Goal: Task Accomplishment & Management: Manage account settings

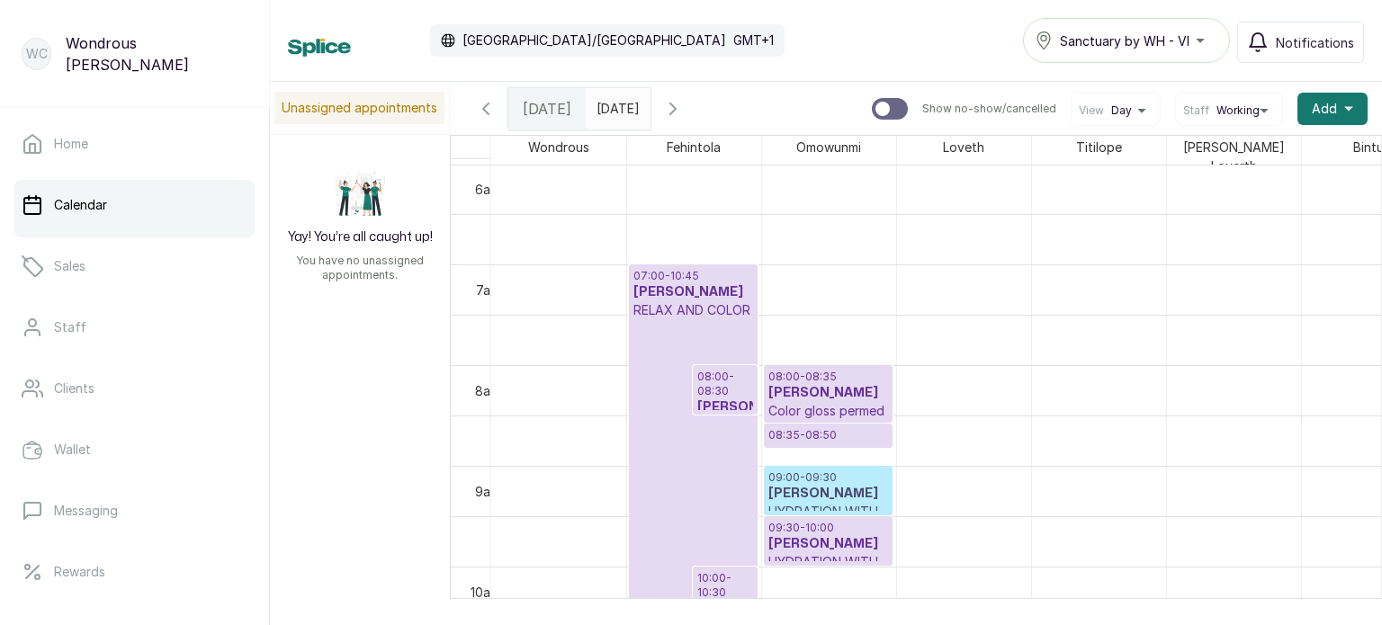
scroll to position [605, 0]
click at [731, 383] on p "08:00 - 08:30" at bounding box center [725, 386] width 56 height 29
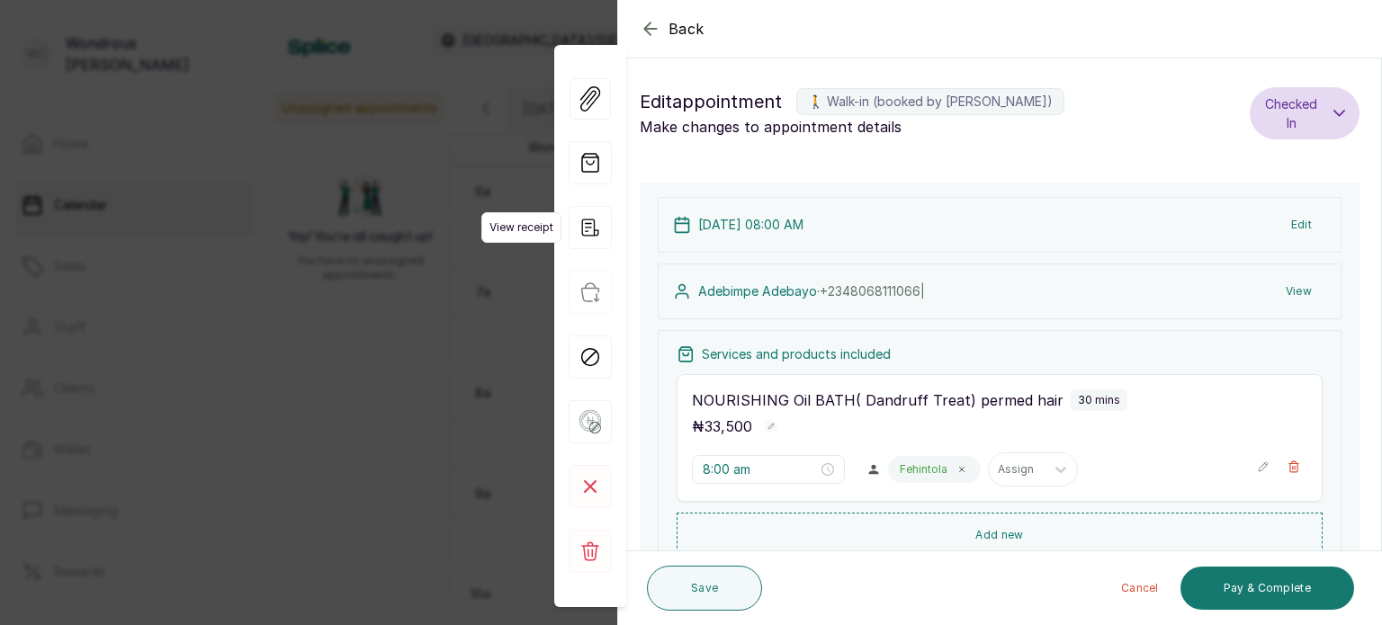
click at [590, 226] on icon "button" at bounding box center [590, 227] width 43 height 43
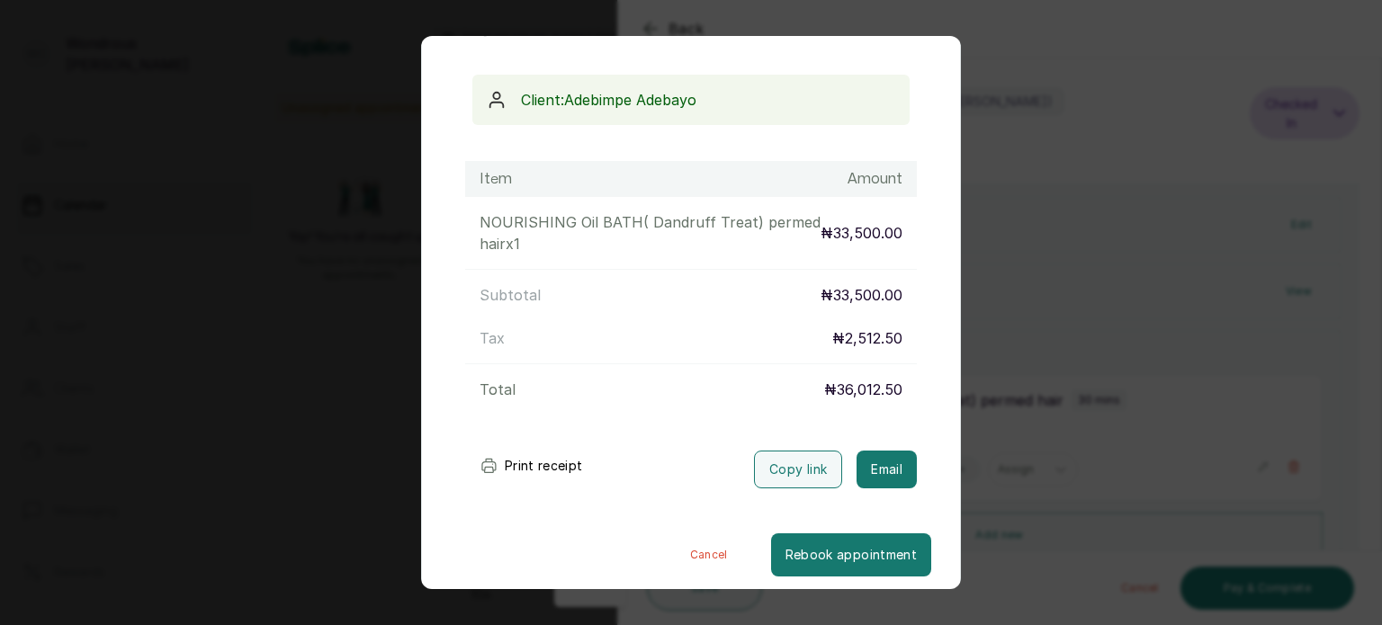
scroll to position [152, 0]
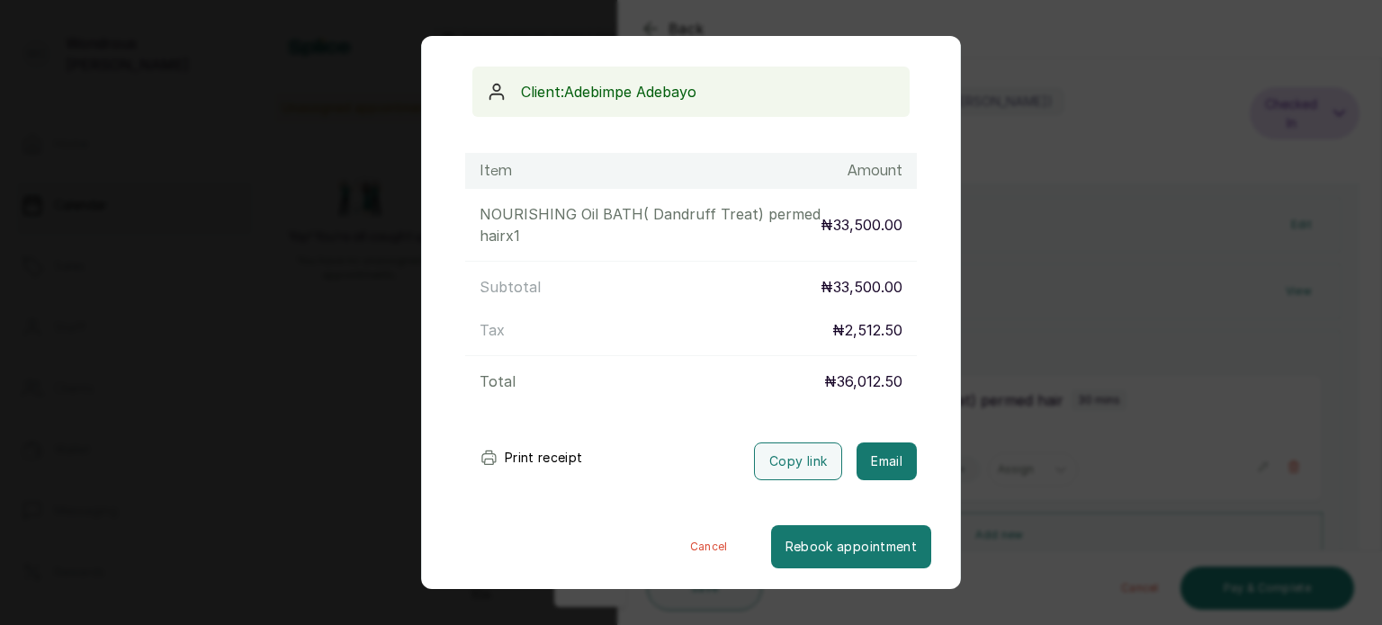
click at [540, 460] on button "Print receipt" at bounding box center [531, 458] width 132 height 36
click at [1033, 539] on div "Transaction Details Booking ID: # SPiE9FC6 Date: [DATE] ・ 8:00 AM Billed to: [P…" at bounding box center [691, 312] width 1382 height 625
click at [1033, 539] on button "Add new" at bounding box center [1000, 535] width 646 height 45
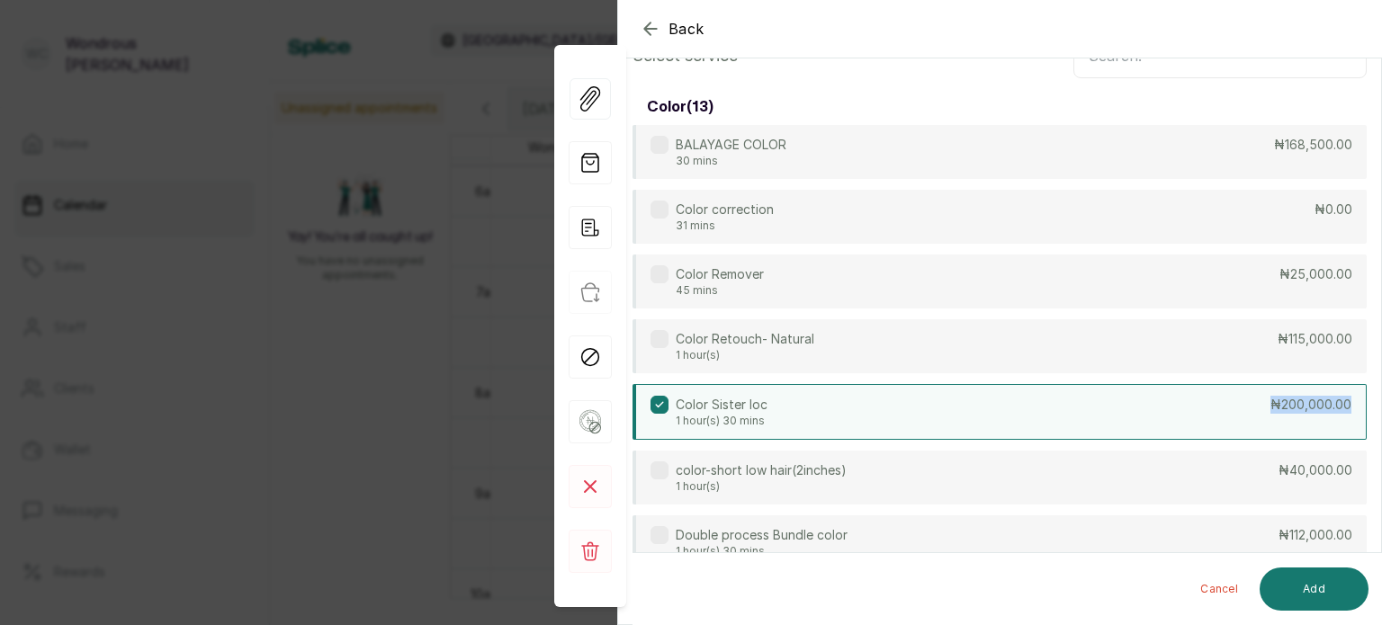
scroll to position [133, 0]
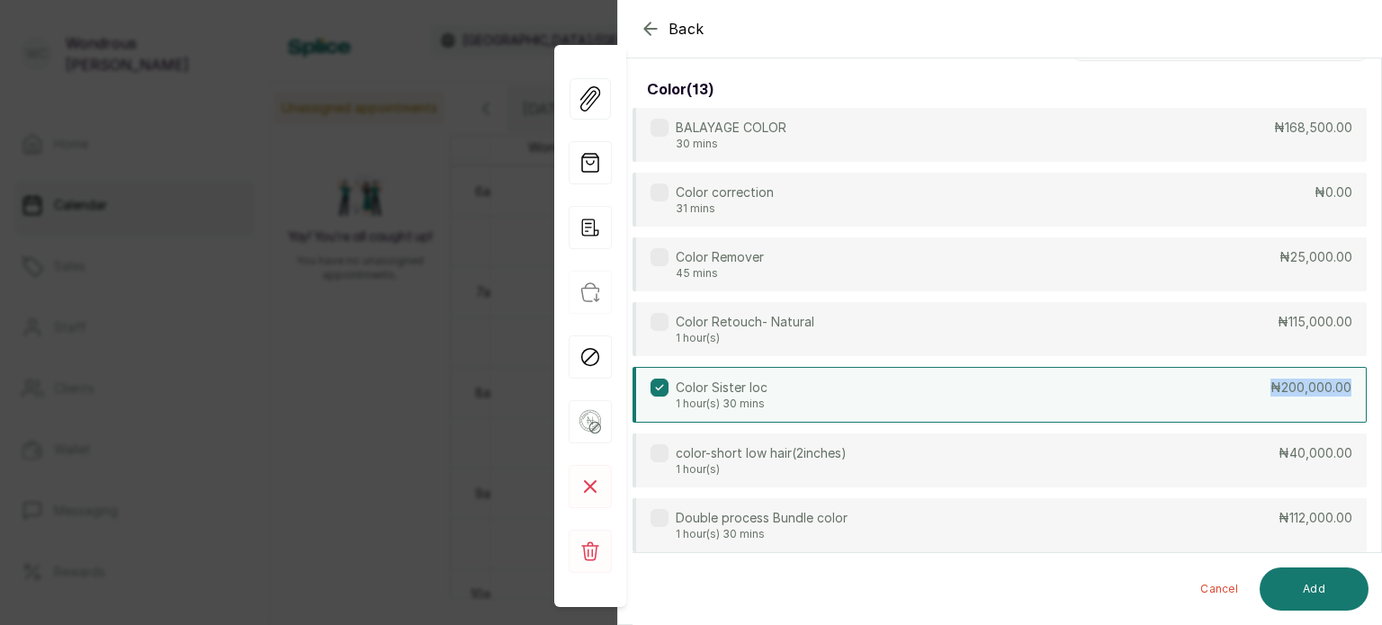
click at [648, 36] on icon "button" at bounding box center [651, 29] width 22 height 22
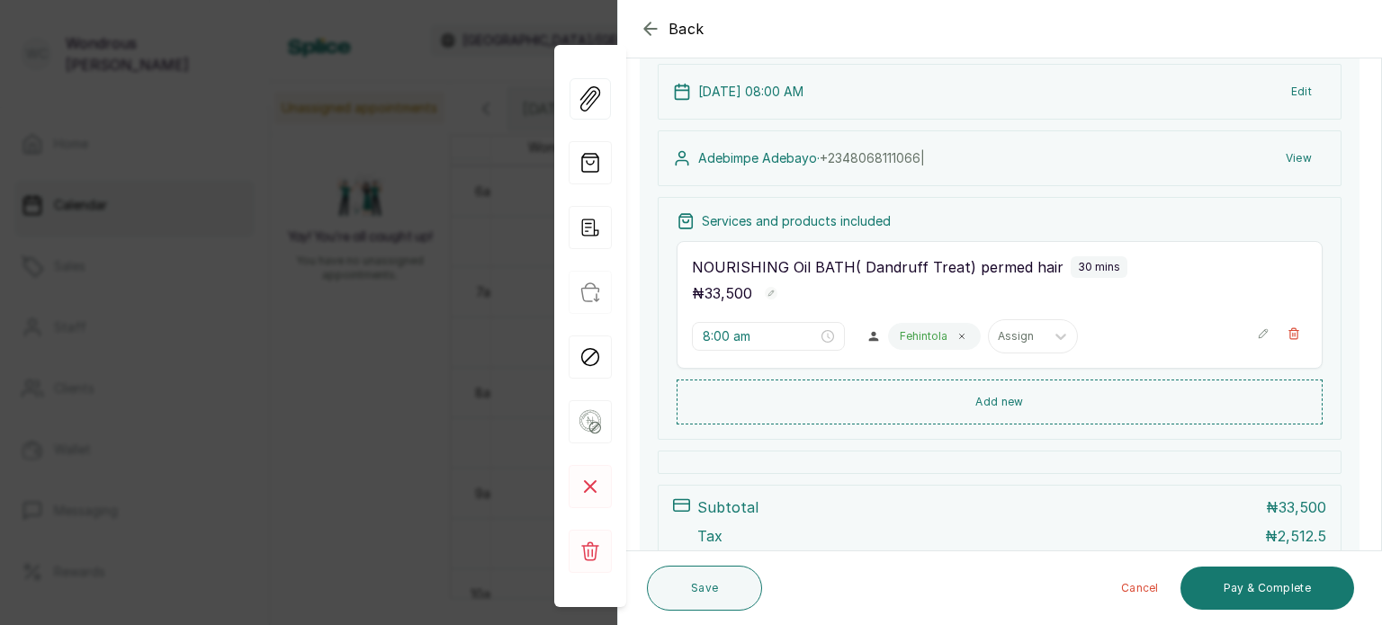
click at [792, 116] on div "[DATE] 08:00 AM Edit" at bounding box center [1000, 92] width 684 height 56
click at [593, 226] on icon "button" at bounding box center [590, 227] width 43 height 43
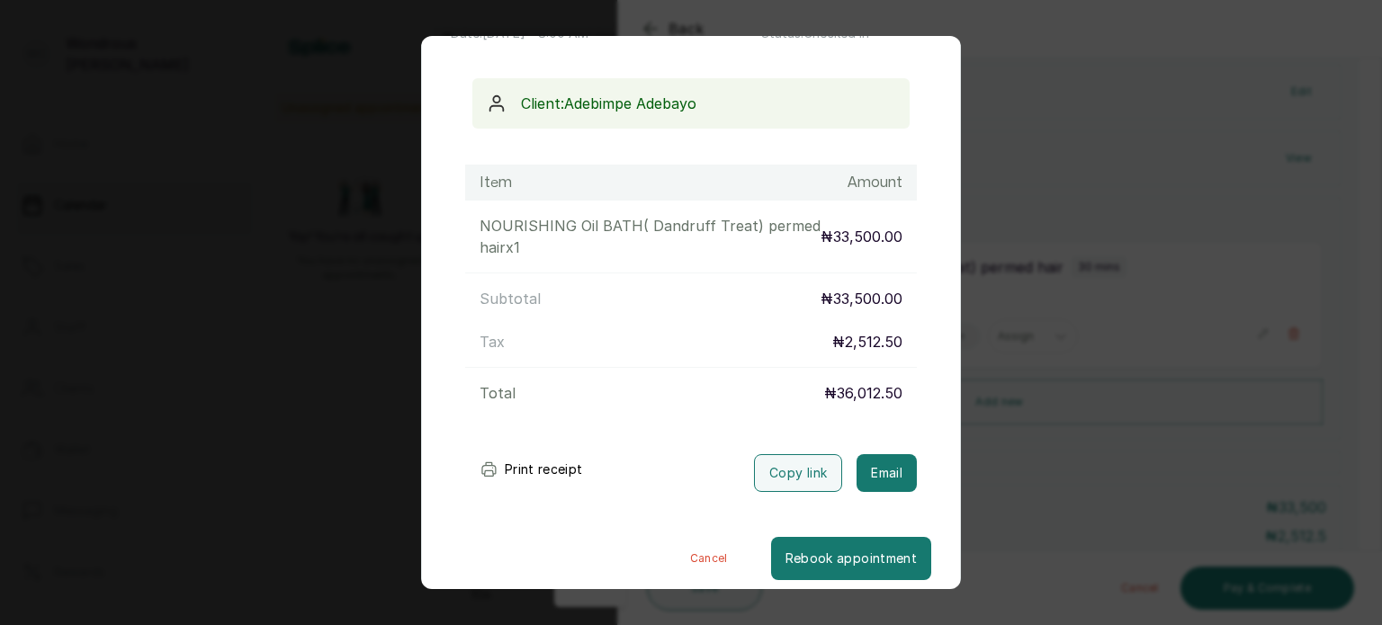
scroll to position [152, 0]
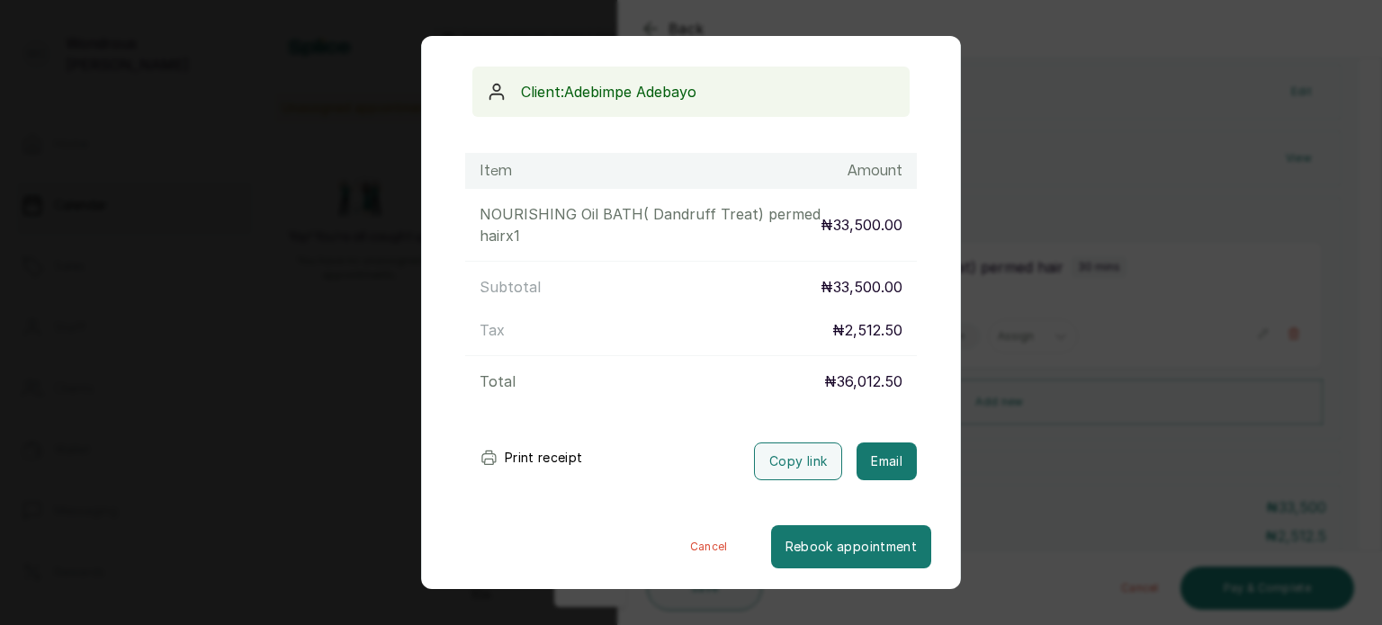
click at [547, 456] on button "Print receipt" at bounding box center [531, 458] width 132 height 36
click at [690, 543] on button "Cancel" at bounding box center [709, 546] width 124 height 43
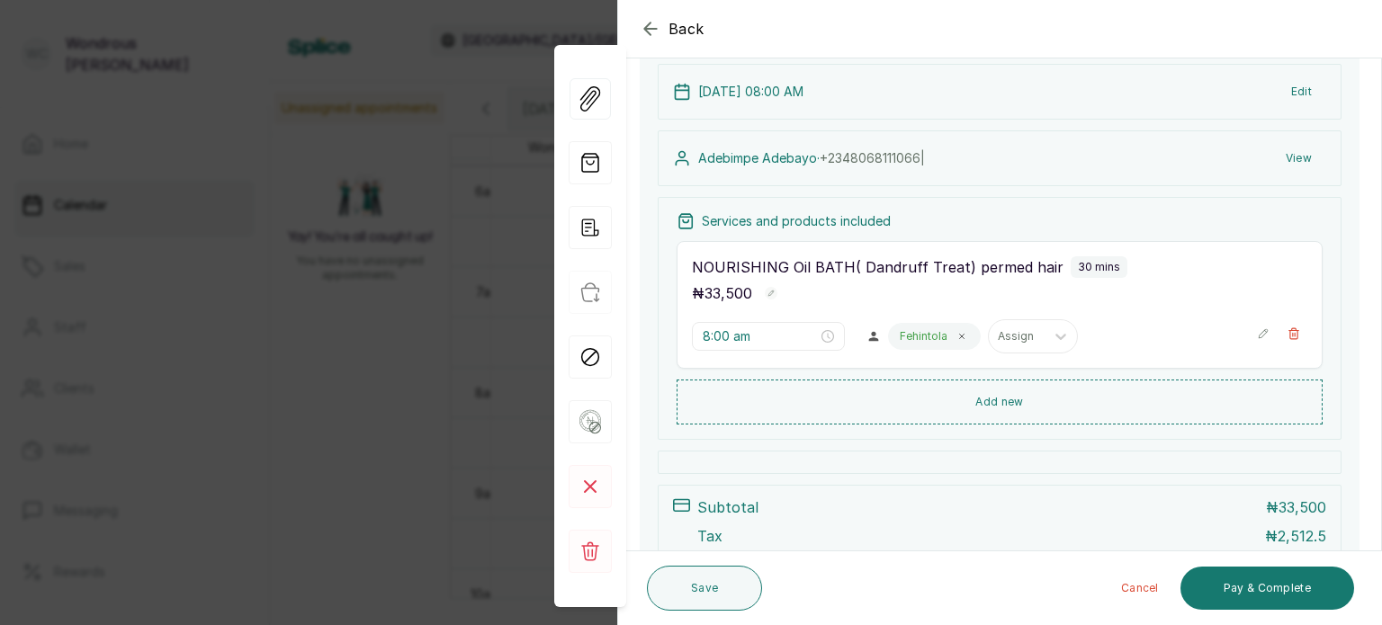
click at [975, 374] on div "Services and products included NOURISHING Oil BATH( Dandruff Treat) permed hair…" at bounding box center [1000, 318] width 684 height 243
click at [596, 220] on icon "button" at bounding box center [590, 227] width 43 height 43
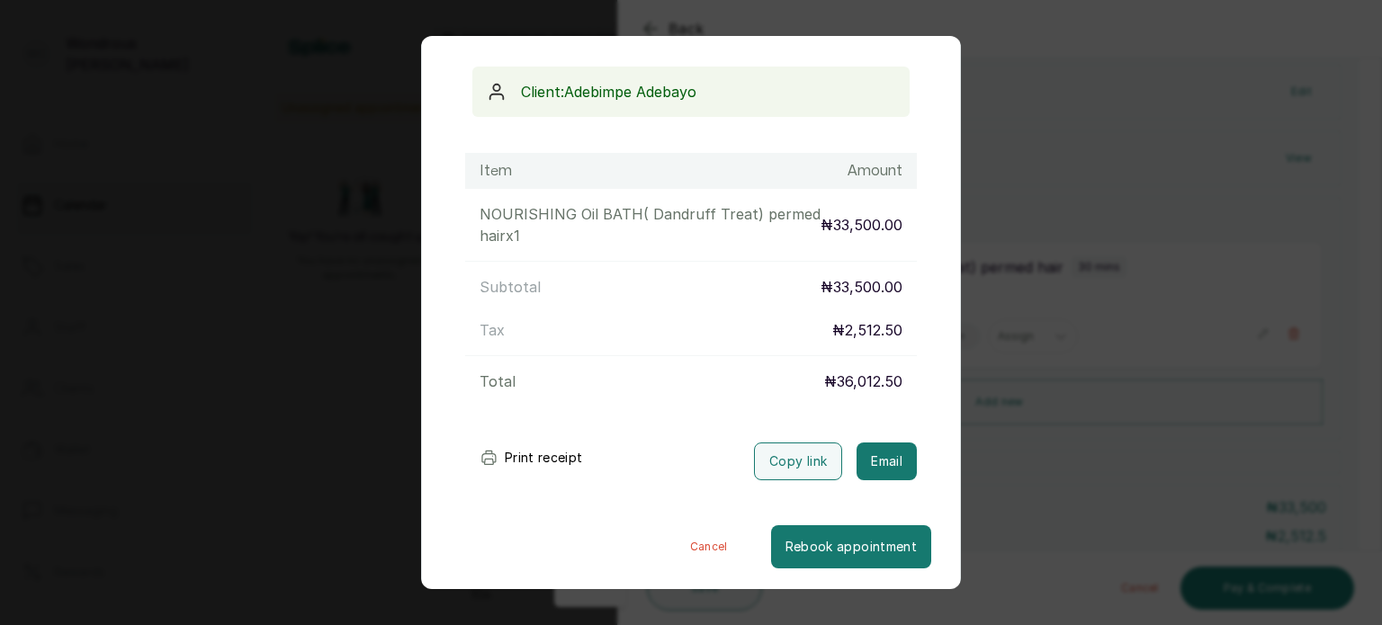
click at [538, 456] on button "Print receipt" at bounding box center [531, 458] width 132 height 36
click at [558, 445] on button "Print receipt" at bounding box center [531, 458] width 132 height 36
click at [553, 463] on button "Print receipt" at bounding box center [531, 458] width 132 height 36
click at [690, 537] on button "Cancel" at bounding box center [709, 546] width 124 height 43
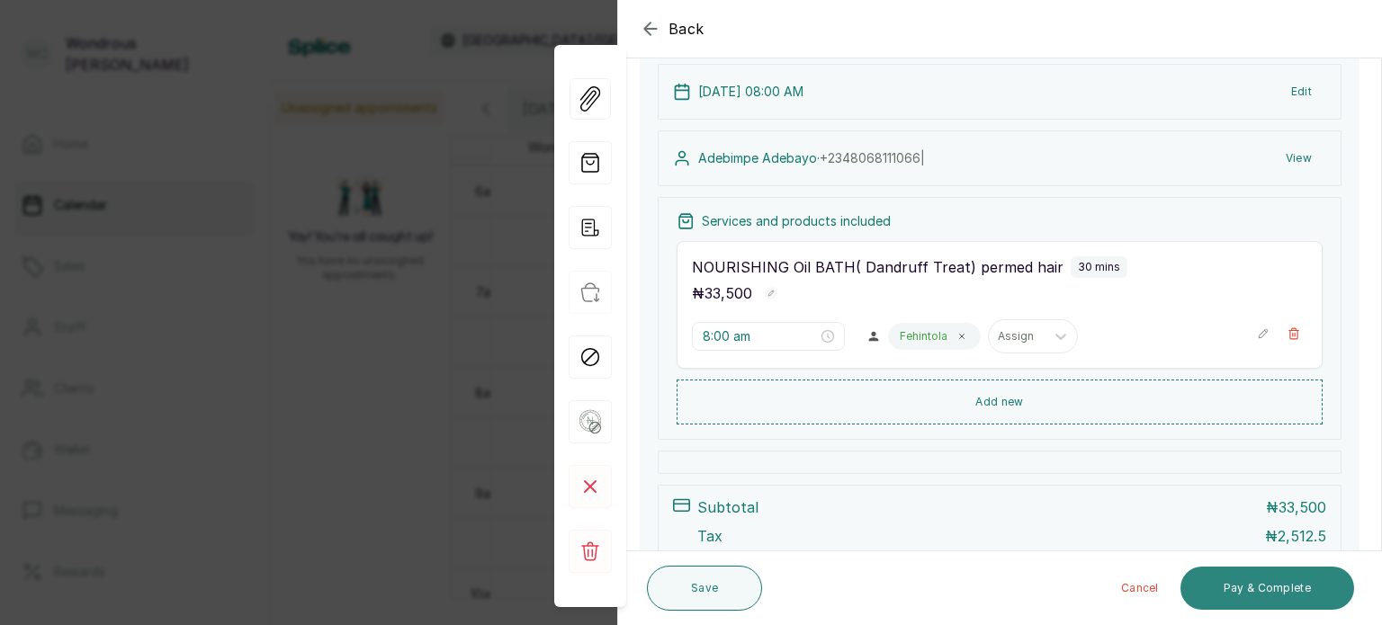
click at [1236, 583] on button "Pay & Complete" at bounding box center [1268, 588] width 174 height 43
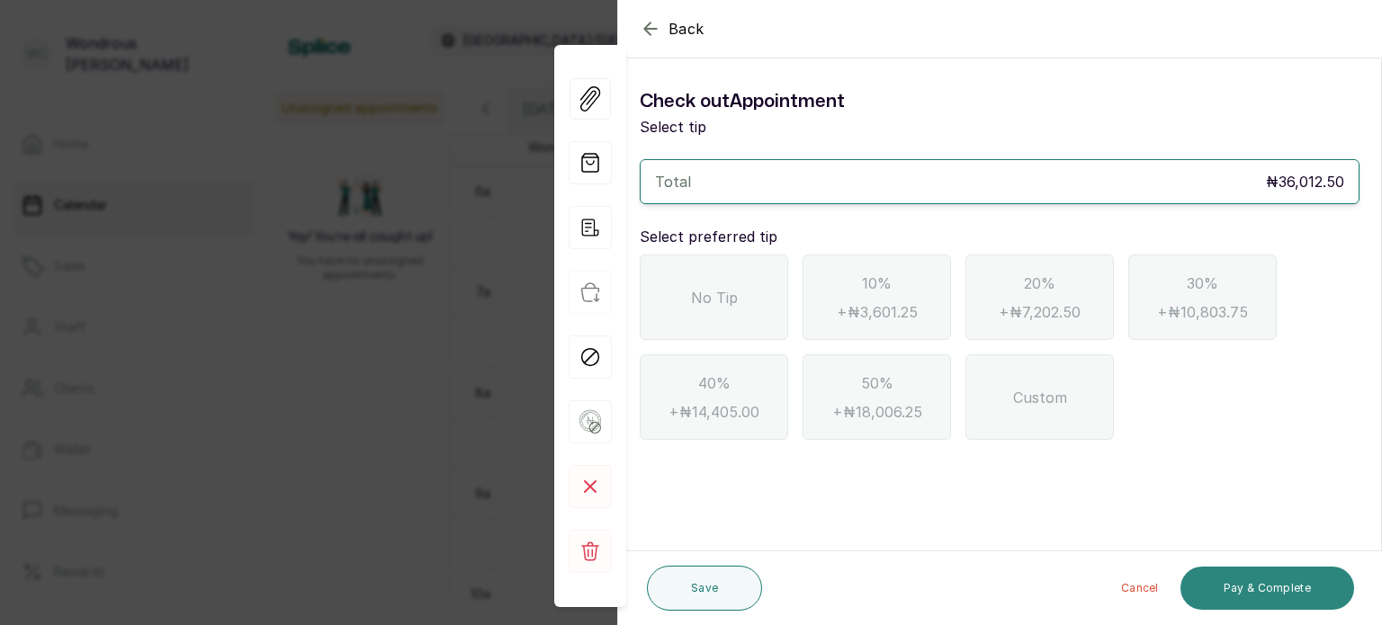
scroll to position [0, 0]
click at [738, 312] on div "No Tip" at bounding box center [714, 297] width 148 height 85
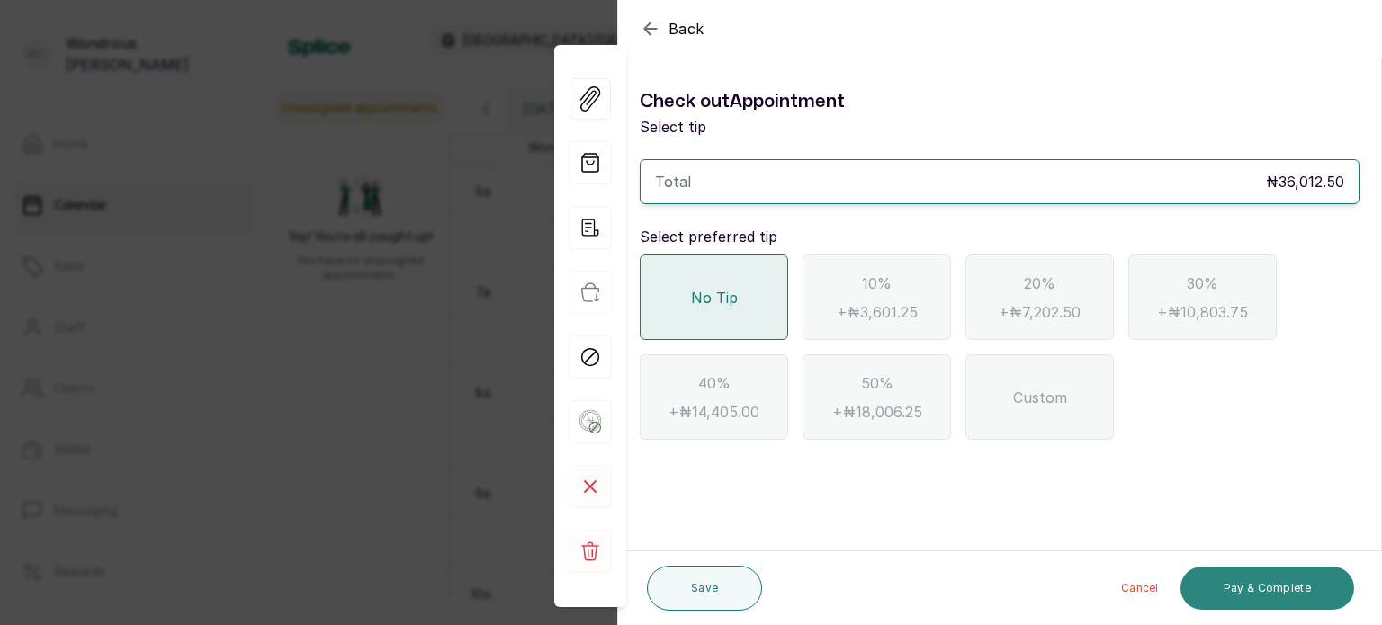
click at [1278, 587] on button "Pay & Complete" at bounding box center [1268, 588] width 174 height 43
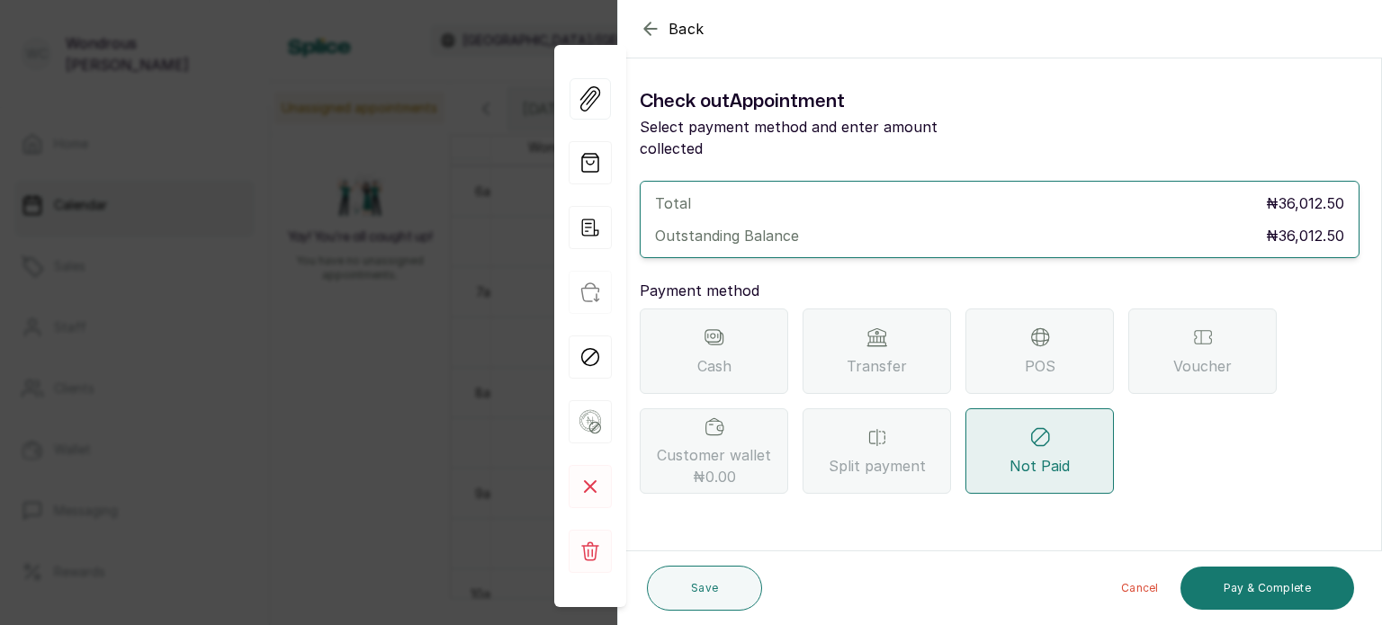
click at [1001, 340] on div "POS" at bounding box center [1040, 351] width 148 height 85
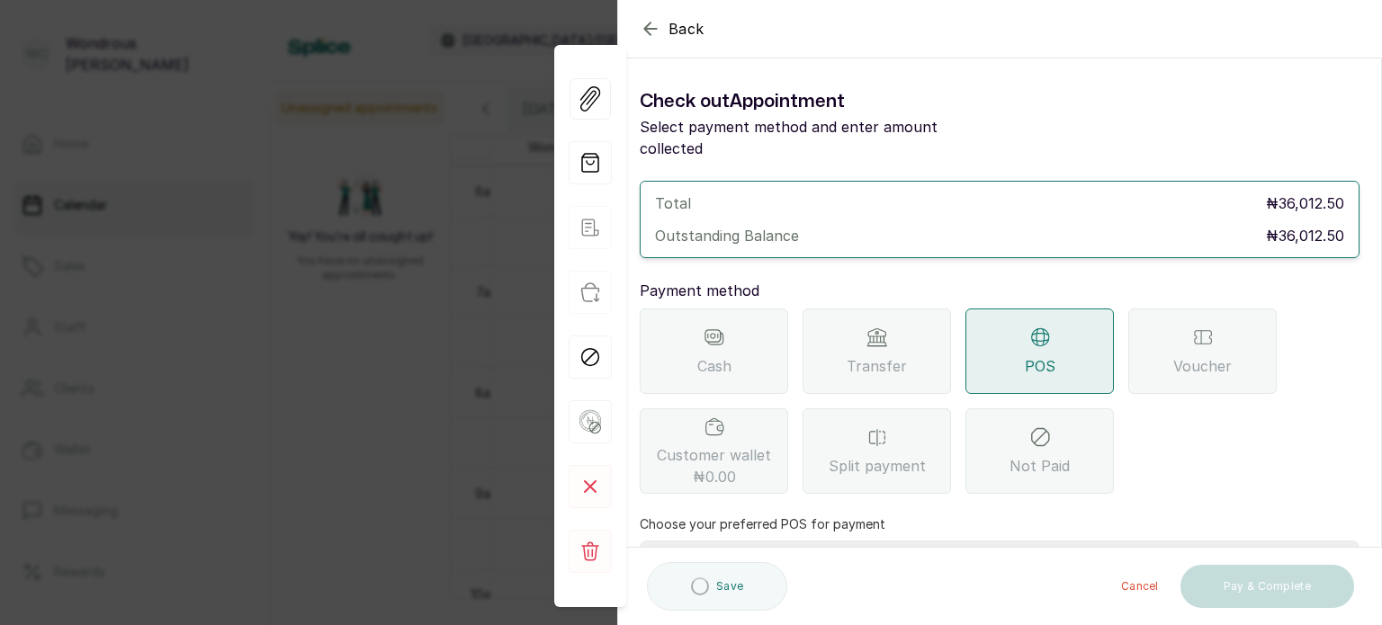
click at [905, 327] on div "Transfer" at bounding box center [877, 351] width 148 height 85
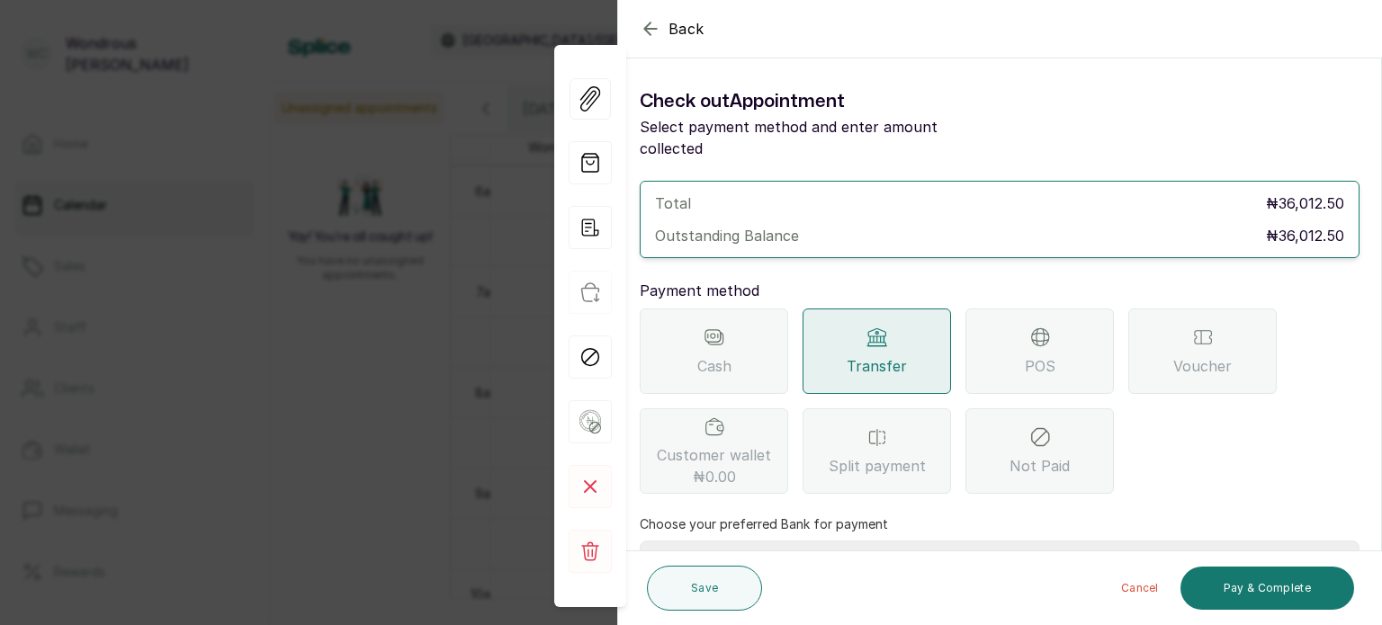
click at [839, 516] on label "Choose your preferred Bank for payment" at bounding box center [764, 525] width 248 height 18
click at [839, 541] on select "Select Bank SBYWH ENTERPRISE Union Bank of Nigeria SBYWH ENTERPRISE Guaranty Tr…" at bounding box center [1000, 563] width 720 height 45
click at [839, 516] on label "Choose your preferred Bank for payment" at bounding box center [764, 525] width 248 height 18
click at [839, 541] on select "Select Bank SBYWH ENTERPRISE Union Bank of Nigeria SBYWH ENTERPRISE Guaranty Tr…" at bounding box center [1000, 563] width 720 height 45
click at [817, 541] on select "Select Bank SBYWH ENTERPRISE Union Bank of Nigeria SBYWH ENTERPRISE Guaranty Tr…" at bounding box center [1000, 563] width 720 height 45
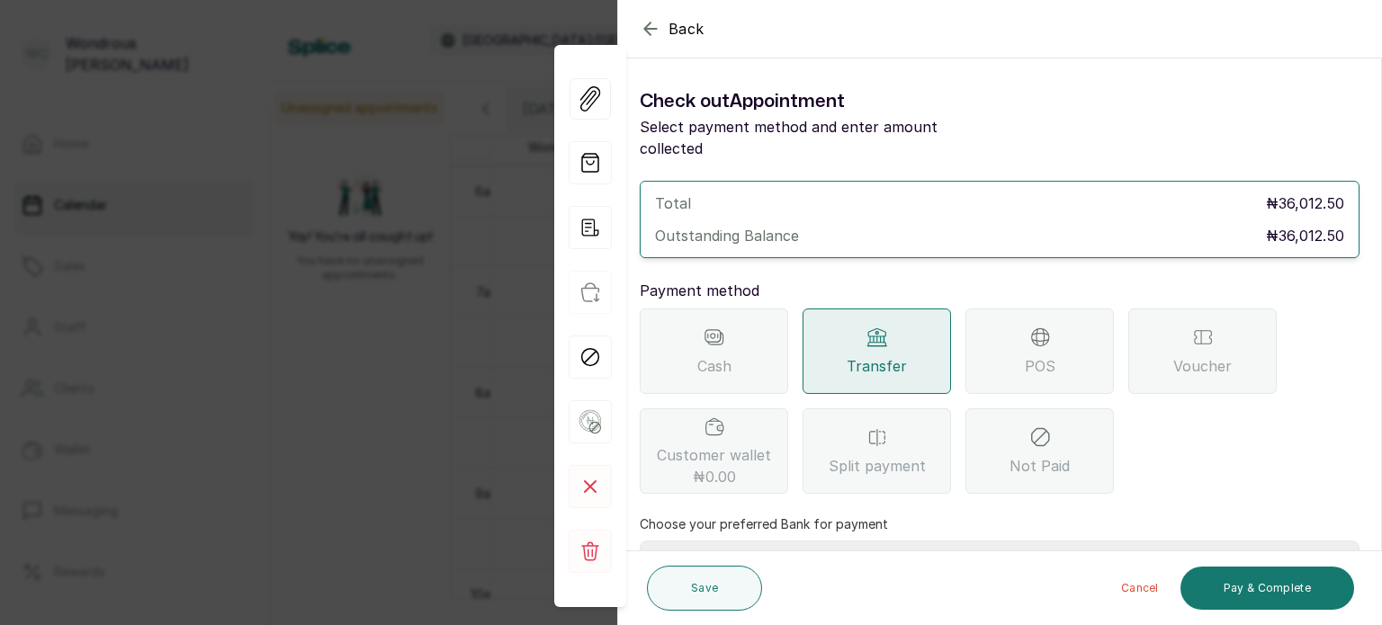
select select "4d00f10c-fa79-43ea-807e-2e57bb9eff76"
click at [640, 541] on select "Select Bank SBYWH ENTERPRISE Union Bank of Nigeria SBYWH ENTERPRISE Guaranty Tr…" at bounding box center [1000, 563] width 720 height 45
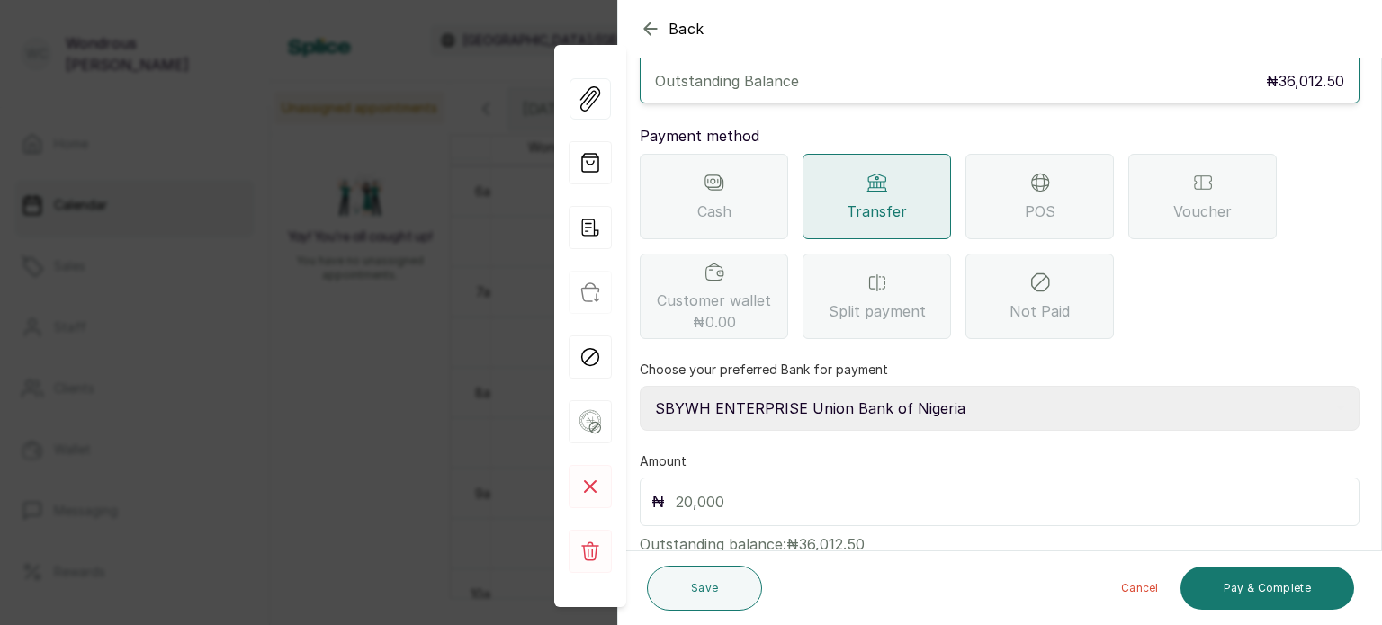
scroll to position [184, 0]
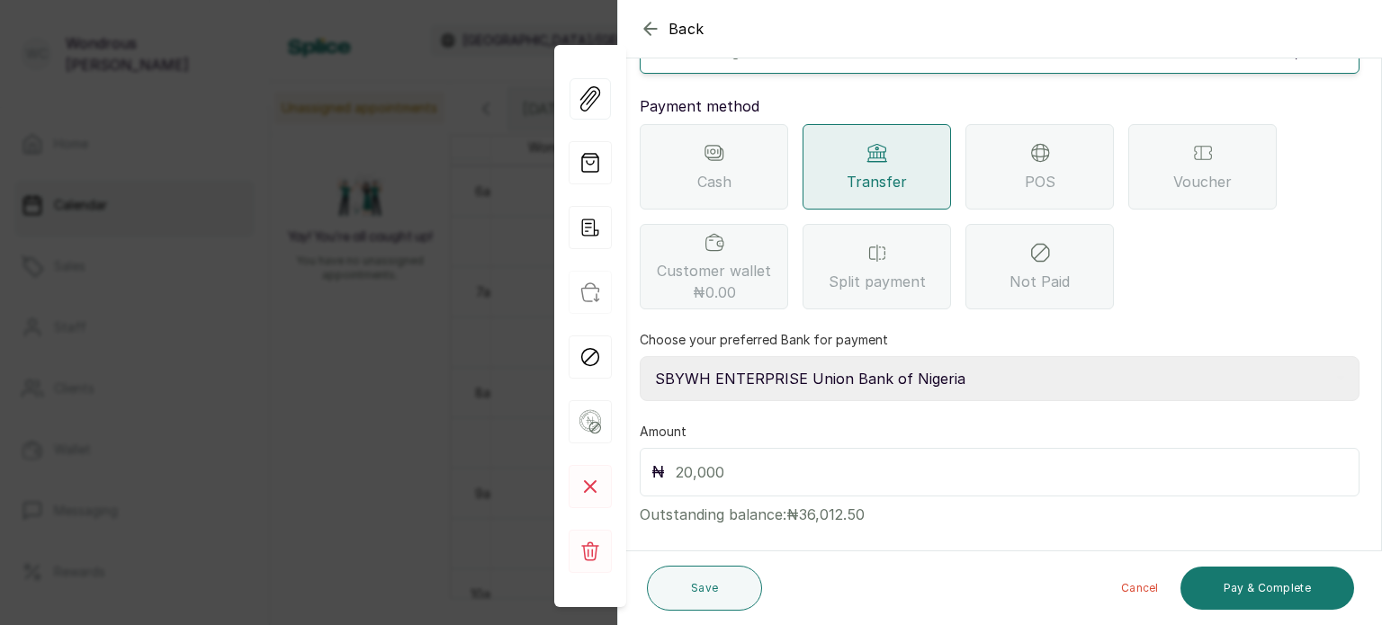
click at [676, 460] on input "text" at bounding box center [1012, 472] width 672 height 25
click at [1252, 590] on button "Pay & Complete" at bounding box center [1268, 588] width 174 height 43
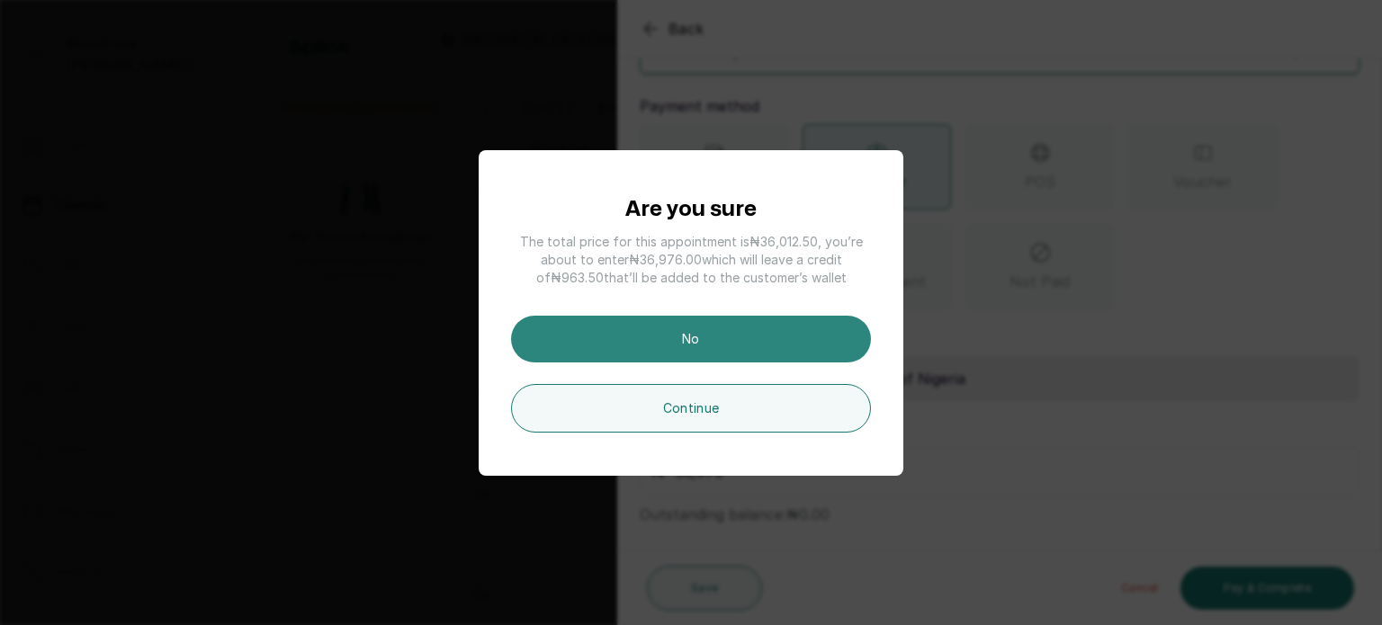
click at [750, 340] on button "No" at bounding box center [691, 339] width 360 height 47
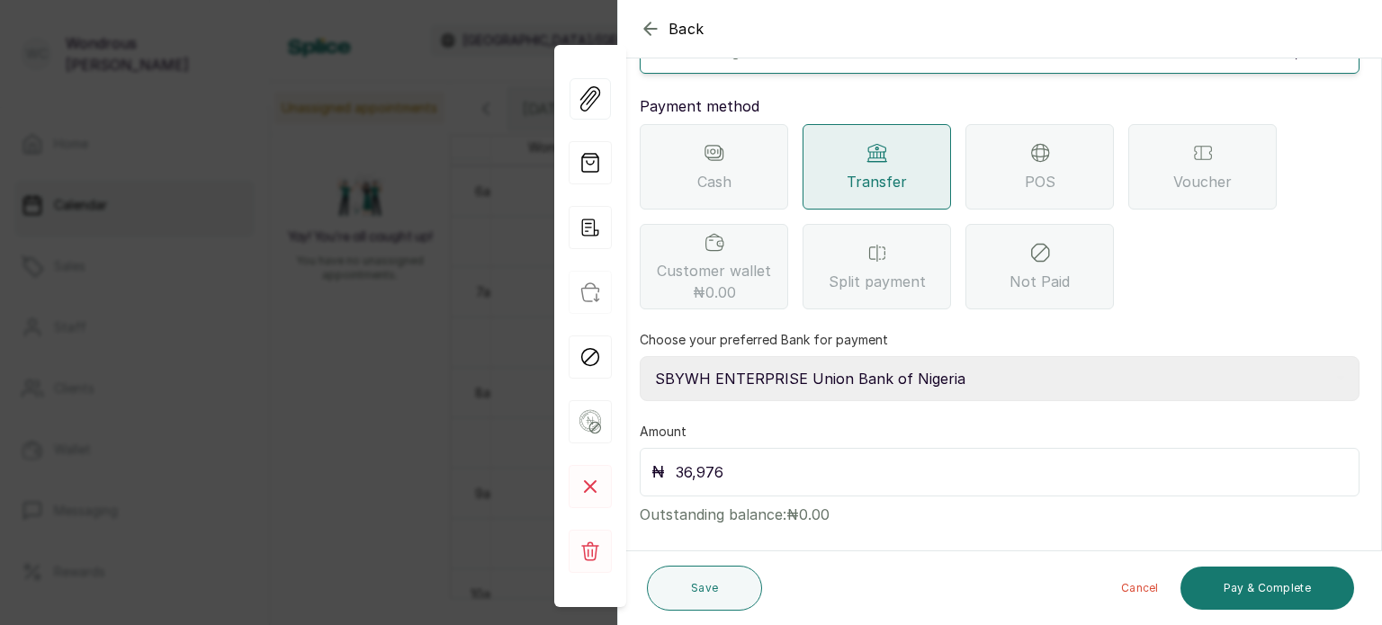
click at [752, 460] on input "36,976" at bounding box center [1012, 472] width 672 height 25
type input "36,012.5"
click at [1237, 579] on button "Pay & Complete" at bounding box center [1268, 588] width 174 height 43
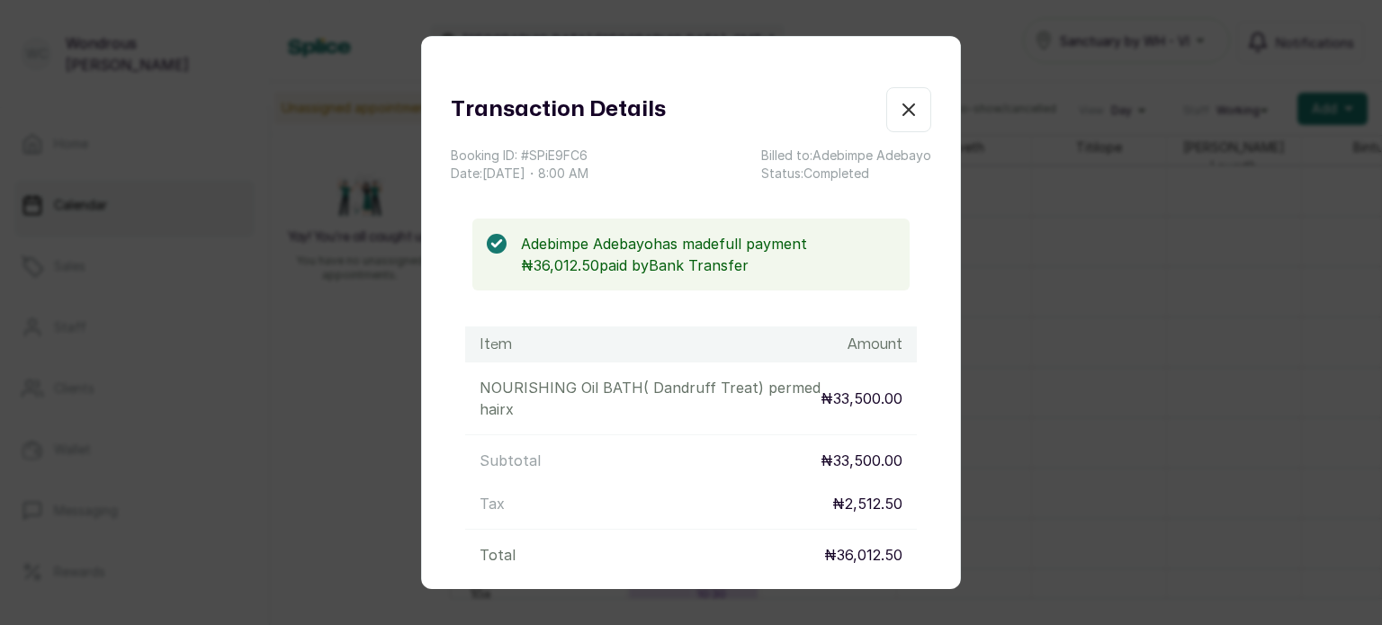
click at [886, 121] on button "Show no-show/cancelled" at bounding box center [908, 109] width 45 height 45
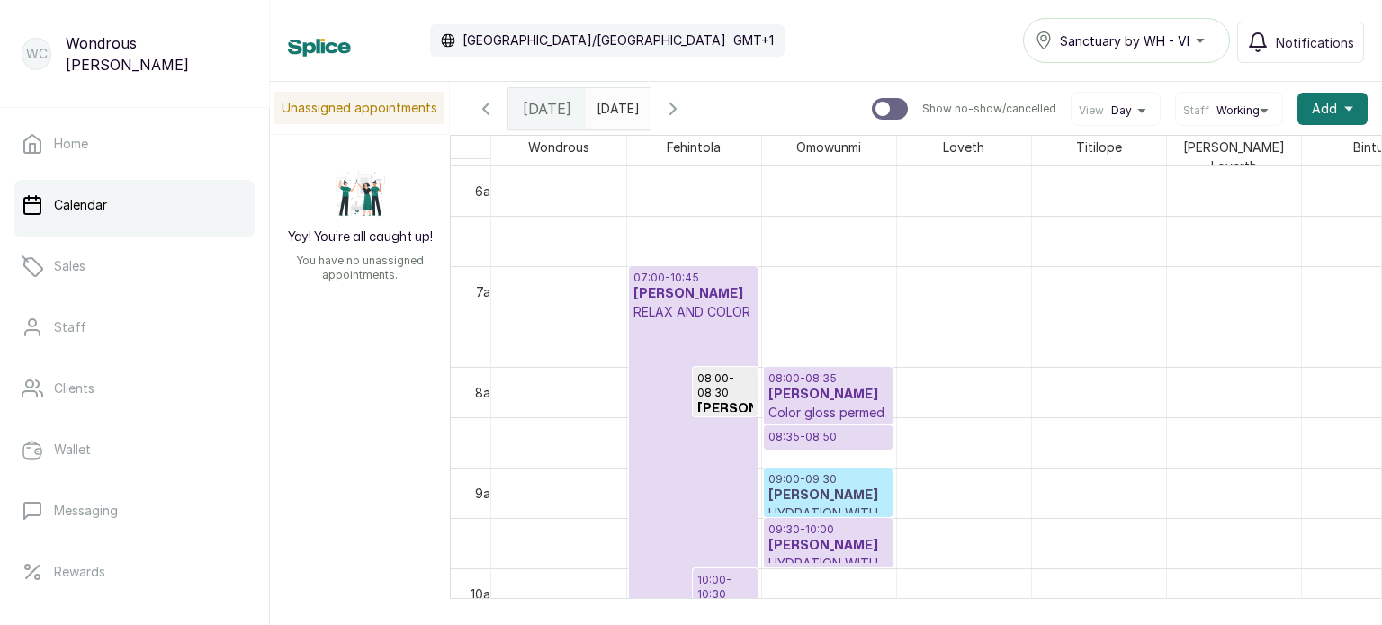
click at [723, 314] on p "RELAX AND COLOR" at bounding box center [693, 312] width 120 height 18
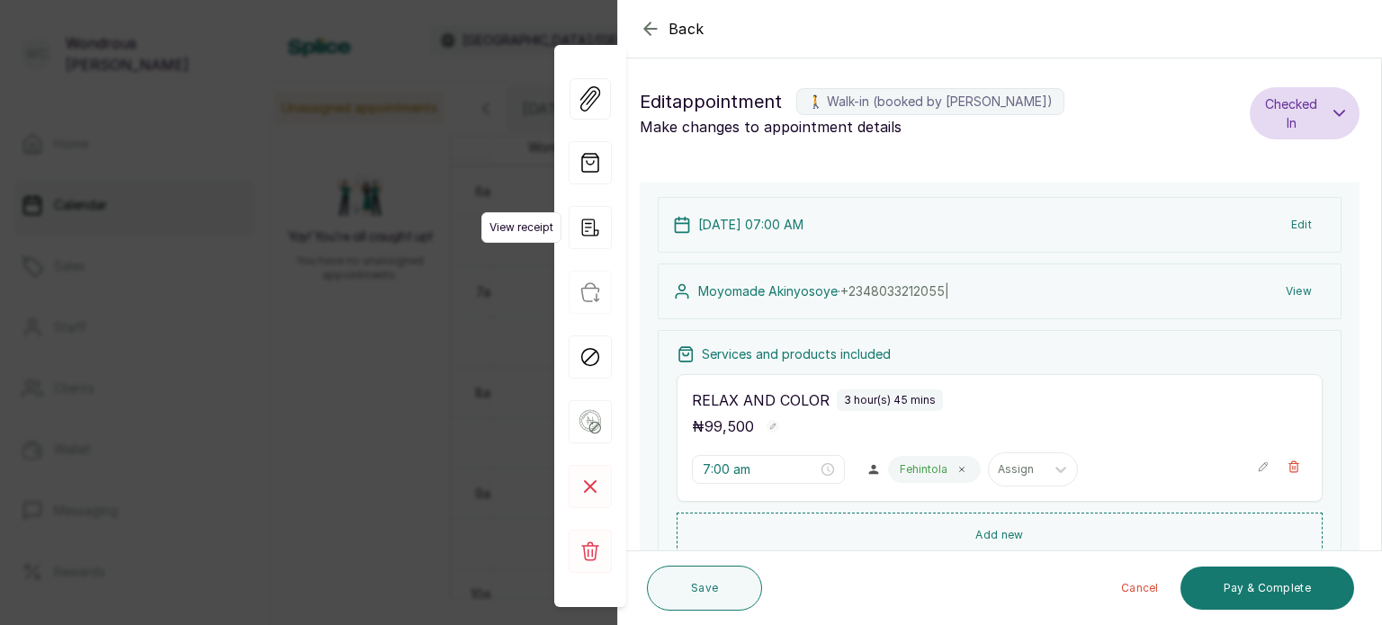
click at [596, 229] on icon "button" at bounding box center [590, 228] width 17 height 17
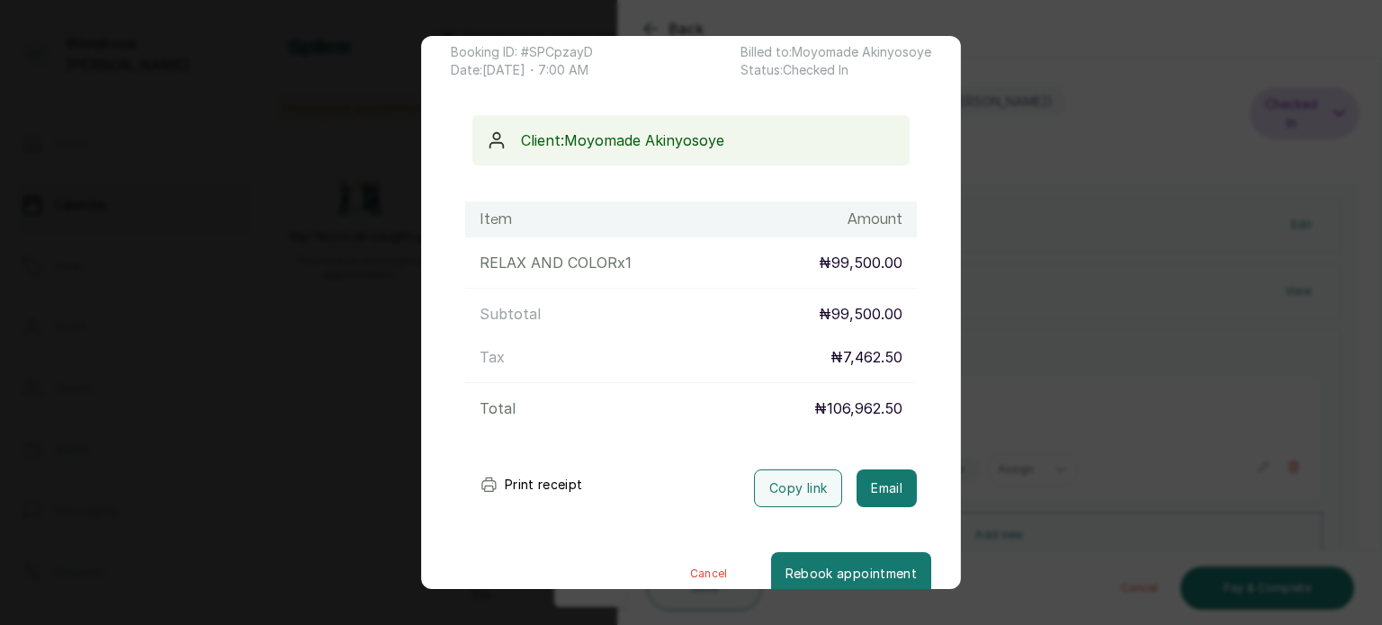
scroll to position [130, 0]
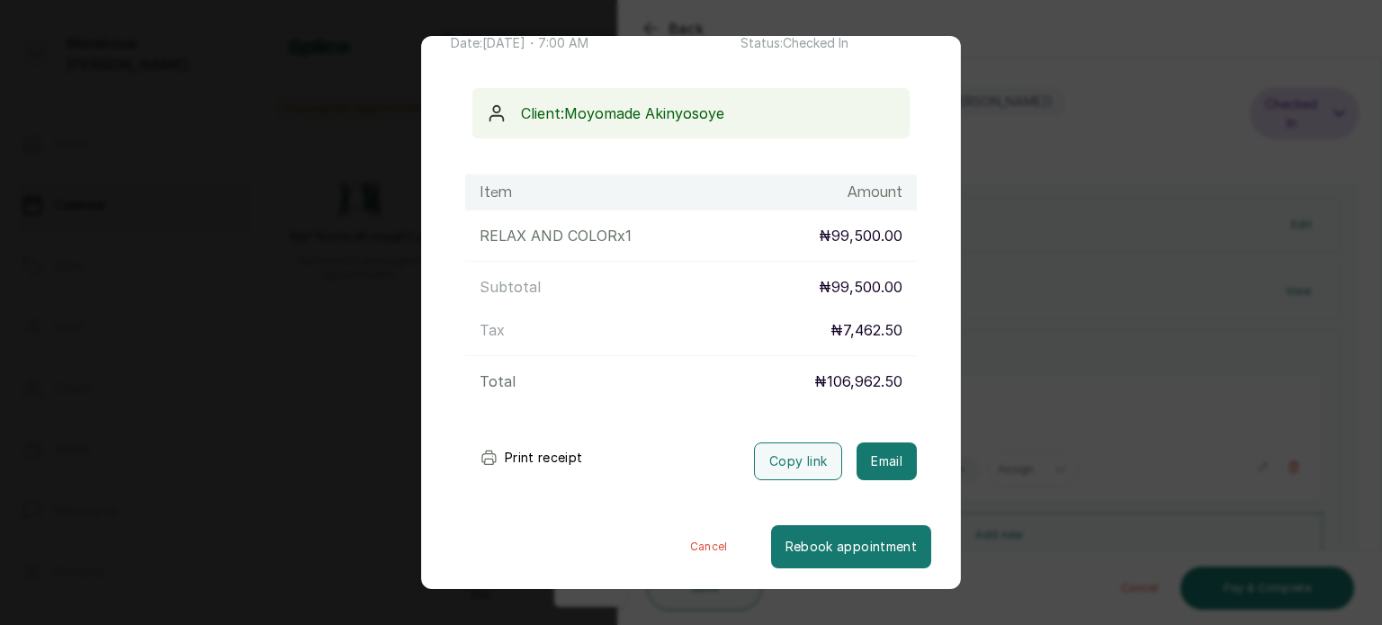
click at [975, 305] on div "Transaction Details Booking ID: # SPCpzayD Date: [DATE] ・ 7:00 AM Billed to: Mo…" at bounding box center [691, 312] width 1382 height 625
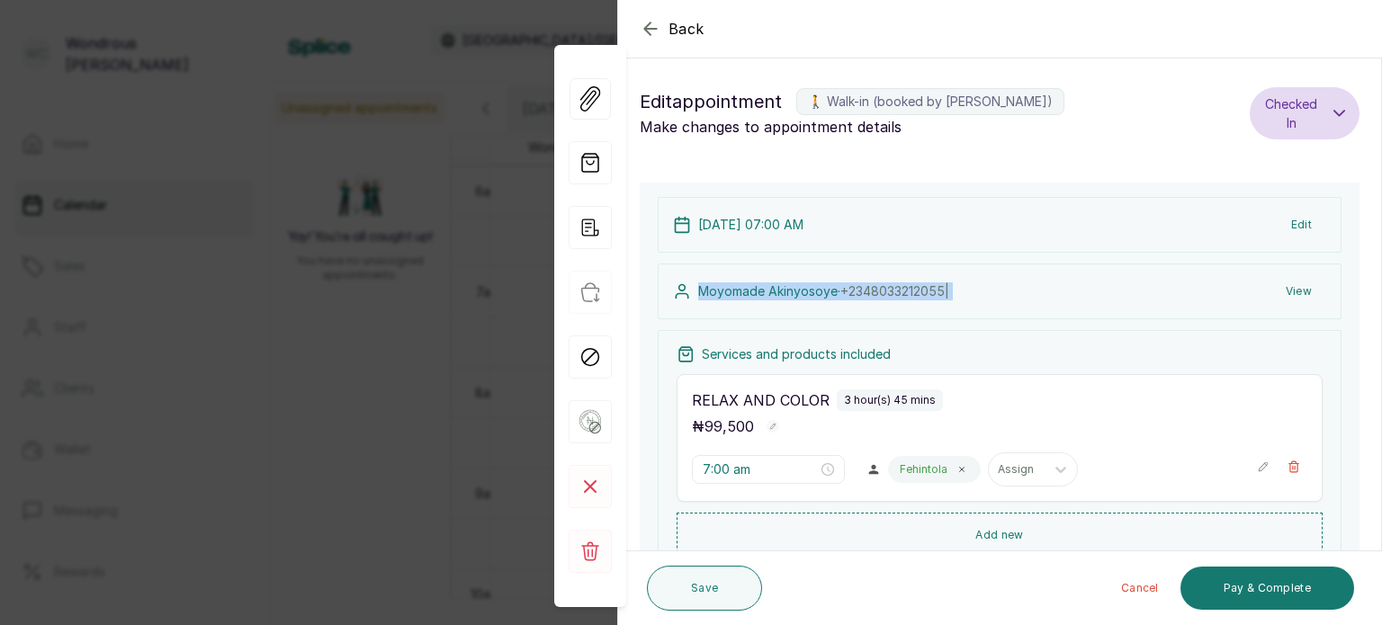
click at [975, 305] on div "Moyomade Akinyosoye · [PHONE_NUMBER] | View" at bounding box center [1000, 292] width 684 height 56
click at [594, 225] on icon "button" at bounding box center [590, 228] width 17 height 17
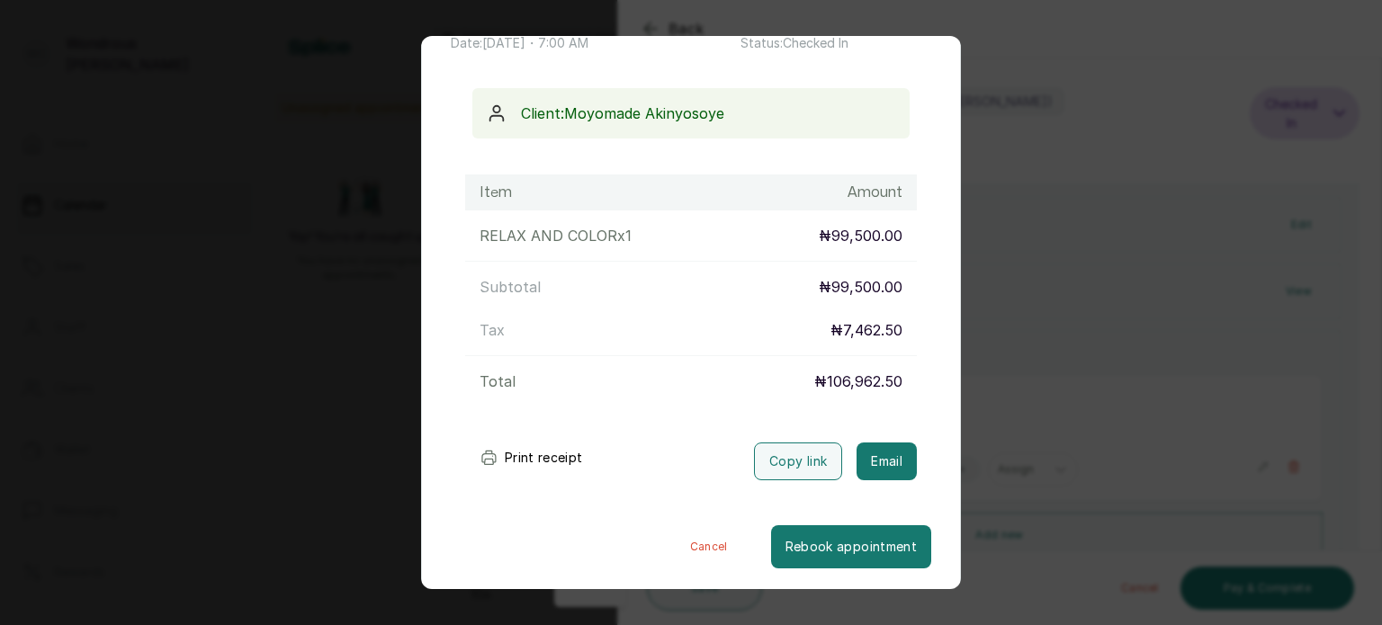
click at [551, 447] on button "Print receipt" at bounding box center [531, 458] width 132 height 36
click at [683, 543] on button "Cancel" at bounding box center [709, 546] width 124 height 43
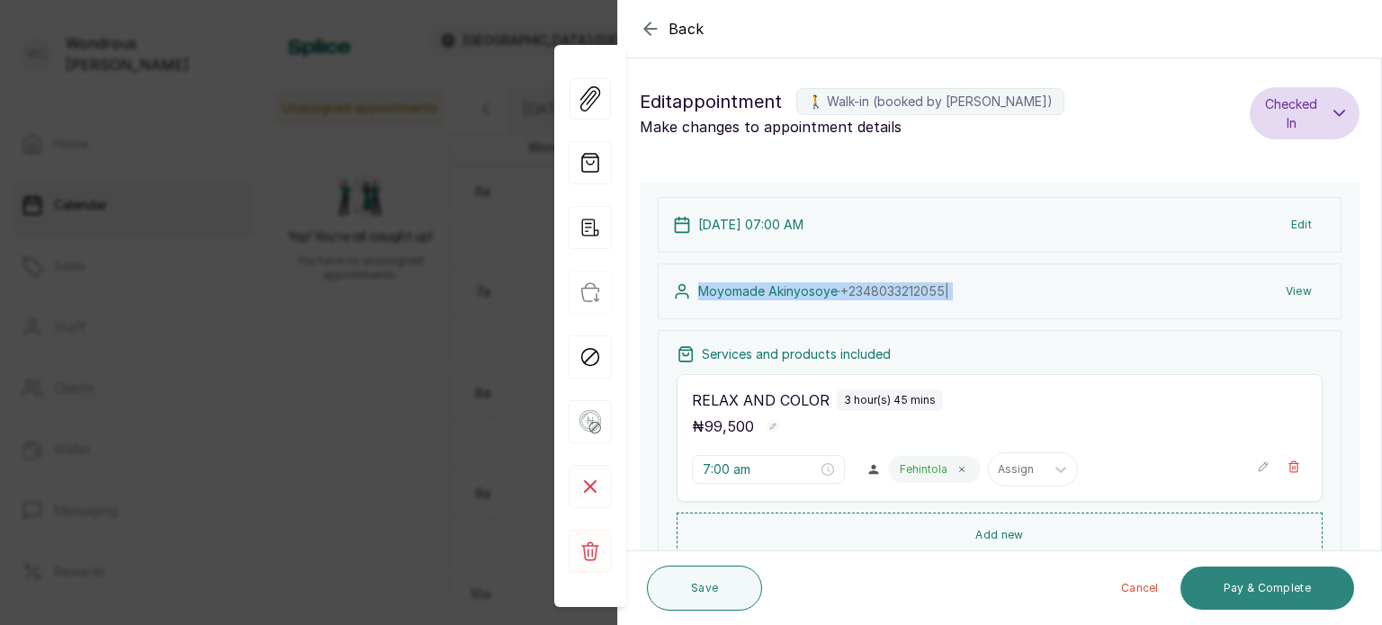
click at [1257, 597] on button "Pay & Complete" at bounding box center [1268, 588] width 174 height 43
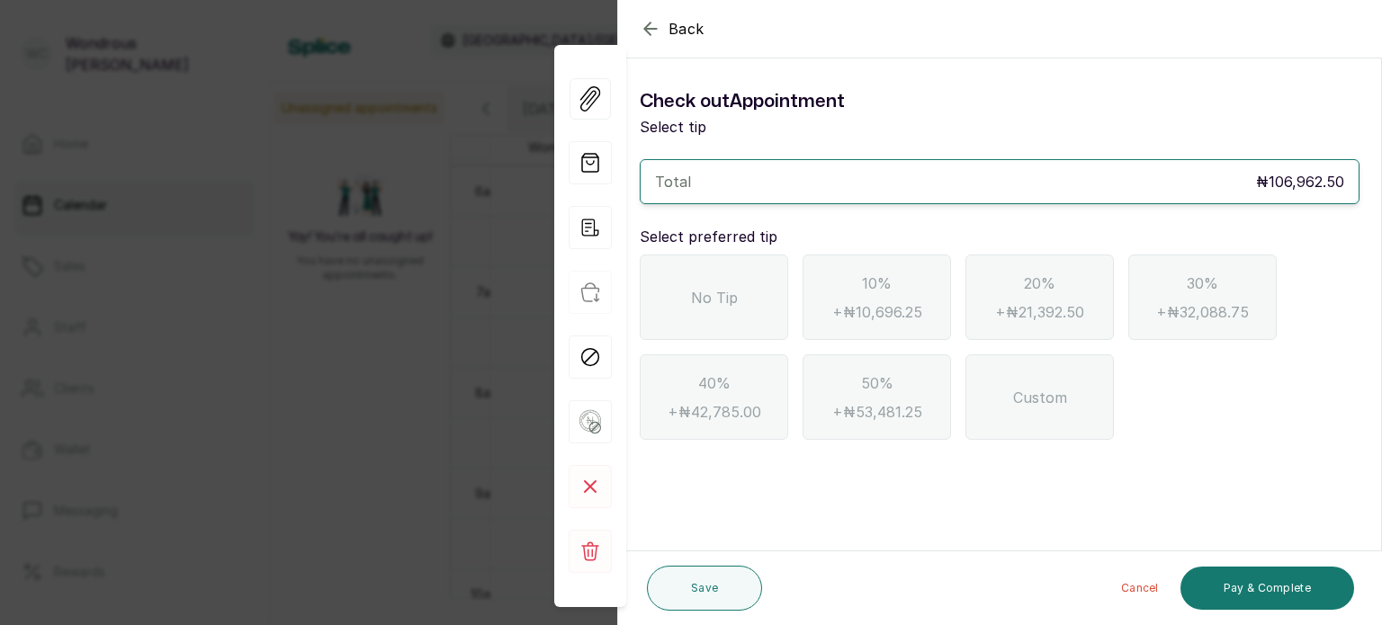
click at [734, 312] on div "No Tip" at bounding box center [714, 297] width 148 height 85
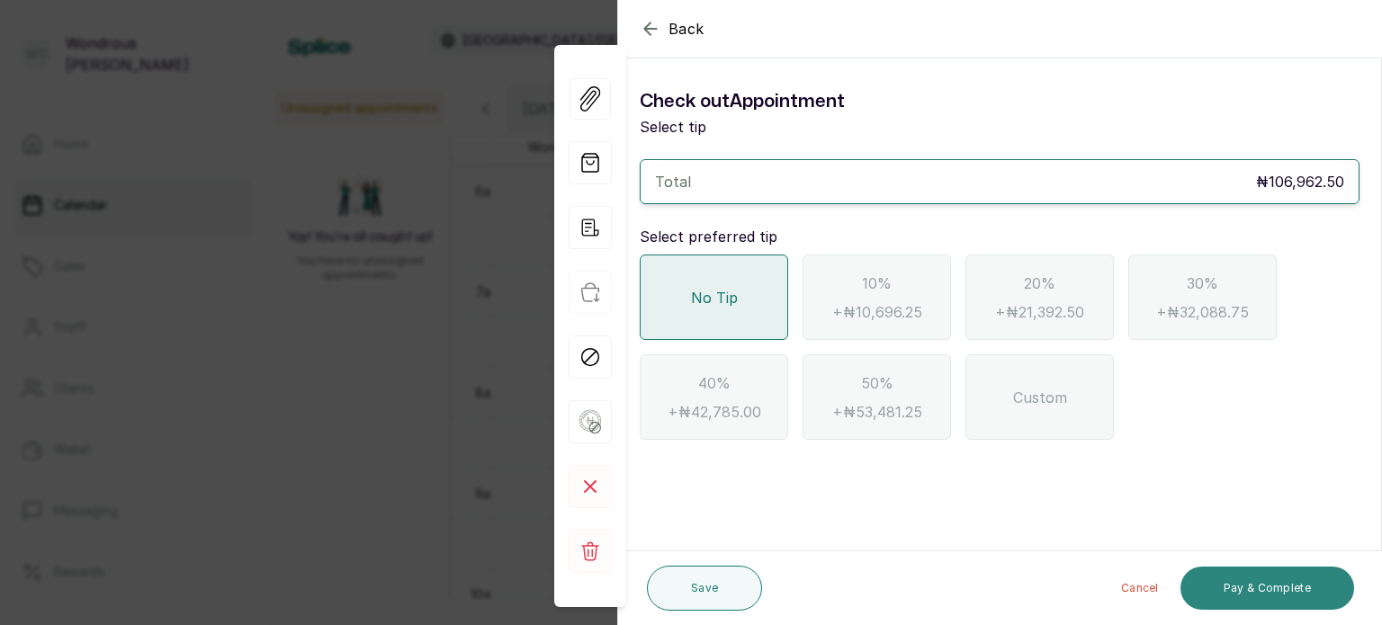
click at [1267, 579] on button "Pay & Complete" at bounding box center [1268, 588] width 174 height 43
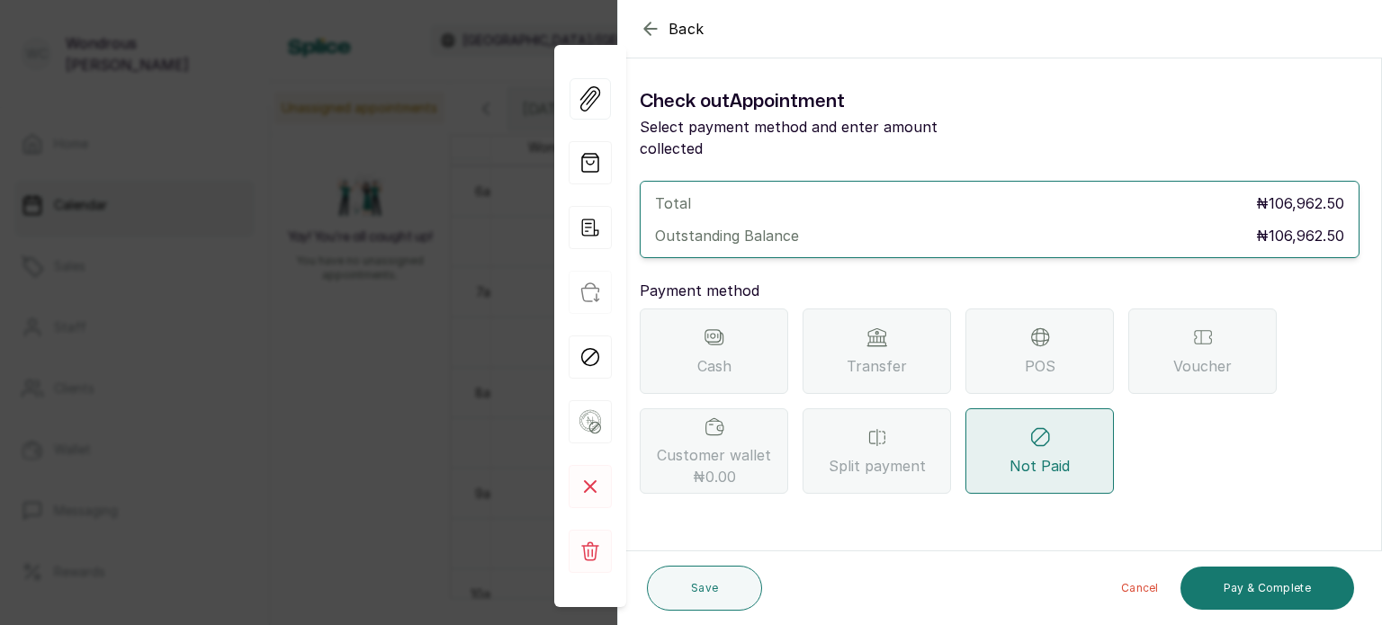
click at [882, 355] on span "Transfer" at bounding box center [877, 366] width 60 height 22
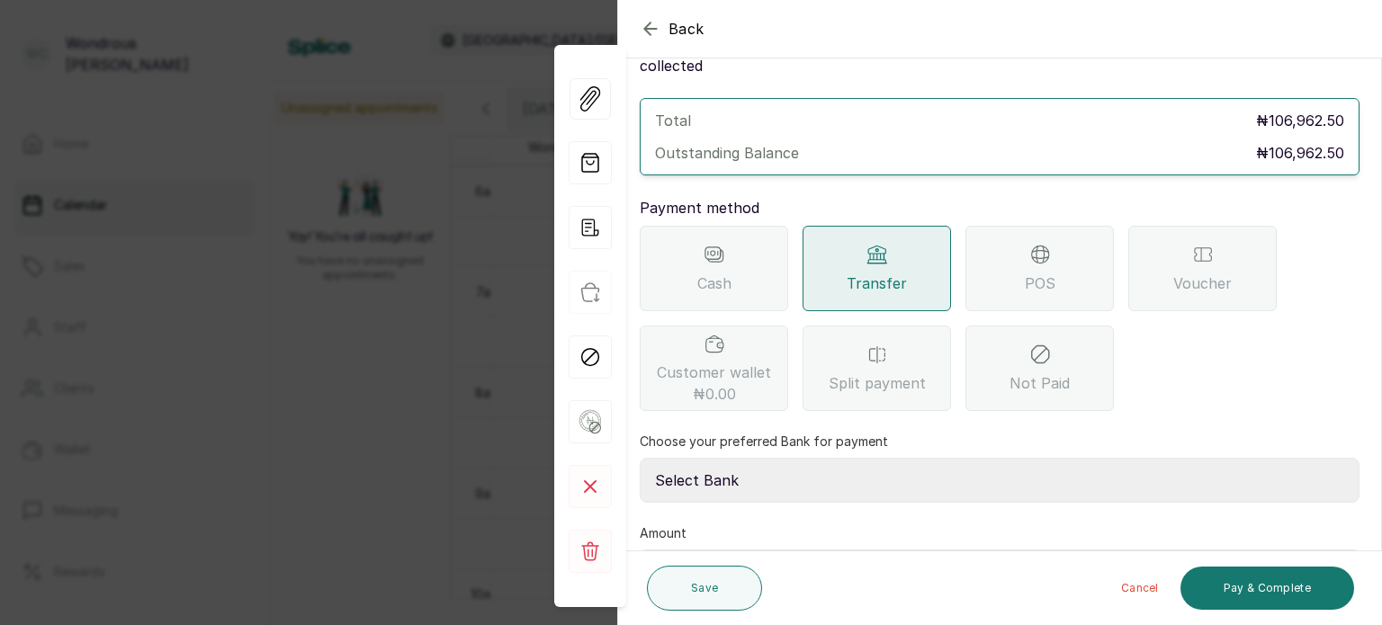
scroll to position [184, 0]
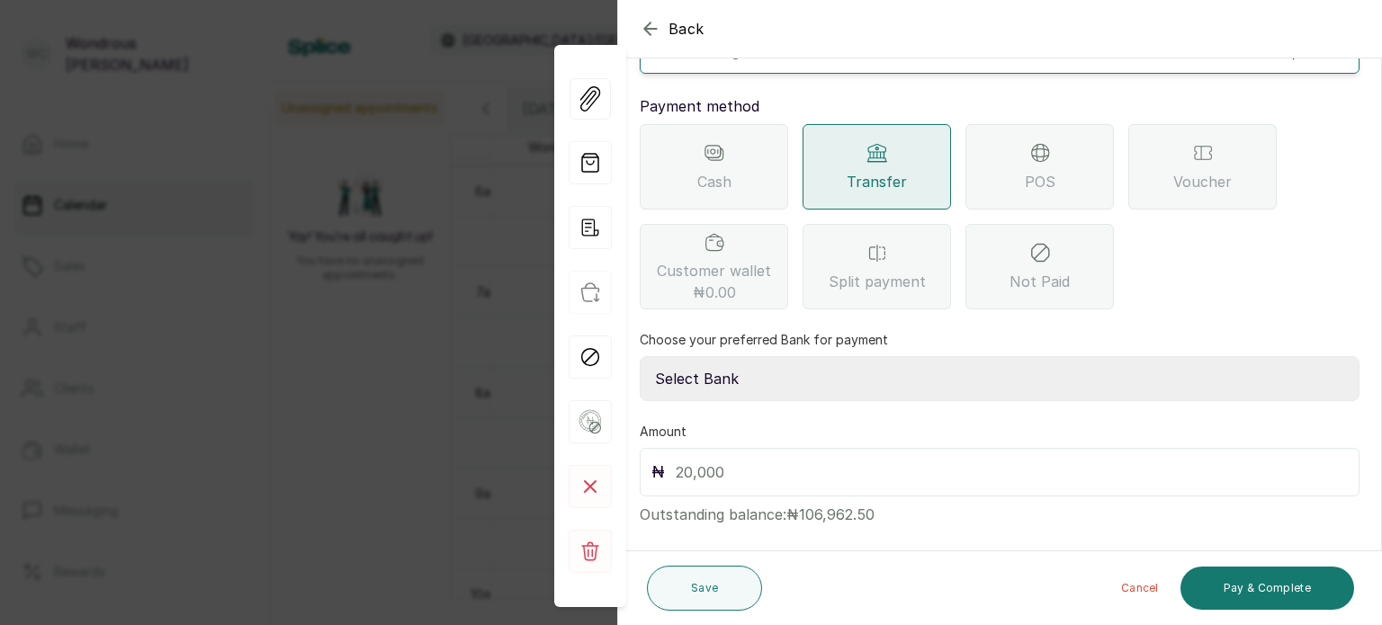
click at [682, 460] on input "text" at bounding box center [1012, 472] width 672 height 25
type input "106,962.5"
click at [1255, 589] on button "Pay & Complete" at bounding box center [1268, 588] width 174 height 43
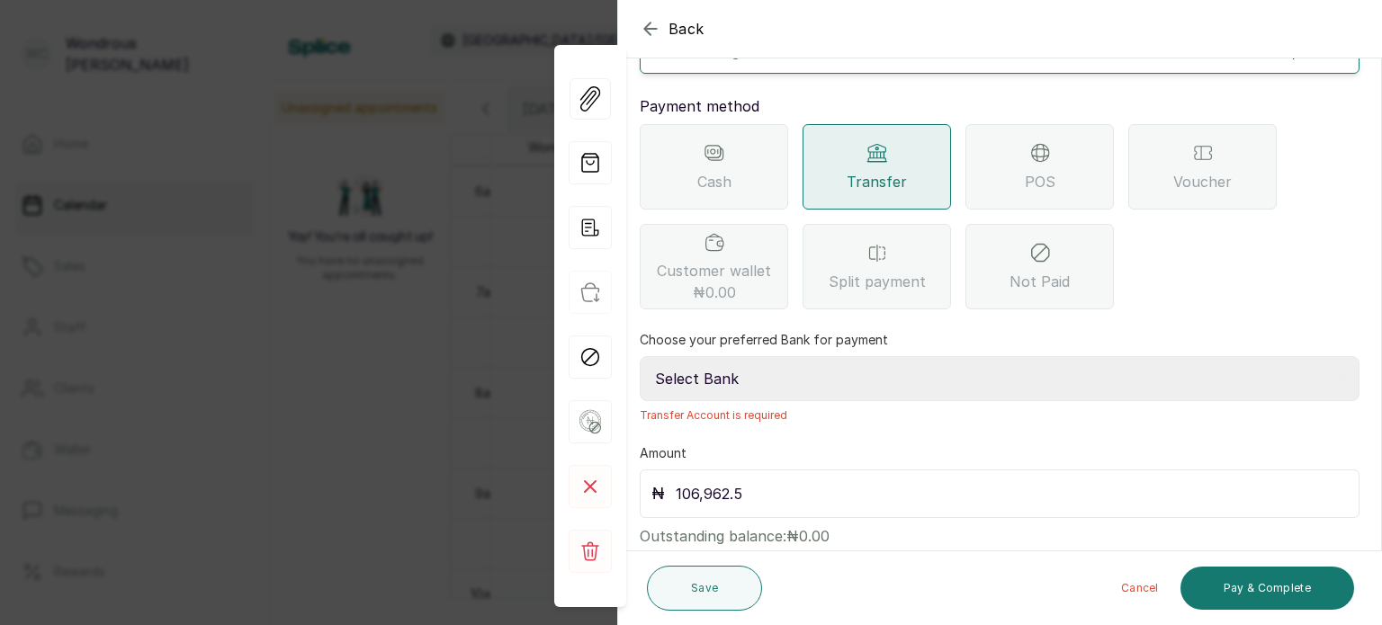
click at [718, 356] on select "Select Bank SBYWH ENTERPRISE Union Bank of Nigeria SBYWH ENTERPRISE Guaranty Tr…" at bounding box center [1000, 378] width 720 height 45
select select "4d00f10c-fa79-43ea-807e-2e57bb9eff76"
click at [640, 356] on select "Select Bank SBYWH ENTERPRISE Union Bank of Nigeria SBYWH ENTERPRISE Guaranty Tr…" at bounding box center [1000, 378] width 720 height 45
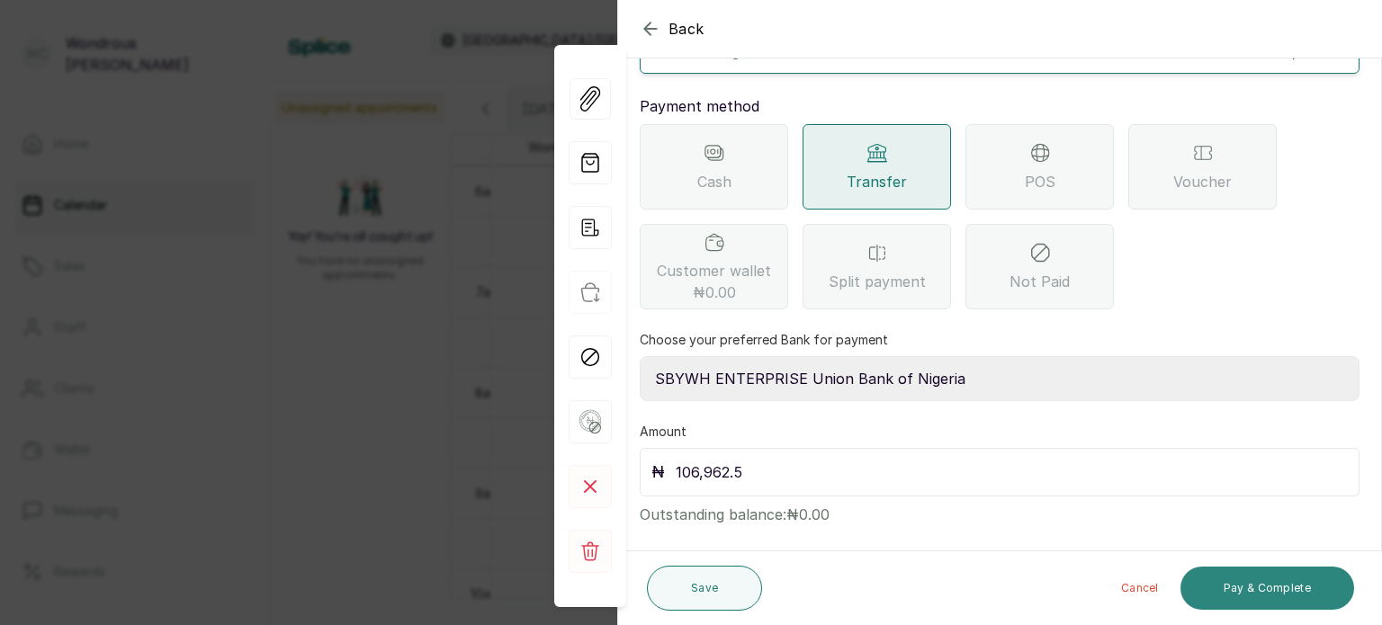
click at [1235, 593] on button "Pay & Complete" at bounding box center [1268, 588] width 174 height 43
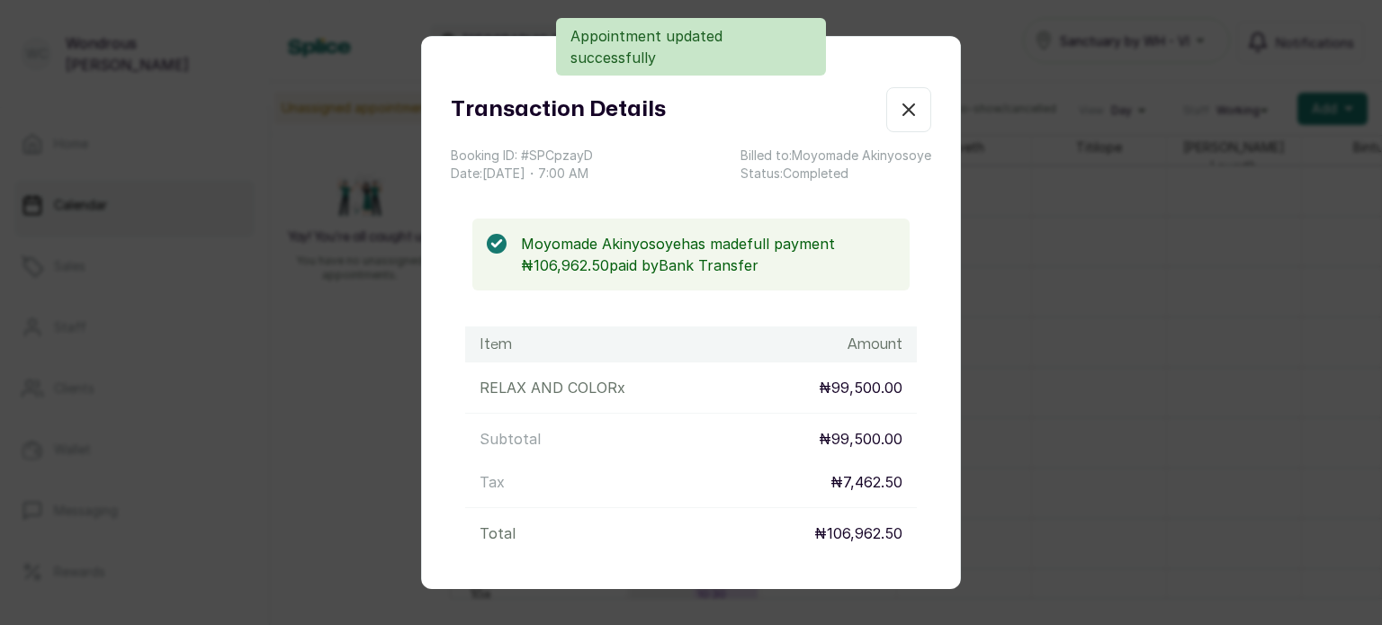
click at [886, 125] on button "Show no-show/cancelled" at bounding box center [908, 109] width 45 height 45
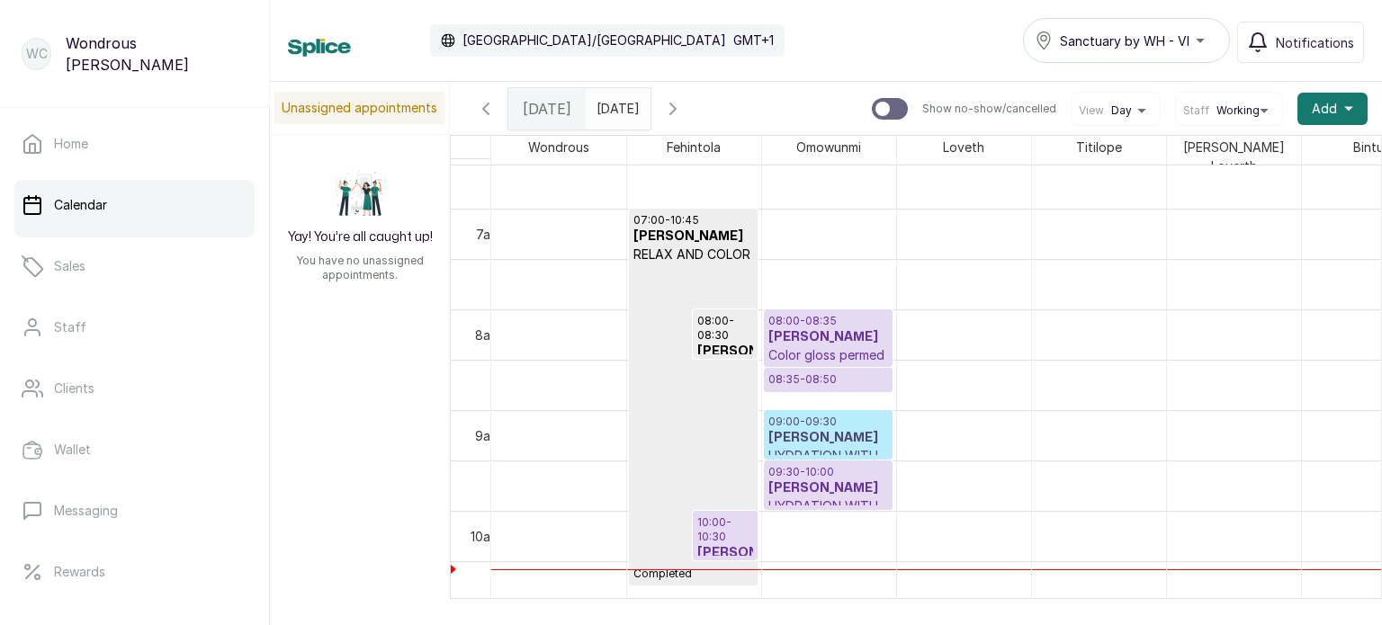
scroll to position [0, 0]
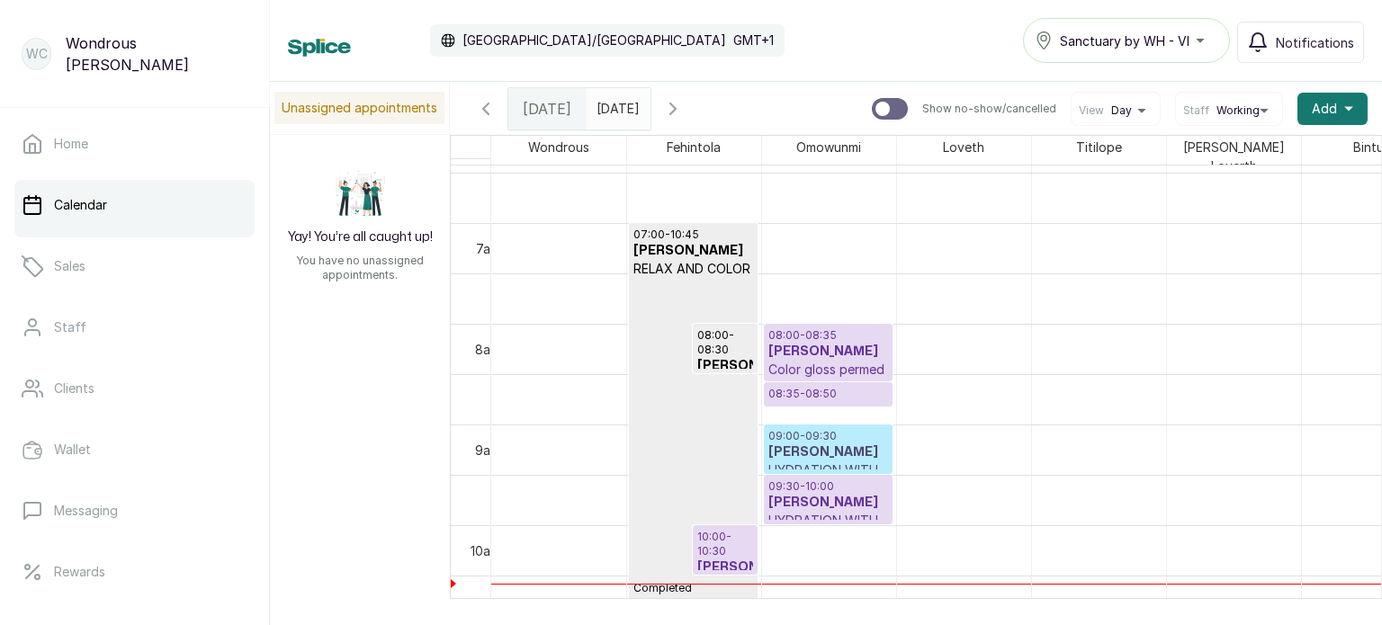
click at [876, 444] on h3 "[PERSON_NAME]" at bounding box center [828, 453] width 120 height 18
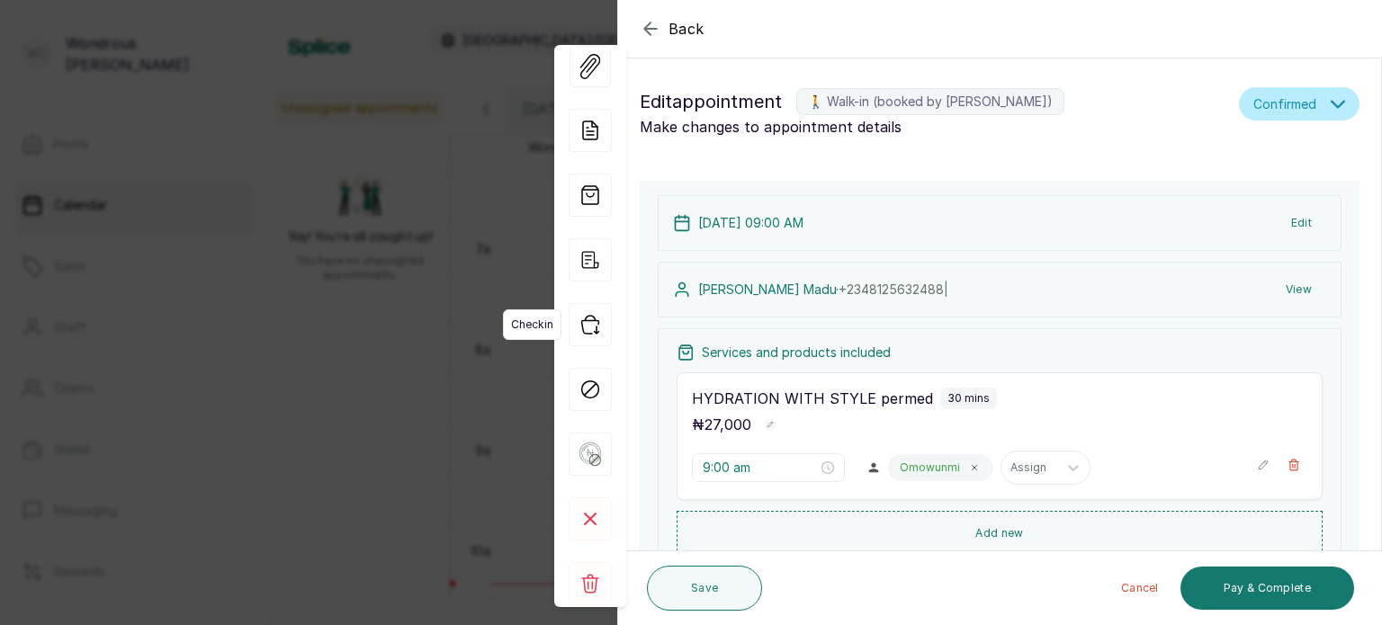
click at [594, 331] on icon "button" at bounding box center [589, 325] width 17 height 18
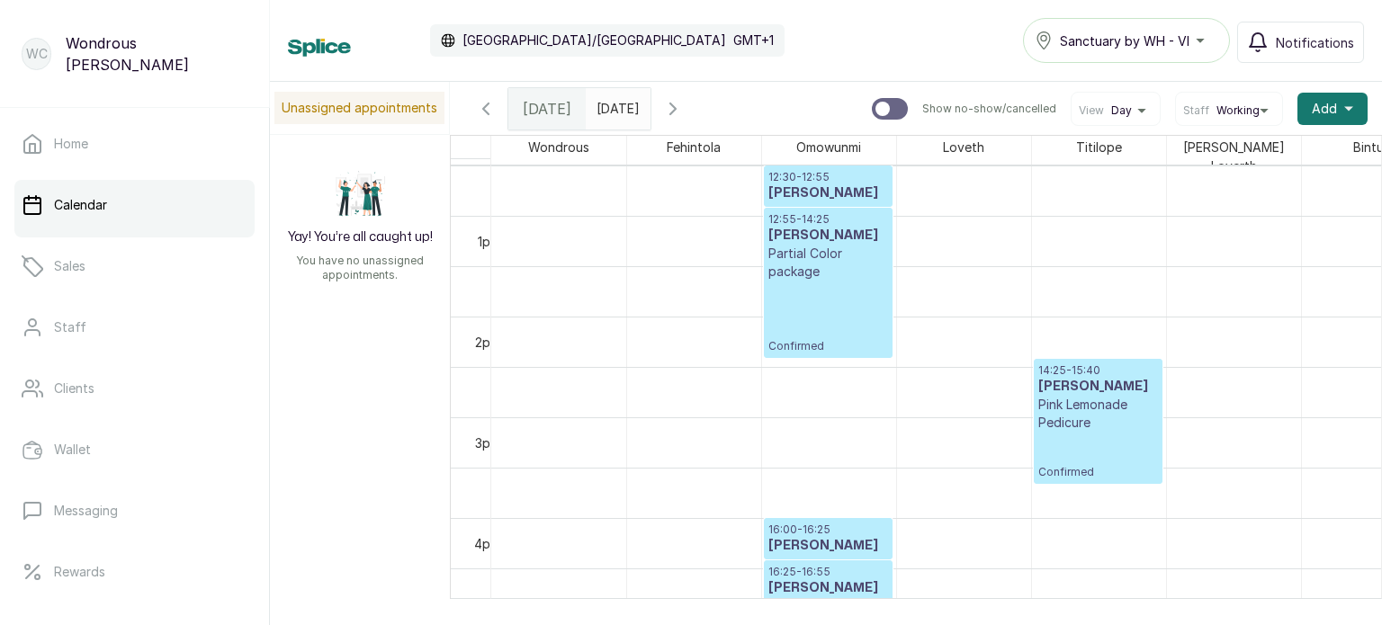
scroll to position [1209, 0]
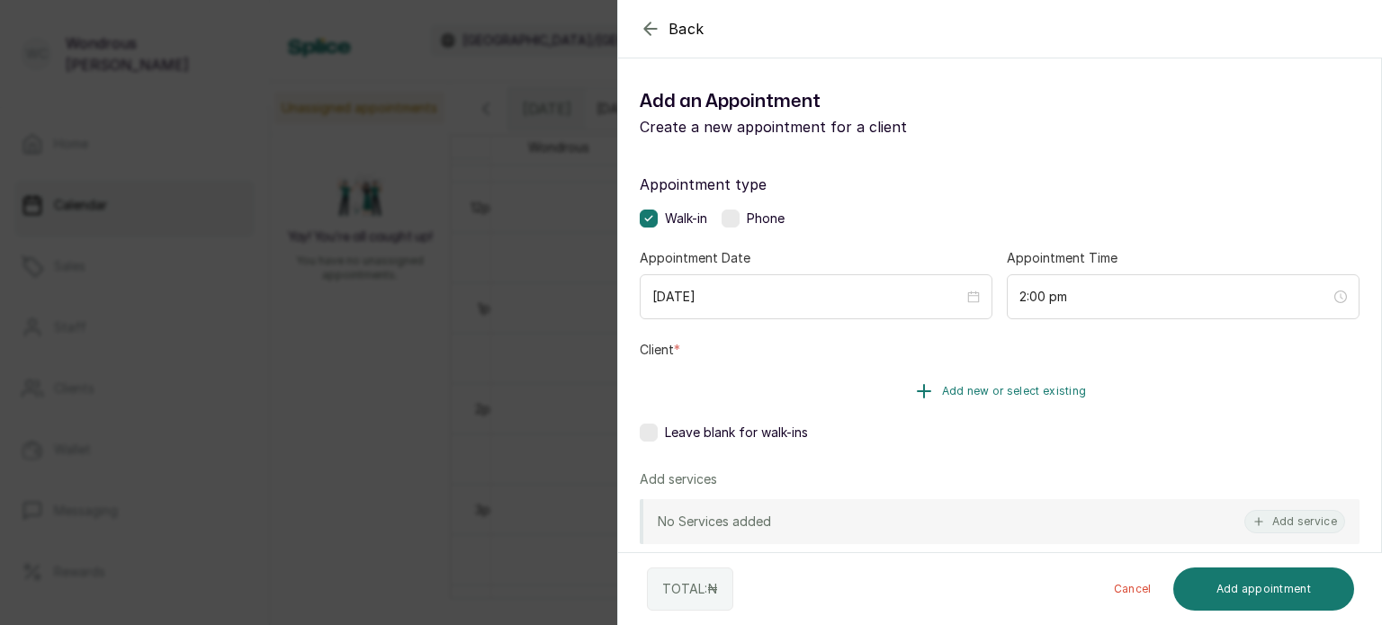
click at [957, 381] on button "Add new or select existing" at bounding box center [1000, 391] width 720 height 50
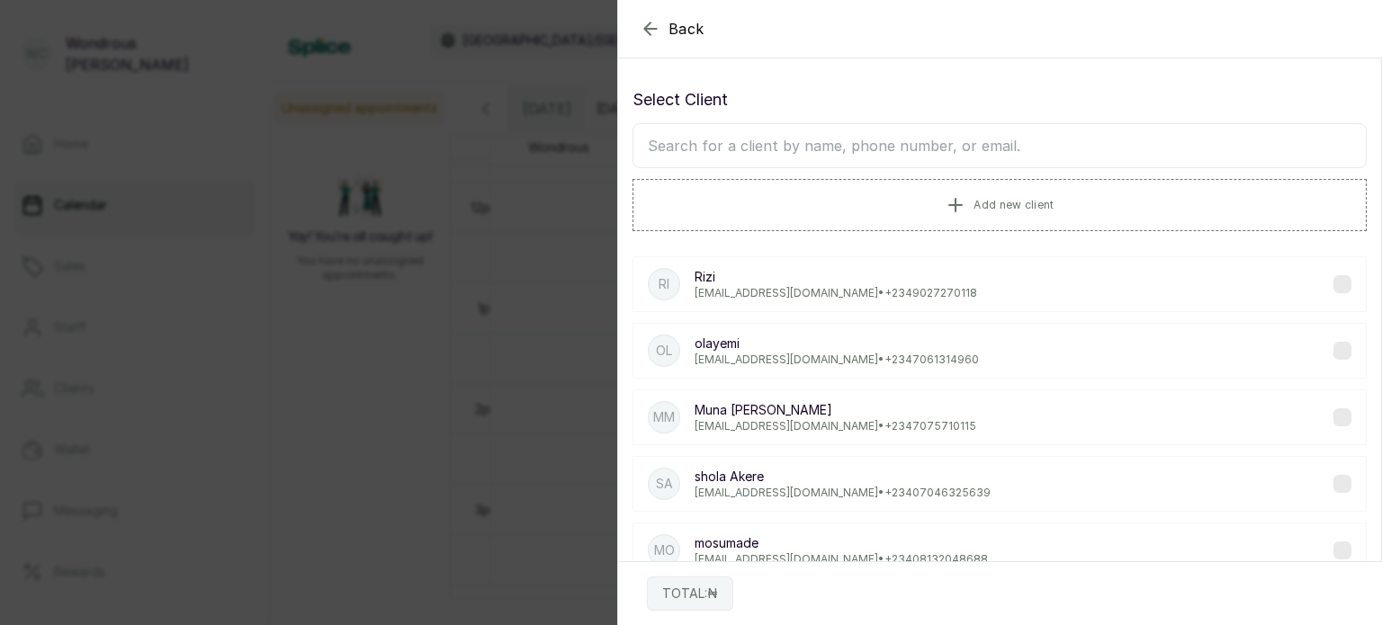
click at [837, 147] on input "text" at bounding box center [1000, 145] width 734 height 45
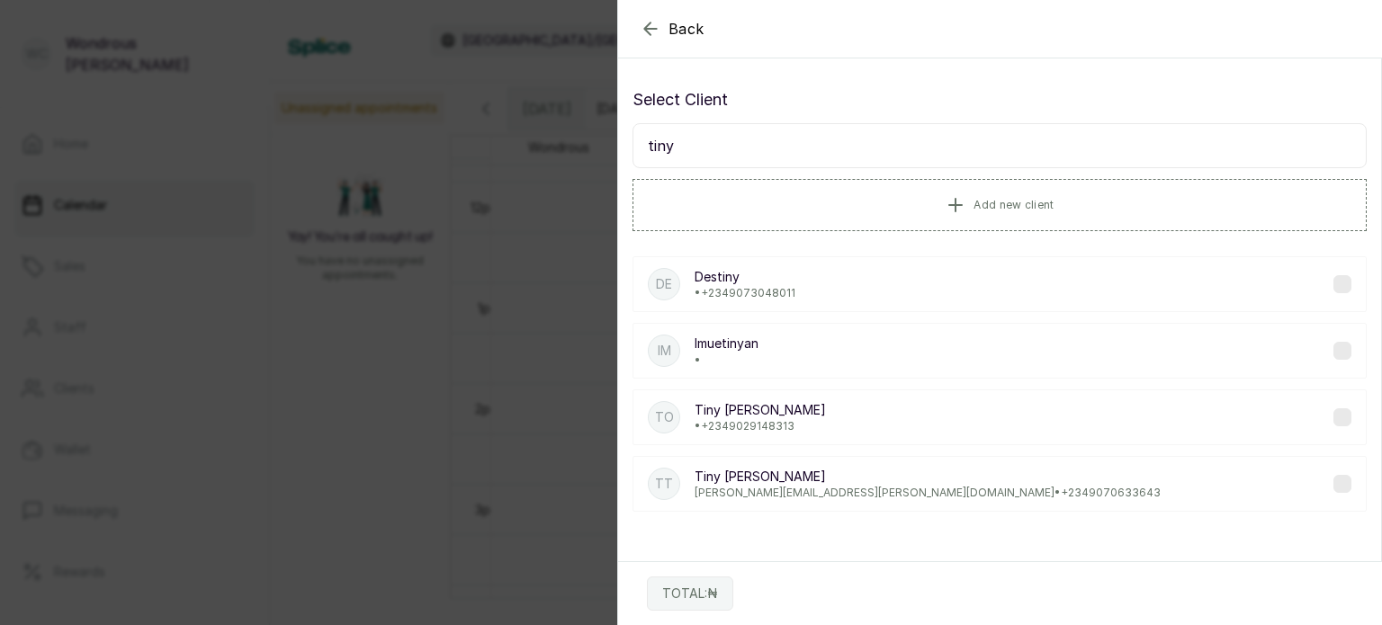
type input "tiny"
click at [836, 473] on p "Tiny [PERSON_NAME]" at bounding box center [928, 477] width 466 height 18
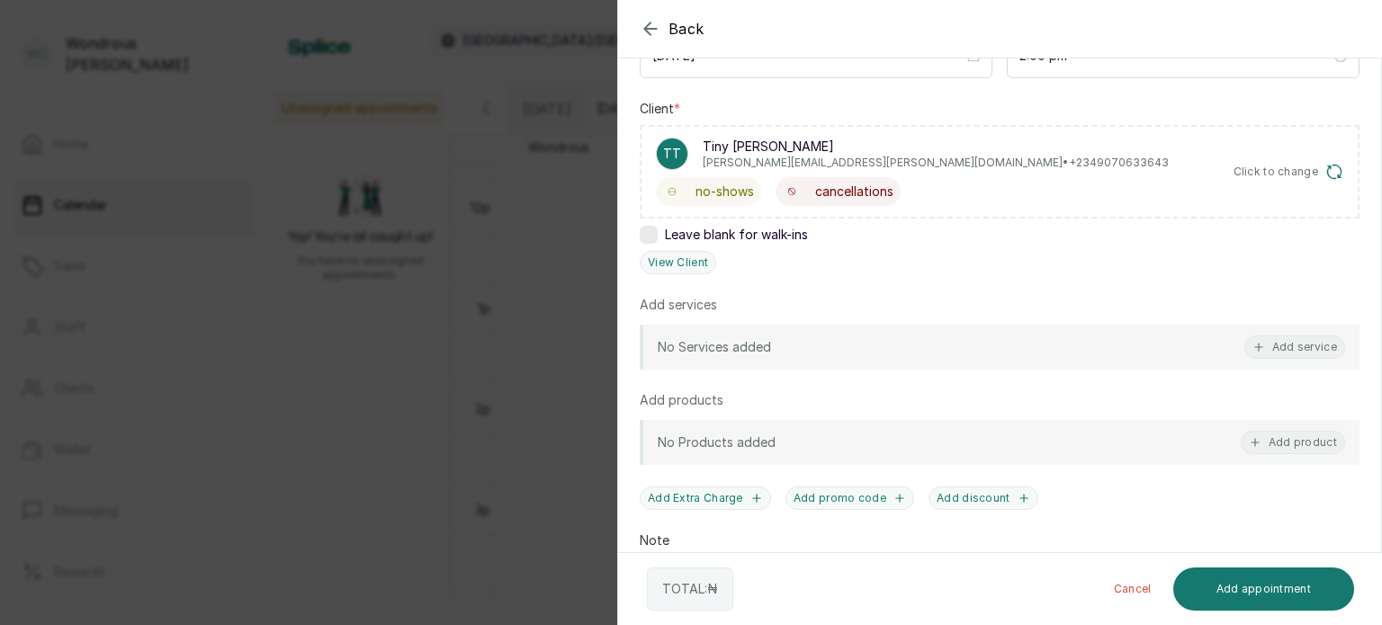
scroll to position [252, 0]
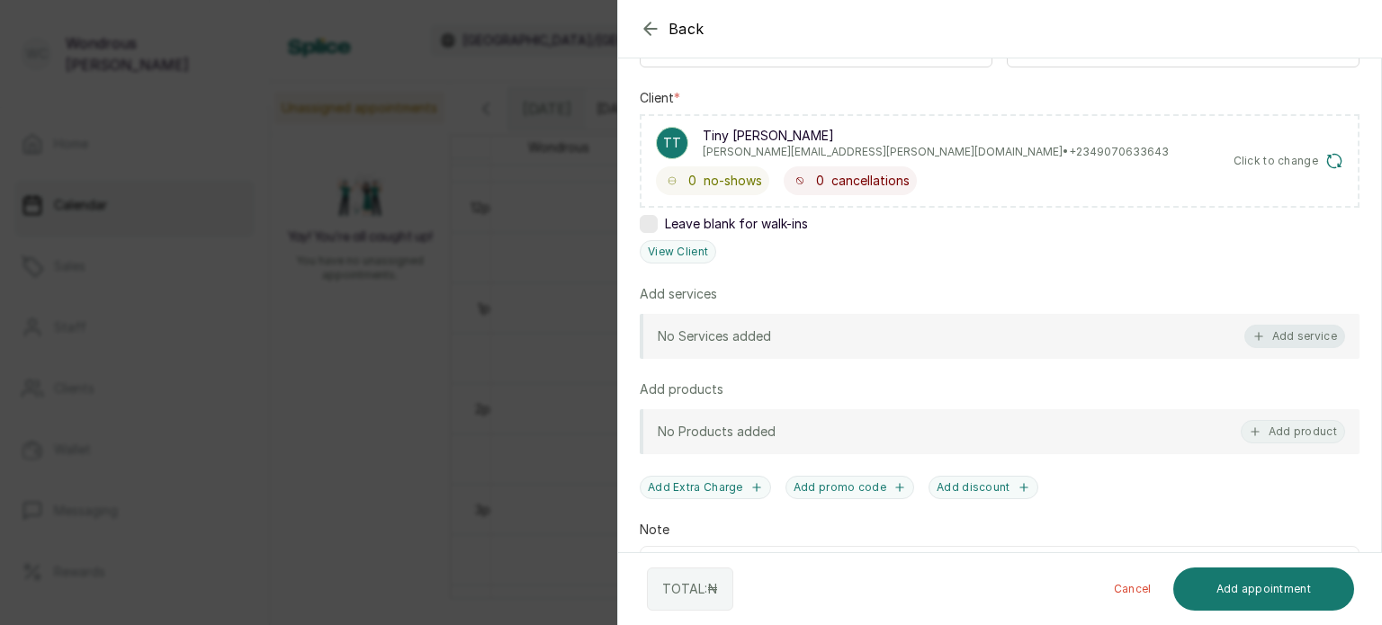
click at [1281, 328] on button "Add service" at bounding box center [1294, 336] width 101 height 23
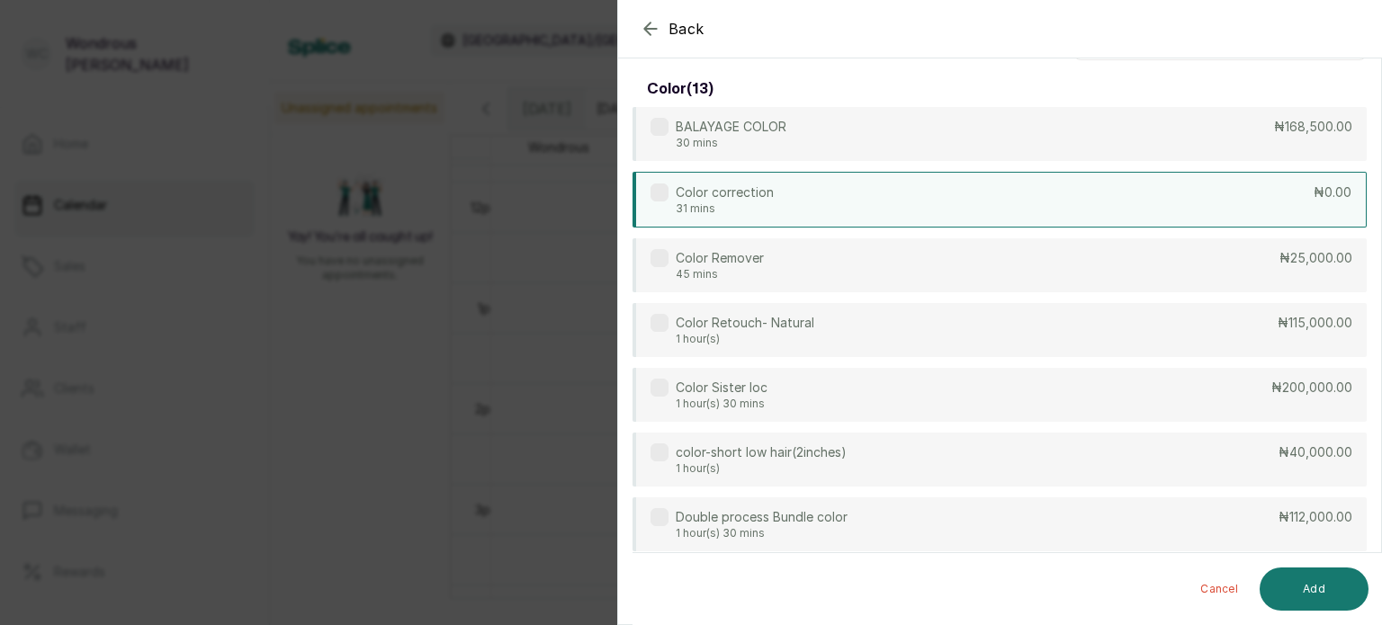
scroll to position [0, 0]
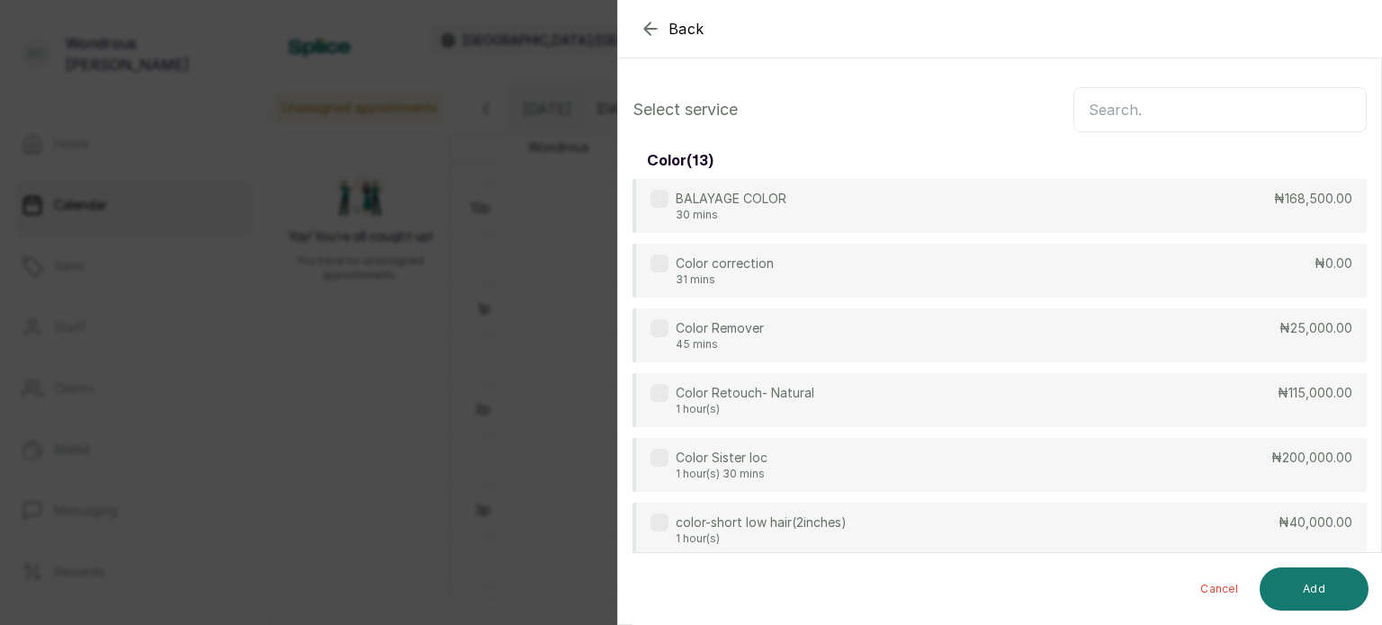
click at [1111, 114] on input "text" at bounding box center [1219, 109] width 293 height 45
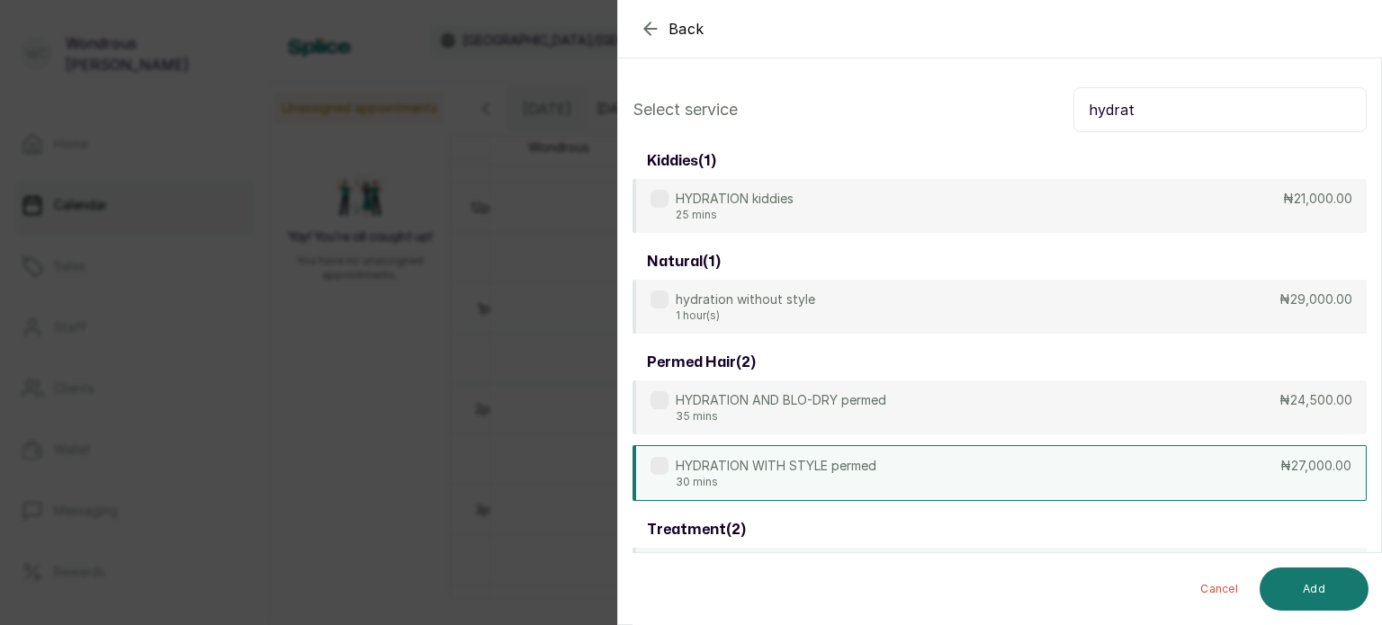
type input "hydrat"
click at [875, 464] on p "HYDRATION WITH STYLE permed" at bounding box center [776, 466] width 201 height 18
click at [1307, 587] on button "Add" at bounding box center [1314, 589] width 109 height 43
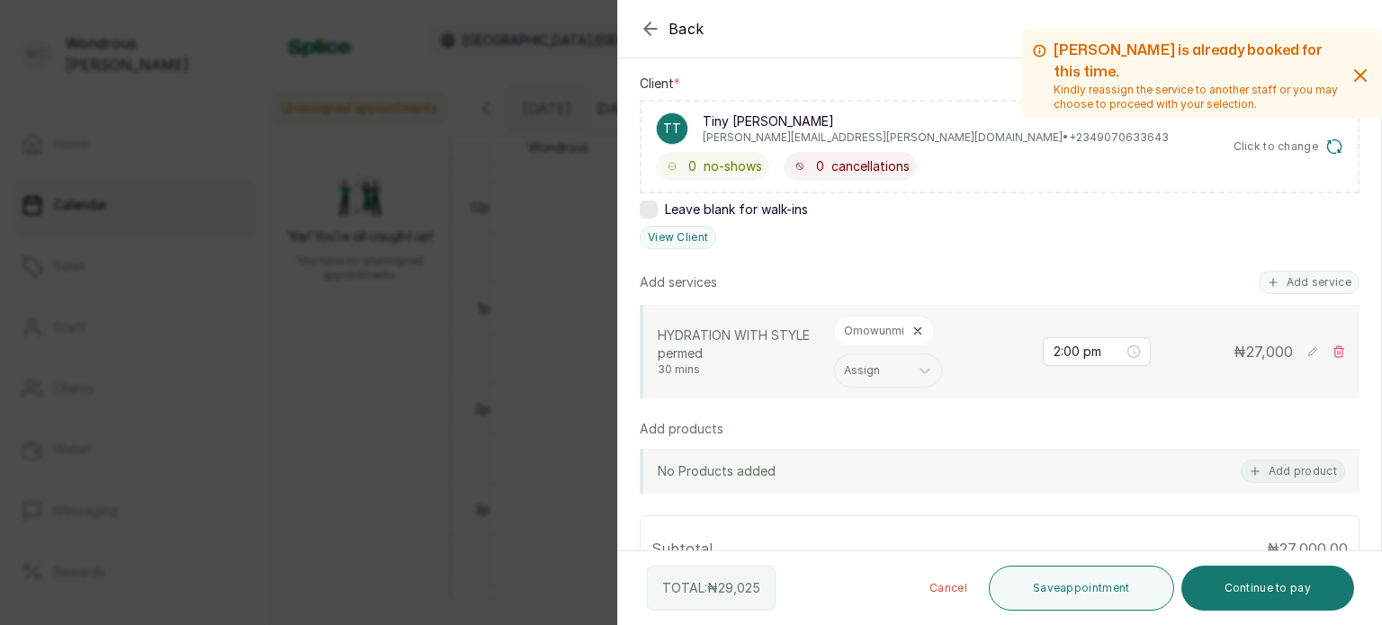
scroll to position [269, 0]
click at [1051, 581] on button "Save appointment" at bounding box center [1081, 588] width 185 height 45
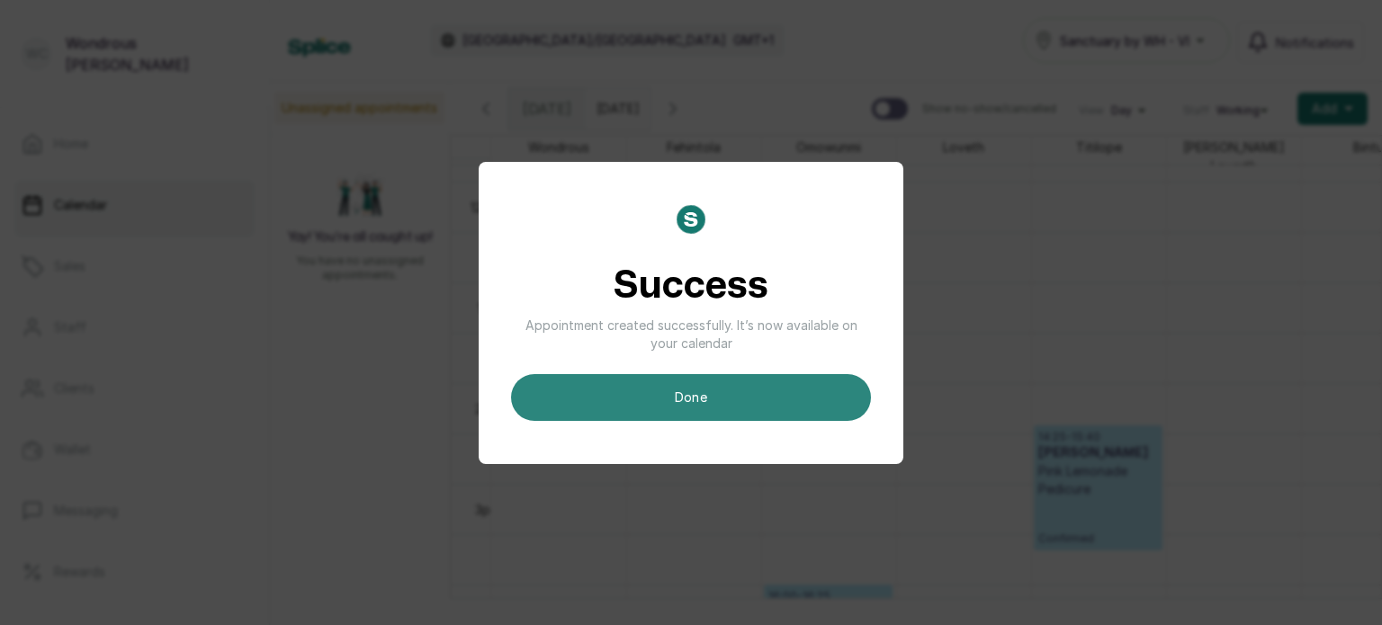
click at [701, 394] on button "done" at bounding box center [691, 397] width 360 height 47
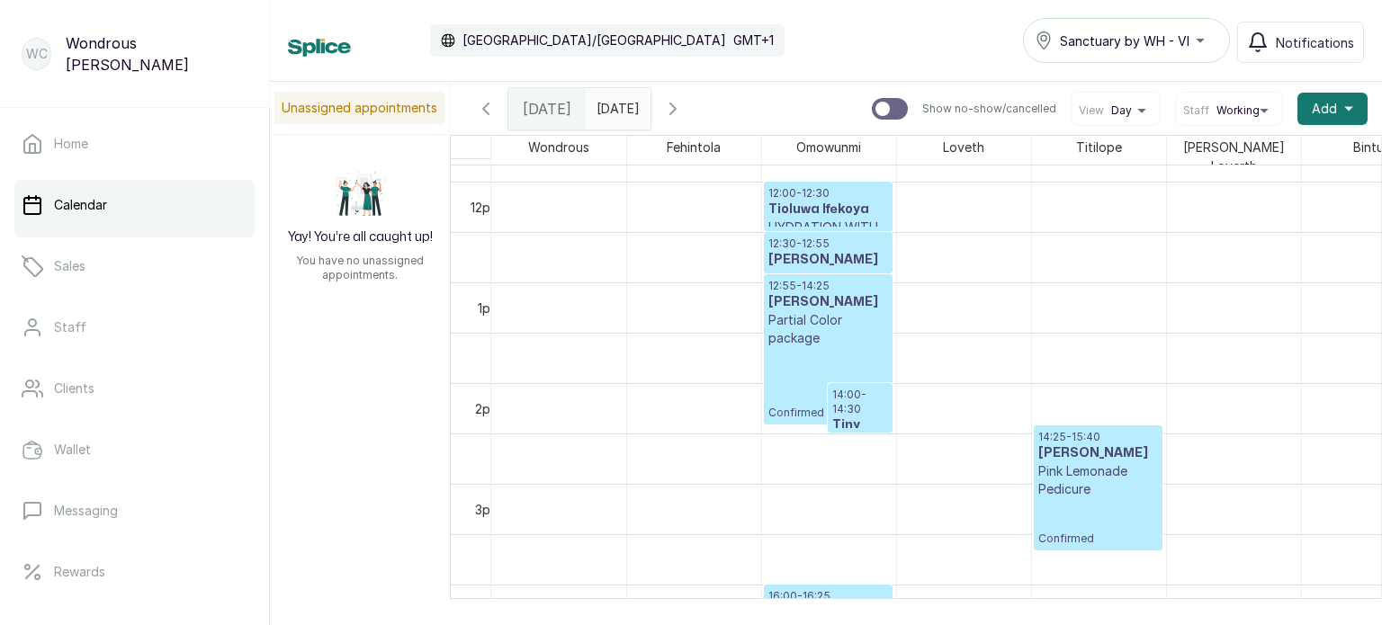
click at [684, 111] on icon "button" at bounding box center [673, 109] width 22 height 22
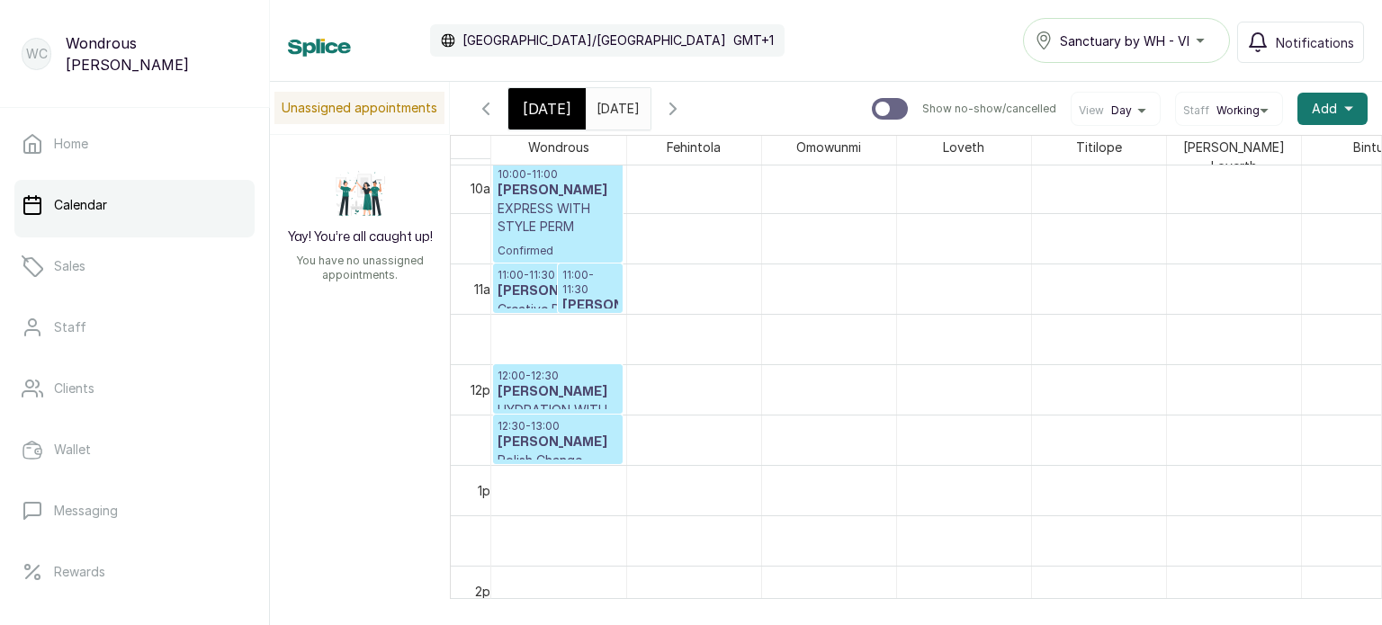
scroll to position [1012, 0]
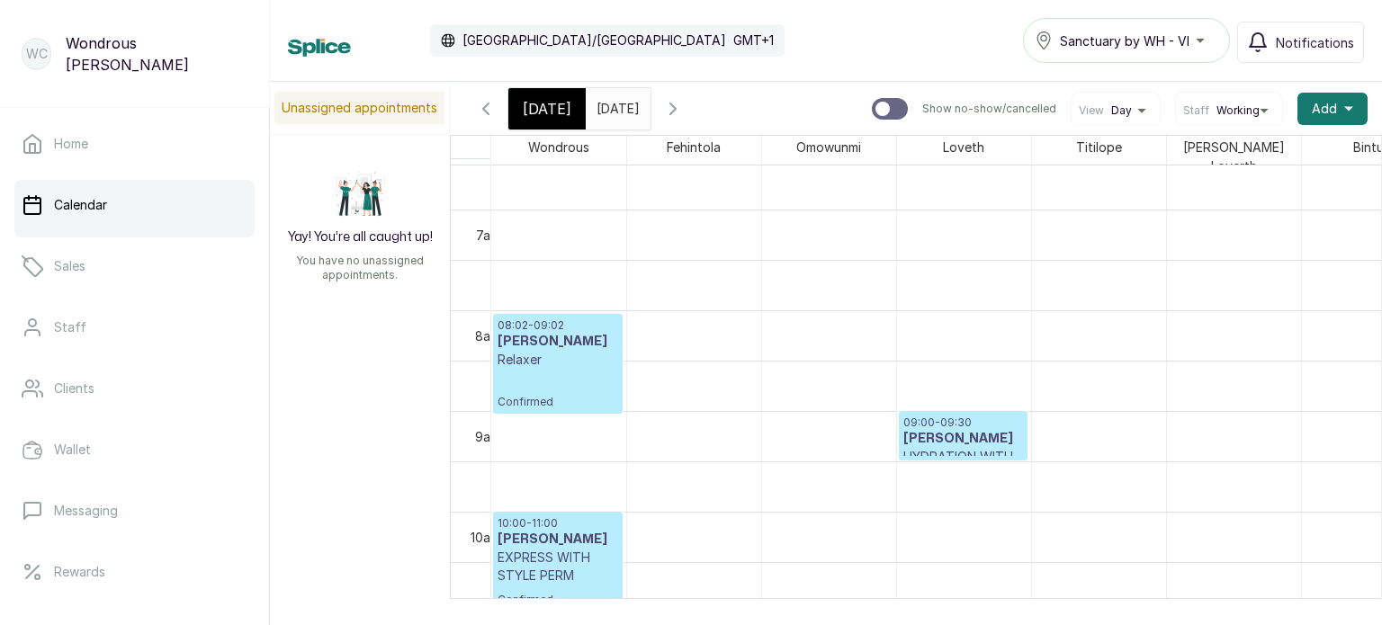
click at [579, 365] on div "08:02 - 09:02 [PERSON_NAME] Relaxer Confirmed" at bounding box center [558, 364] width 121 height 91
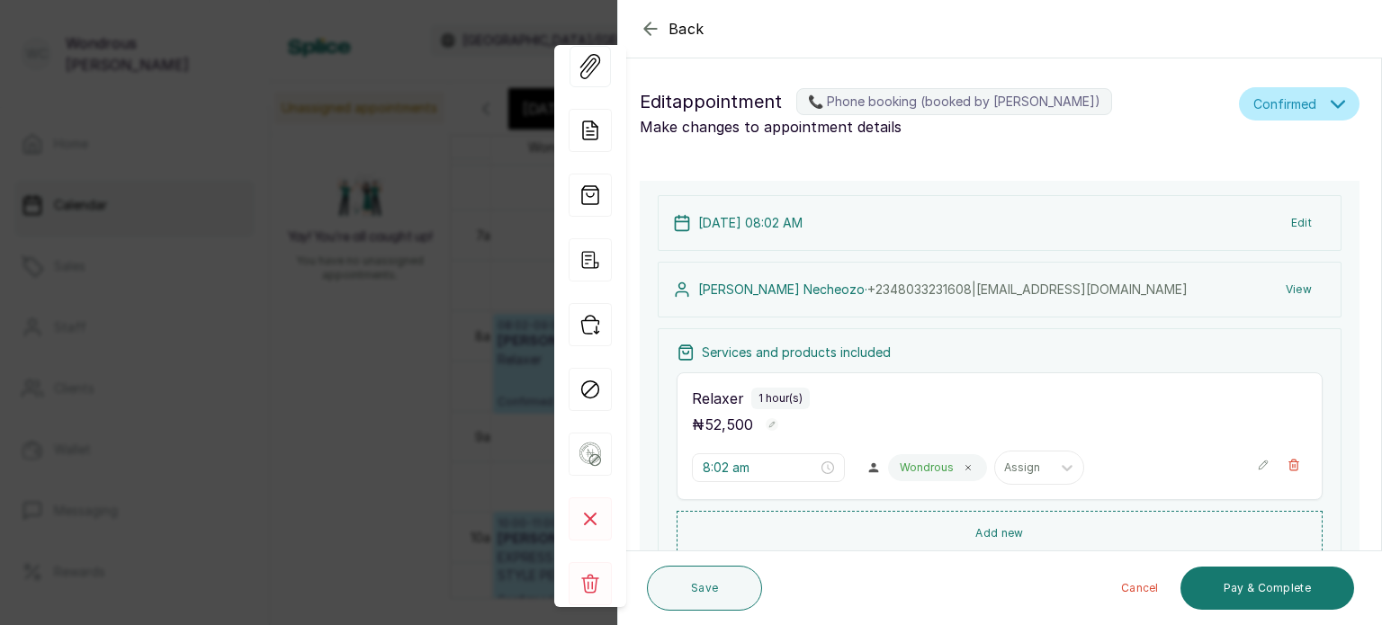
click at [1292, 285] on button "View" at bounding box center [1298, 290] width 55 height 32
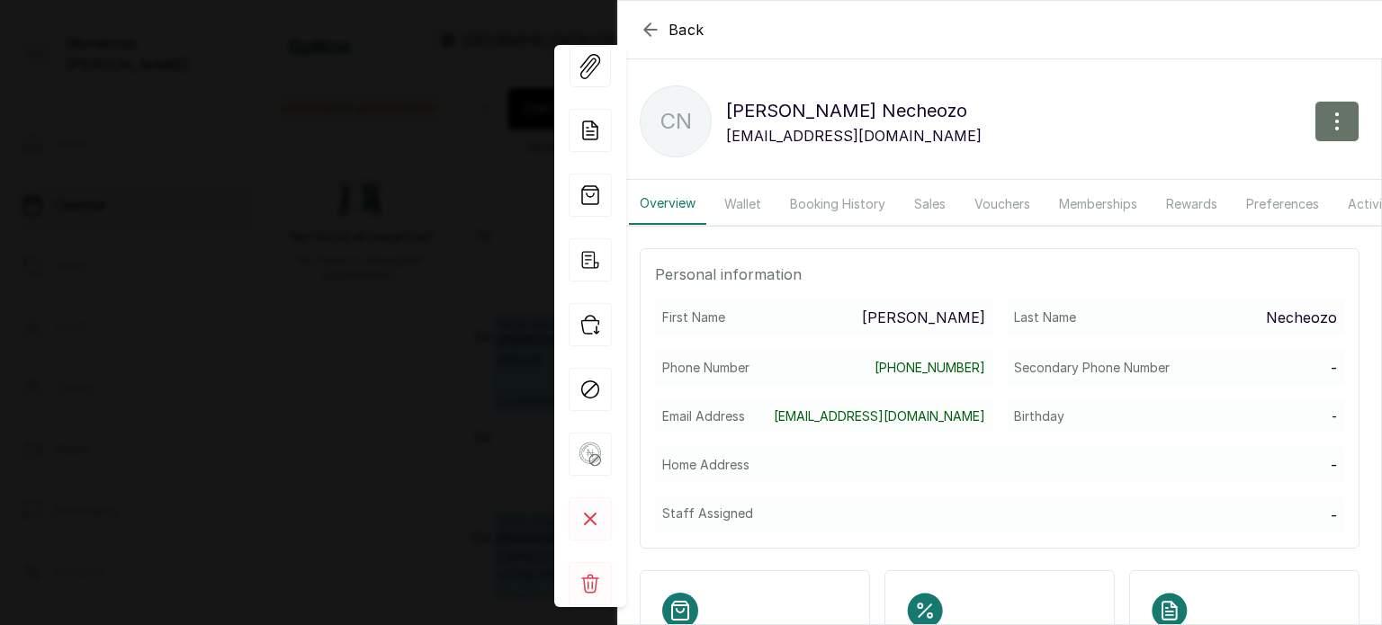
click at [841, 204] on button "Booking History" at bounding box center [837, 204] width 117 height 41
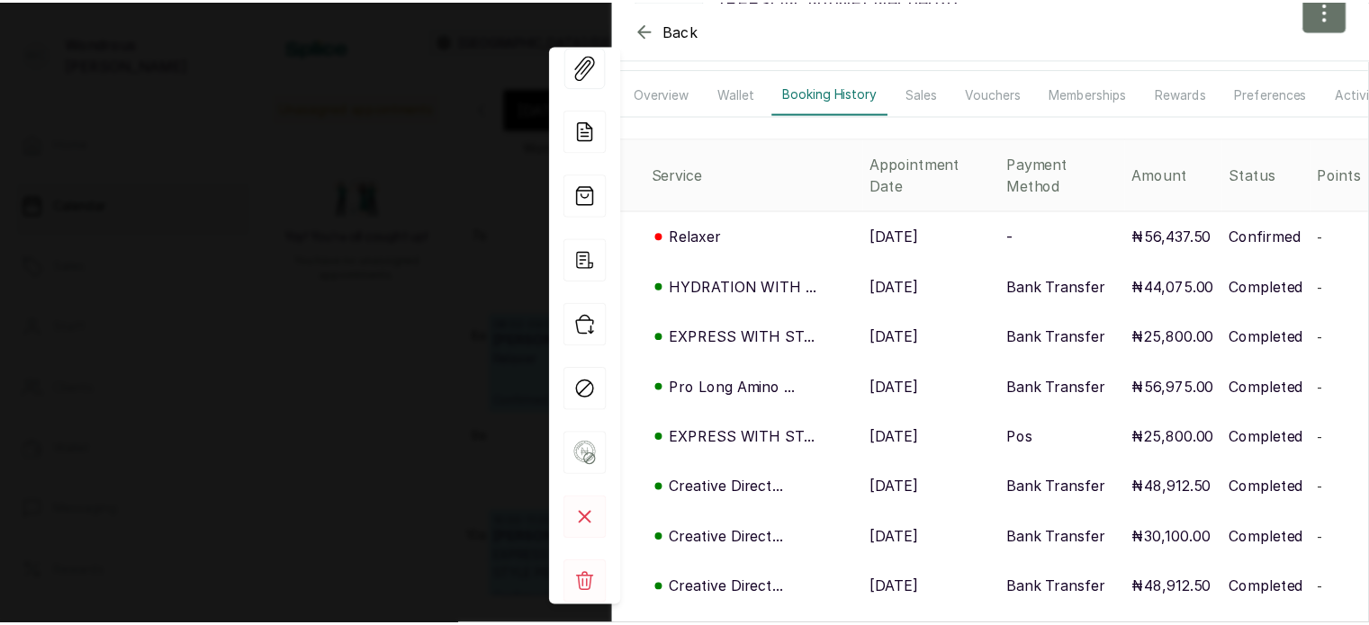
scroll to position [122, 0]
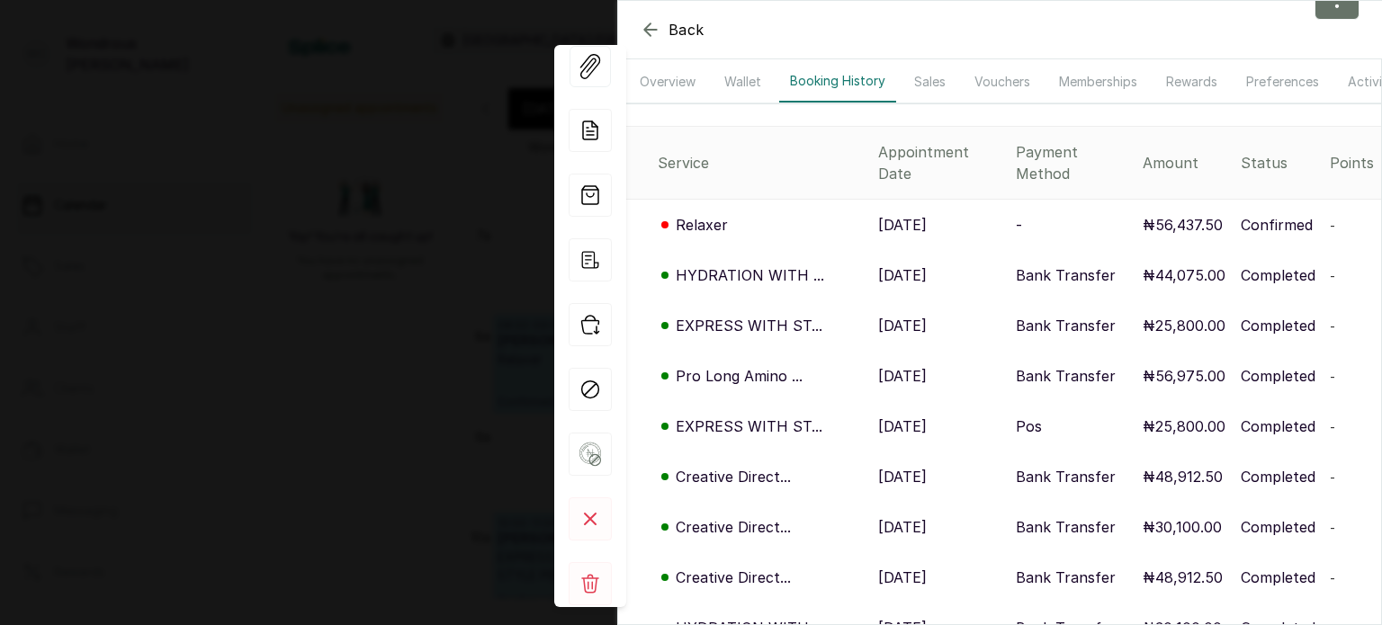
click at [878, 469] on p "[DATE]" at bounding box center [902, 477] width 49 height 22
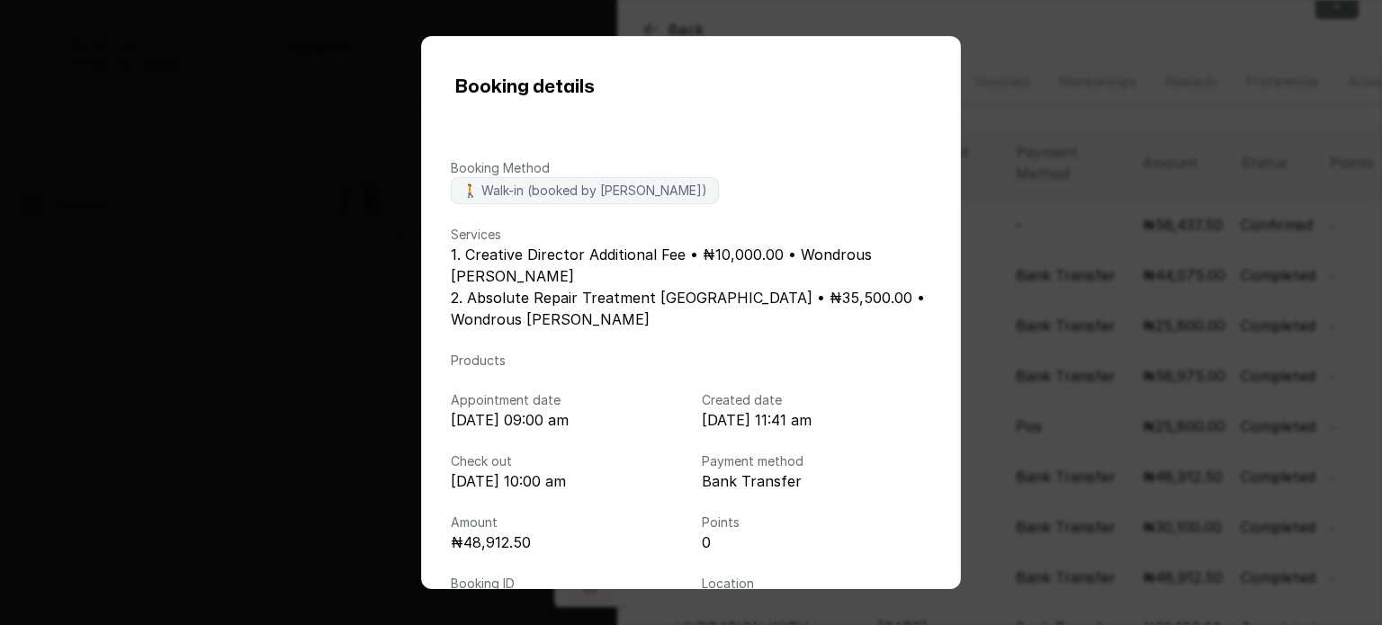
click at [1034, 398] on div "Booking details Booking Method 🚶 Walk-in (booked by [PERSON_NAME]) Services 1. …" at bounding box center [691, 312] width 1382 height 625
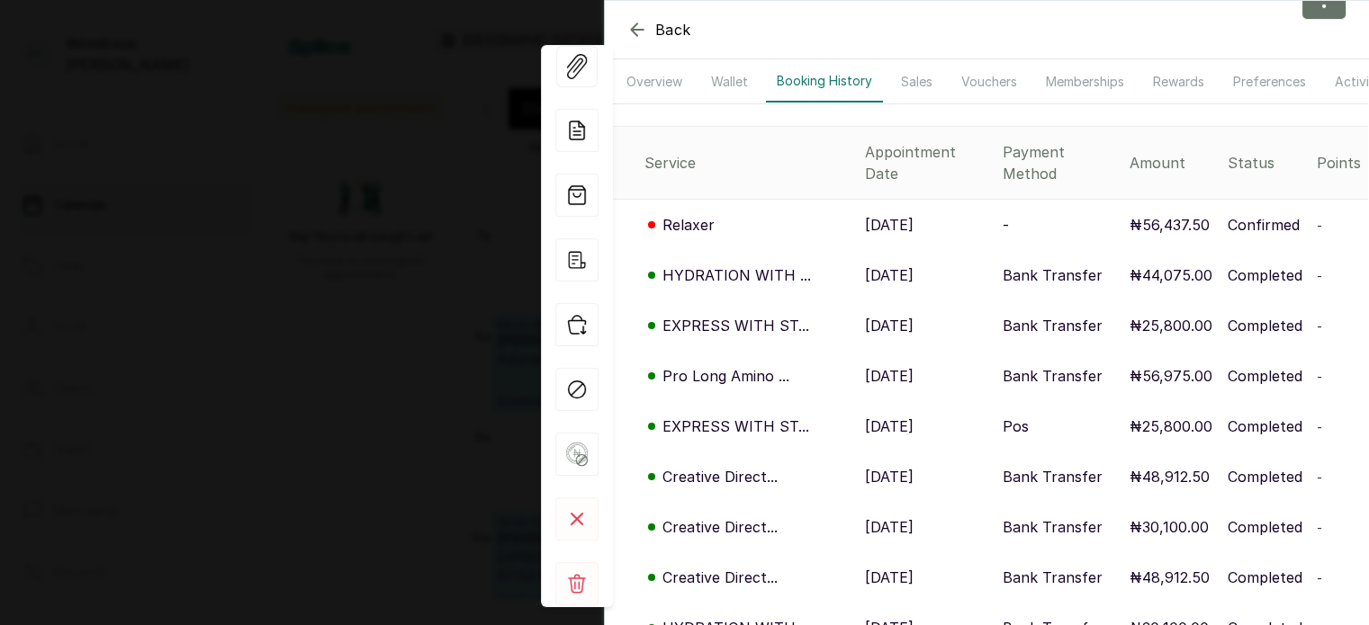
click at [903, 516] on p "[DATE]" at bounding box center [889, 527] width 49 height 22
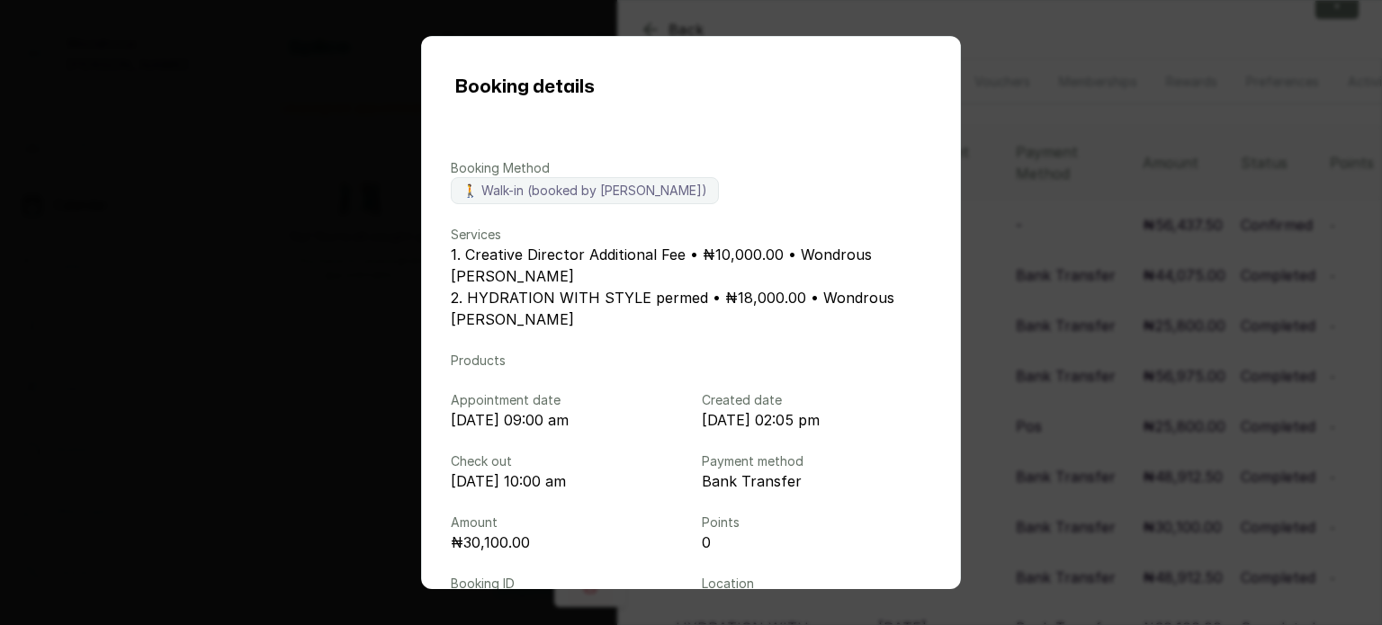
click at [1037, 457] on div "Booking details Booking Method 🚶 Walk-in (booked by [PERSON_NAME]) Services 1. …" at bounding box center [691, 312] width 1382 height 625
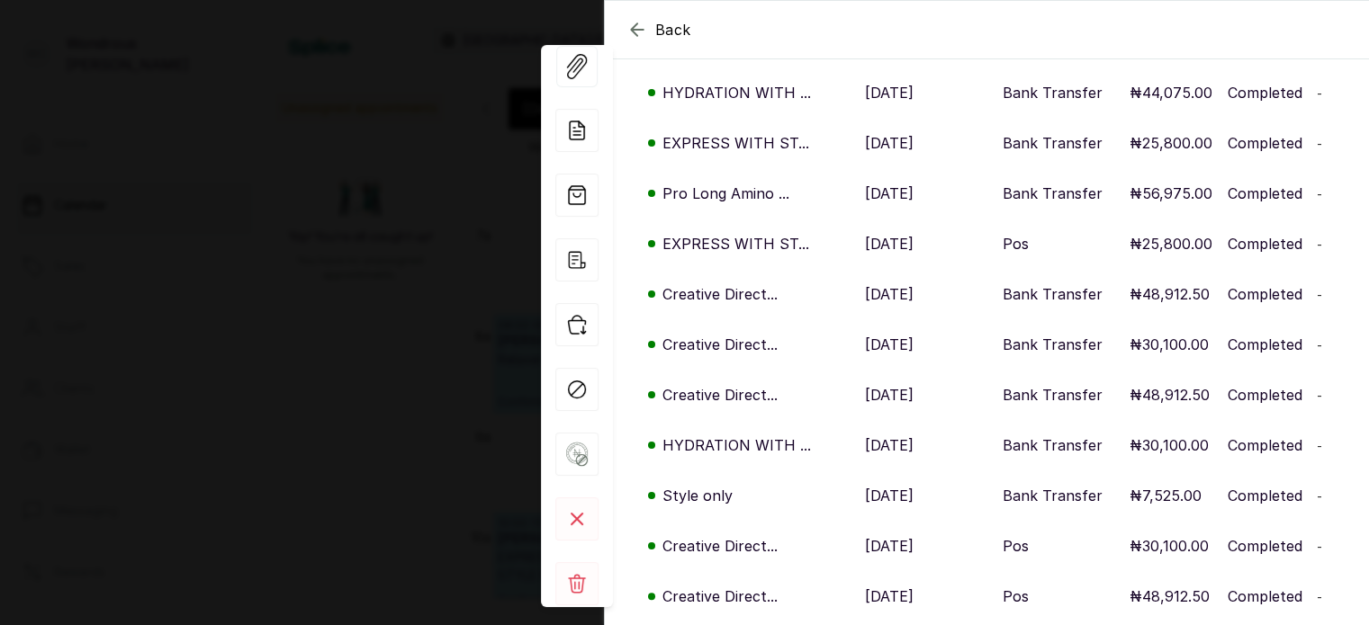
scroll to position [306, 0]
click at [880, 387] on p "[DATE]" at bounding box center [889, 394] width 49 height 22
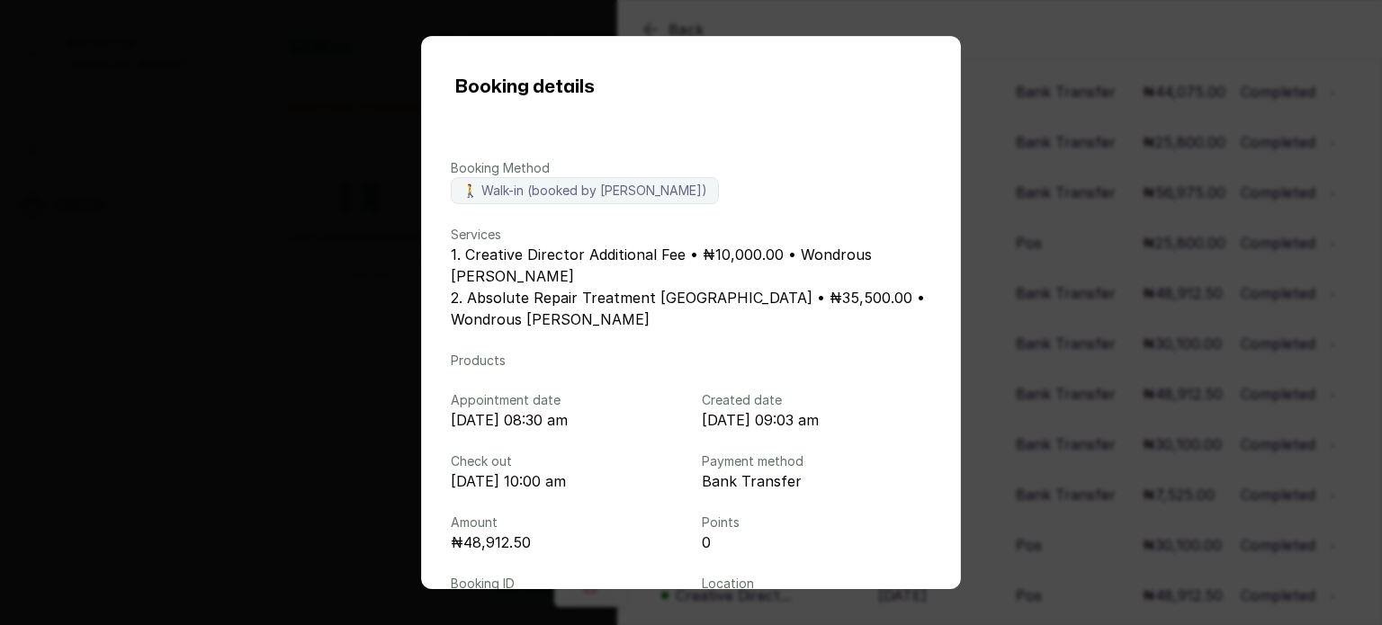
click at [1054, 334] on div "Booking details Booking Method 🚶 Walk-in (booked by [PERSON_NAME]) Services 1. …" at bounding box center [691, 312] width 1382 height 625
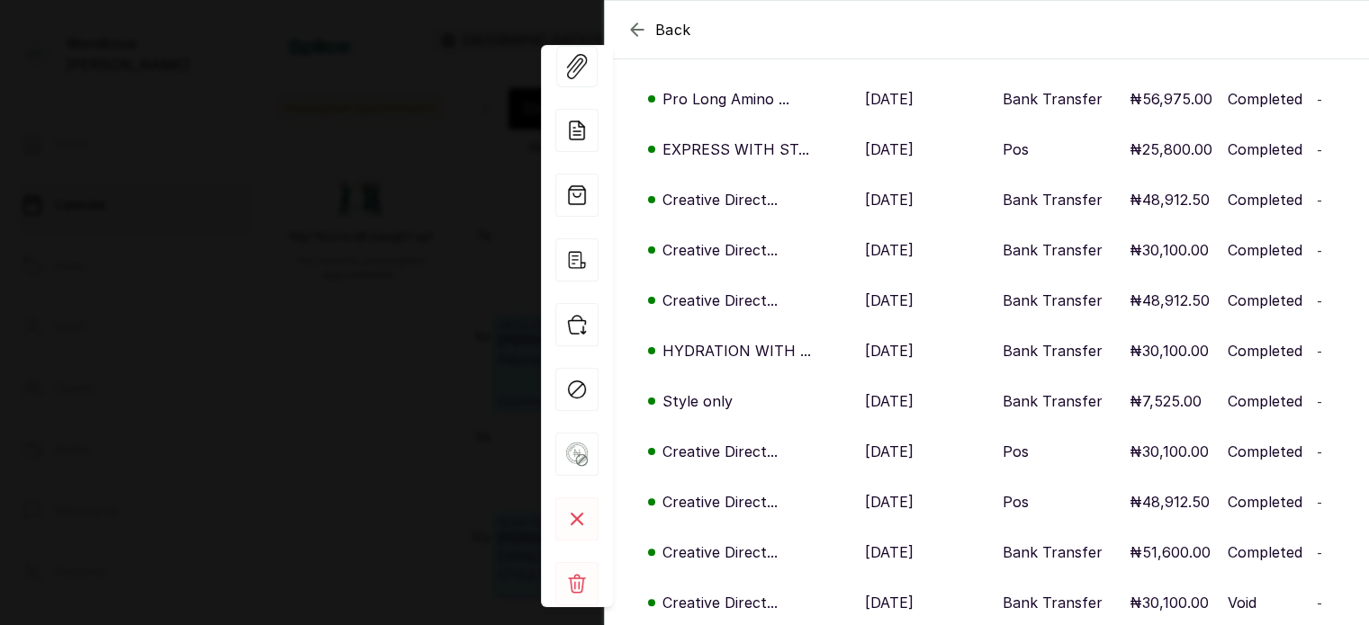
scroll to position [401, 0]
click at [878, 439] on p "[DATE]" at bounding box center [889, 450] width 49 height 22
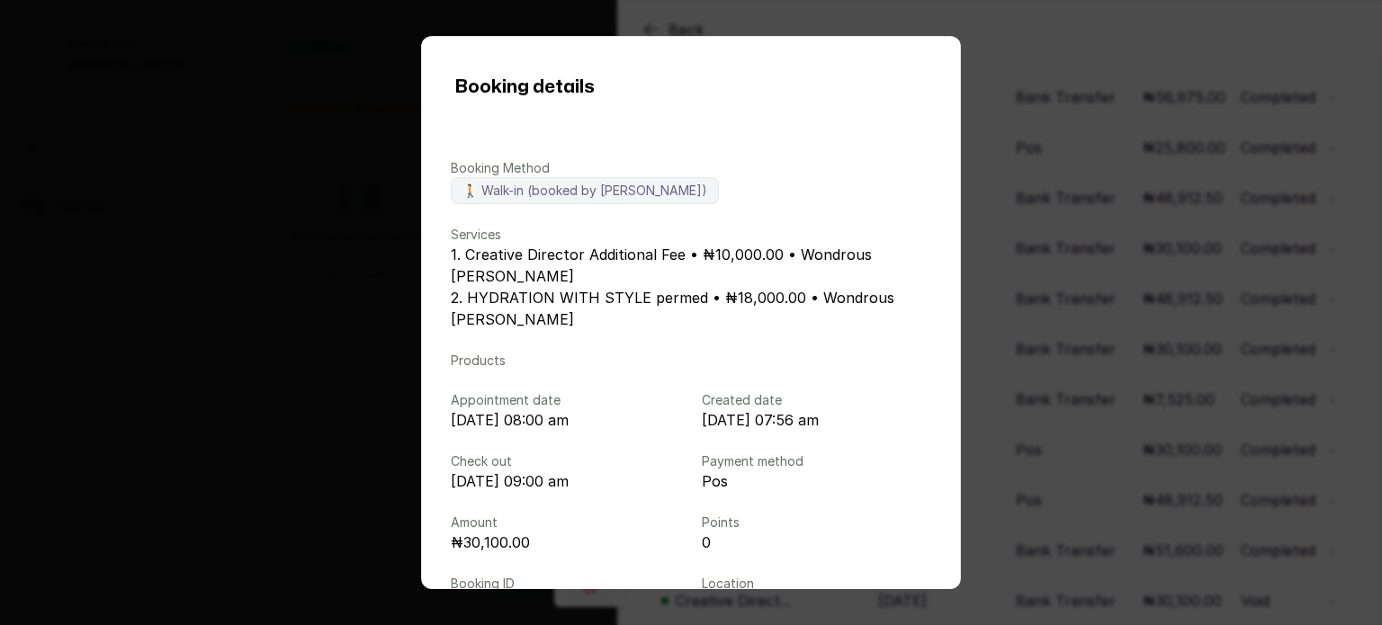
click at [1037, 352] on div "Booking details Booking Method 🚶 Walk-in (booked by [PERSON_NAME]) Services 1. …" at bounding box center [691, 312] width 1382 height 625
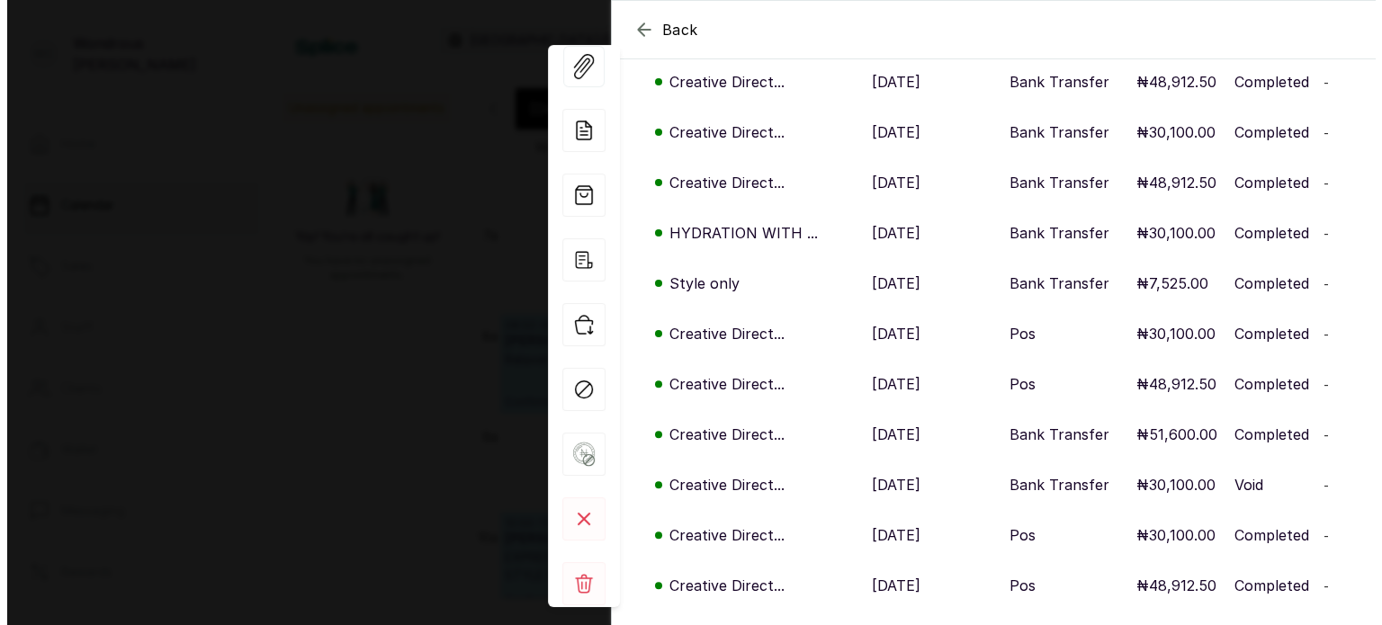
scroll to position [528, 0]
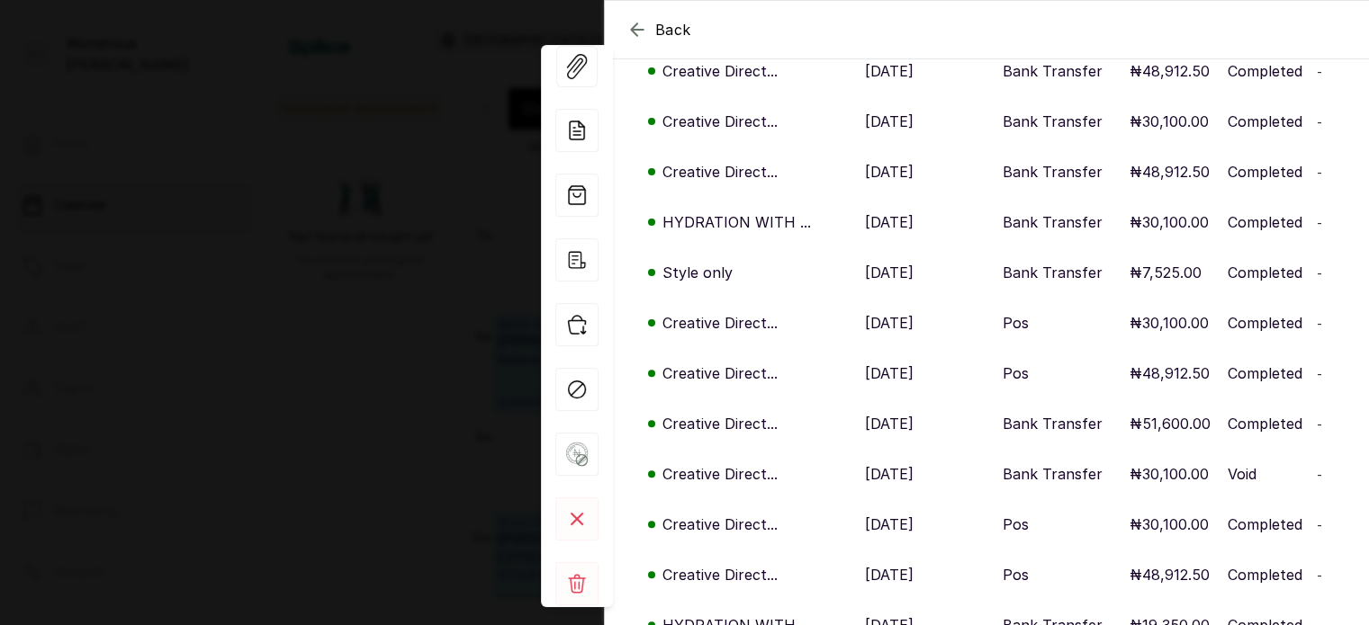
click at [893, 363] on p "[DATE]" at bounding box center [889, 374] width 49 height 22
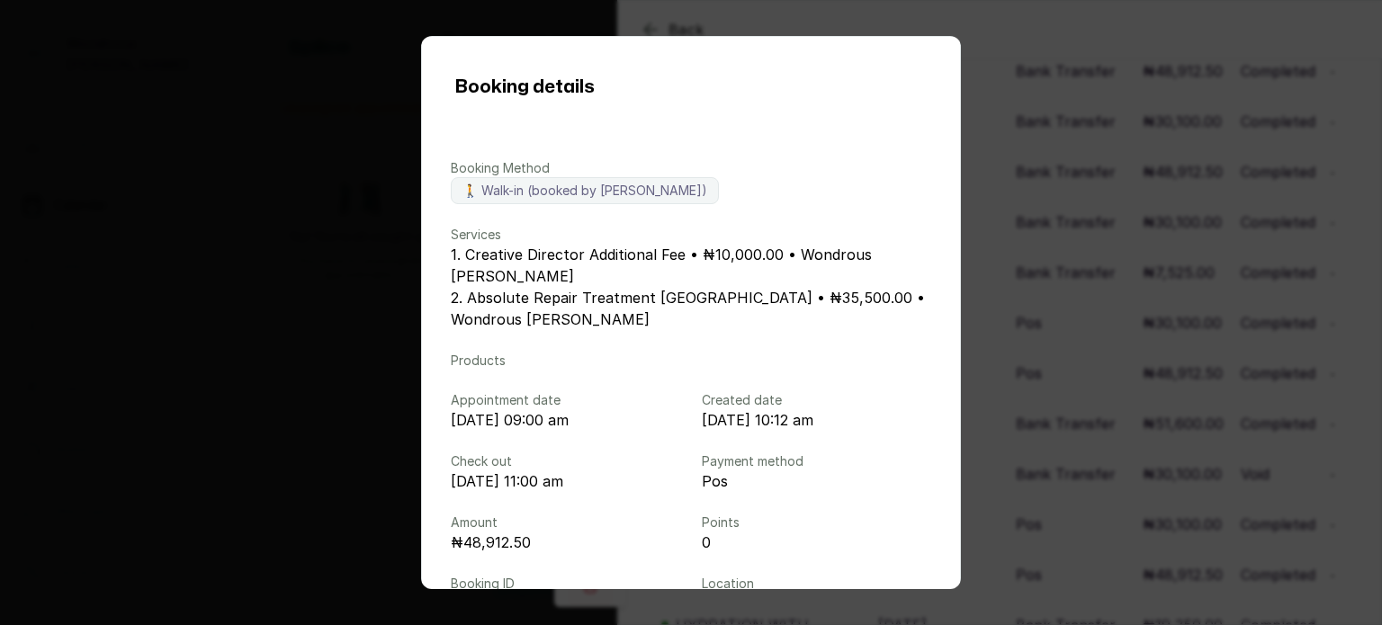
click at [1066, 330] on div "Booking details Booking Method 🚶 Walk-in (booked by [PERSON_NAME]) Services 1. …" at bounding box center [691, 312] width 1382 height 625
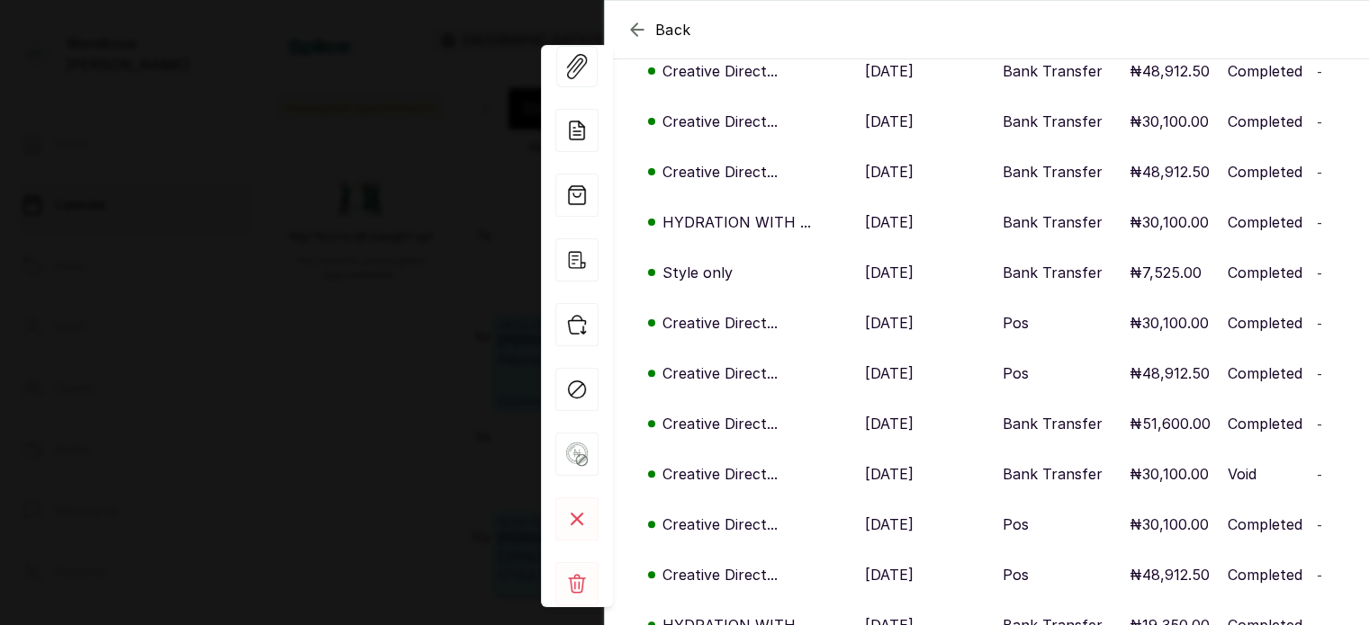
click at [893, 413] on p "[DATE]" at bounding box center [889, 424] width 49 height 22
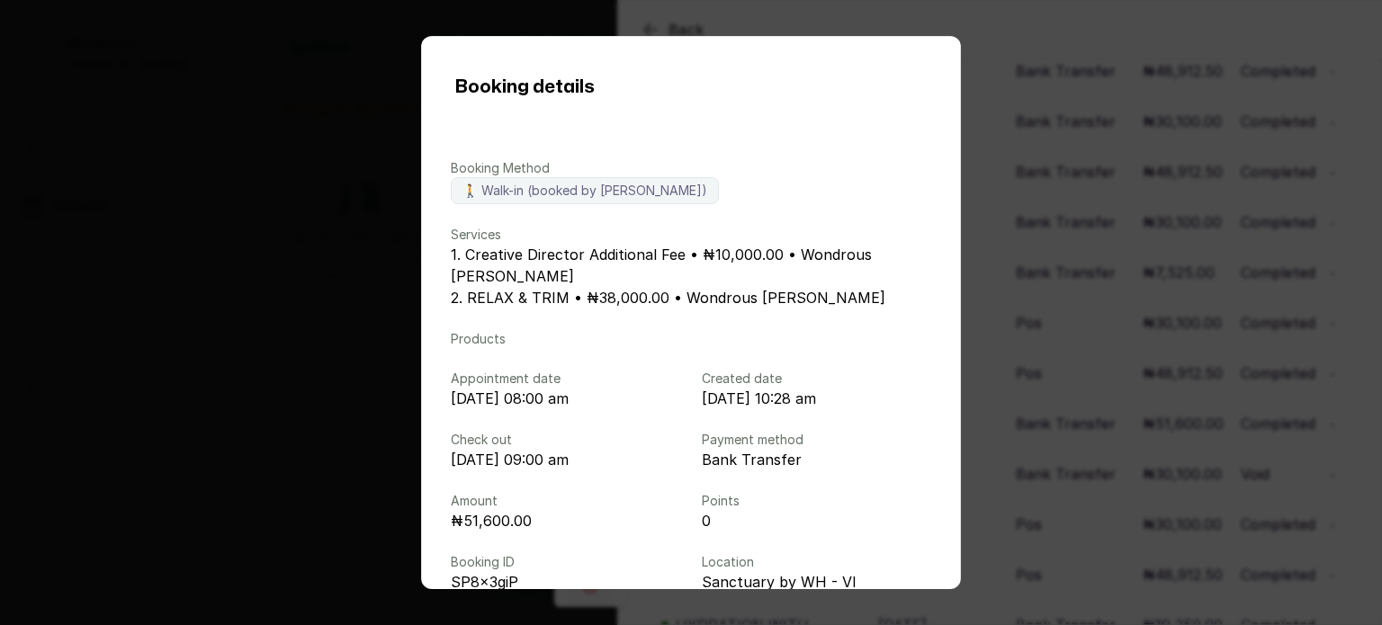
click at [1122, 438] on div "Booking details Booking Method 🚶 Walk-in (booked by [PERSON_NAME]) Services 1. …" at bounding box center [691, 312] width 1382 height 625
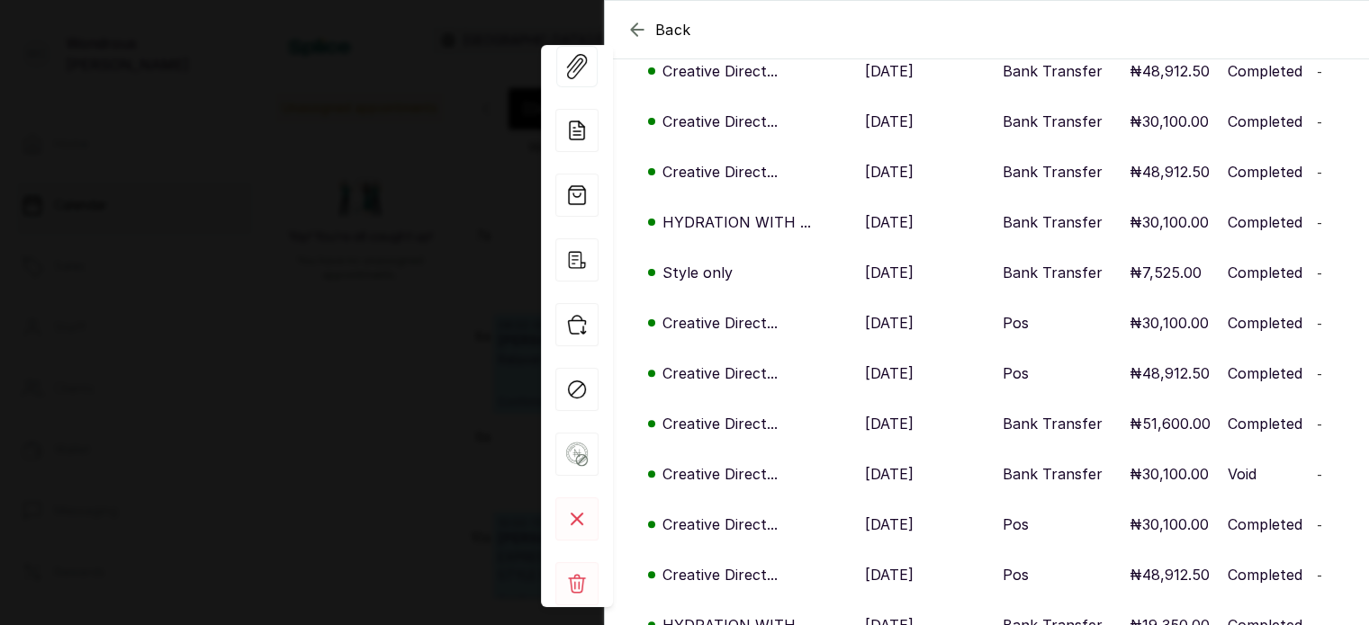
click at [258, 371] on div "Back [PERSON_NAME] CN [PERSON_NAME] [EMAIL_ADDRESS][DOMAIN_NAME] Overview Walle…" at bounding box center [684, 312] width 1369 height 625
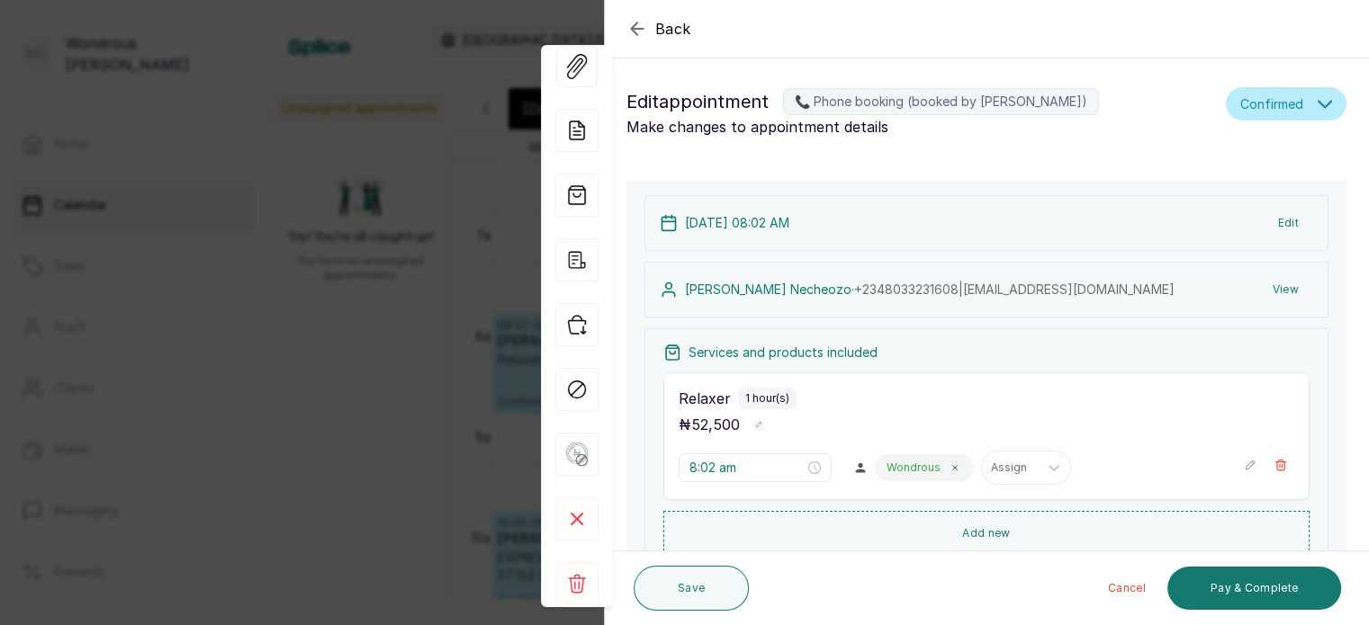
click at [338, 323] on div "Back Appointment Details Edit appointment 📞 Phone booking (booked by [PERSON_NA…" at bounding box center [684, 312] width 1369 height 625
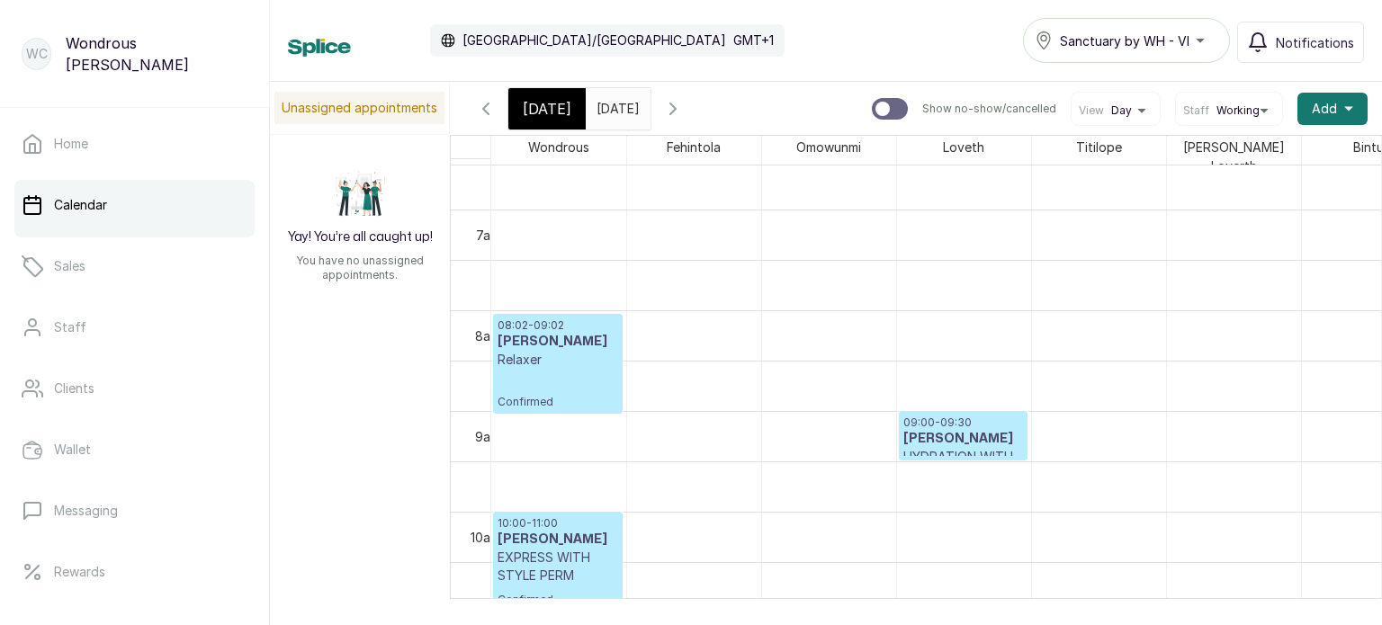
click at [538, 114] on span "[DATE]" at bounding box center [547, 109] width 49 height 22
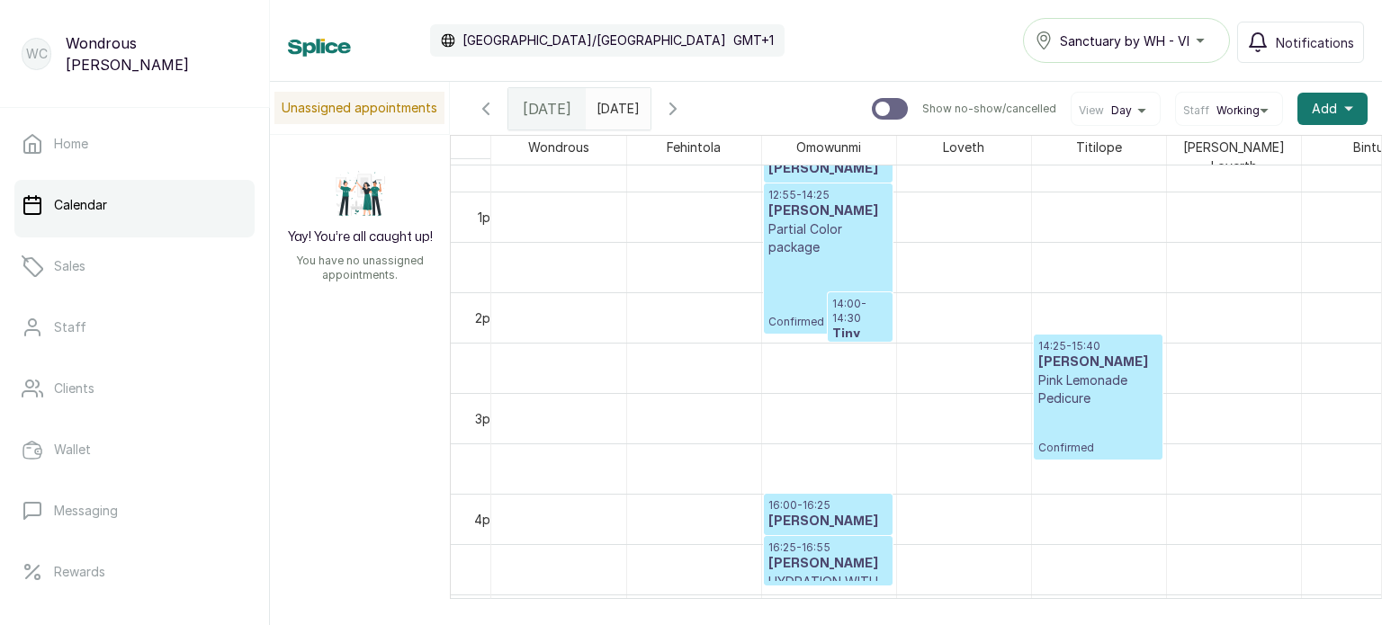
scroll to position [1335, 0]
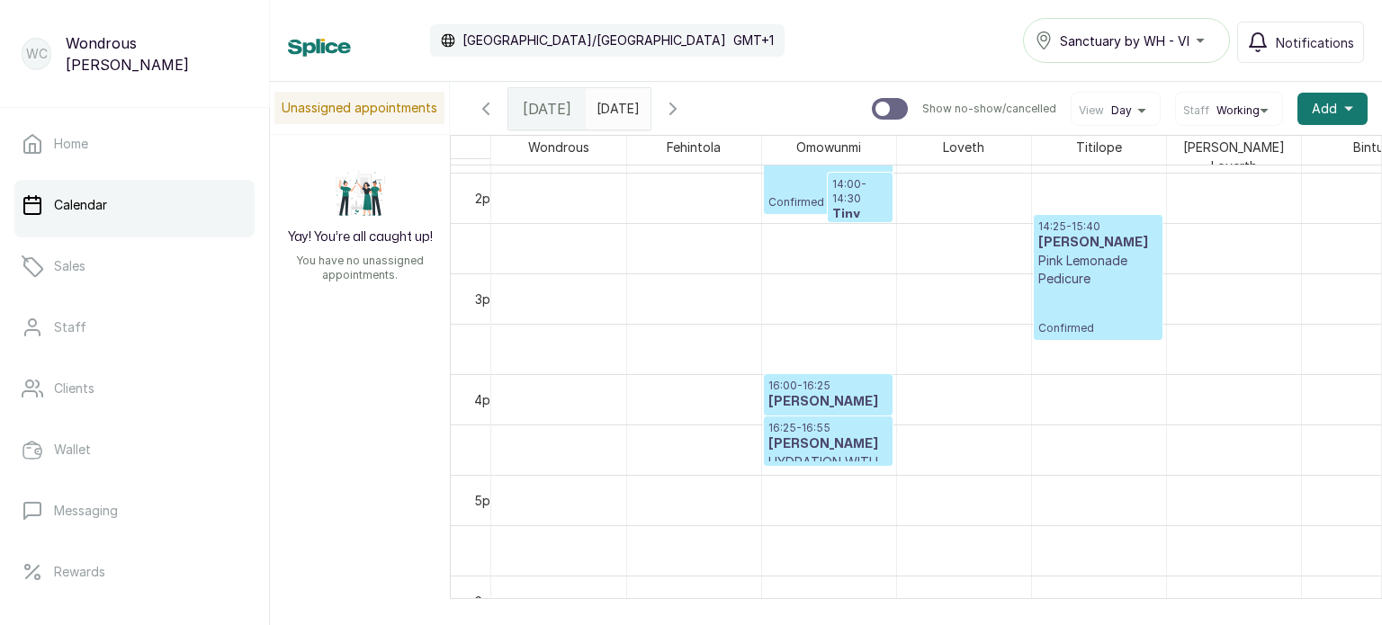
click at [676, 109] on icon "button" at bounding box center [672, 108] width 5 height 11
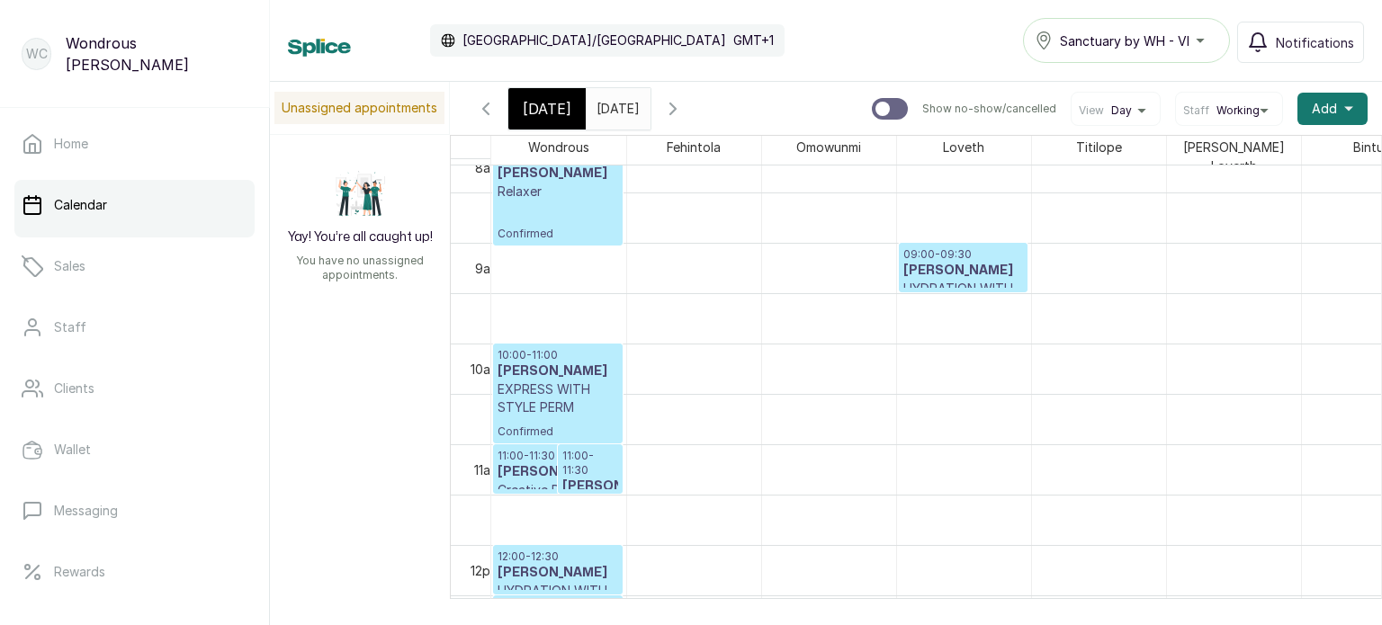
scroll to position [833, 0]
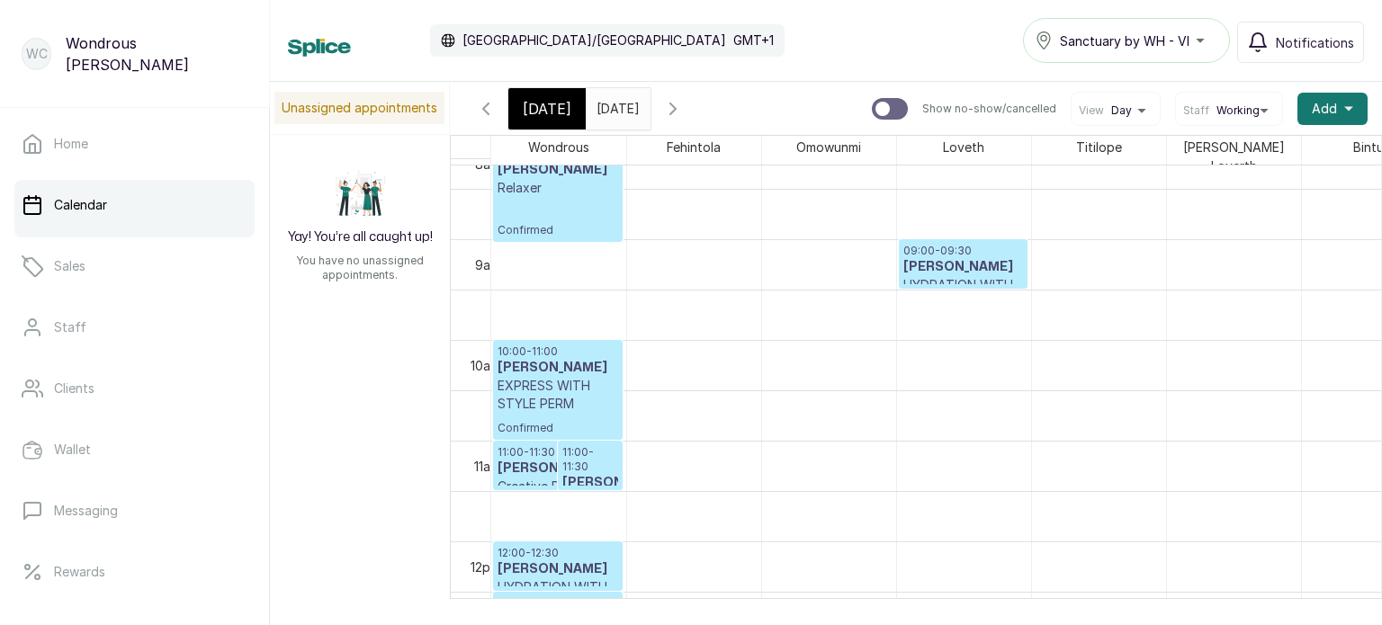
click at [543, 384] on p "EXPRESS WITH STYLE PERM" at bounding box center [558, 395] width 121 height 36
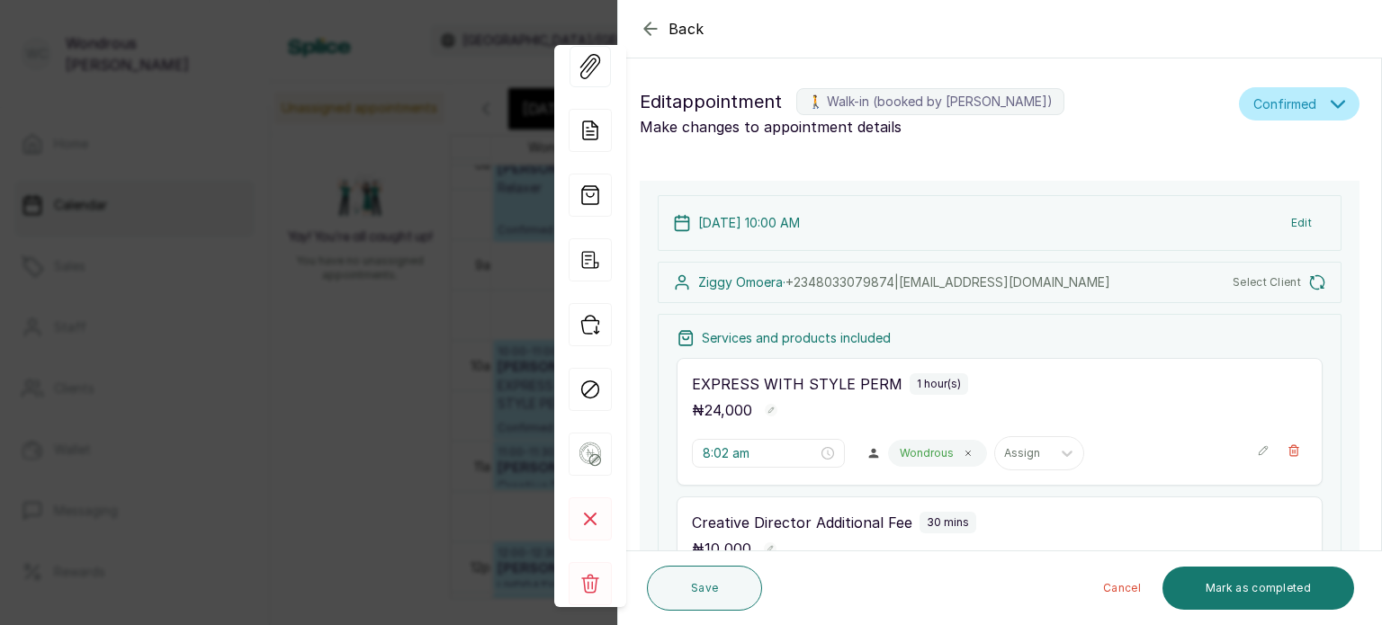
type input "10:00 am"
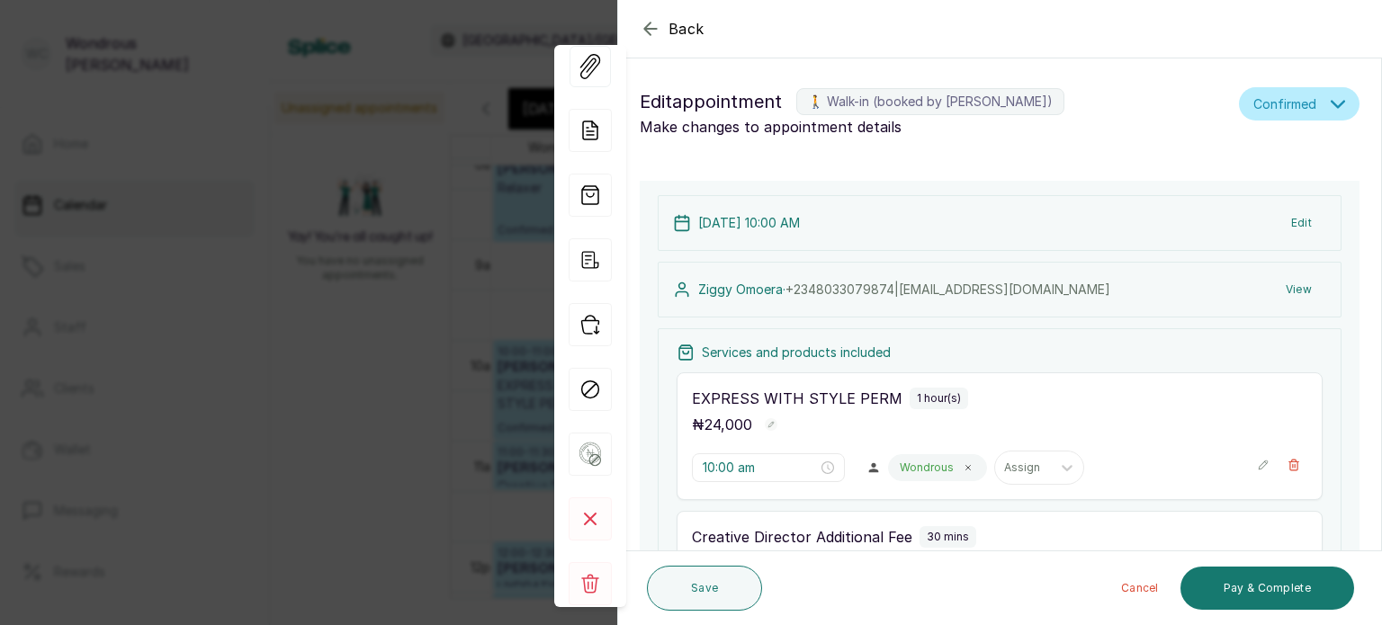
click at [1289, 284] on button "View" at bounding box center [1298, 290] width 55 height 32
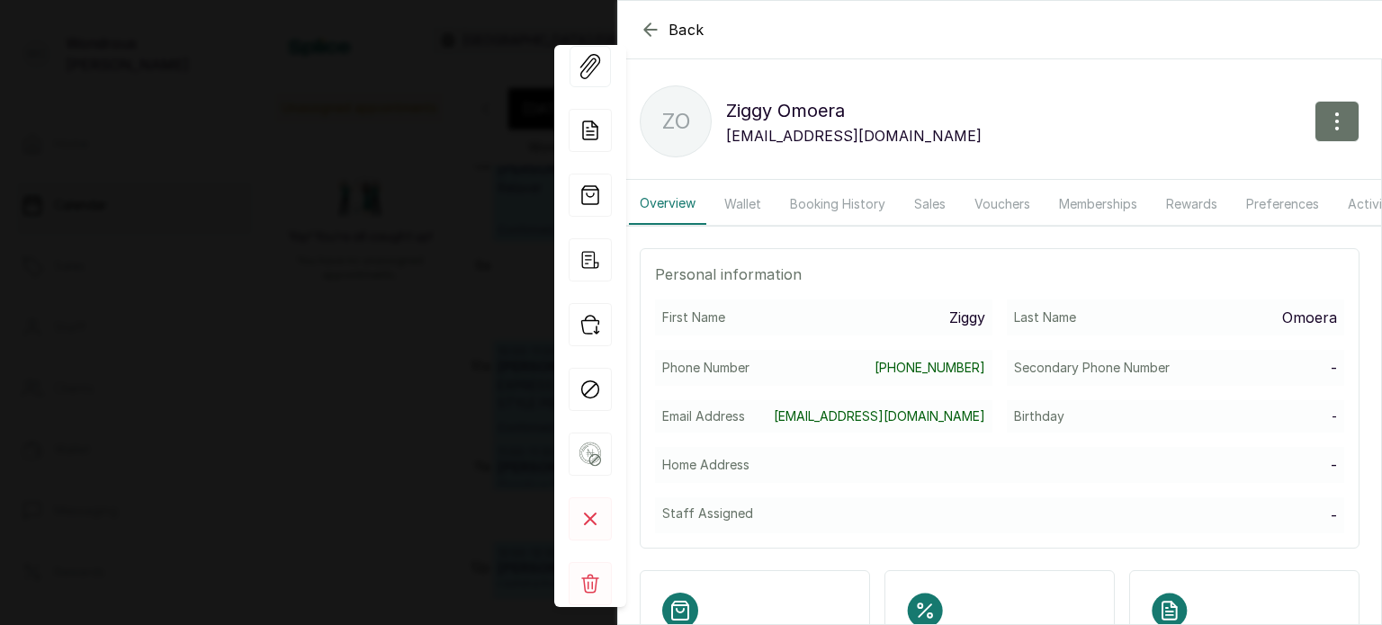
click at [795, 201] on button "Booking History" at bounding box center [837, 204] width 117 height 41
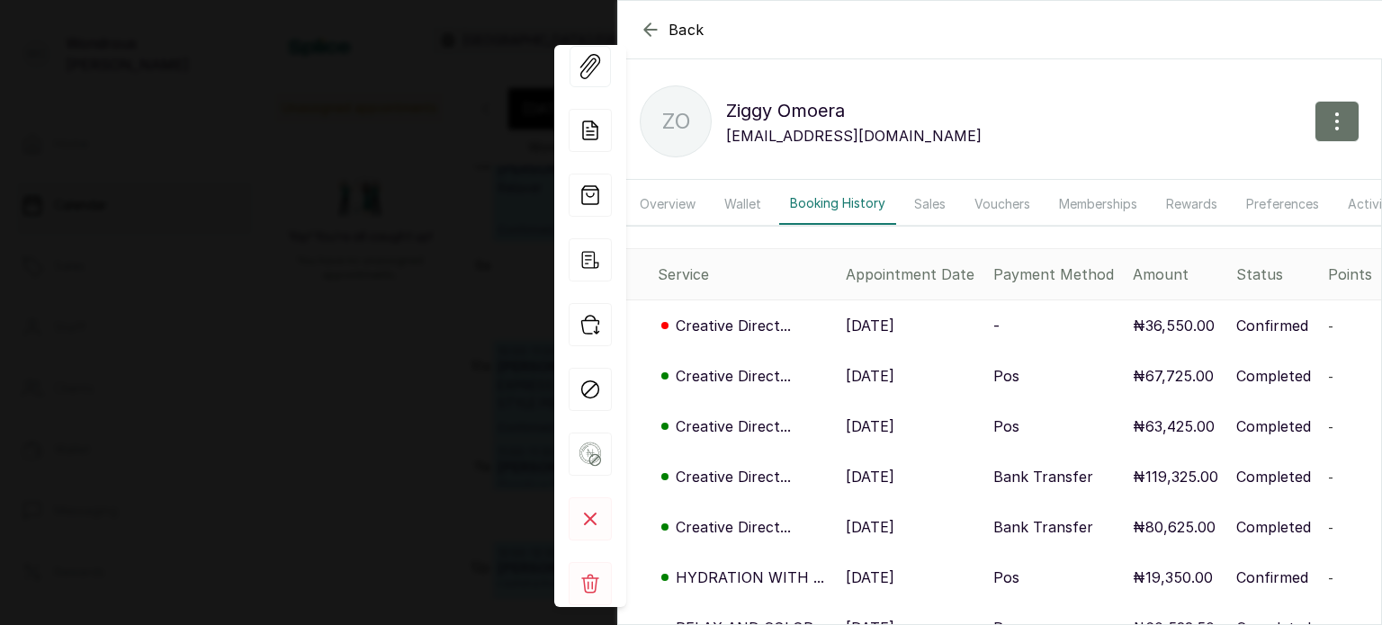
click at [847, 387] on p "[DATE]" at bounding box center [870, 376] width 49 height 22
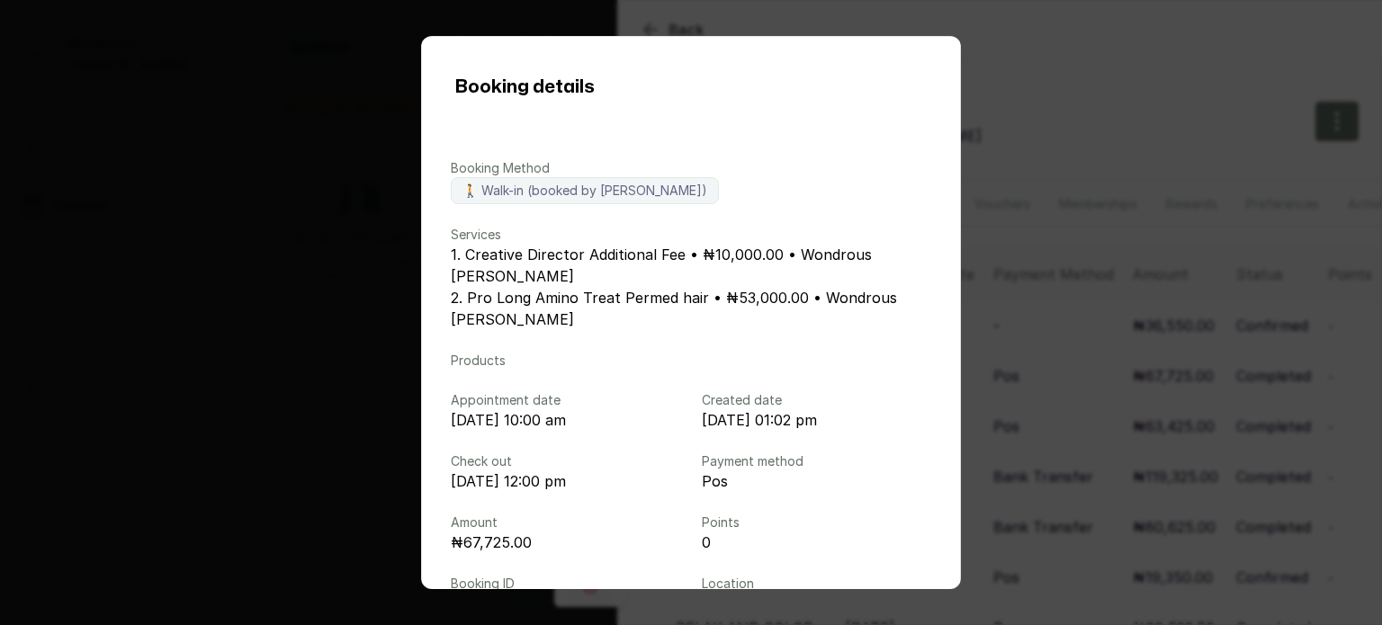
click at [1150, 432] on div "Booking details Booking Method 🚶 Walk-in (booked by [PERSON_NAME]) Services 1. …" at bounding box center [691, 312] width 1382 height 625
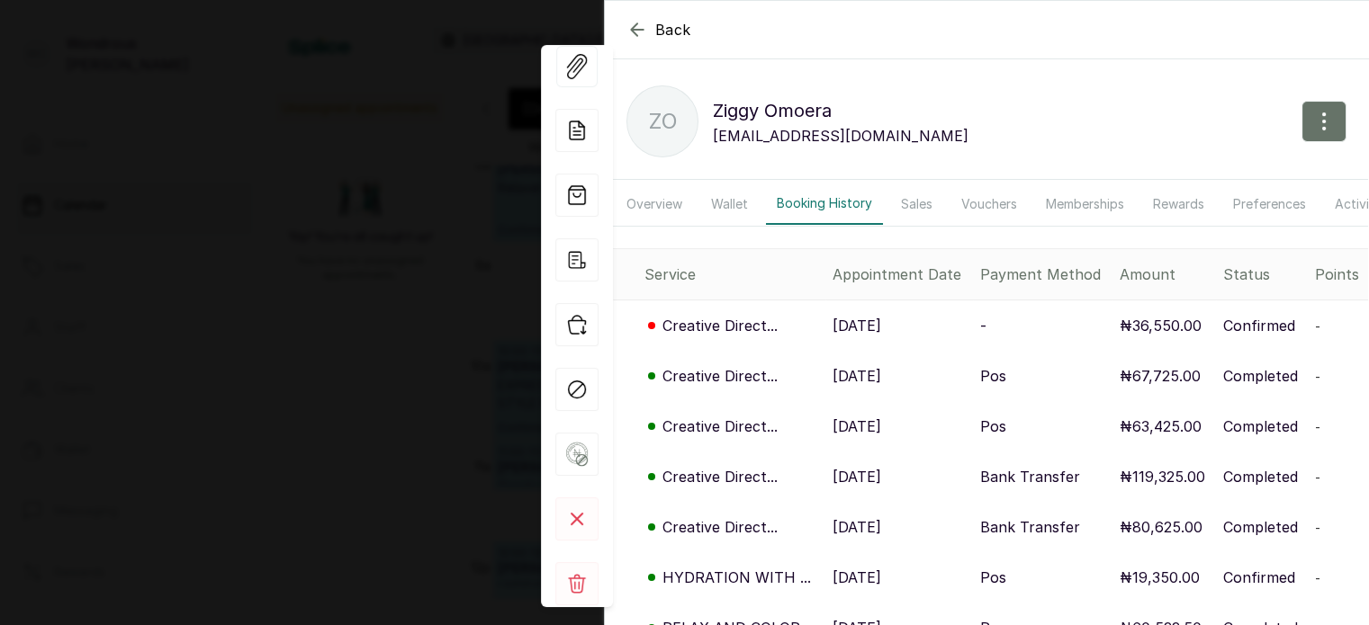
click at [841, 435] on p "[DATE]" at bounding box center [856, 427] width 49 height 22
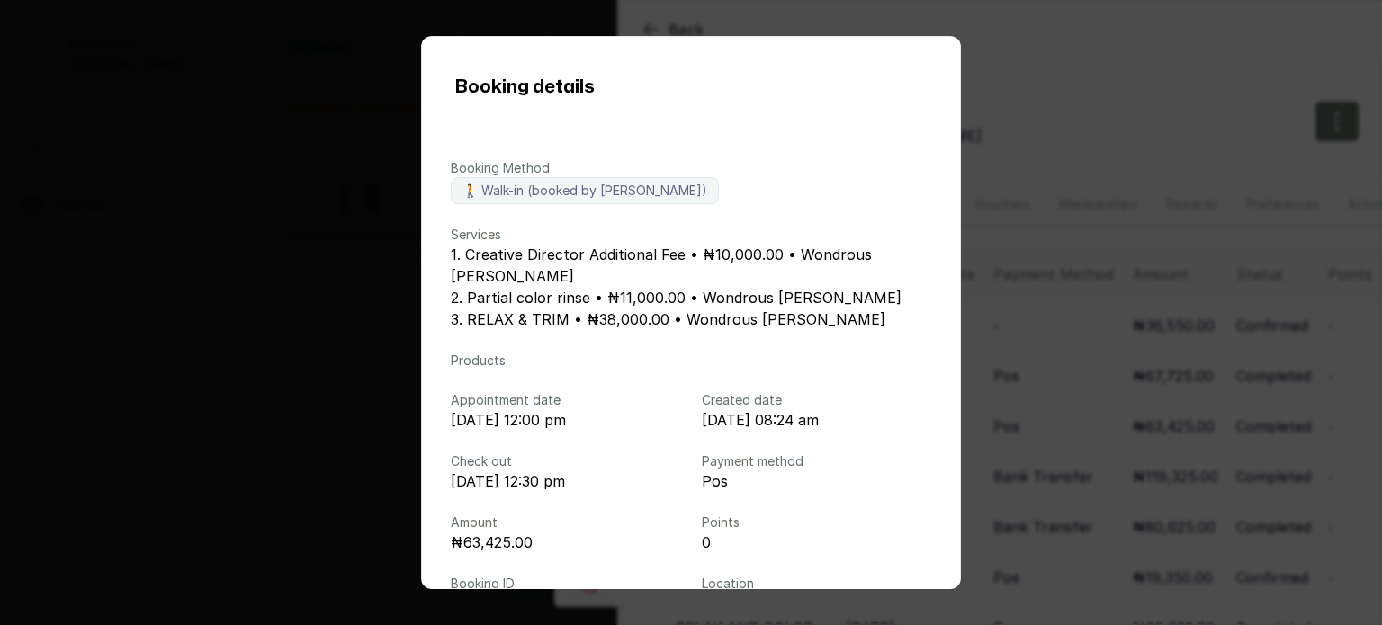
click at [1054, 361] on div "Booking details Booking Method 🚶 Walk-in (booked by [PERSON_NAME]) Services 1. …" at bounding box center [691, 312] width 1382 height 625
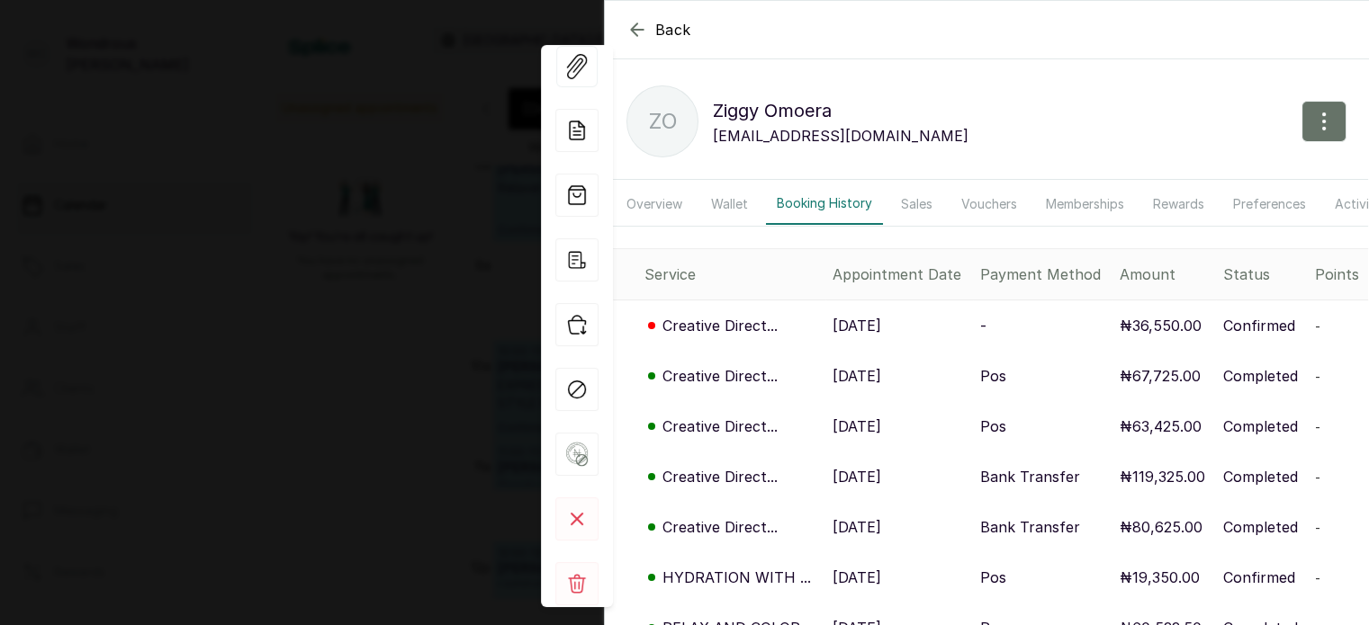
click at [1054, 352] on td "-" at bounding box center [1042, 326] width 139 height 51
click at [247, 310] on div "Back [PERSON_NAME] ZO [PERSON_NAME] [PERSON_NAME][EMAIL_ADDRESS][DOMAIN_NAME] O…" at bounding box center [684, 312] width 1369 height 625
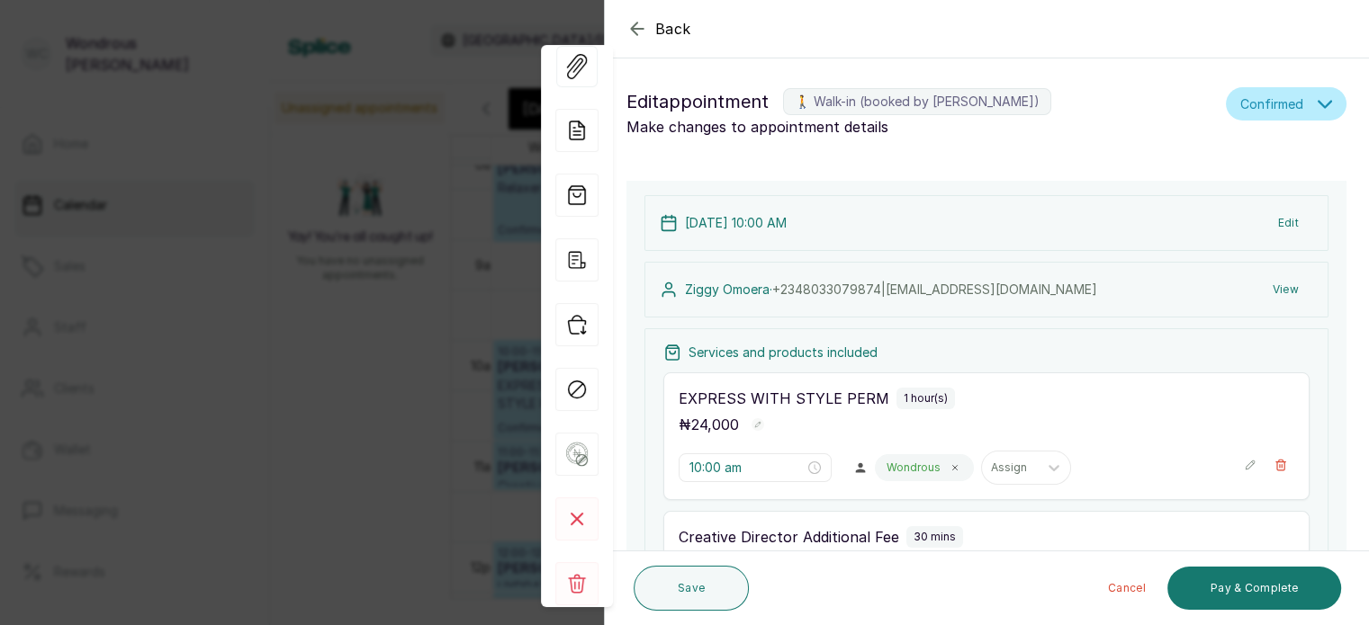
click at [412, 346] on div "Back Appointment Details Edit appointment 🚶 Walk-in (booked by [PERSON_NAME]) M…" at bounding box center [684, 312] width 1369 height 625
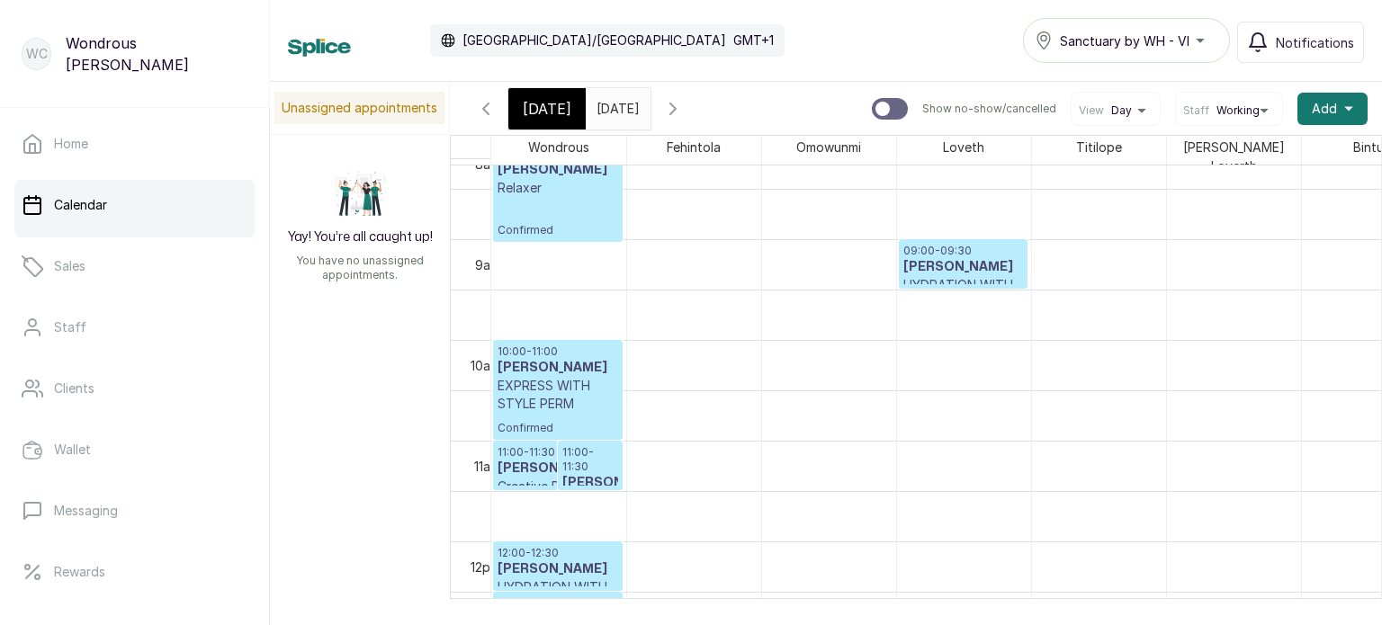
click at [594, 463] on p "11:00 - 11:30" at bounding box center [590, 459] width 56 height 29
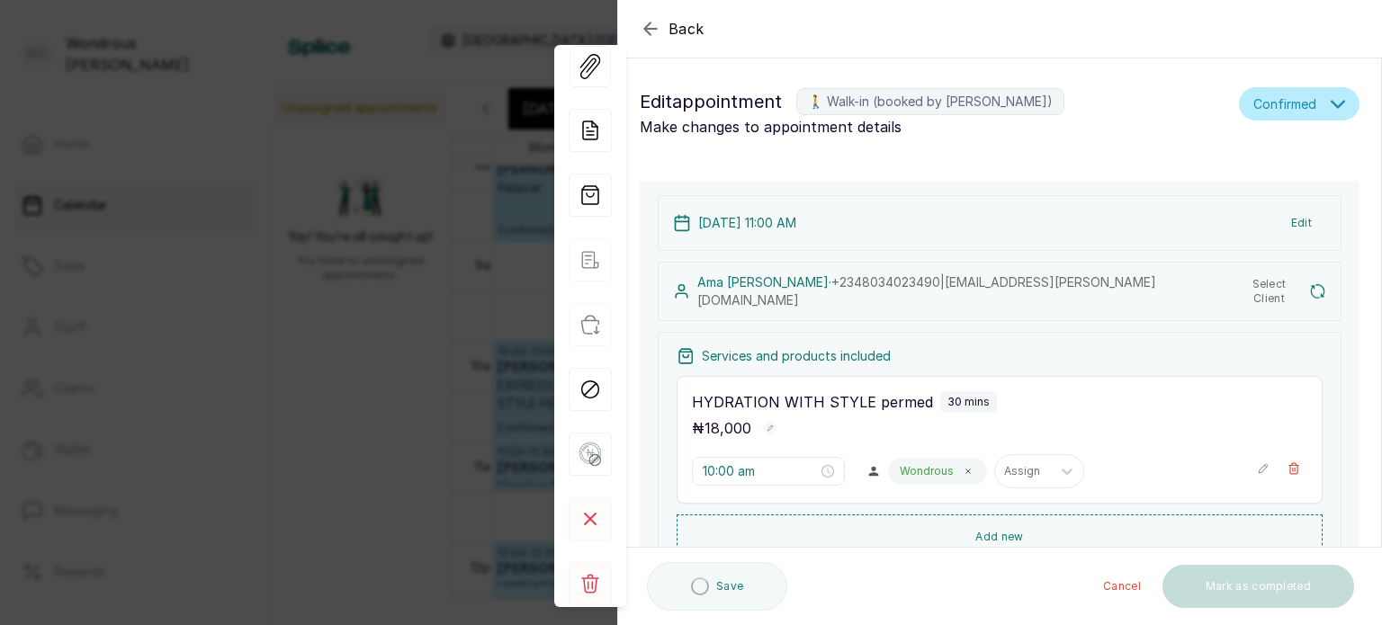
type input "11:00 am"
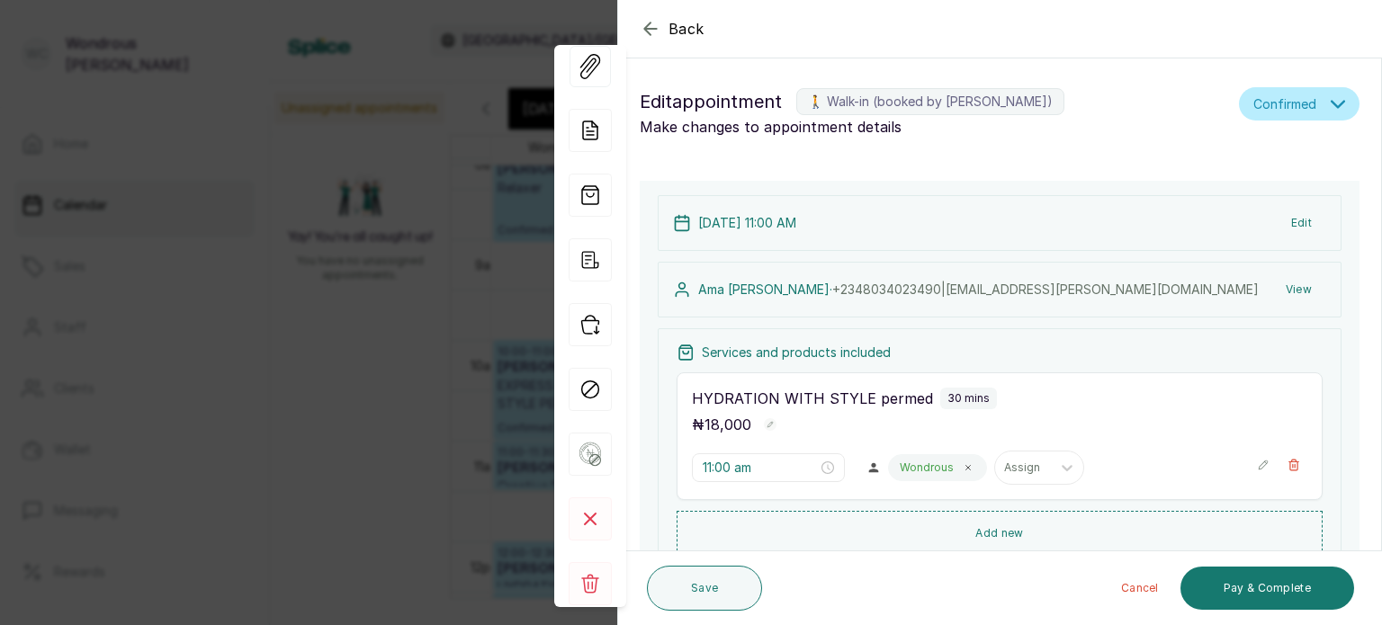
click at [1281, 284] on button "View" at bounding box center [1298, 290] width 55 height 32
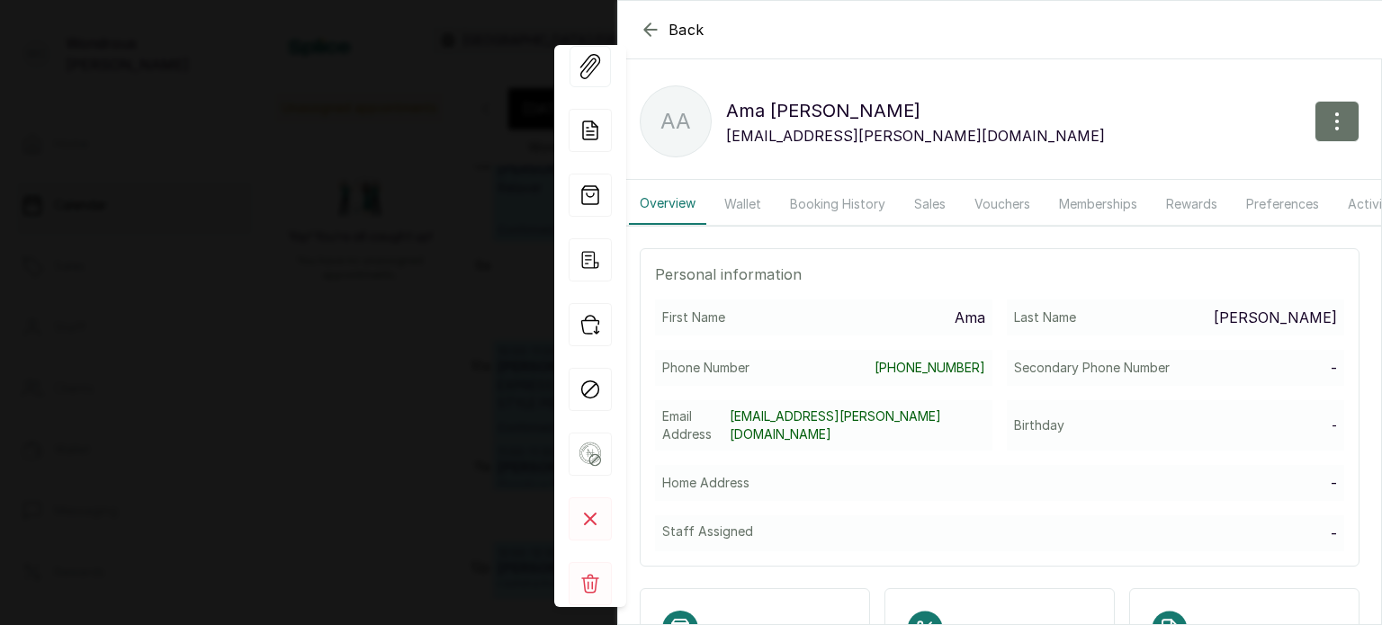
click at [826, 209] on button "Booking History" at bounding box center [837, 204] width 117 height 41
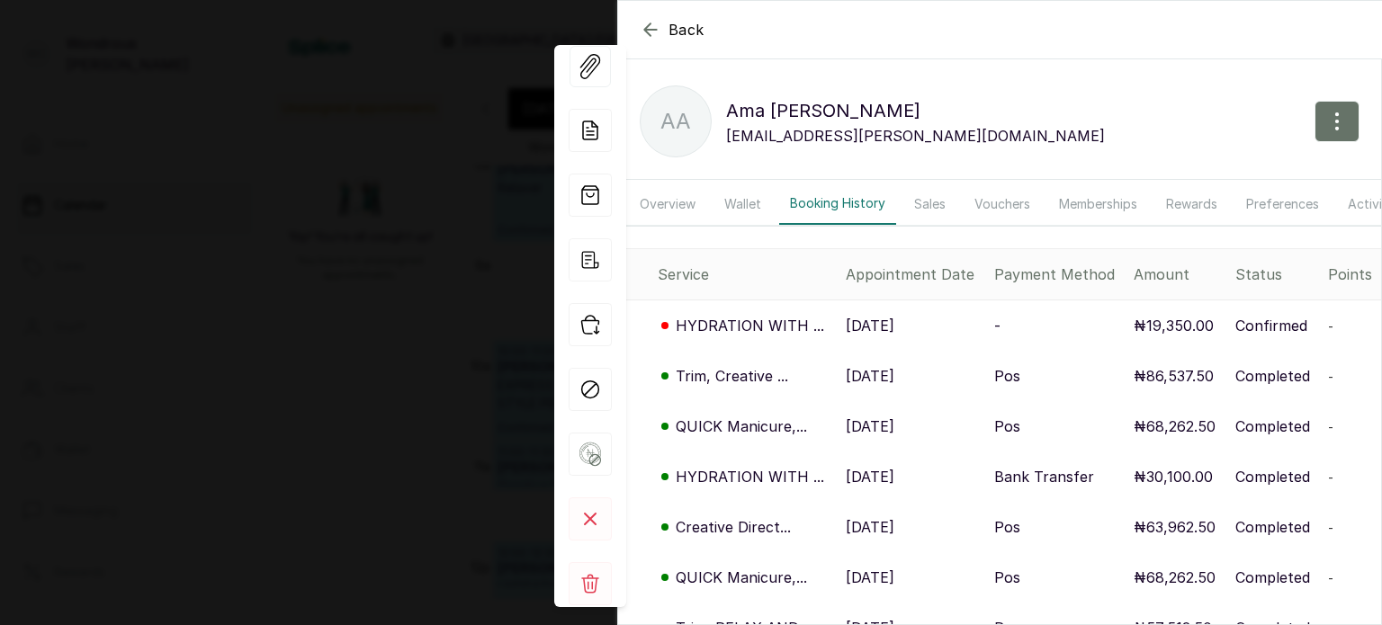
click at [876, 387] on p "[DATE]" at bounding box center [870, 376] width 49 height 22
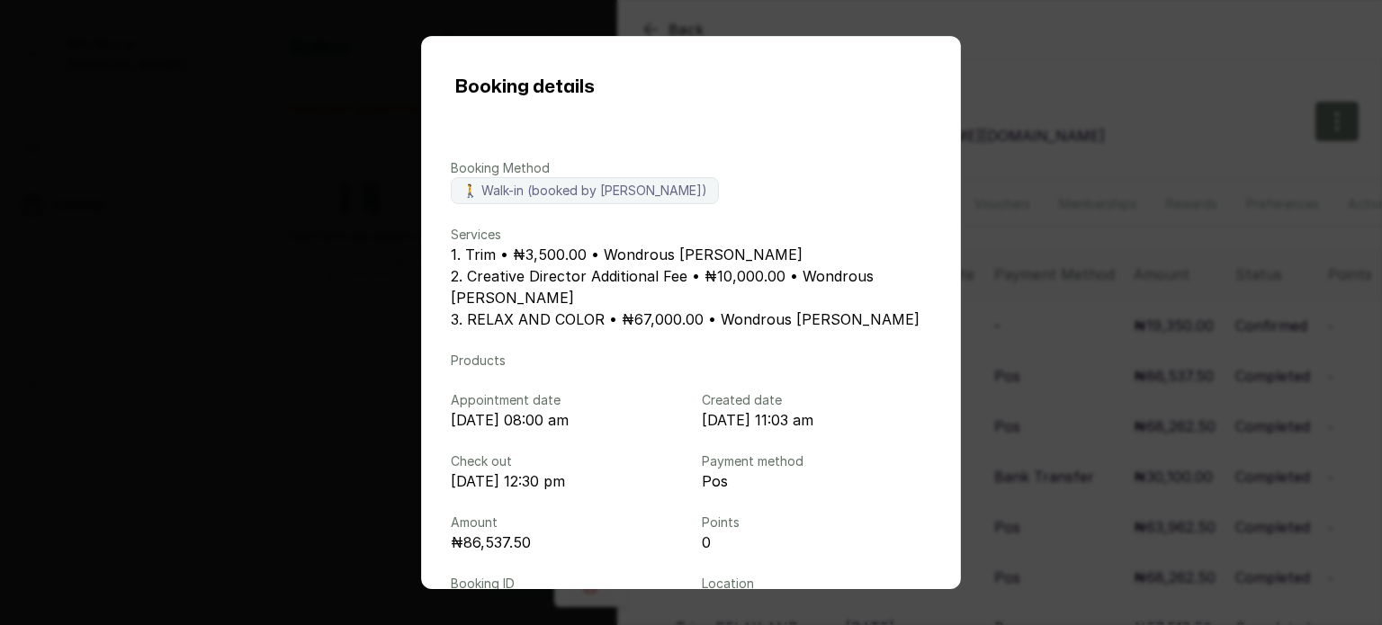
click at [1112, 331] on div "Booking details Booking Method 🚶 Walk-in (booked by [PERSON_NAME]) Services 1. …" at bounding box center [691, 312] width 1382 height 625
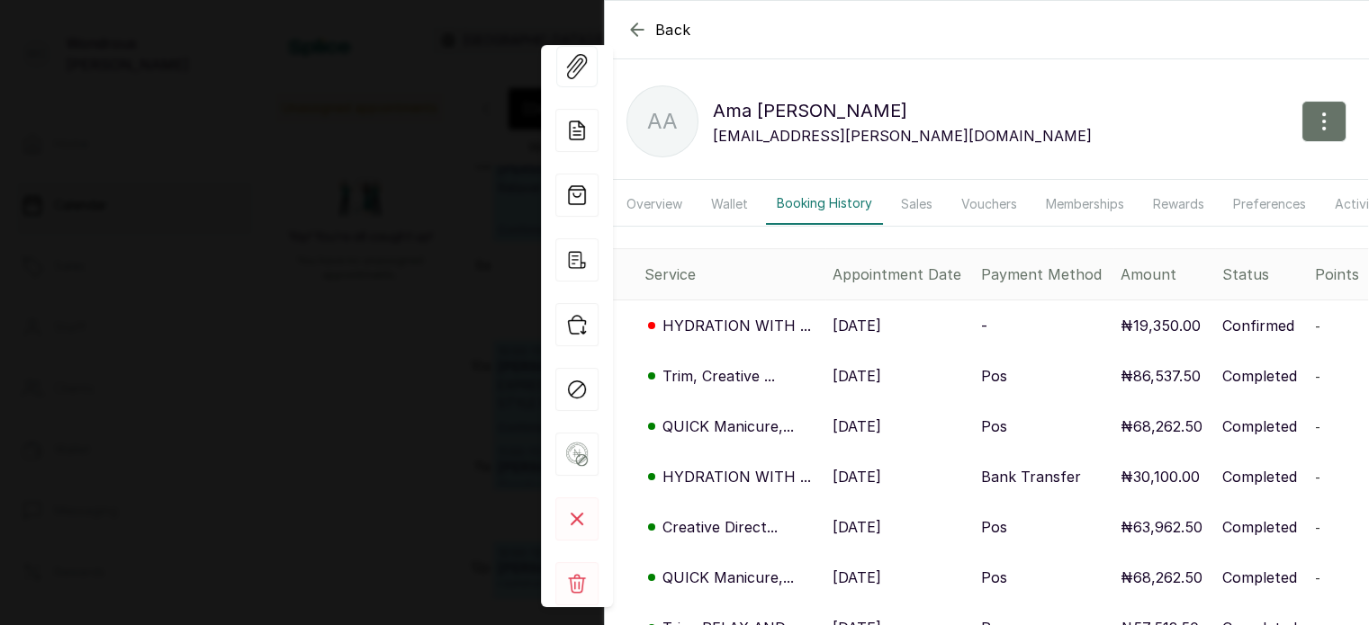
click at [178, 285] on div "Back Ama [PERSON_NAME] Ama [PERSON_NAME] [EMAIL_ADDRESS][PERSON_NAME][DOMAIN_NA…" at bounding box center [684, 312] width 1369 height 625
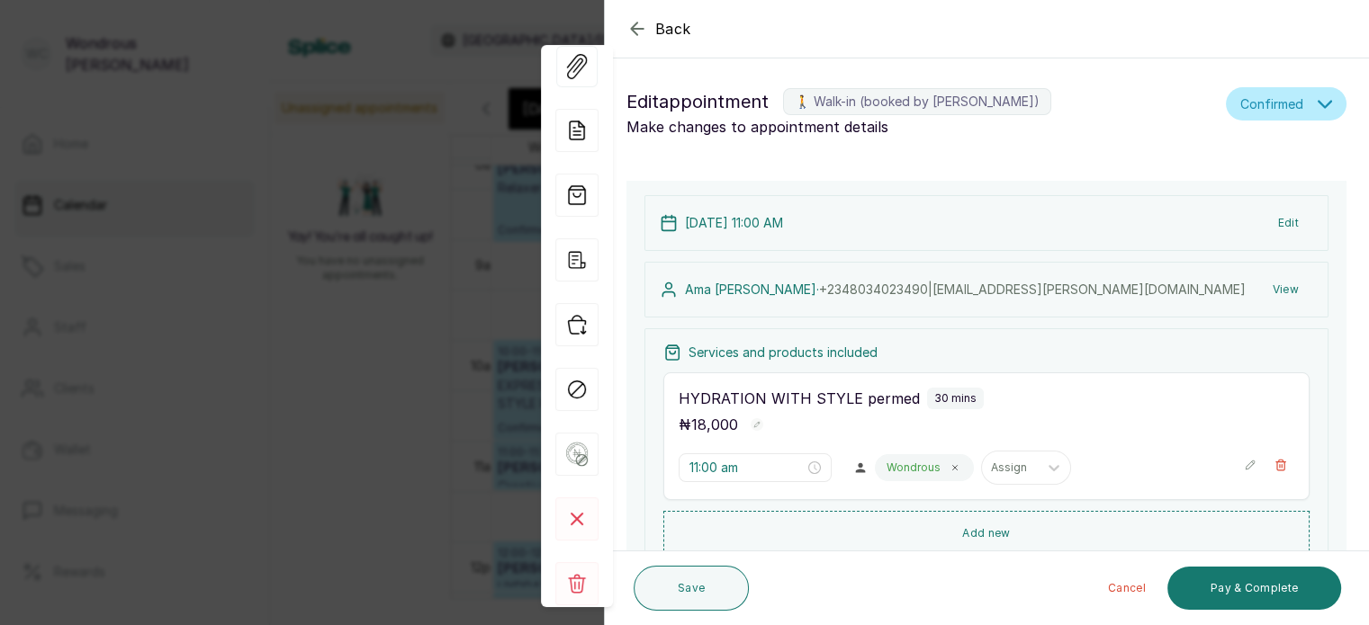
click at [352, 408] on div "Back Appointment Details Edit appointment 🚶 Walk-in (booked by [PERSON_NAME]) M…" at bounding box center [684, 312] width 1369 height 625
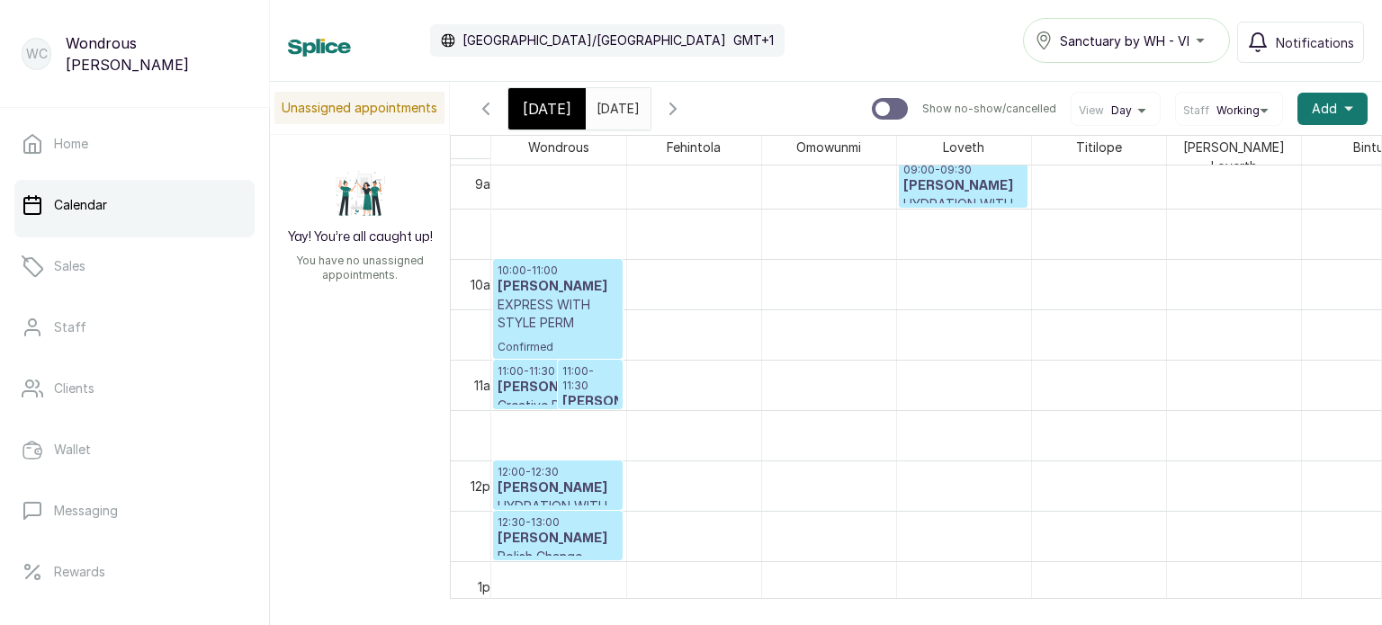
scroll to position [921, 0]
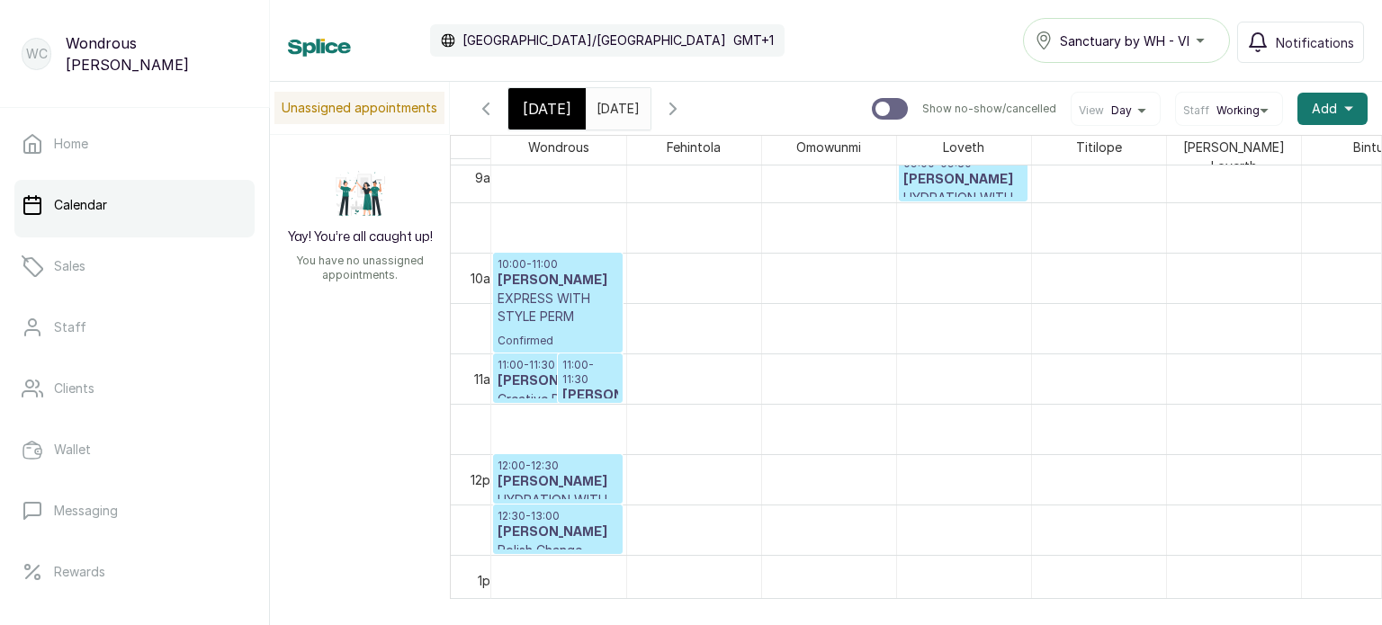
click at [540, 464] on p "12:00 - 12:30" at bounding box center [558, 466] width 121 height 14
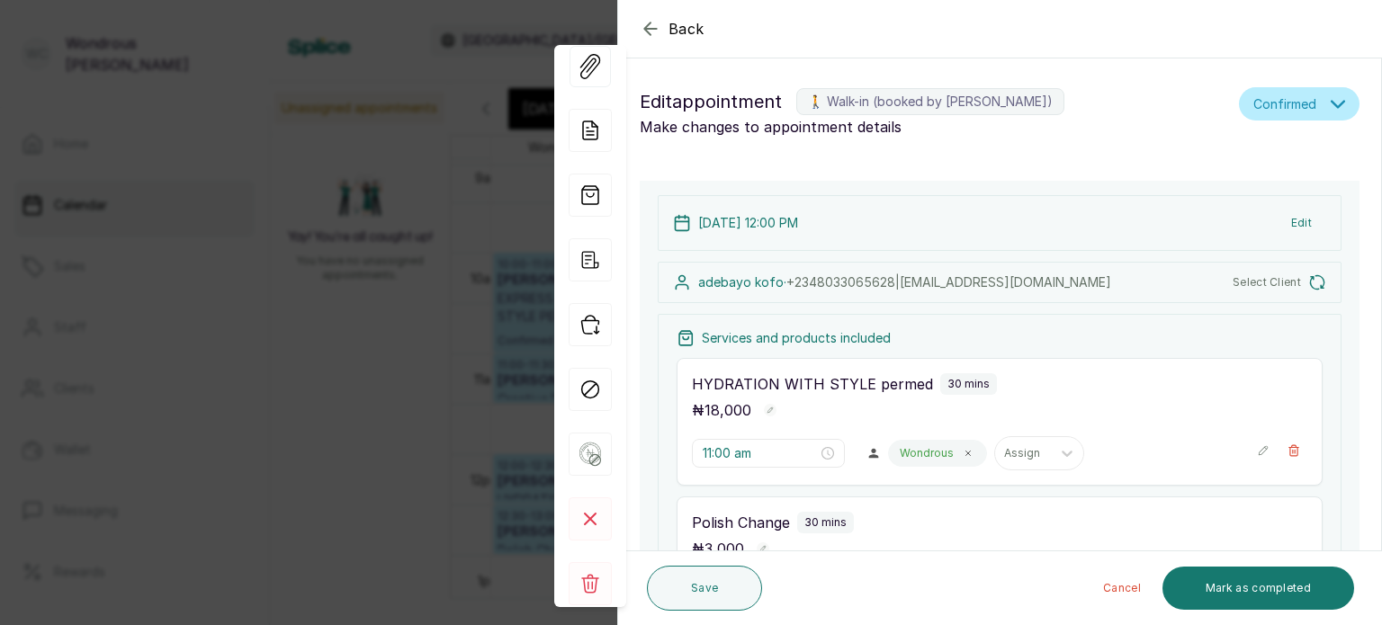
type input "12:00 pm"
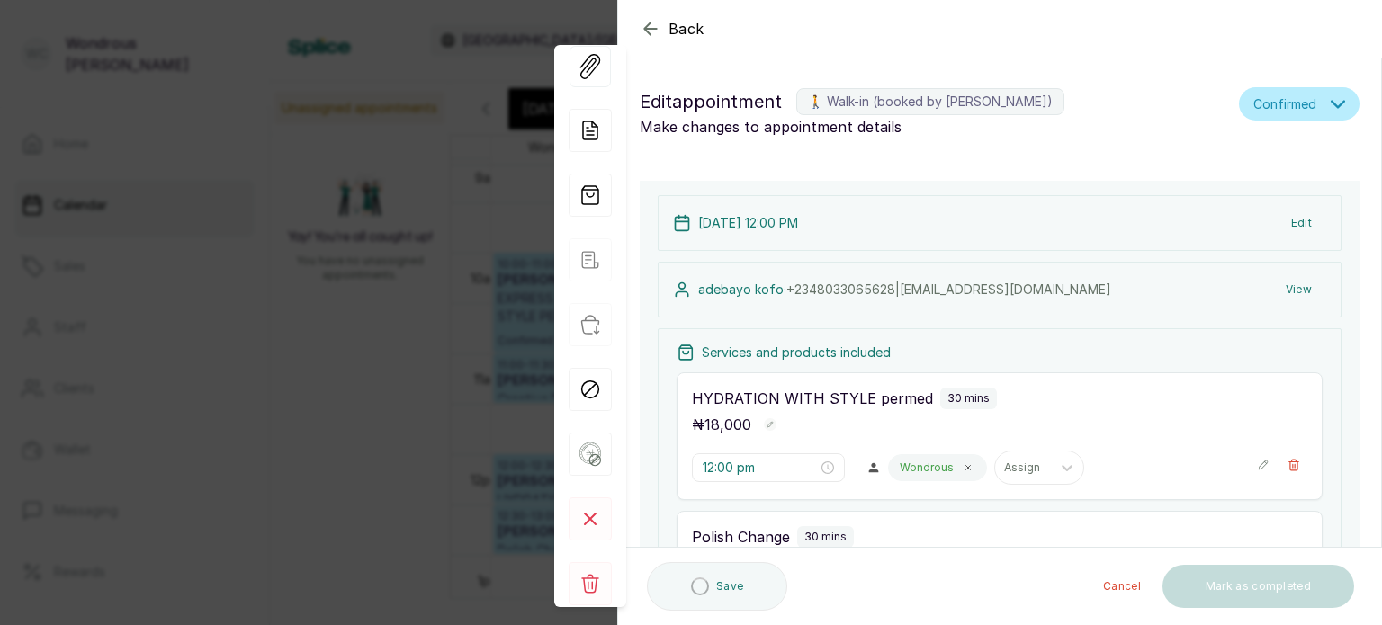
click at [1029, 391] on div "HYDRATION WITH STYLE permed 30 mins" at bounding box center [999, 399] width 615 height 22
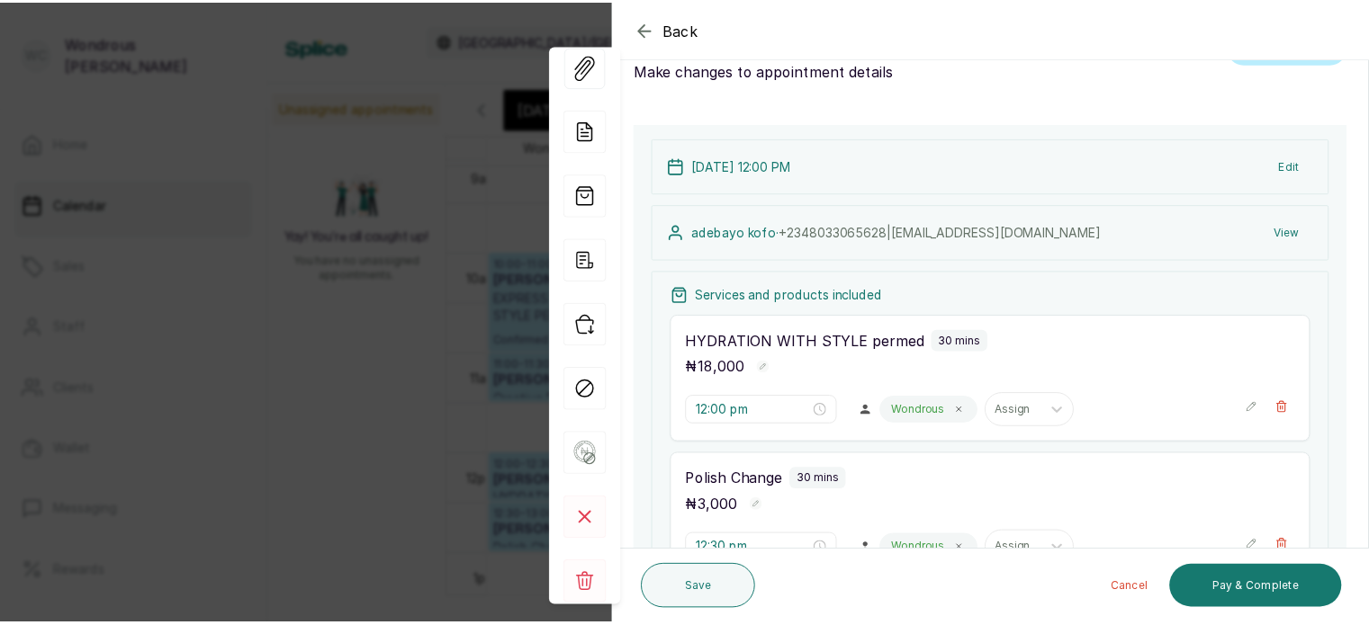
scroll to position [61, 0]
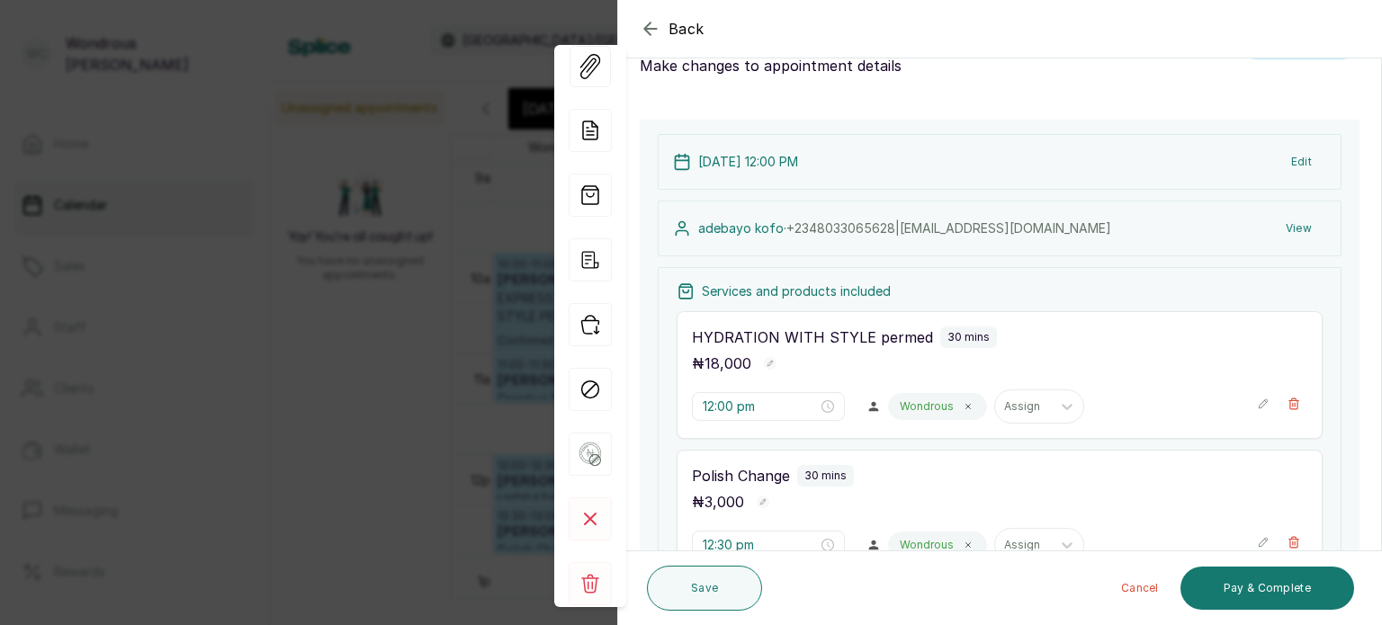
click at [1282, 224] on button "View" at bounding box center [1298, 228] width 55 height 32
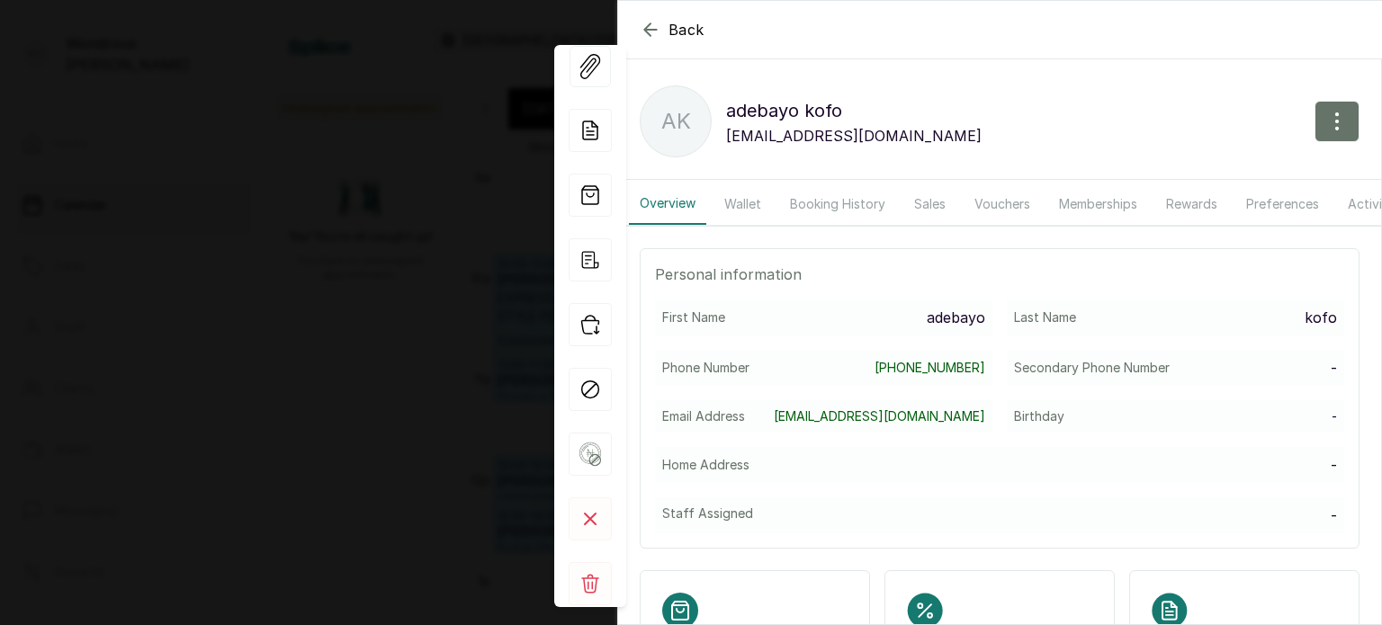
click at [842, 211] on button "Booking History" at bounding box center [837, 204] width 117 height 41
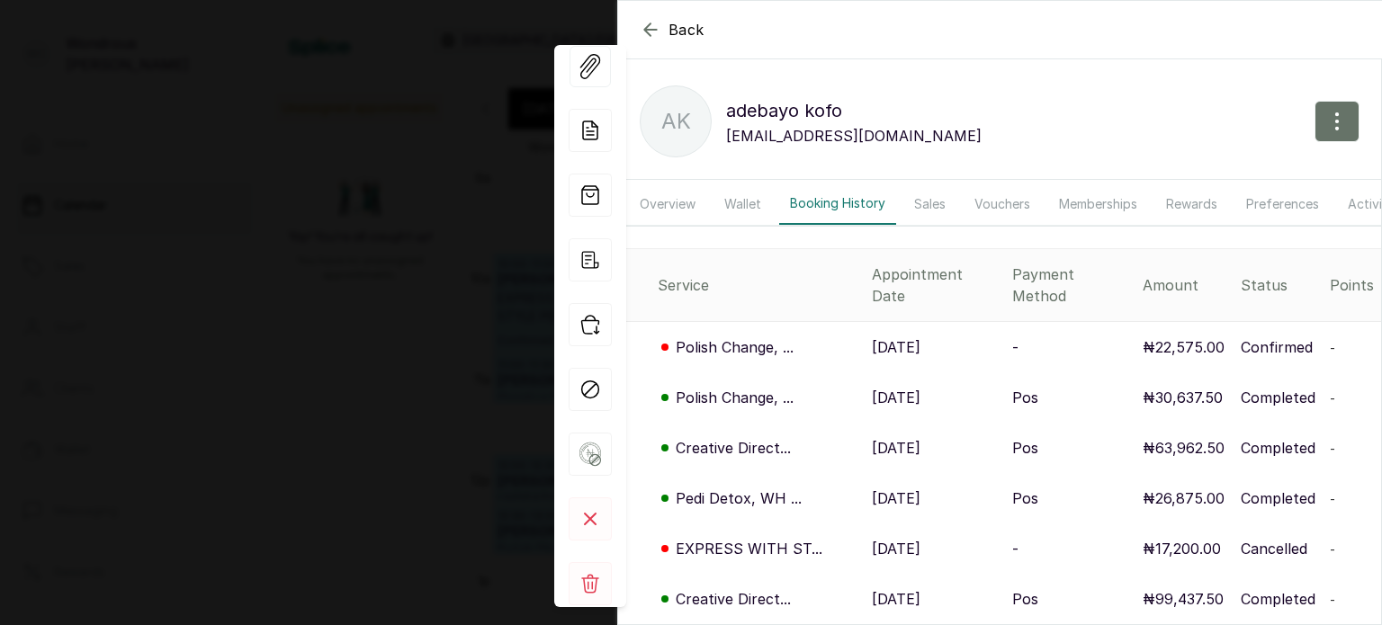
click at [872, 388] on p "[DATE]" at bounding box center [896, 398] width 49 height 22
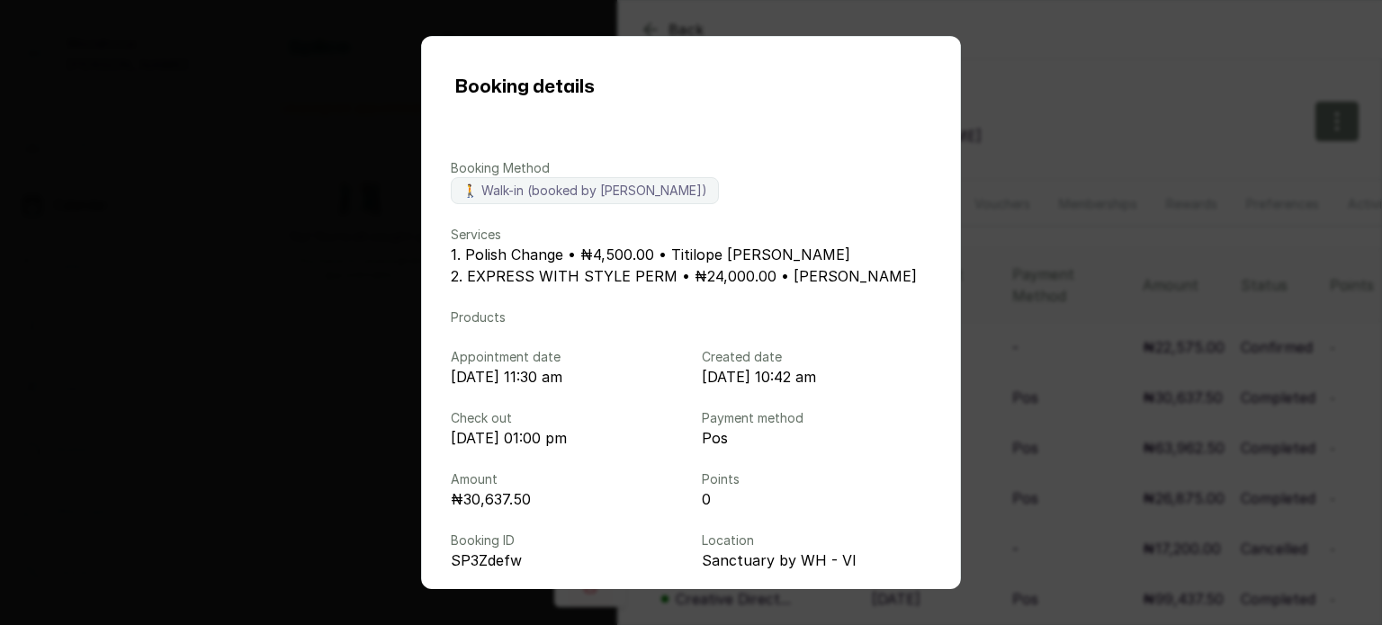
click at [1151, 399] on div "Booking details Booking Method 🚶 Walk-in (booked by [PERSON_NAME]) Services 1. …" at bounding box center [691, 312] width 1382 height 625
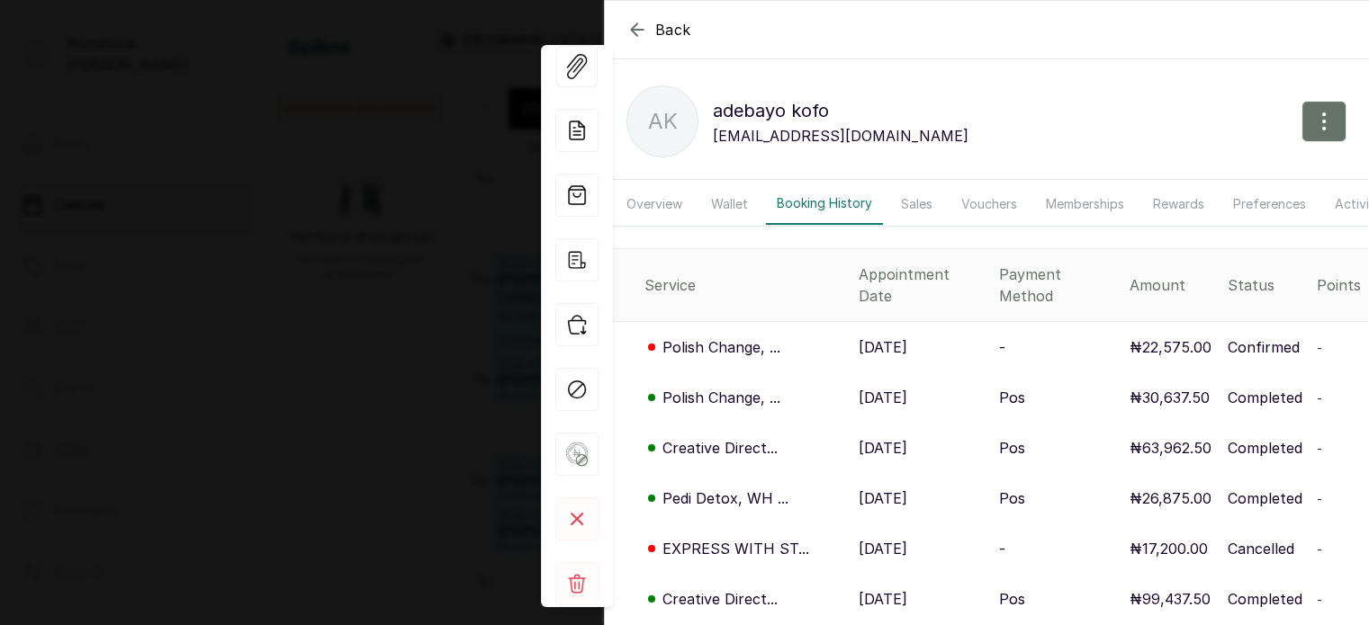
click at [907, 391] on p "[DATE]" at bounding box center [882, 398] width 49 height 22
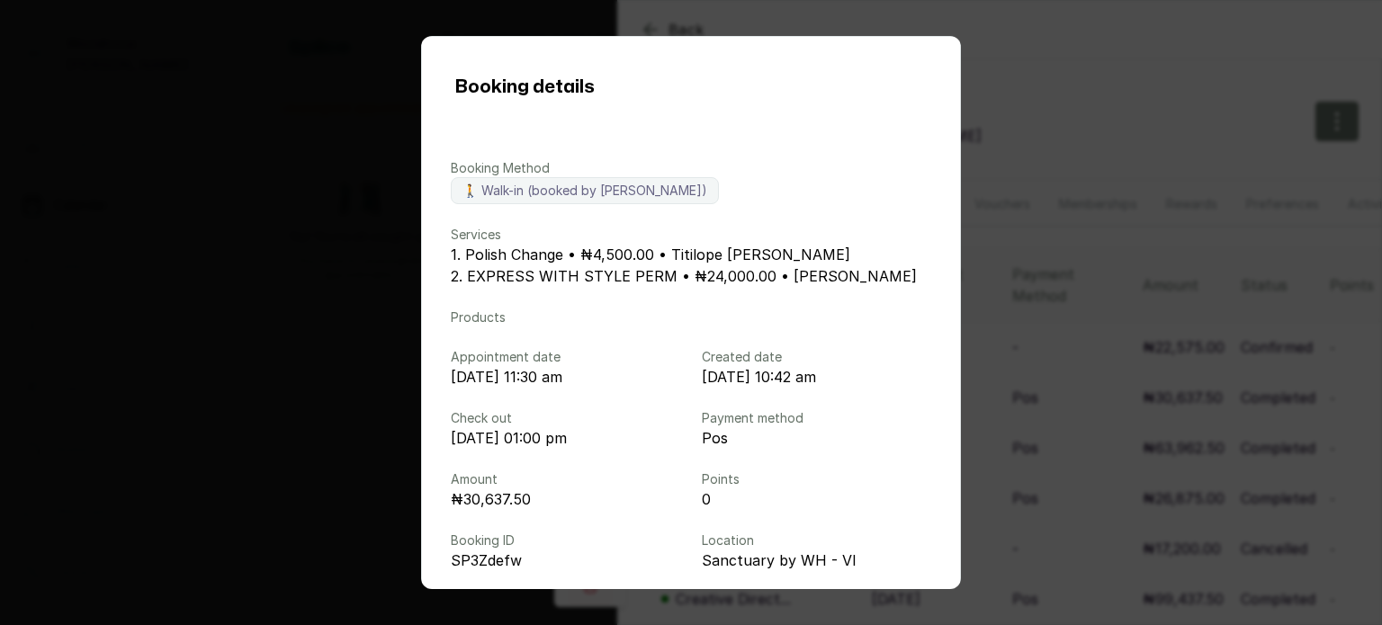
click at [1234, 353] on div "Booking details Booking Method 🚶 Walk-in (booked by [PERSON_NAME]) Services 1. …" at bounding box center [691, 312] width 1382 height 625
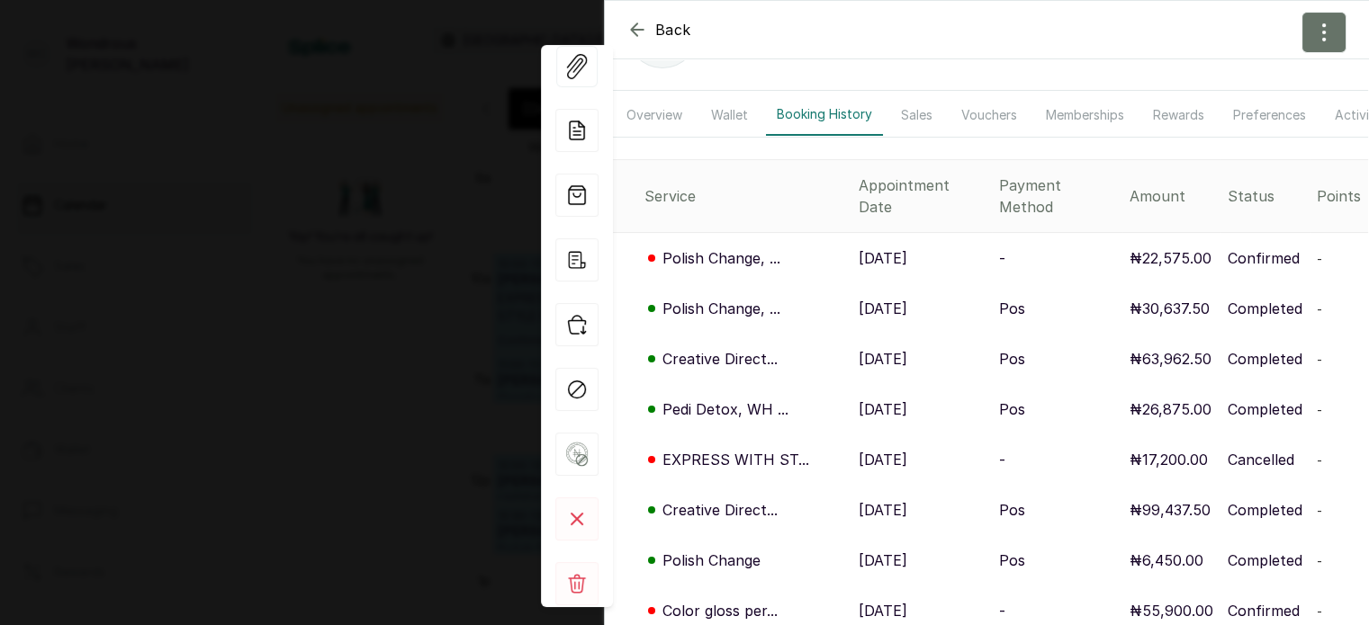
scroll to position [95, 0]
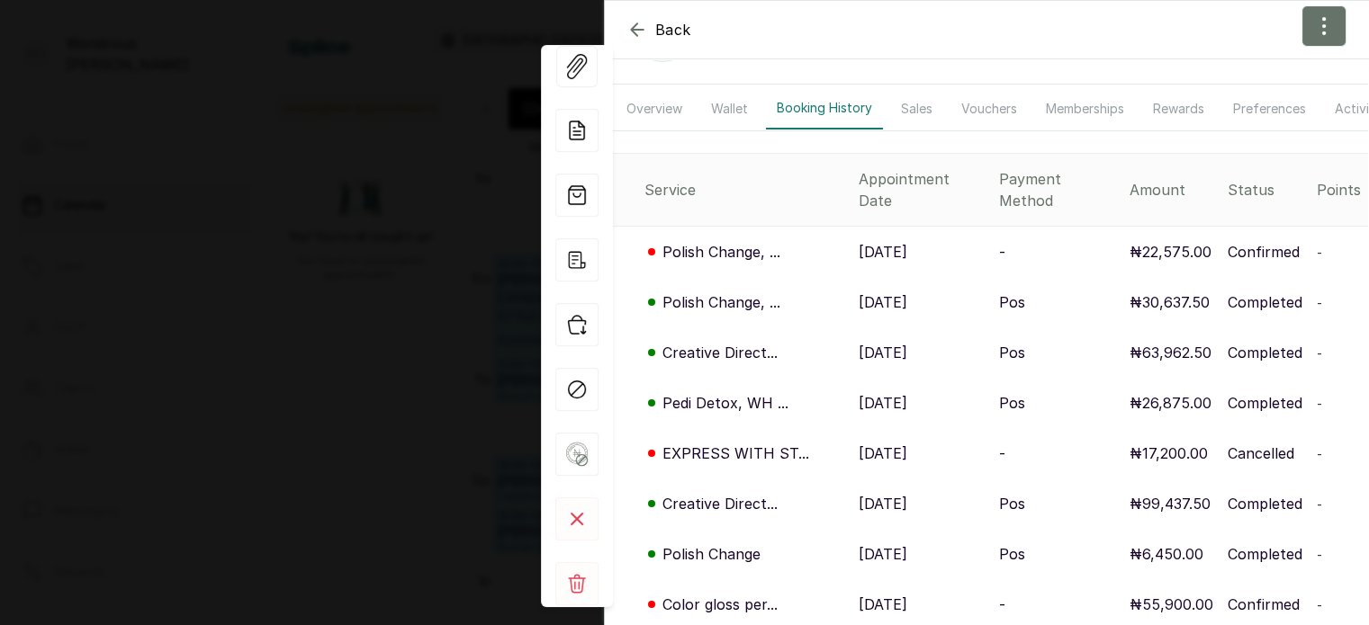
click at [870, 342] on p "[DATE]" at bounding box center [882, 353] width 49 height 22
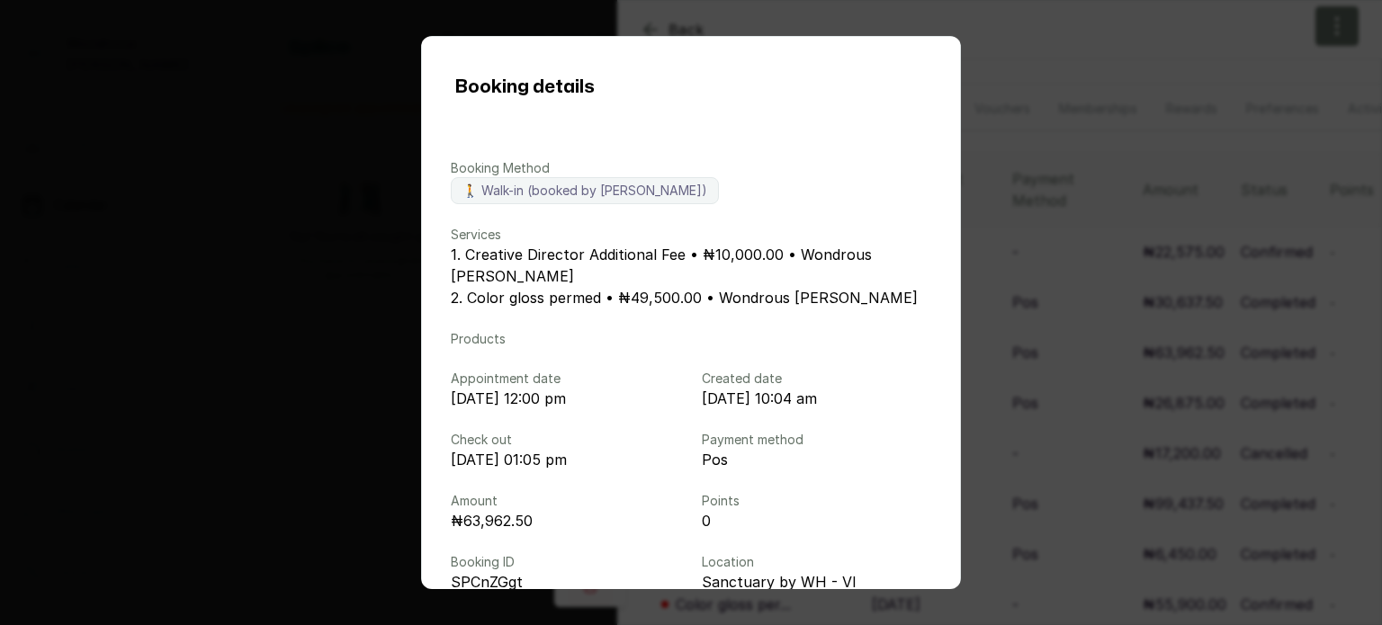
click at [1048, 373] on div "Booking details Booking Method 🚶 Walk-in (booked by [PERSON_NAME]) Services 1. …" at bounding box center [691, 312] width 1382 height 625
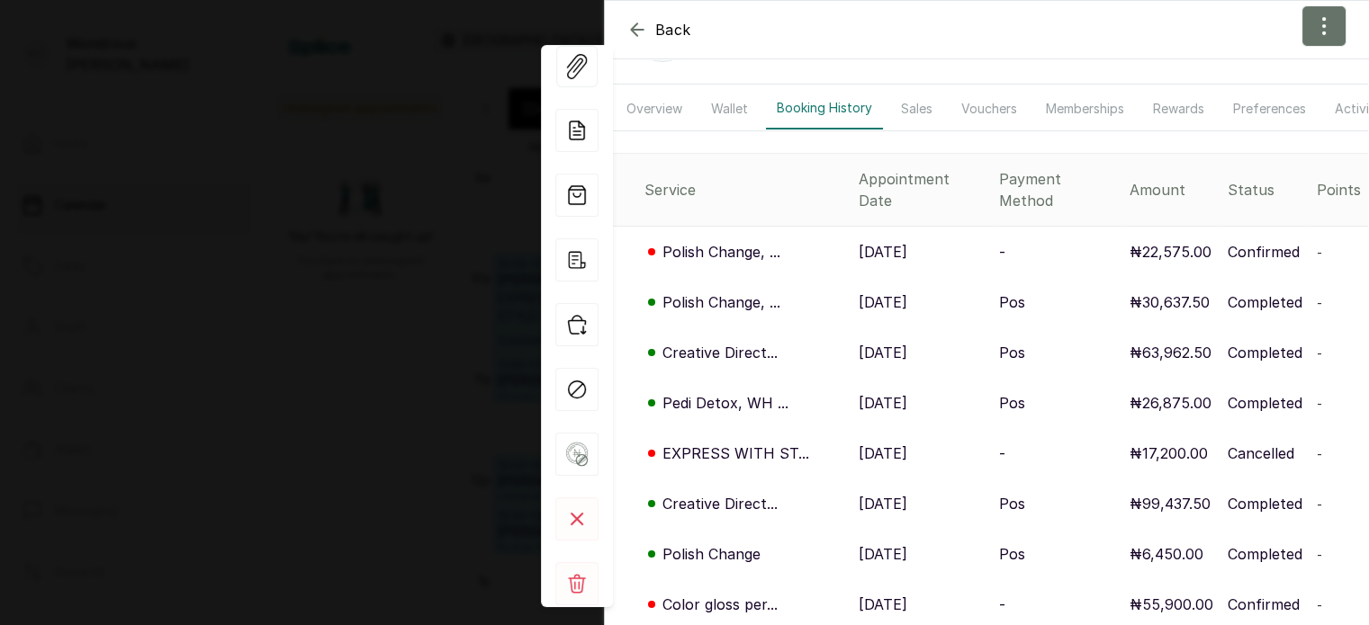
click at [892, 392] on p "[DATE]" at bounding box center [882, 403] width 49 height 22
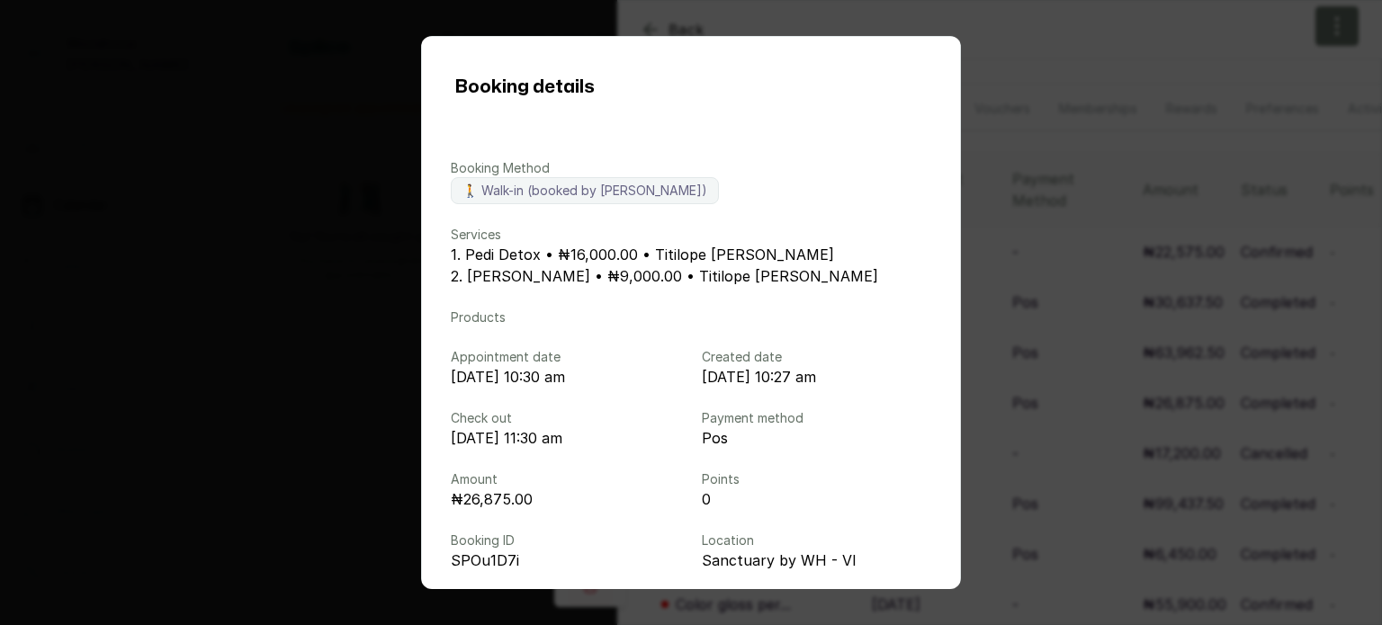
click at [1066, 330] on div "Booking details Booking Method 🚶 Walk-in (booked by [PERSON_NAME]) Services 1. …" at bounding box center [691, 312] width 1382 height 625
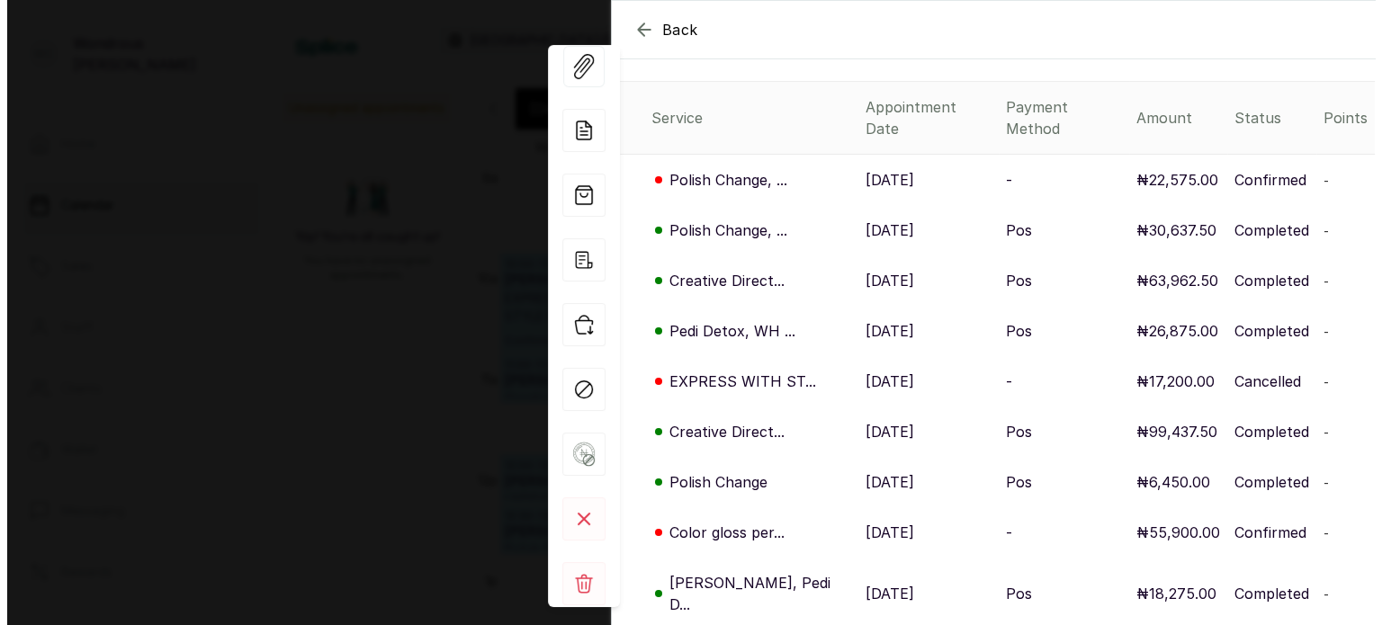
scroll to position [173, 0]
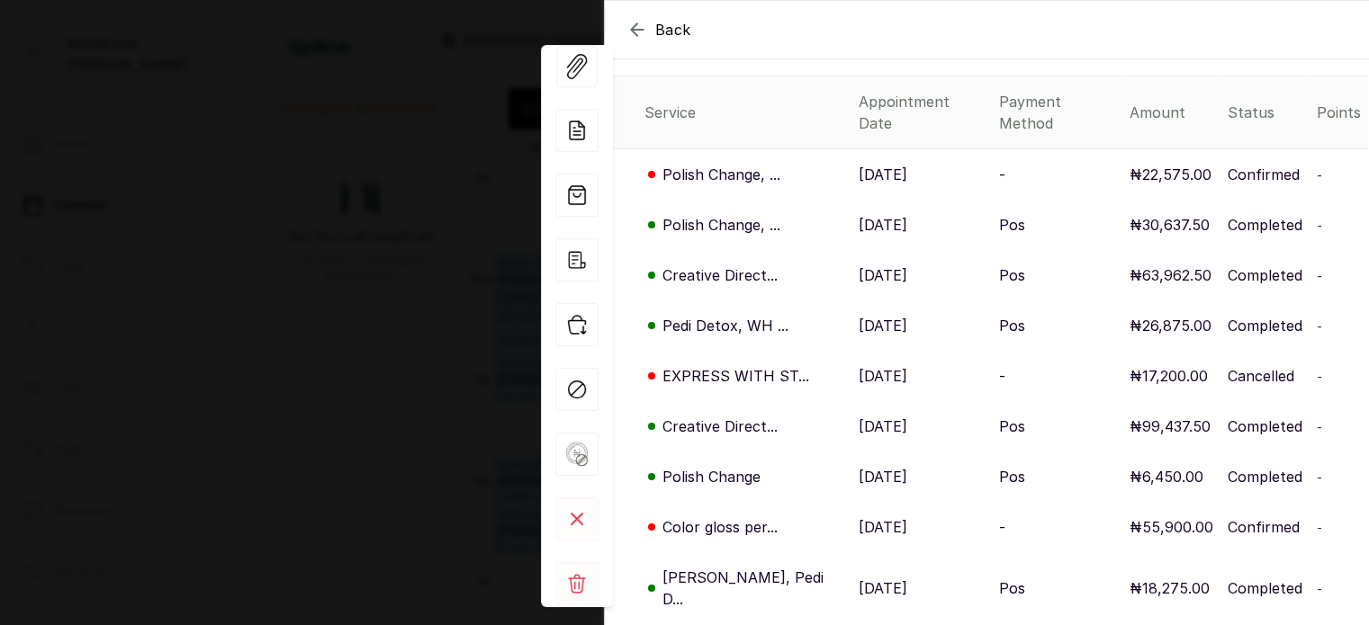
click at [877, 416] on p "[DATE]" at bounding box center [882, 427] width 49 height 22
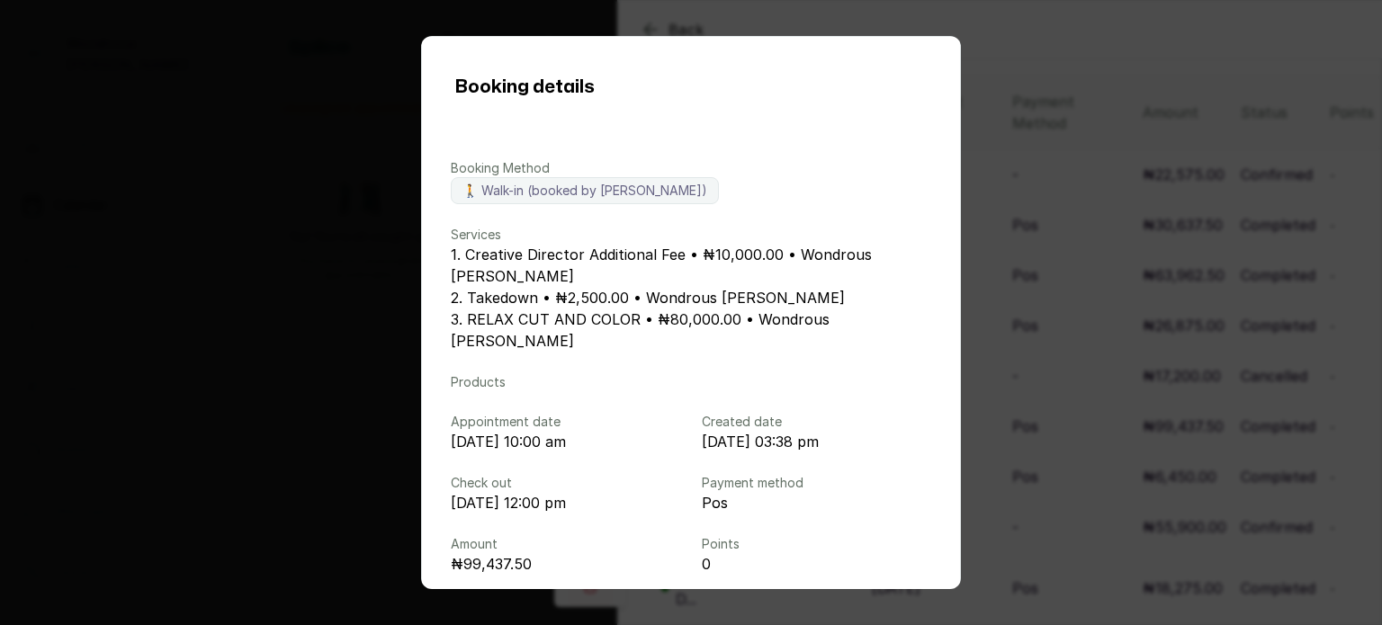
click at [1188, 414] on div "Booking details Booking Method 🚶 Walk-in (booked by [PERSON_NAME]) Services 1. …" at bounding box center [691, 312] width 1382 height 625
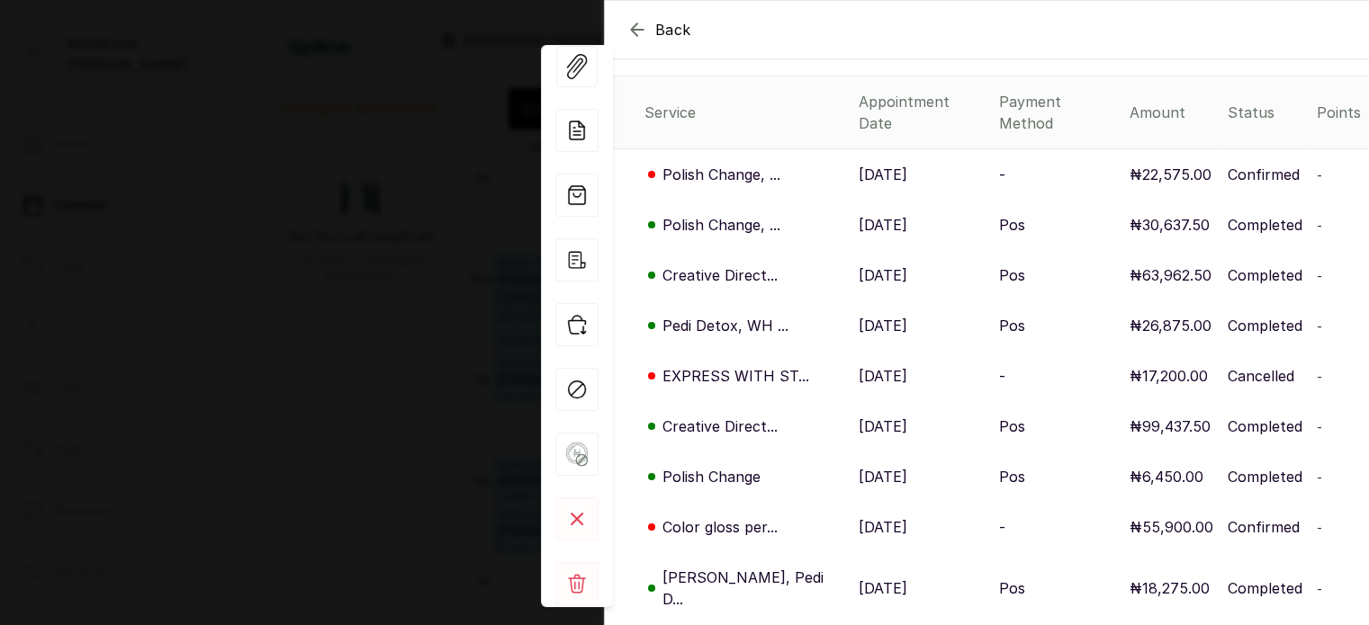
click at [641, 25] on icon "button" at bounding box center [637, 30] width 22 height 22
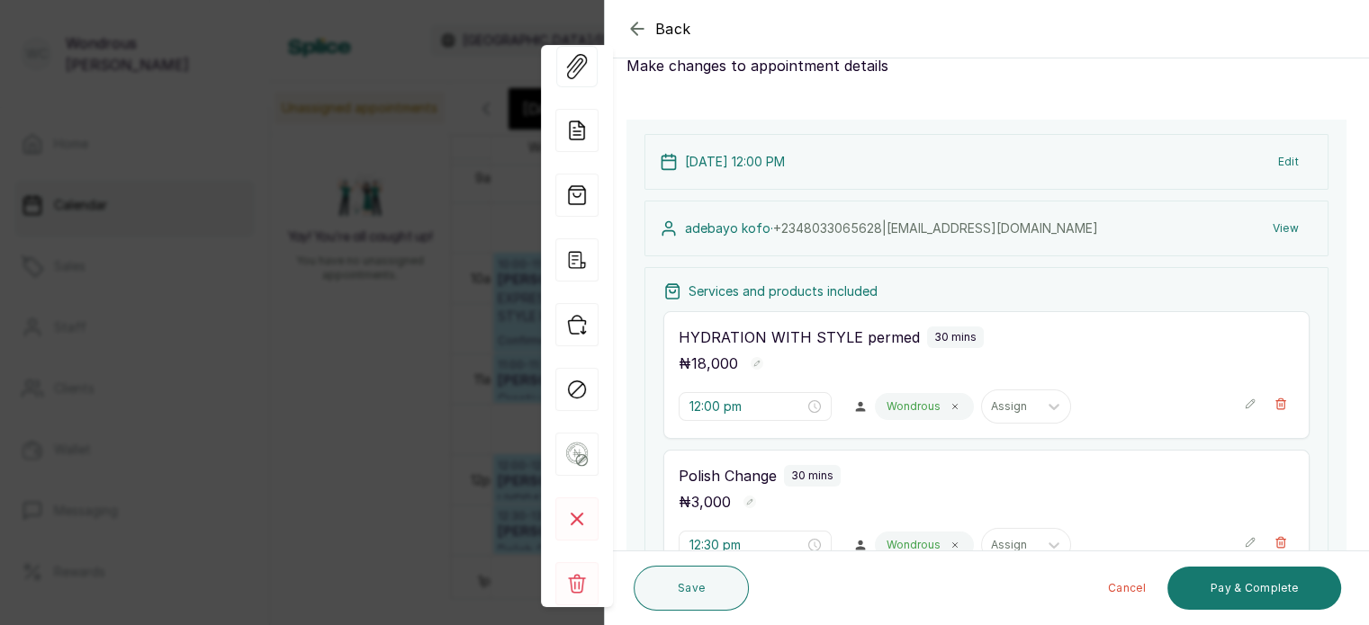
click at [370, 125] on div "Back Appointment Details Edit appointment 🚶 Walk-in (booked by [PERSON_NAME]) M…" at bounding box center [684, 312] width 1369 height 625
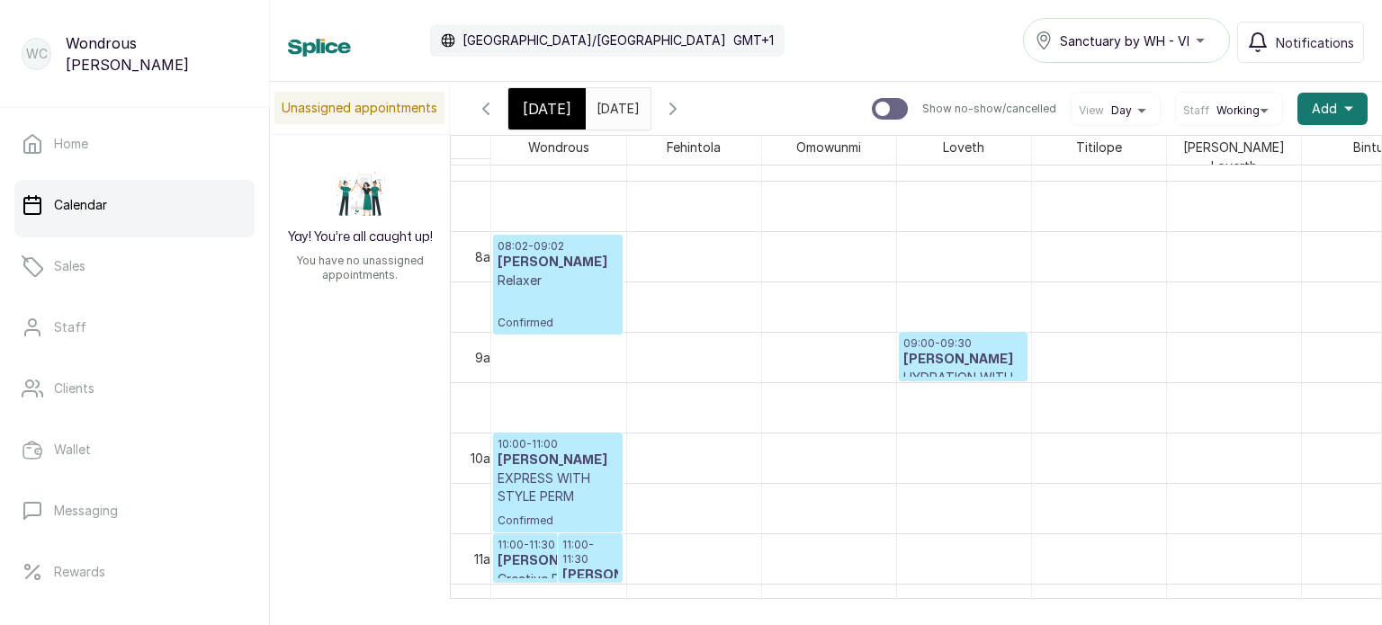
scroll to position [734, 0]
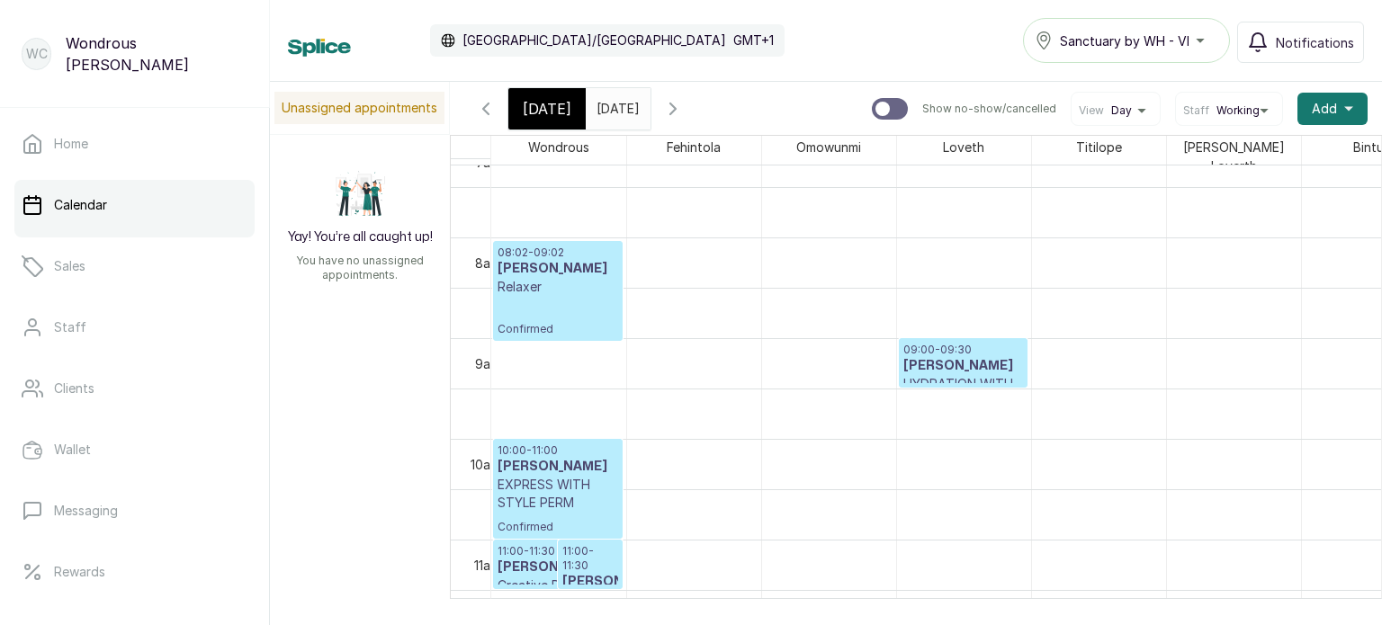
click at [541, 106] on span "[DATE]" at bounding box center [547, 109] width 49 height 22
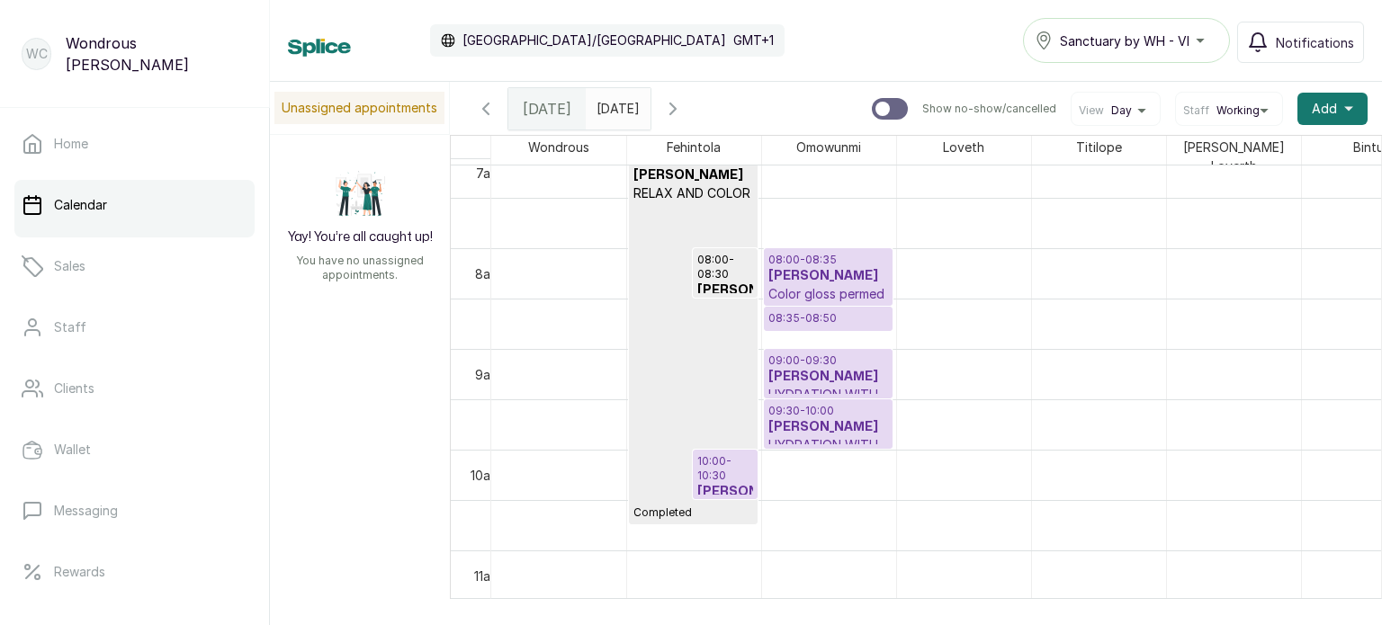
scroll to position [807, 0]
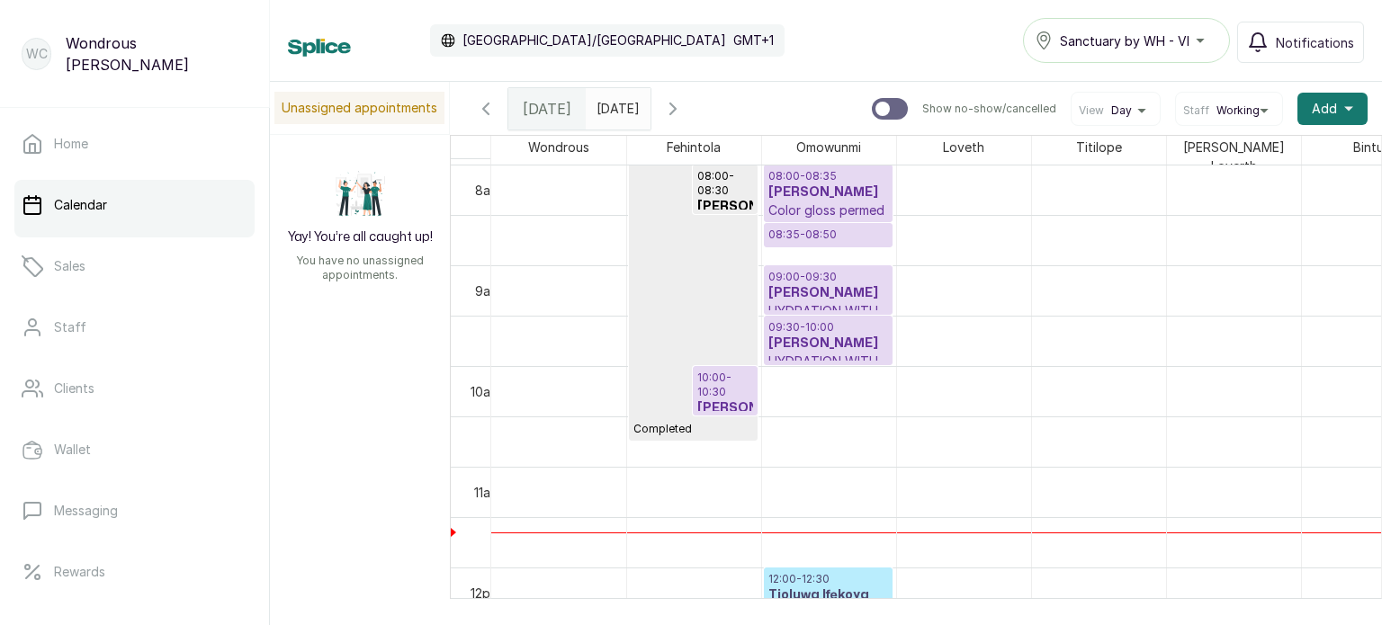
click at [825, 340] on h3 "[PERSON_NAME]" at bounding box center [828, 344] width 120 height 18
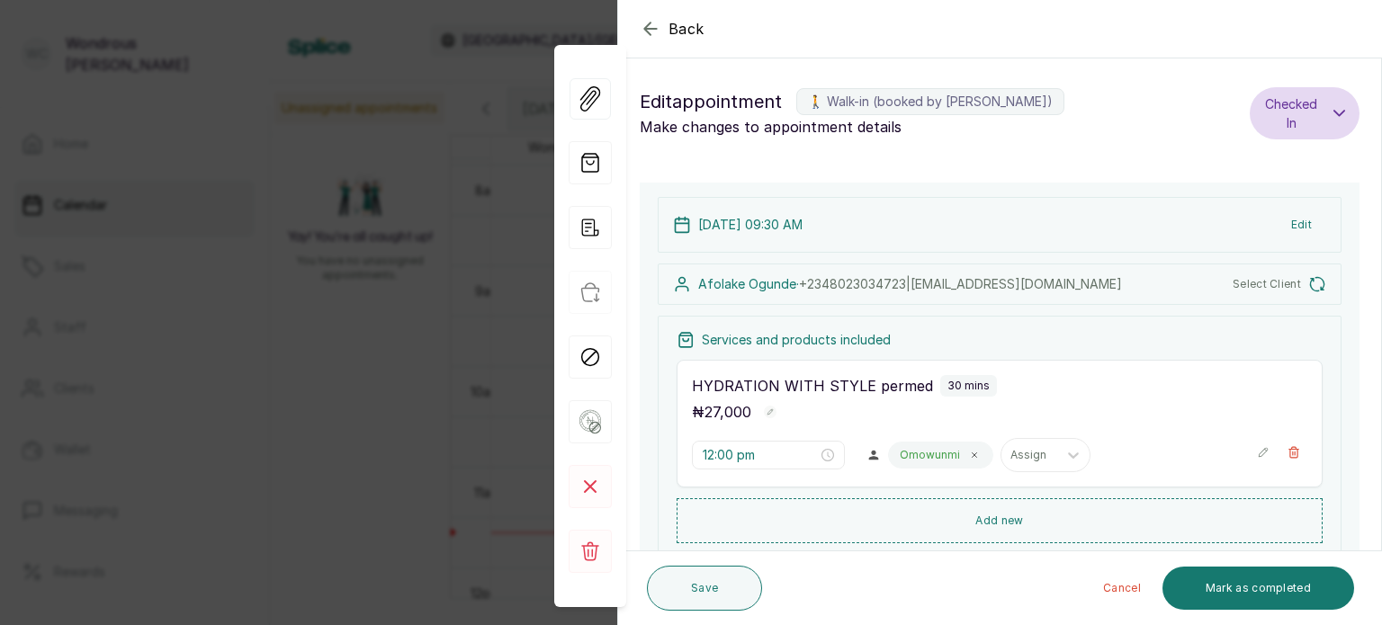
type input "9:30 am"
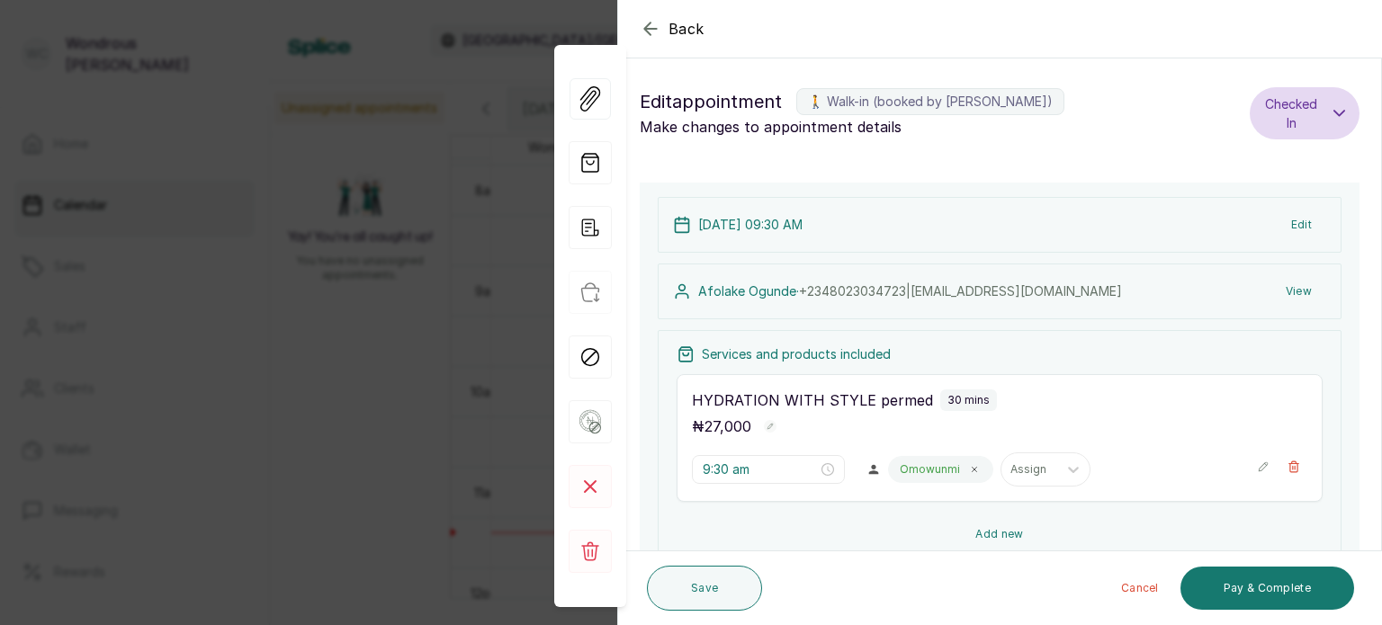
click at [998, 527] on button "Add new" at bounding box center [1000, 534] width 646 height 43
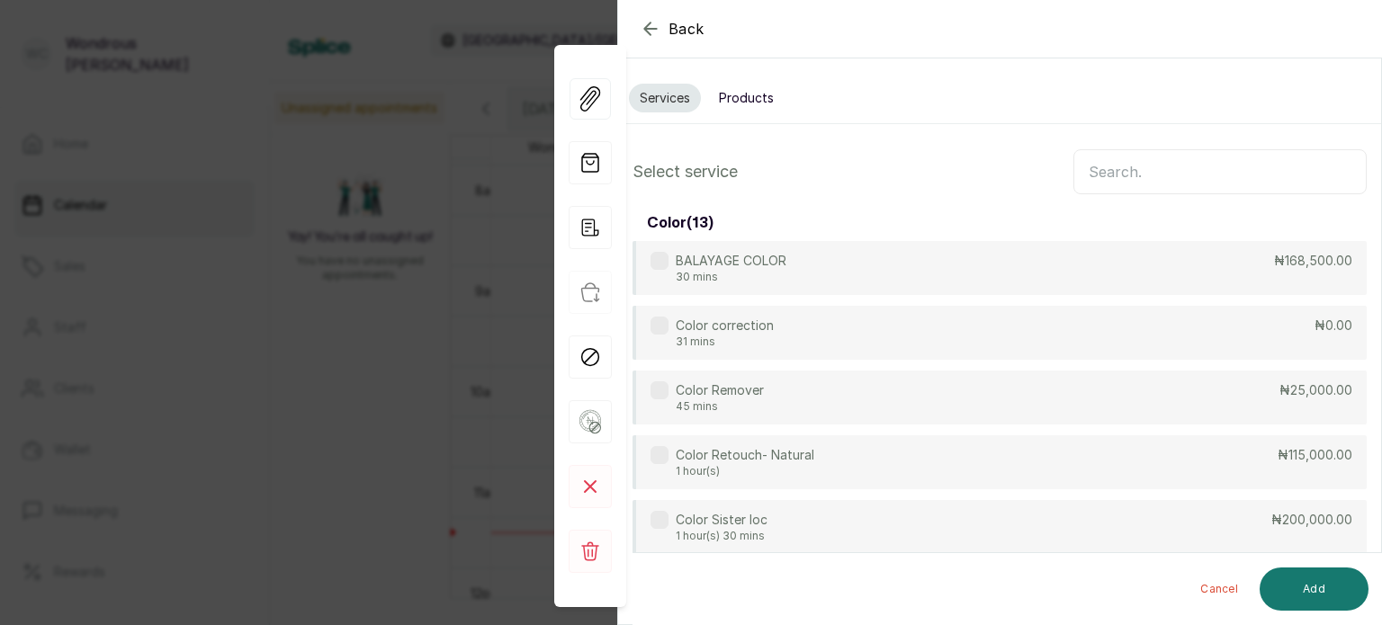
scroll to position [133, 0]
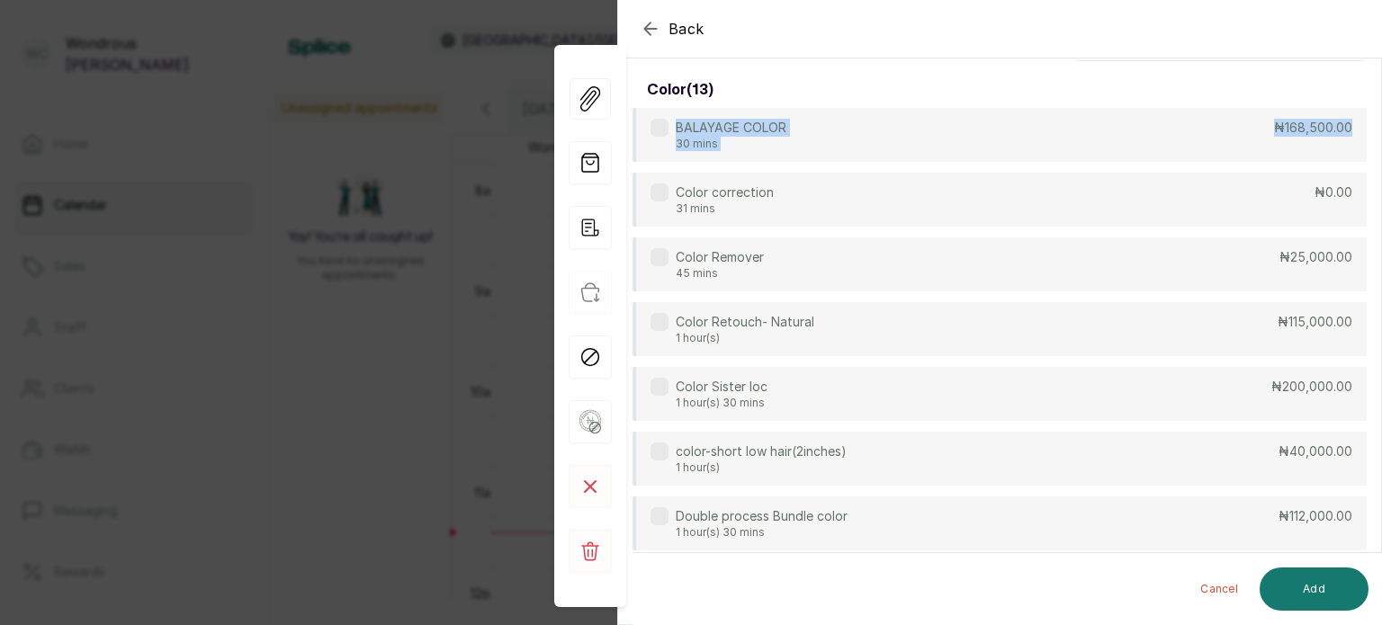
drag, startPoint x: 1362, startPoint y: 156, endPoint x: 1368, endPoint y: 101, distance: 55.2
click at [1368, 101] on section "Back Appointment Details Services Products Select service color ( 13 ) BALAYAGE…" at bounding box center [999, 312] width 765 height 625
click at [654, 31] on icon "button" at bounding box center [651, 29] width 22 height 22
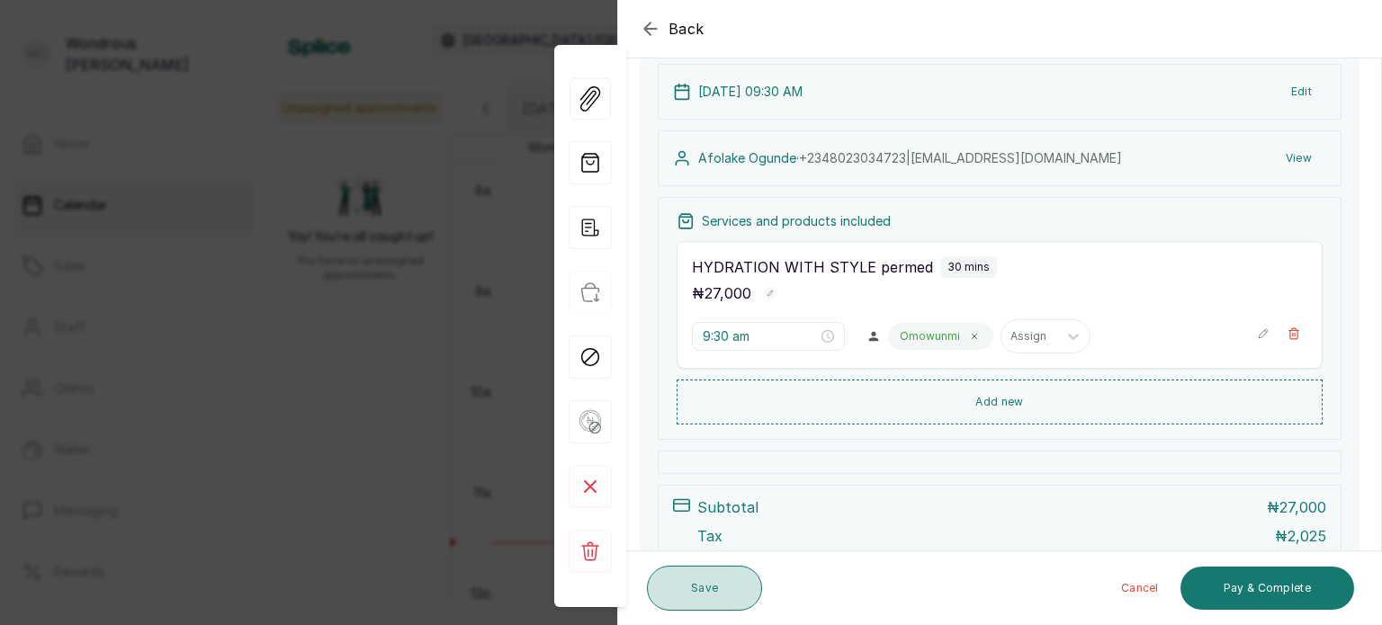
click at [694, 588] on button "Save" at bounding box center [704, 588] width 115 height 45
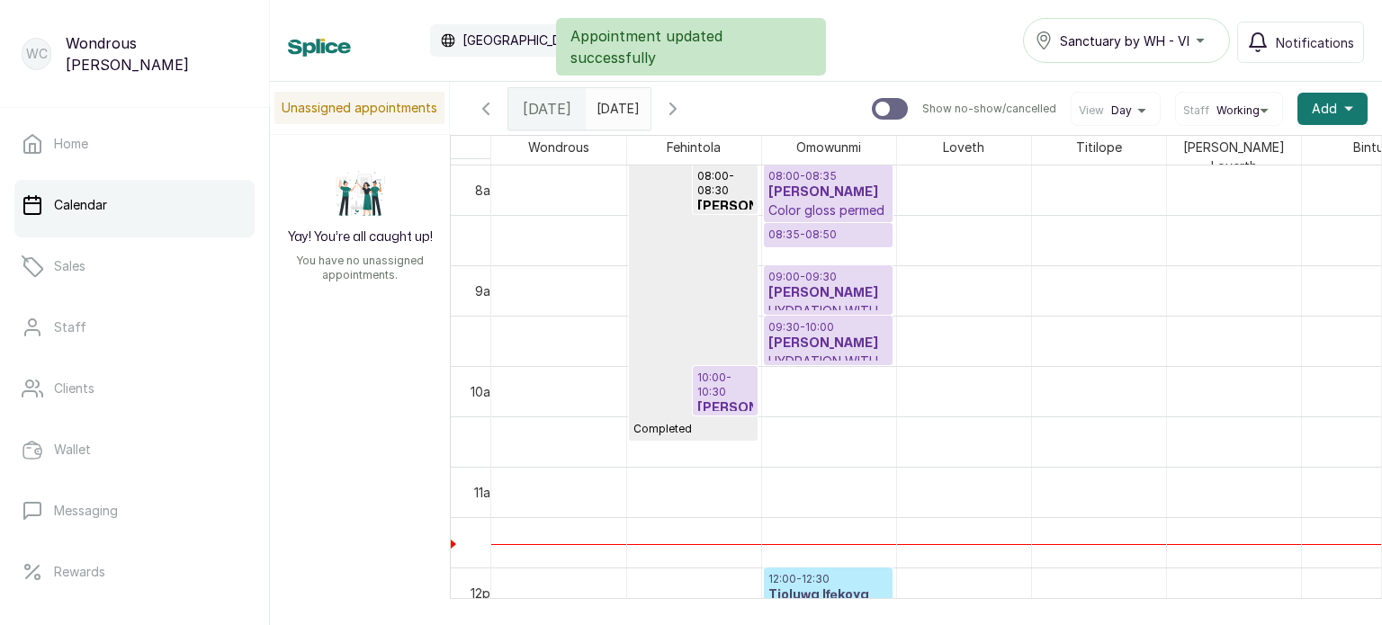
click at [815, 339] on h3 "[PERSON_NAME]" at bounding box center [828, 344] width 120 height 18
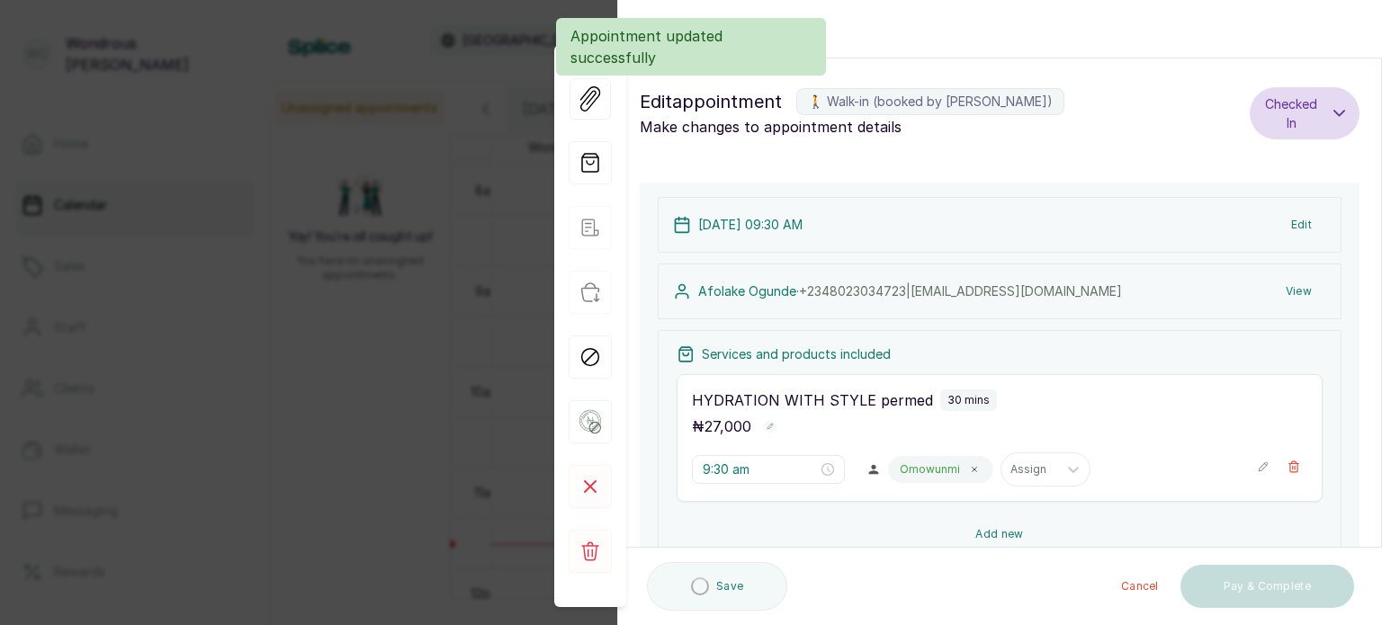
click at [995, 532] on button "Add new" at bounding box center [1000, 534] width 646 height 43
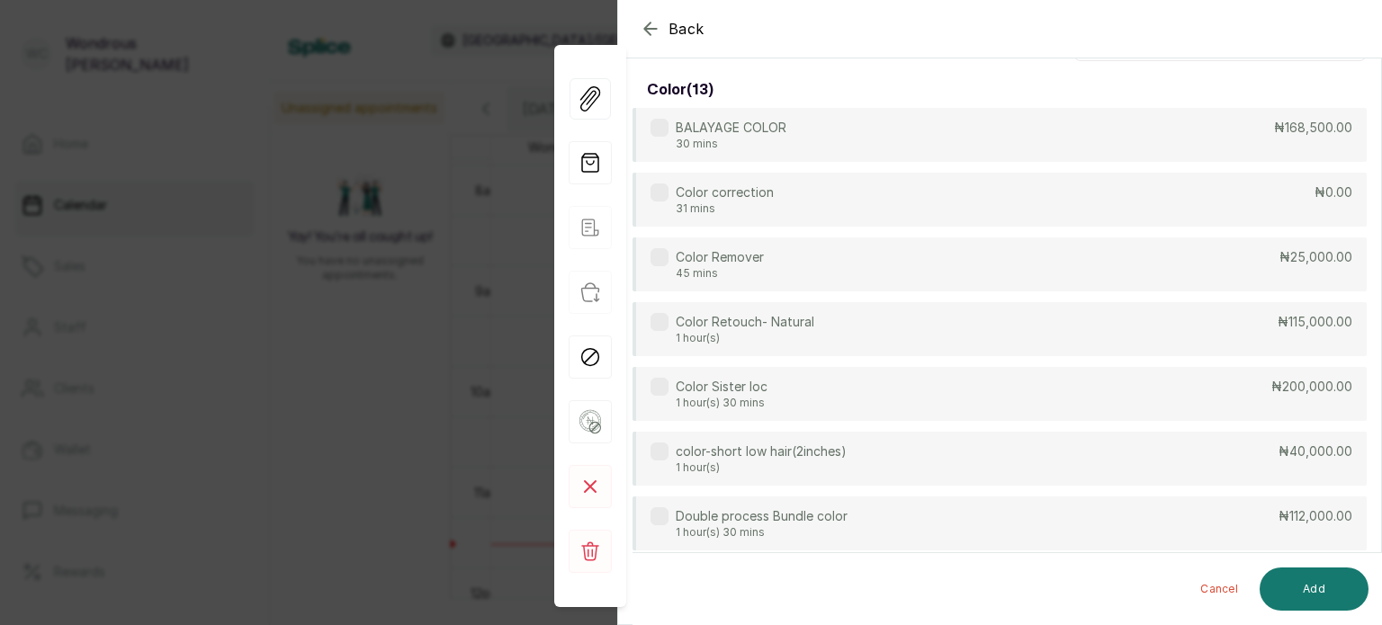
drag, startPoint x: 1365, startPoint y: 144, endPoint x: 1368, endPoint y: 117, distance: 27.1
click at [1368, 117] on section "Back Appointment Details Services Products Select service color ( 13 ) BALAYAGE…" at bounding box center [999, 312] width 765 height 625
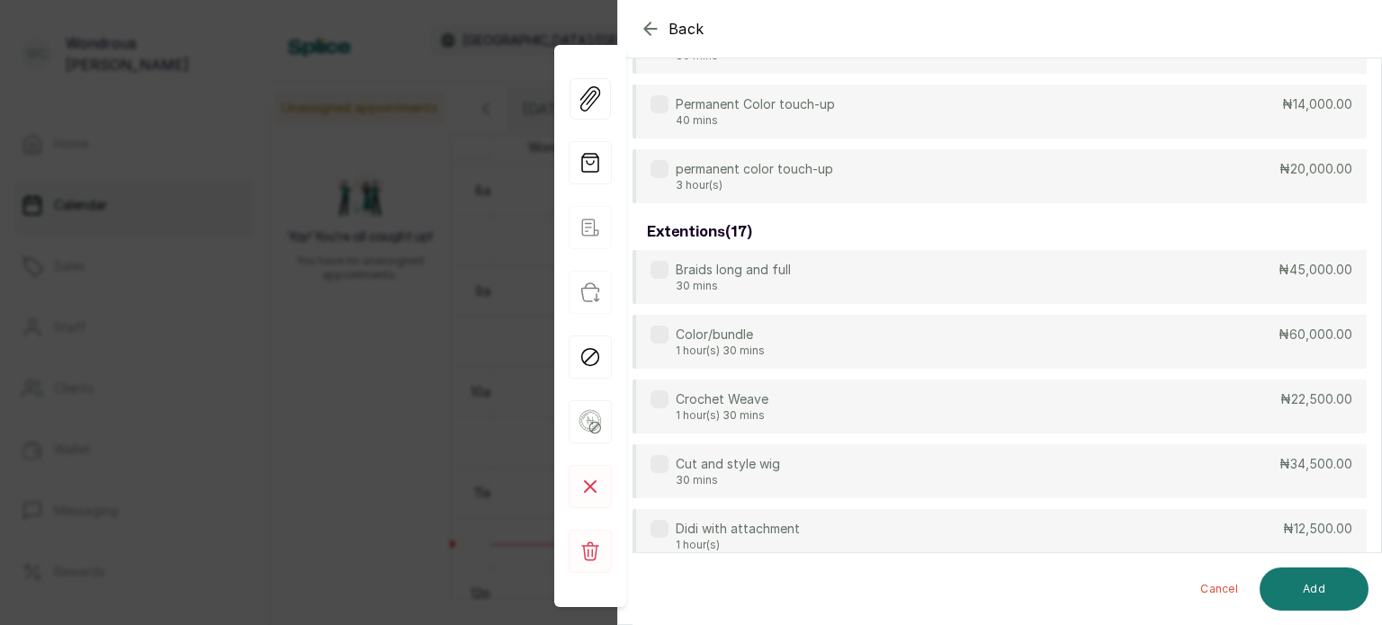
scroll to position [0, 0]
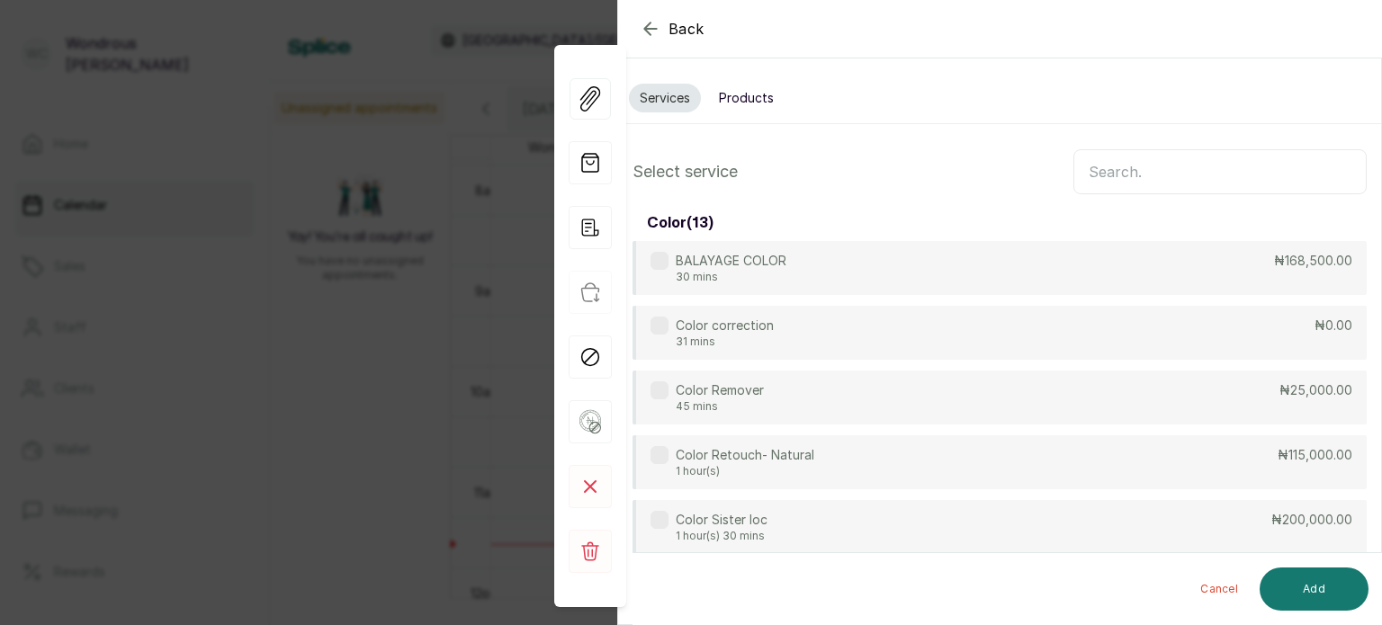
click at [1204, 156] on input "text" at bounding box center [1219, 171] width 293 height 45
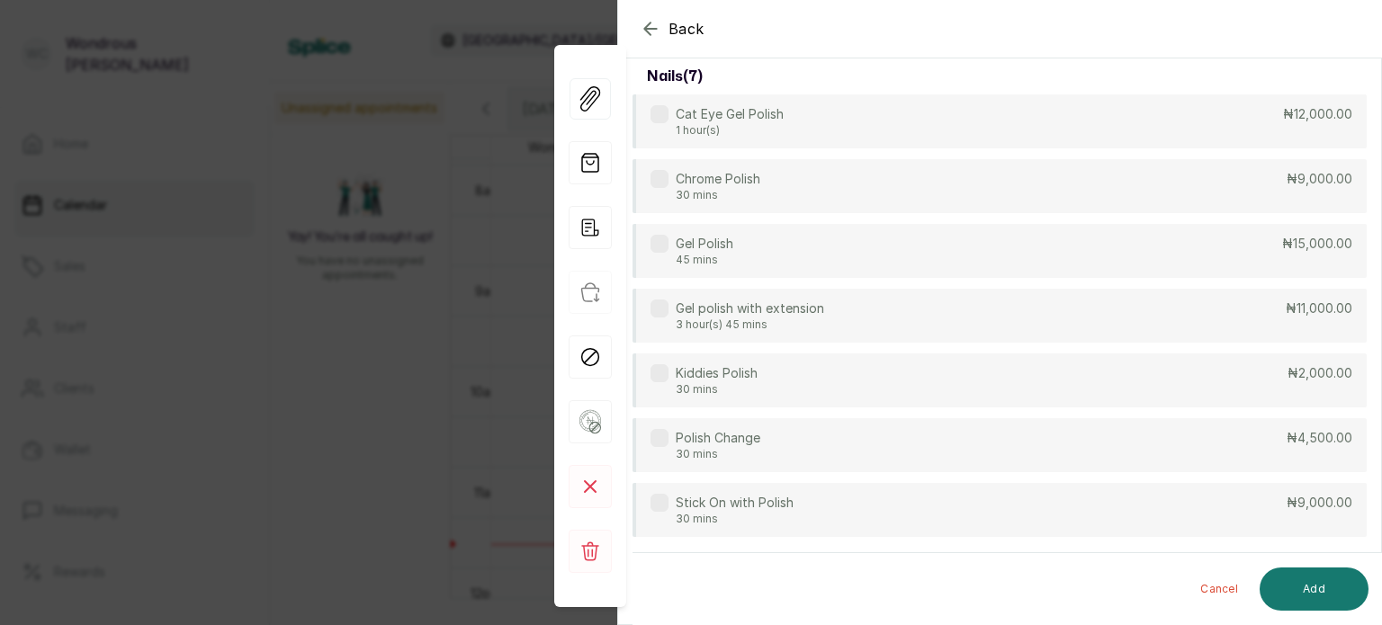
scroll to position [148, 0]
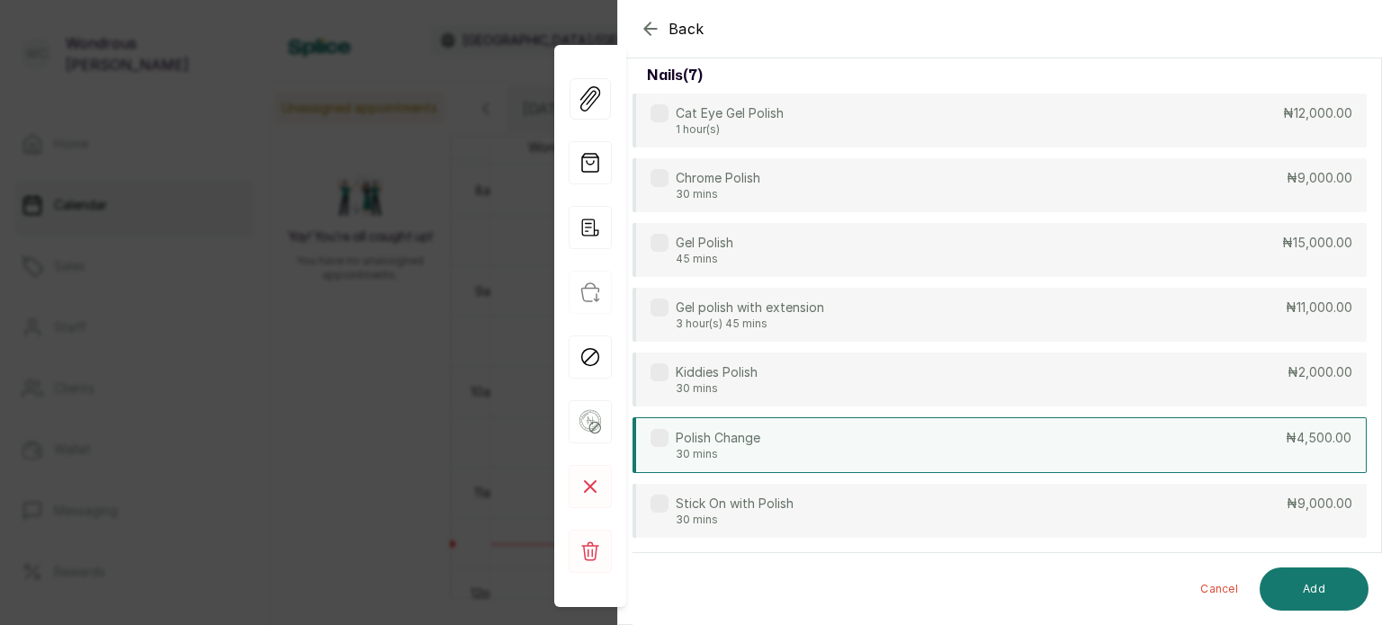
click at [662, 445] on label at bounding box center [660, 438] width 18 height 18
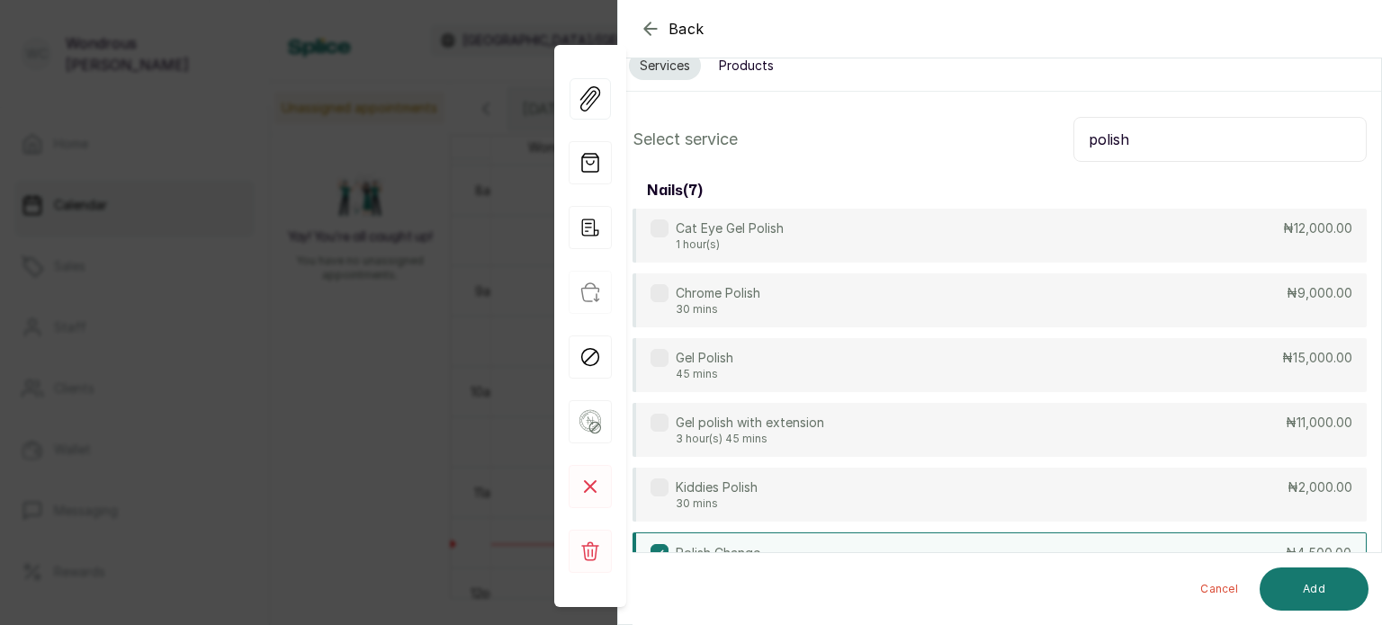
scroll to position [0, 0]
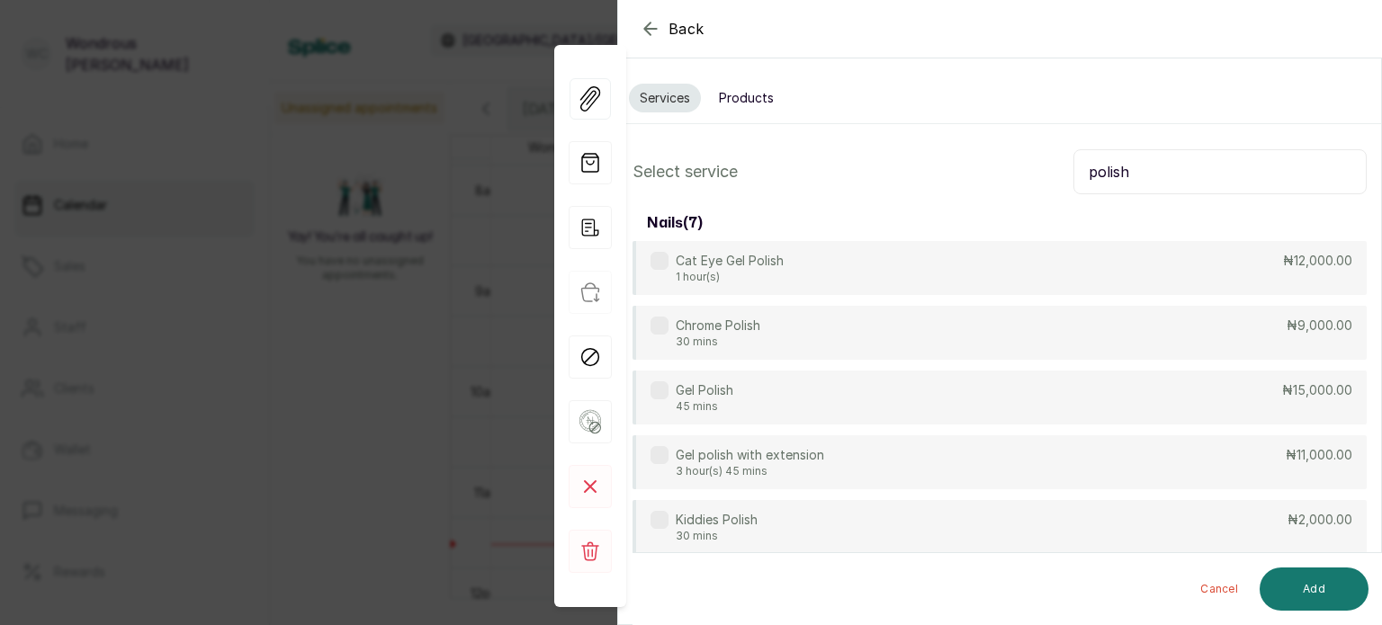
click at [1189, 180] on input "polish" at bounding box center [1219, 171] width 293 height 45
type input "p"
type input "gel"
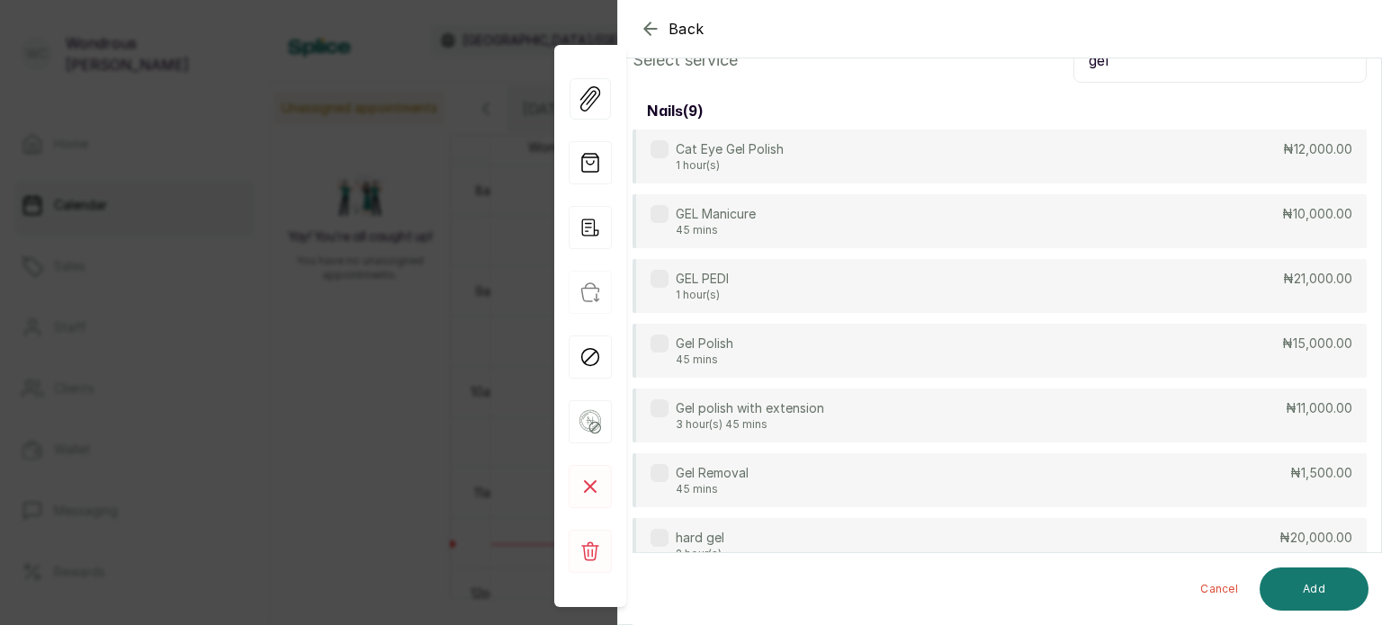
scroll to position [134, 0]
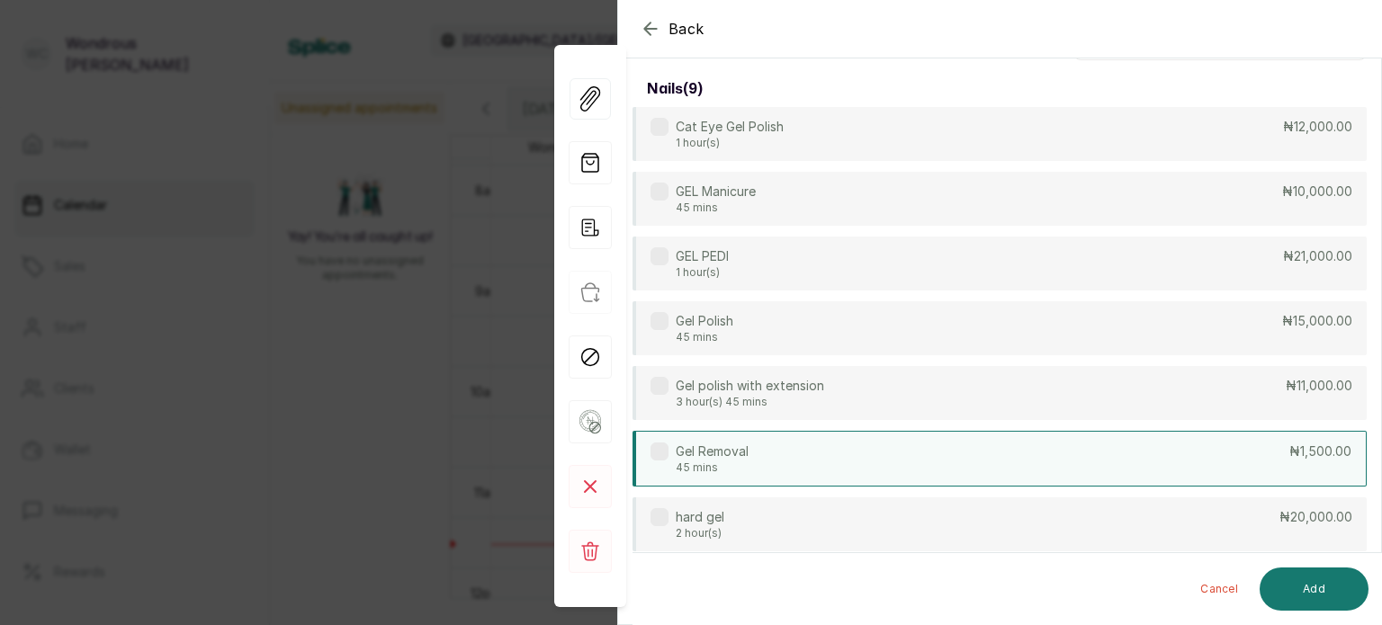
click at [660, 456] on label at bounding box center [660, 452] width 18 height 18
click at [1307, 597] on button "Add" at bounding box center [1314, 589] width 109 height 43
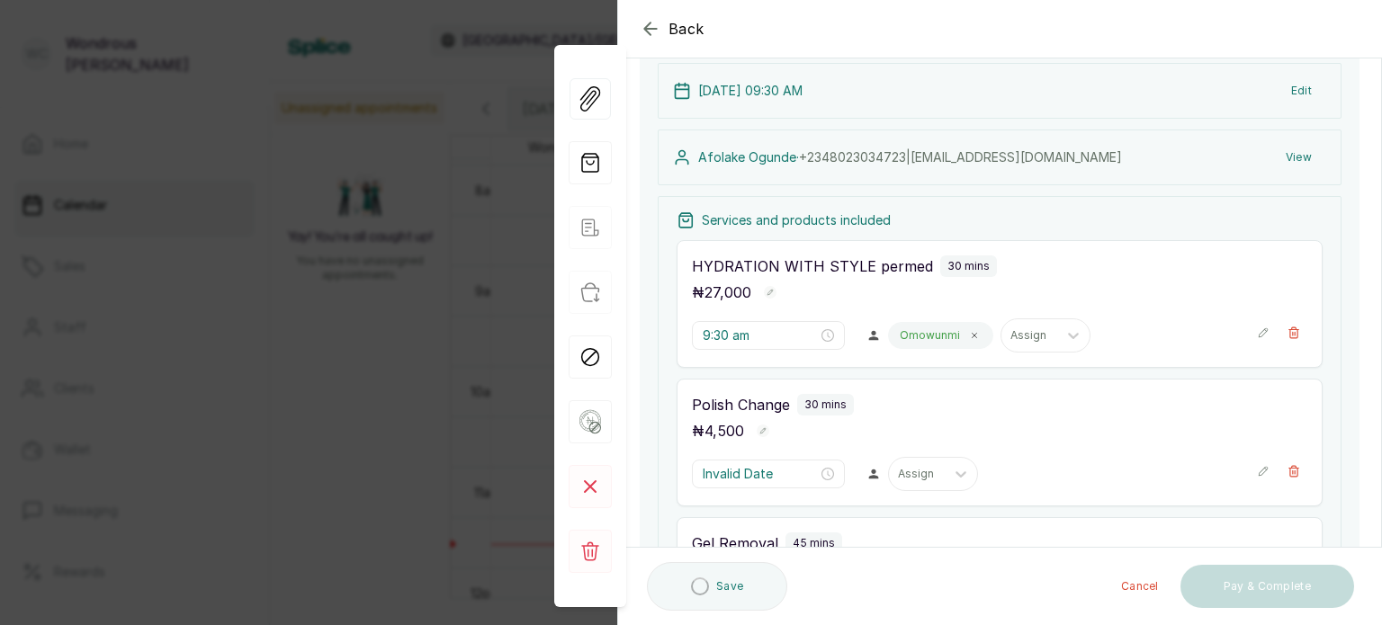
type input "10:00 am"
type input "10:30 am"
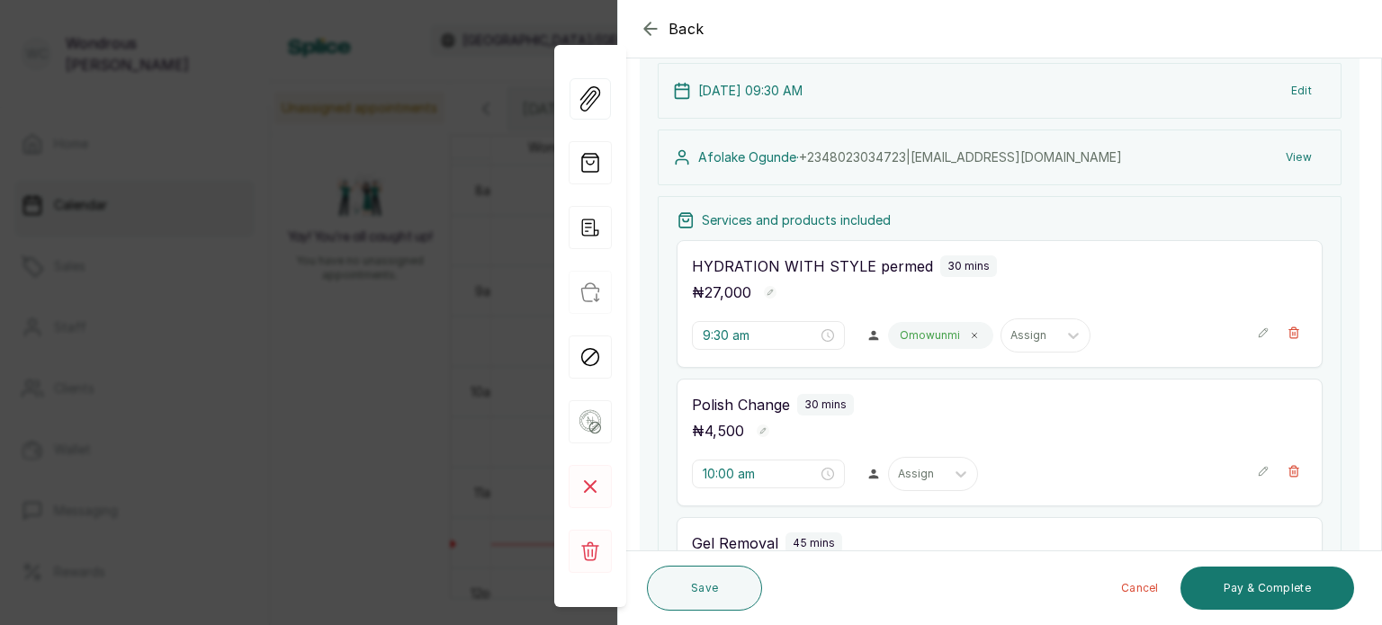
click at [1257, 468] on icon "button" at bounding box center [1263, 471] width 13 height 13
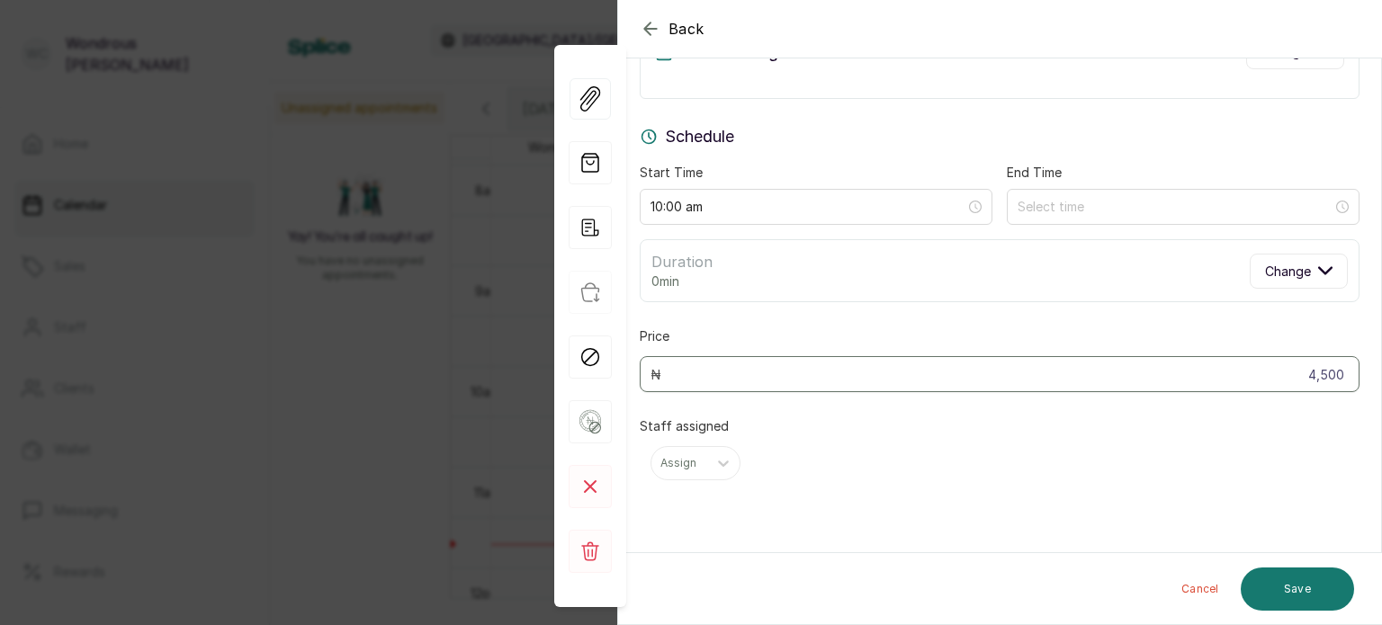
scroll to position [53, 0]
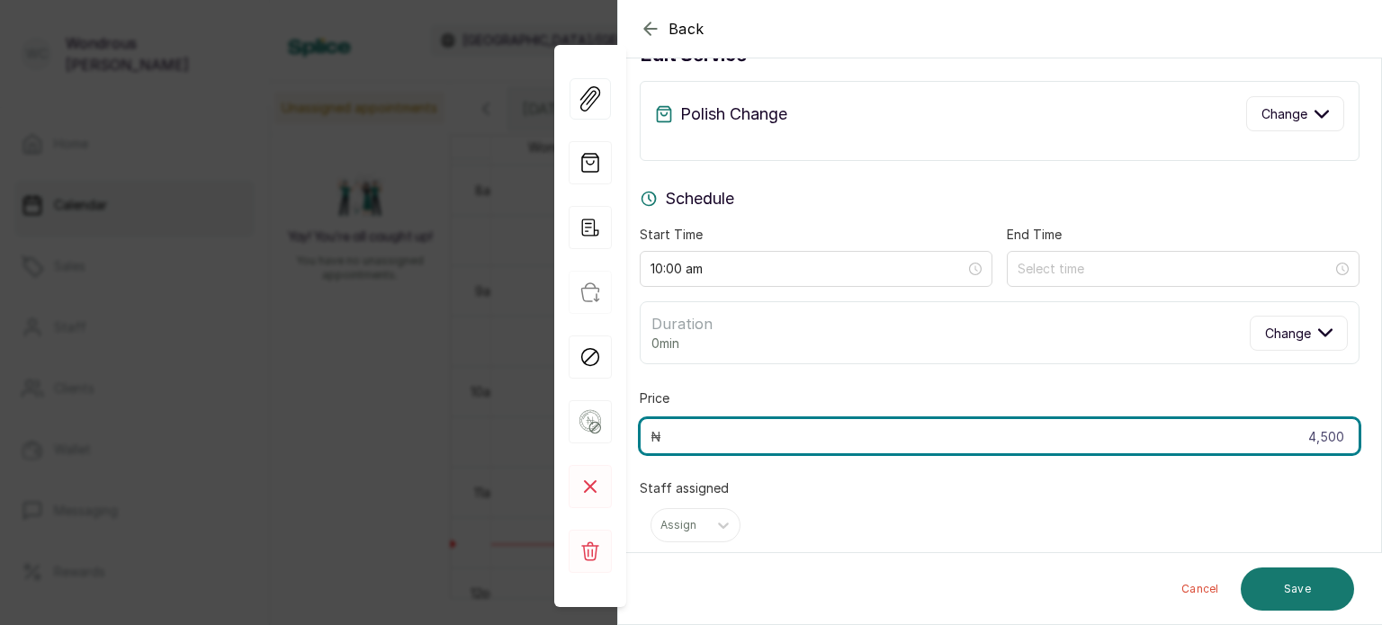
click at [1328, 438] on input "4,500" at bounding box center [1000, 436] width 720 height 36
type input "4"
type input "9,000"
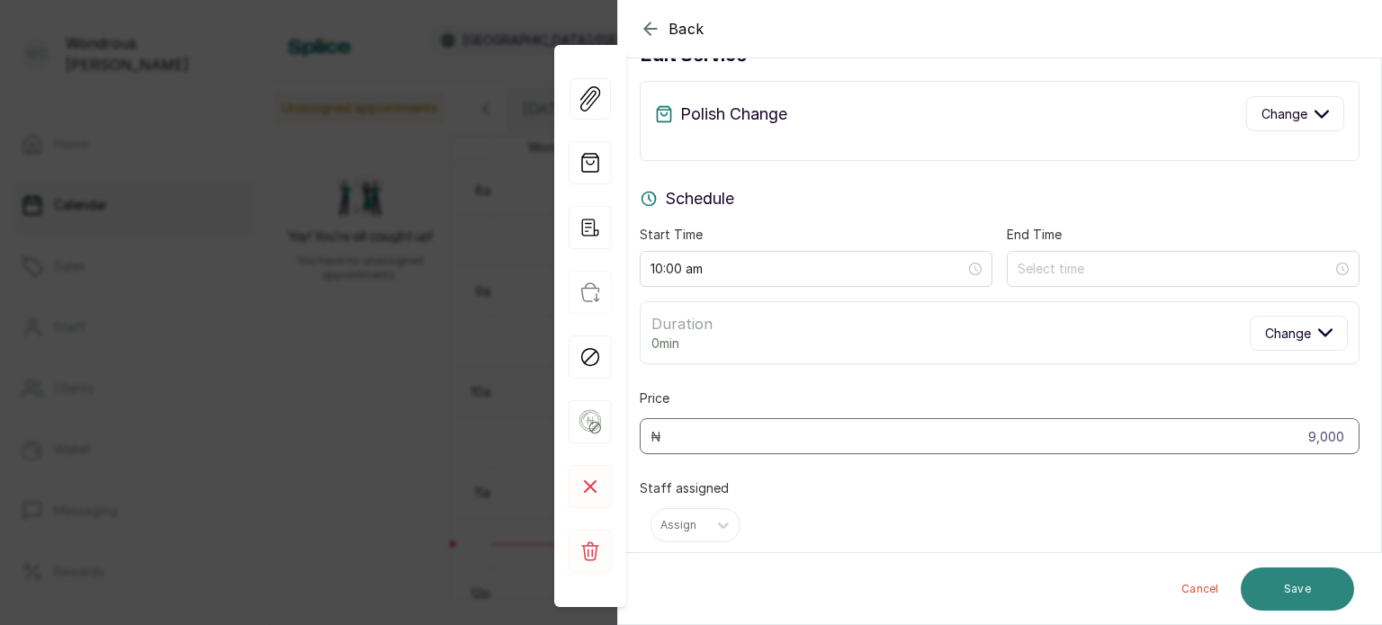
click at [1301, 586] on button "Save" at bounding box center [1297, 589] width 113 height 43
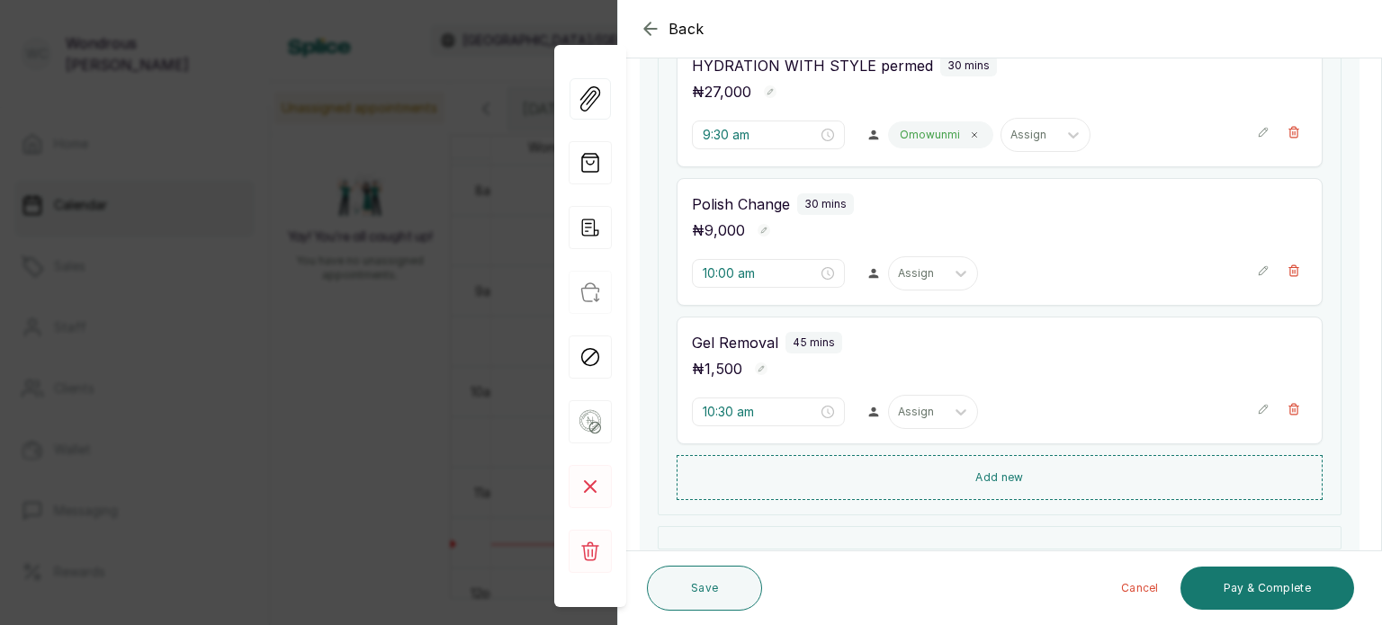
scroll to position [332, 0]
click at [720, 586] on button "Save" at bounding box center [704, 588] width 115 height 45
click at [686, 579] on button "Save" at bounding box center [704, 588] width 115 height 45
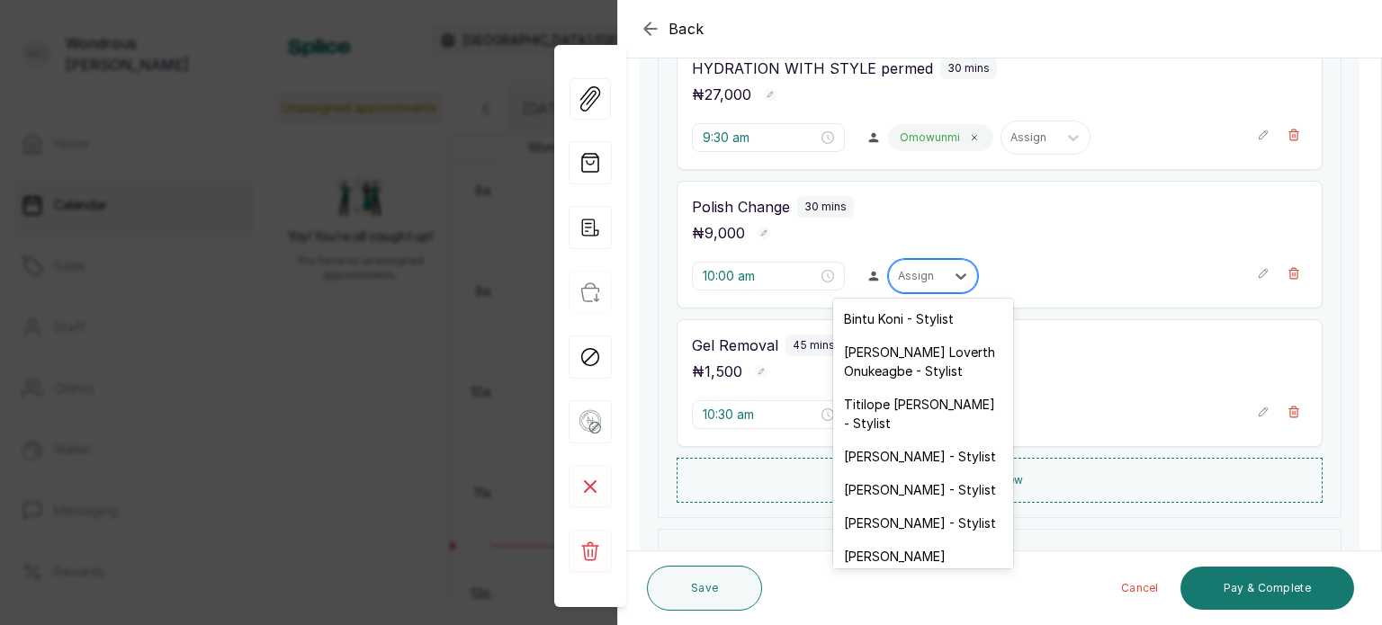
click at [898, 276] on div at bounding box center [917, 276] width 38 height 16
click at [911, 363] on div "[PERSON_NAME] Loverth Onukeagbe - Stylist" at bounding box center [923, 362] width 180 height 52
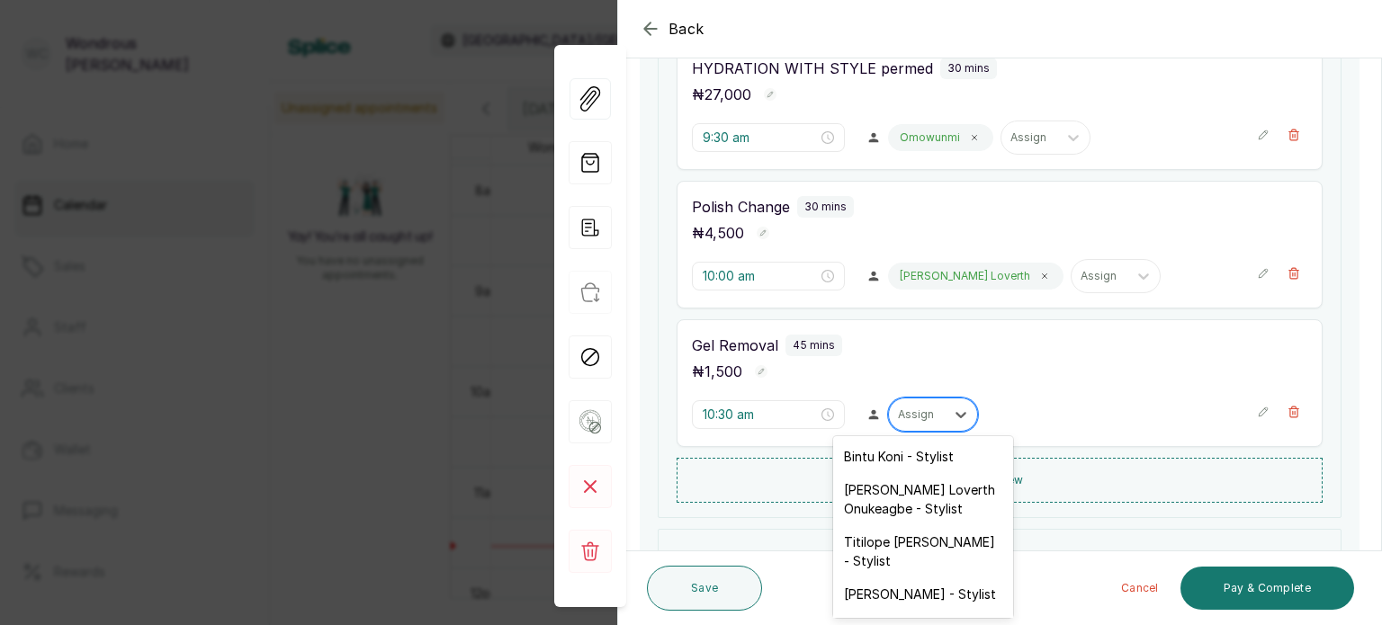
click at [912, 407] on div at bounding box center [917, 415] width 38 height 16
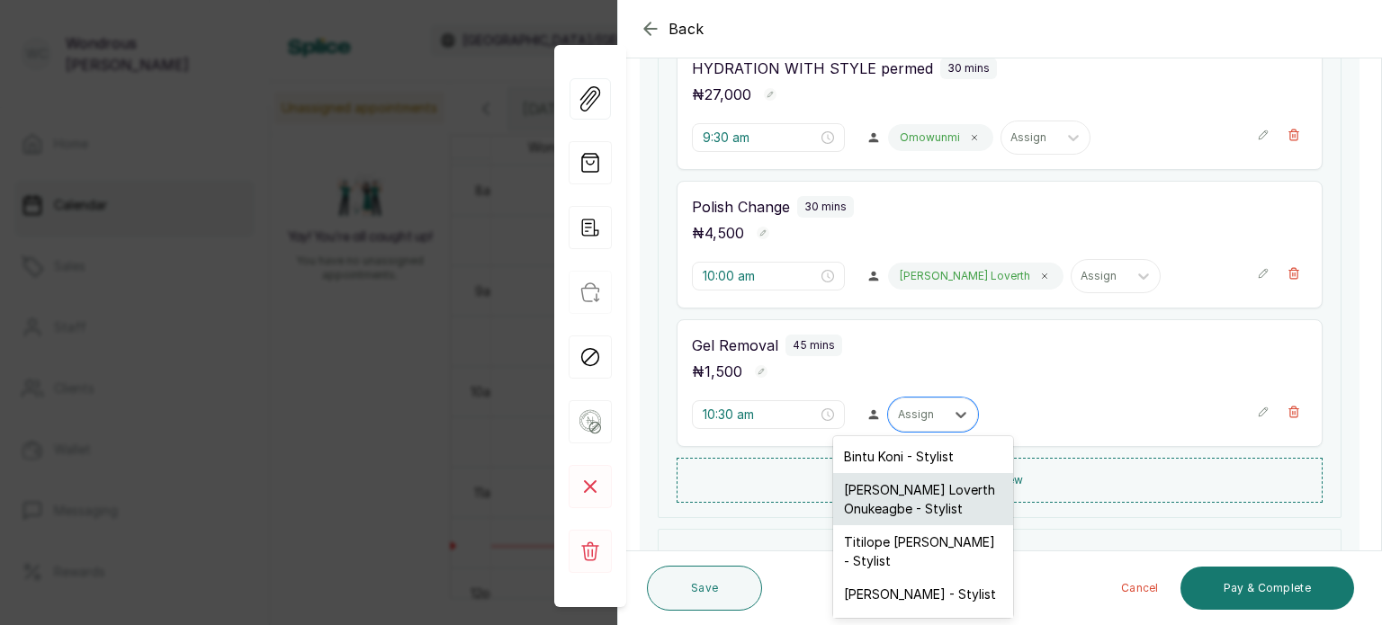
click at [900, 500] on div "[PERSON_NAME] Loverth Onukeagbe - Stylist" at bounding box center [923, 499] width 180 height 52
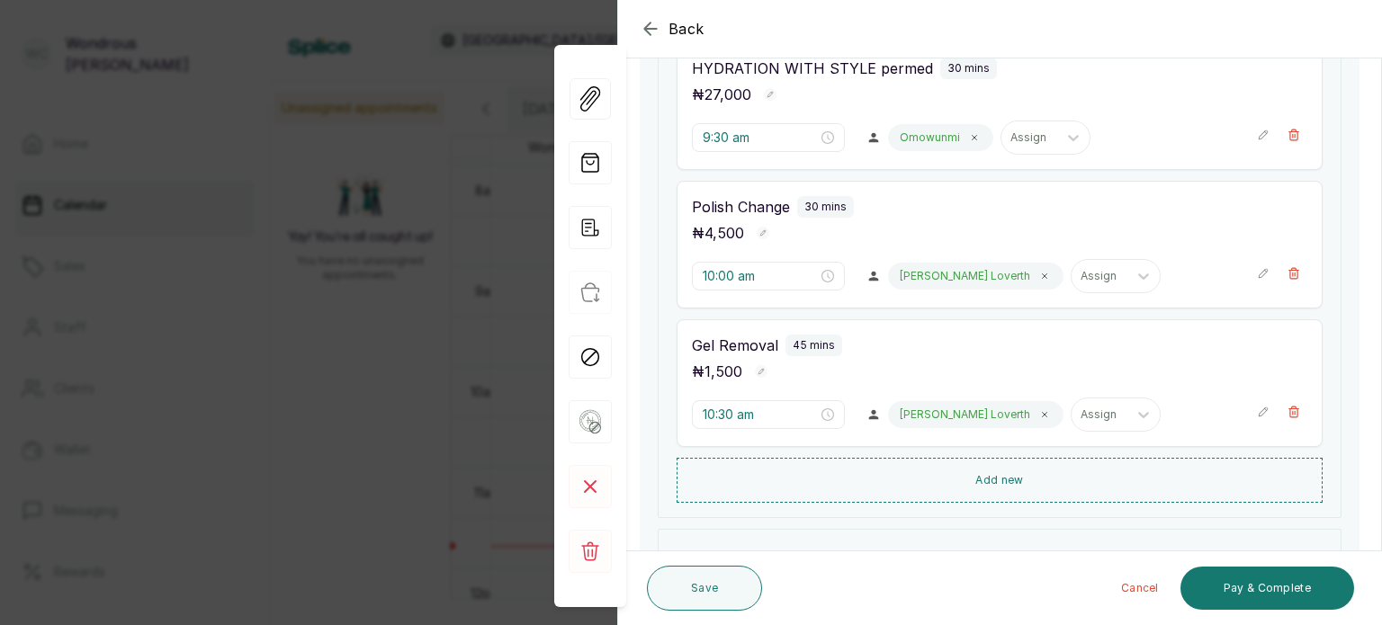
click at [1257, 267] on icon "button" at bounding box center [1263, 273] width 13 height 13
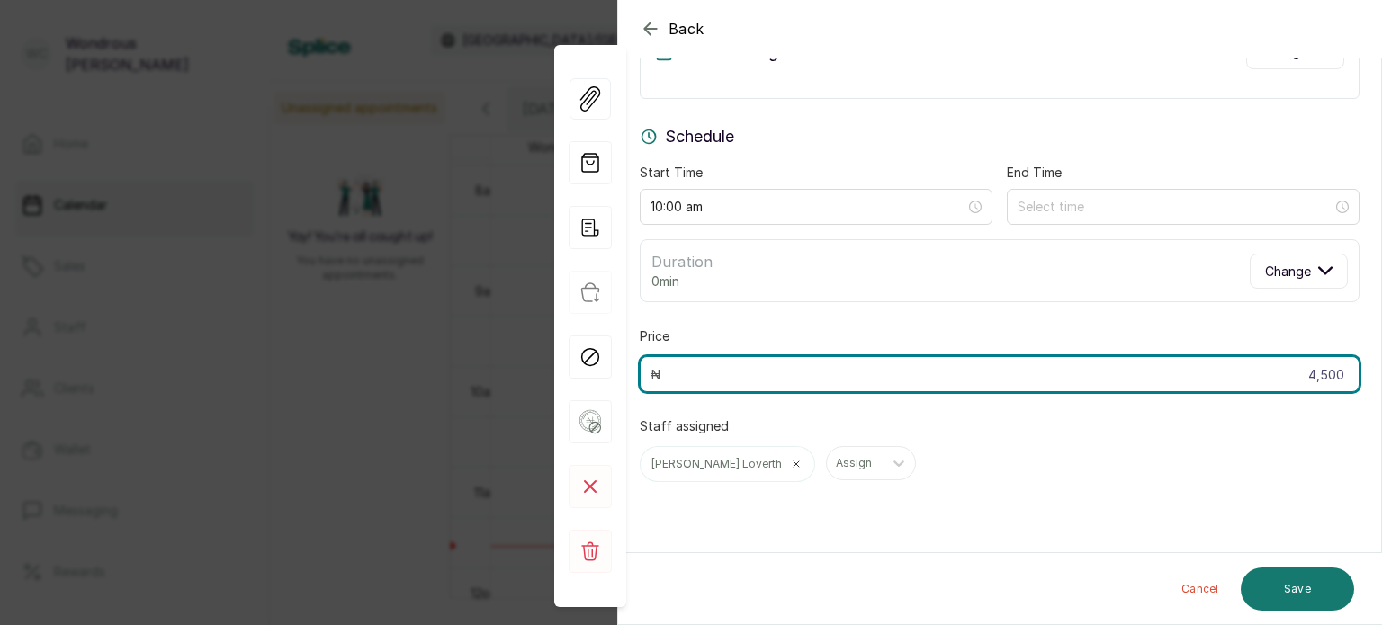
click at [1335, 371] on input "4,500" at bounding box center [1000, 374] width 720 height 36
type input "4"
type input "9,000"
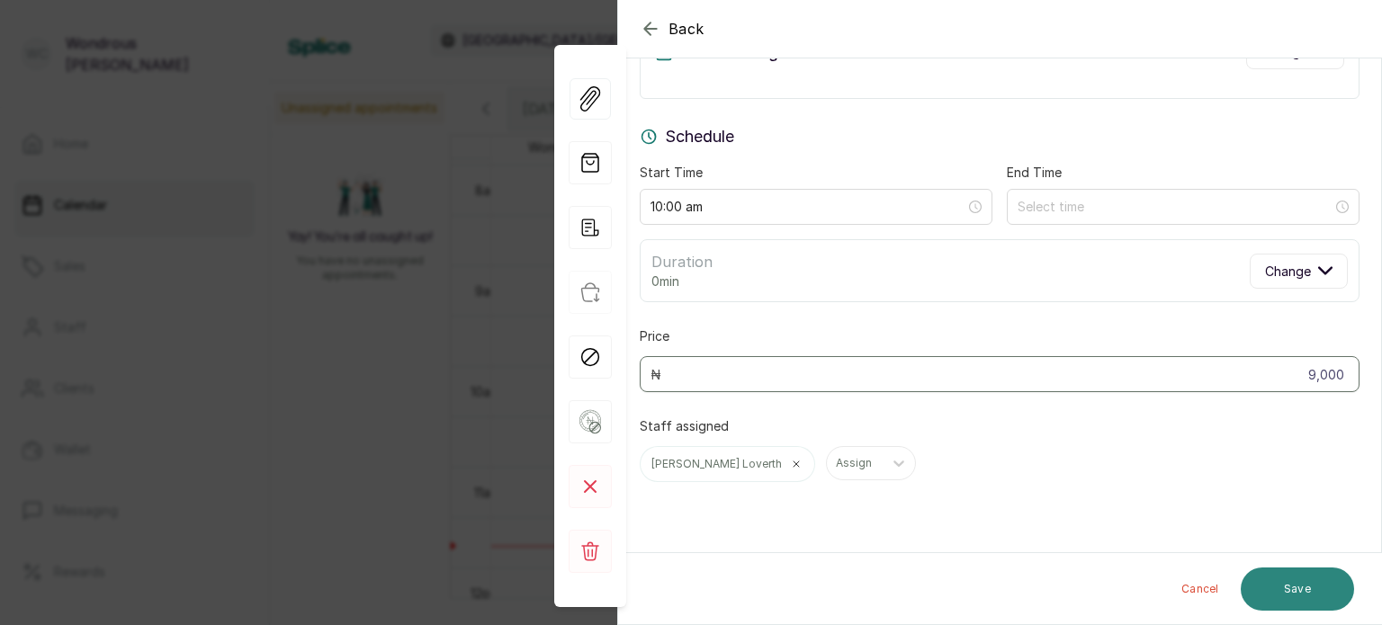
click at [1311, 577] on button "Save" at bounding box center [1297, 589] width 113 height 43
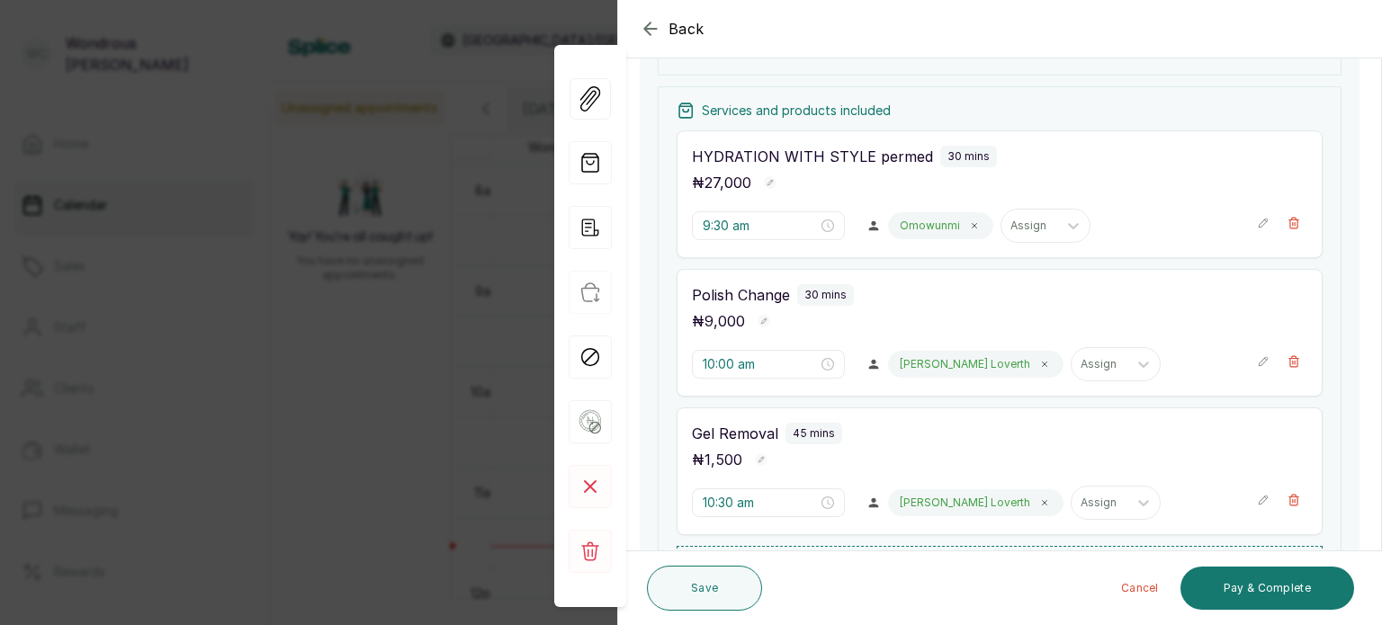
scroll to position [247, 0]
click at [723, 580] on button "Save" at bounding box center [704, 588] width 115 height 45
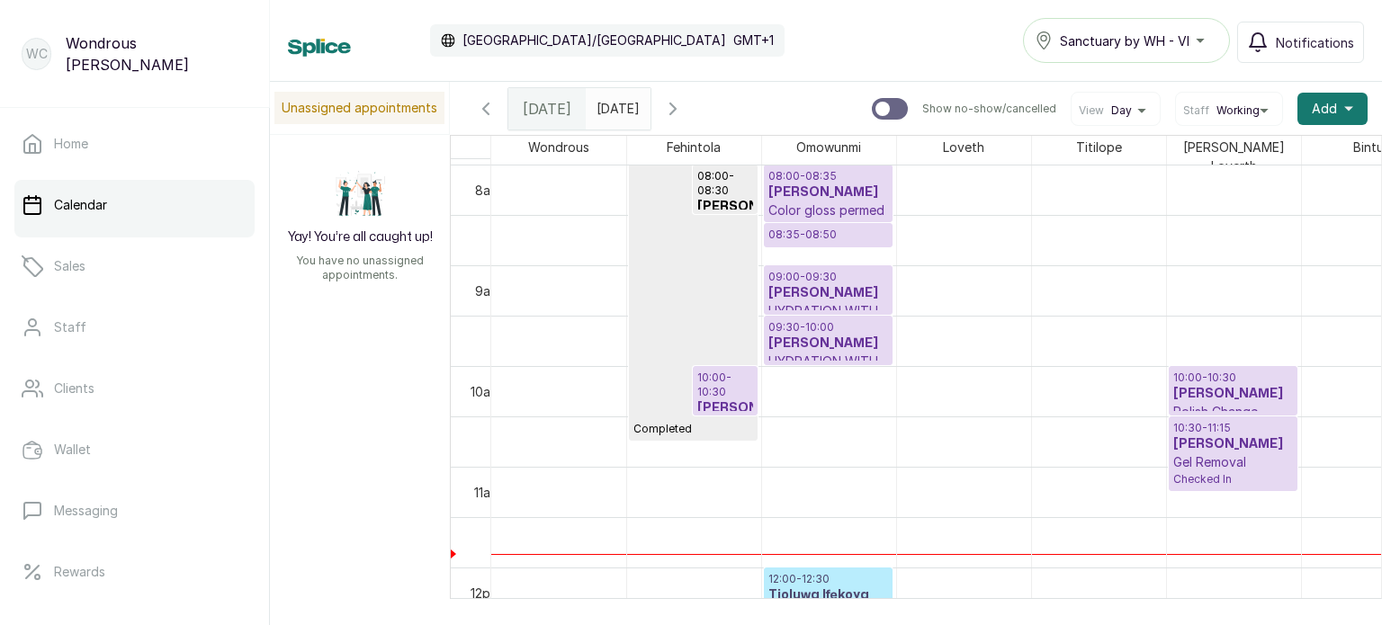
click at [821, 192] on h3 "[PERSON_NAME]" at bounding box center [828, 193] width 120 height 18
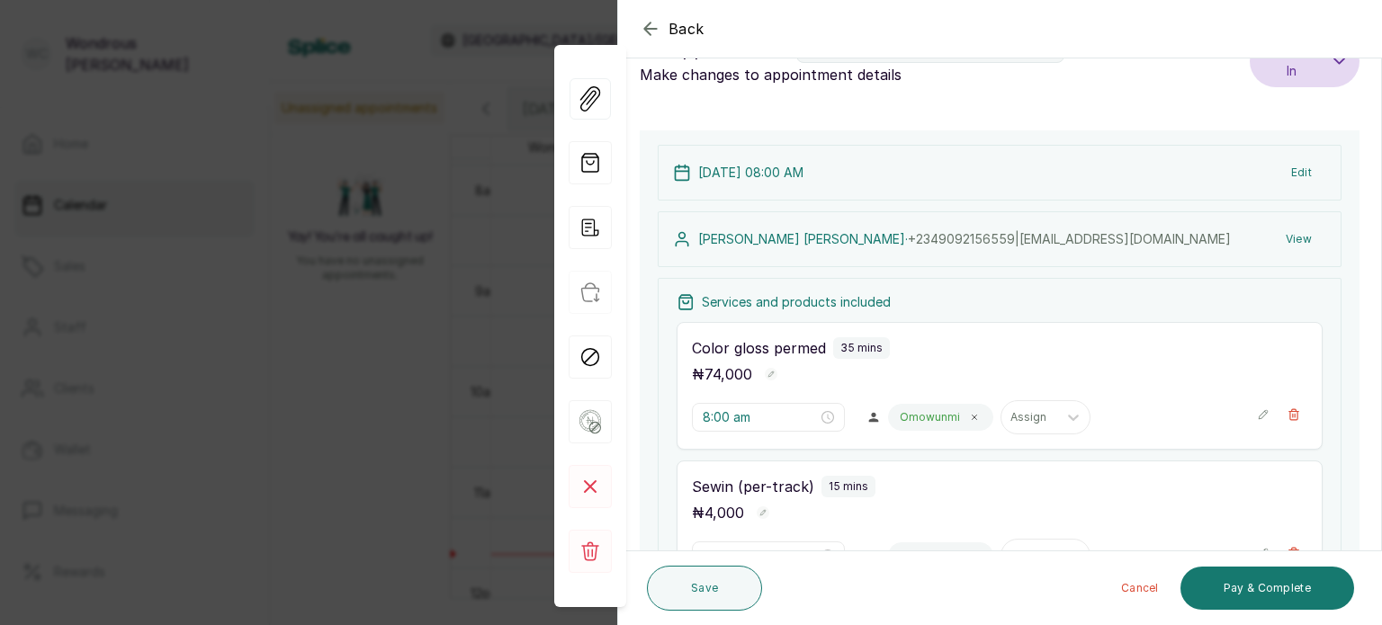
scroll to position [125, 0]
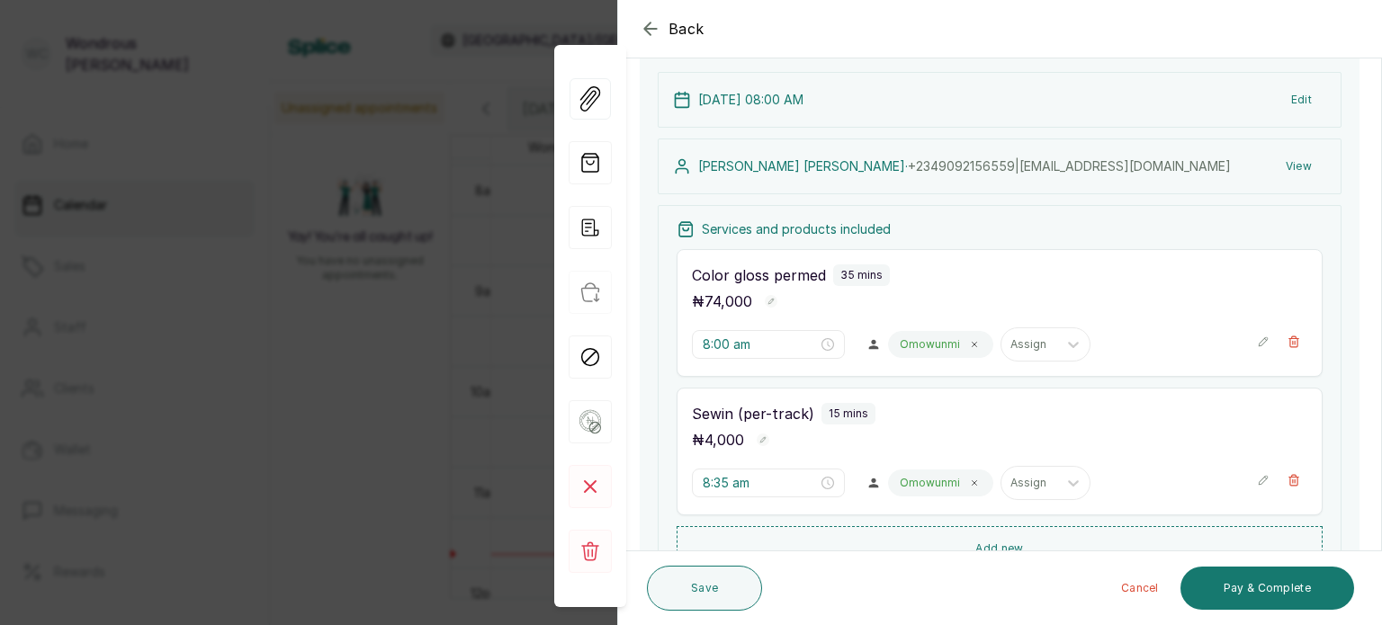
click at [1257, 478] on icon "button" at bounding box center [1263, 480] width 13 height 13
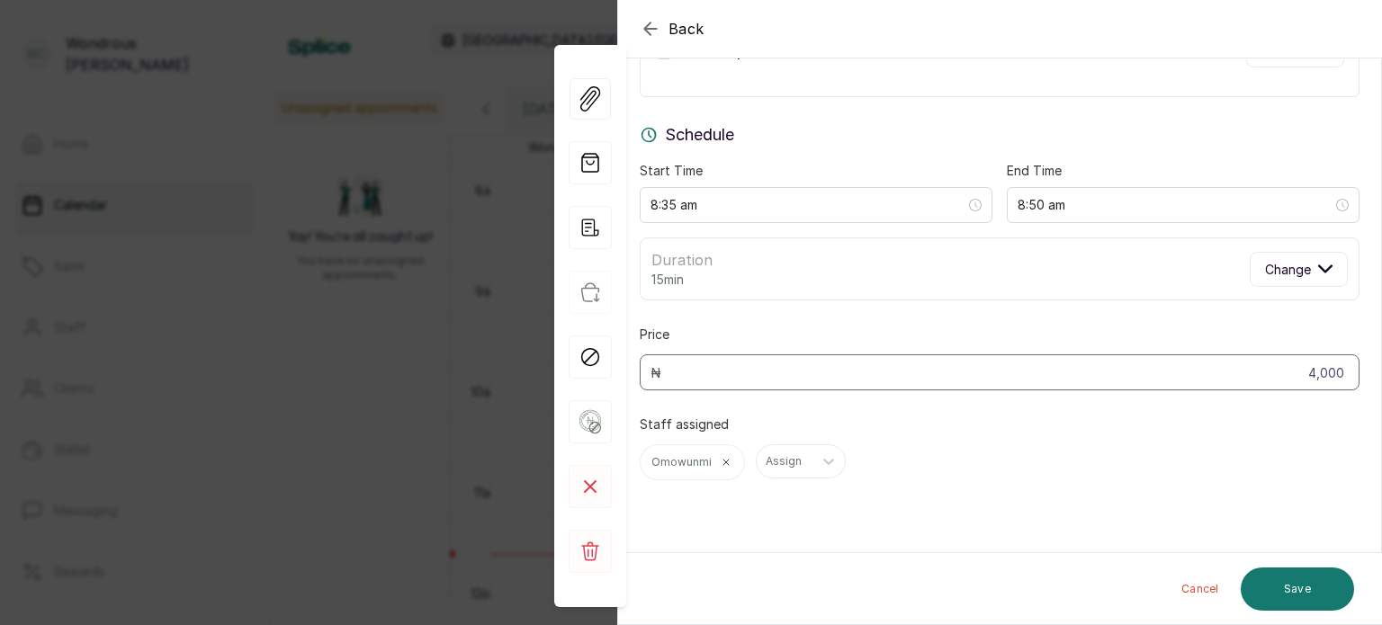
scroll to position [43, 0]
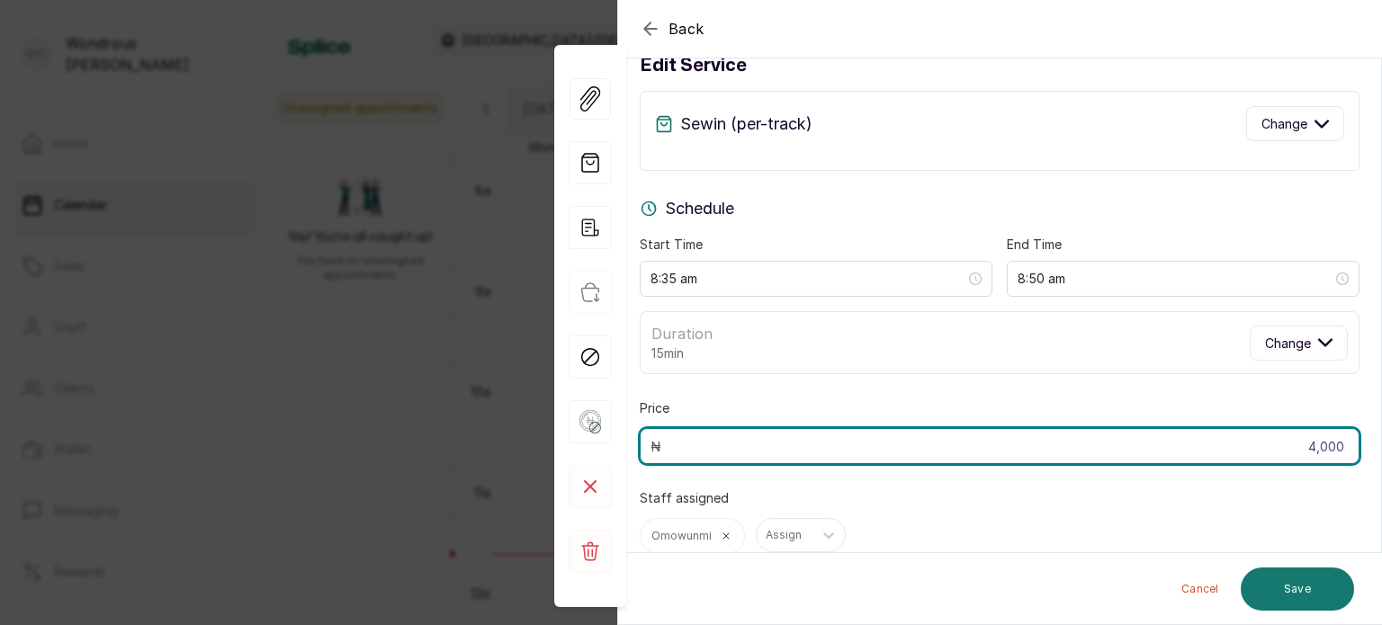
click at [1338, 441] on input "4,000" at bounding box center [1000, 446] width 720 height 36
type input "4"
type input "16,000"
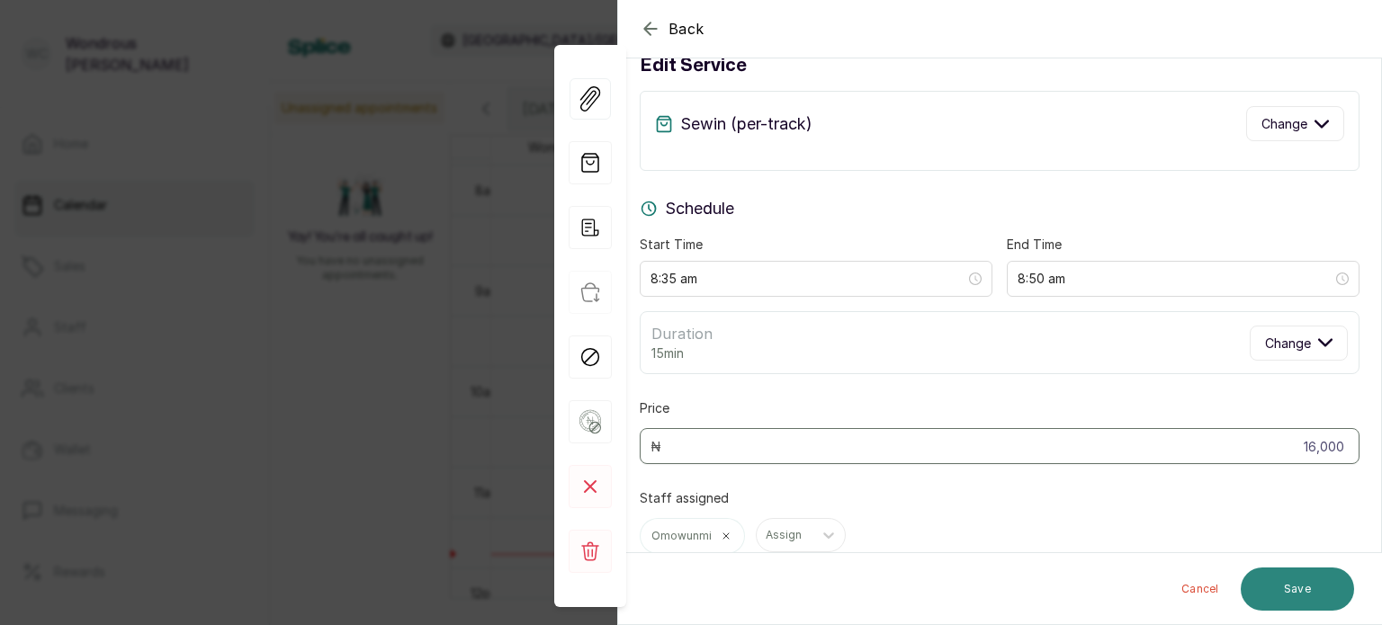
click at [1304, 589] on button "Save" at bounding box center [1297, 589] width 113 height 43
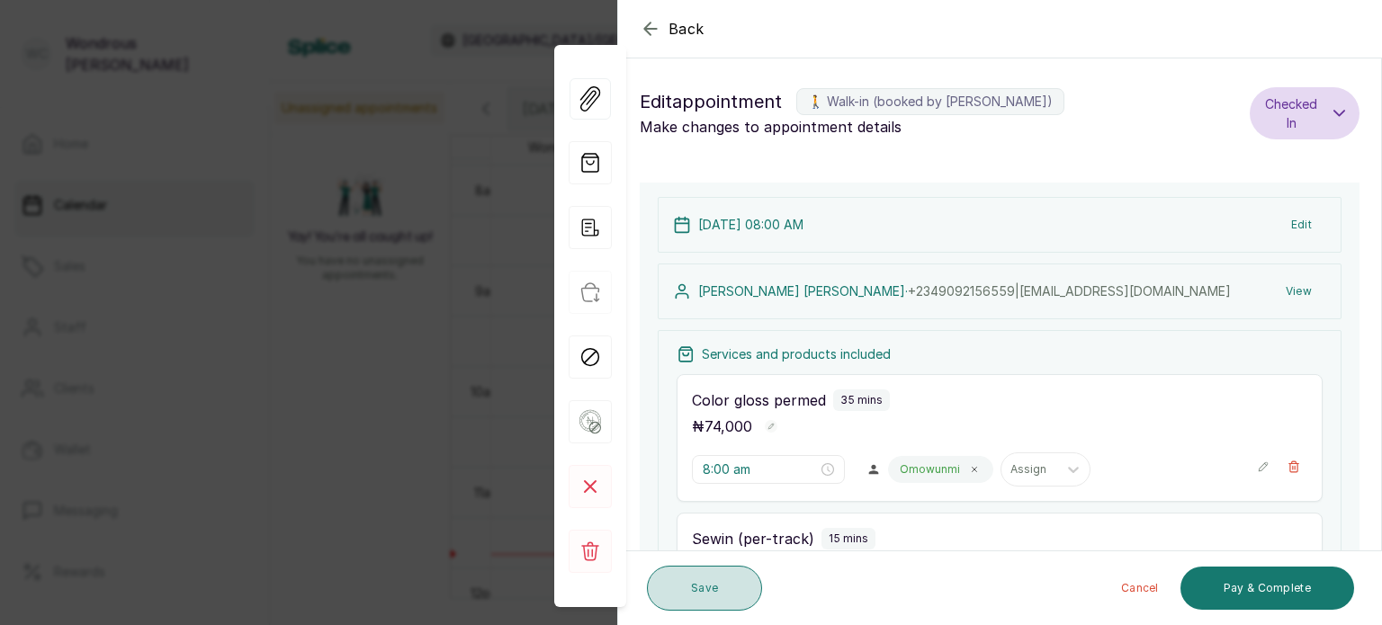
click at [723, 581] on button "Save" at bounding box center [704, 588] width 115 height 45
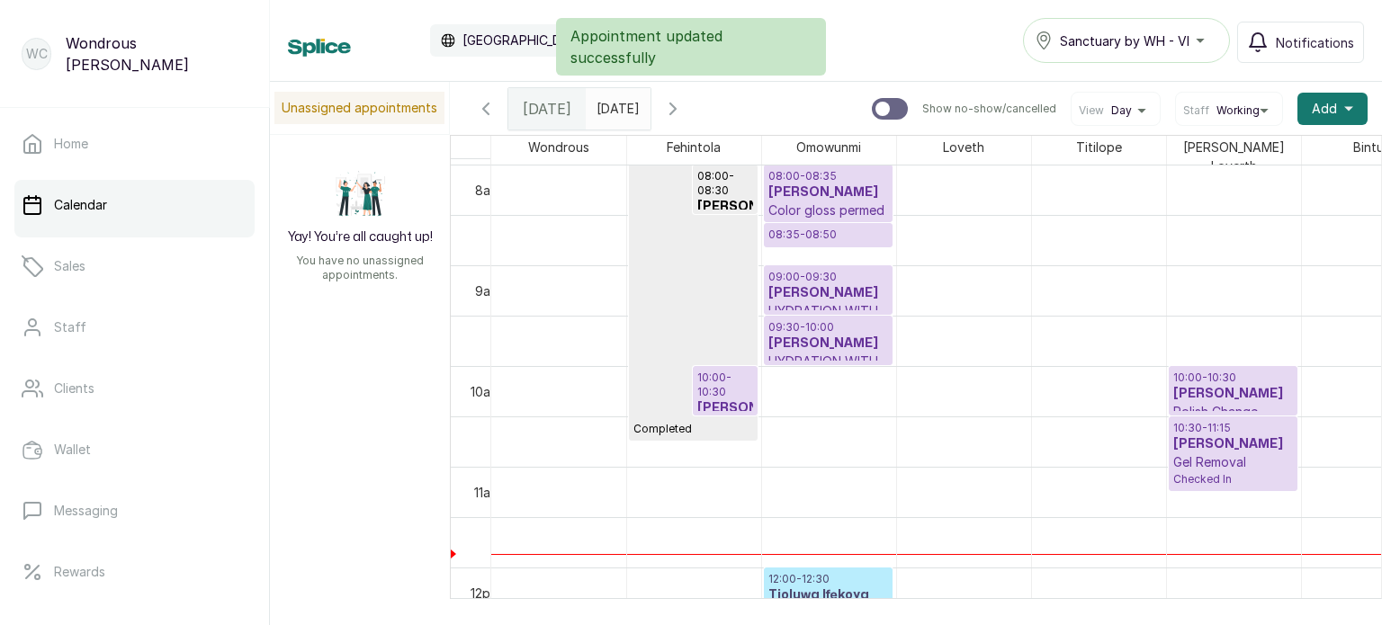
click at [826, 184] on h3 "[PERSON_NAME]" at bounding box center [828, 193] width 120 height 18
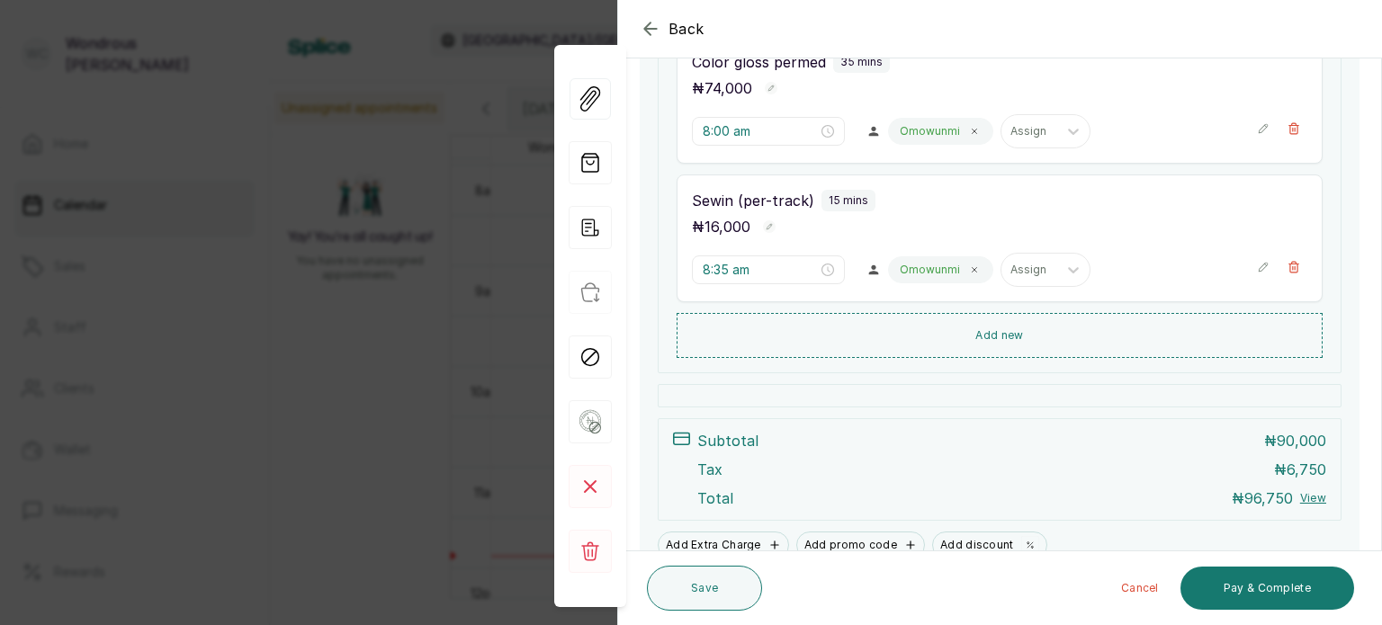
scroll to position [349, 0]
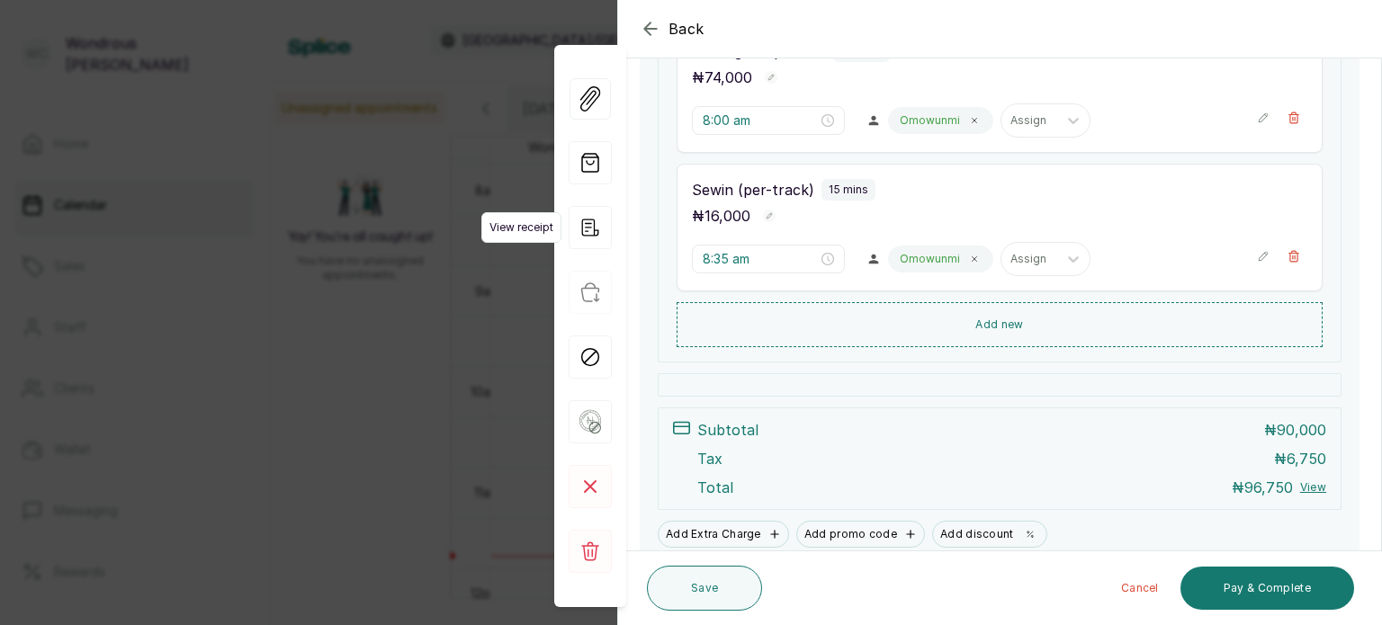
click at [590, 224] on icon "button" at bounding box center [590, 227] width 43 height 43
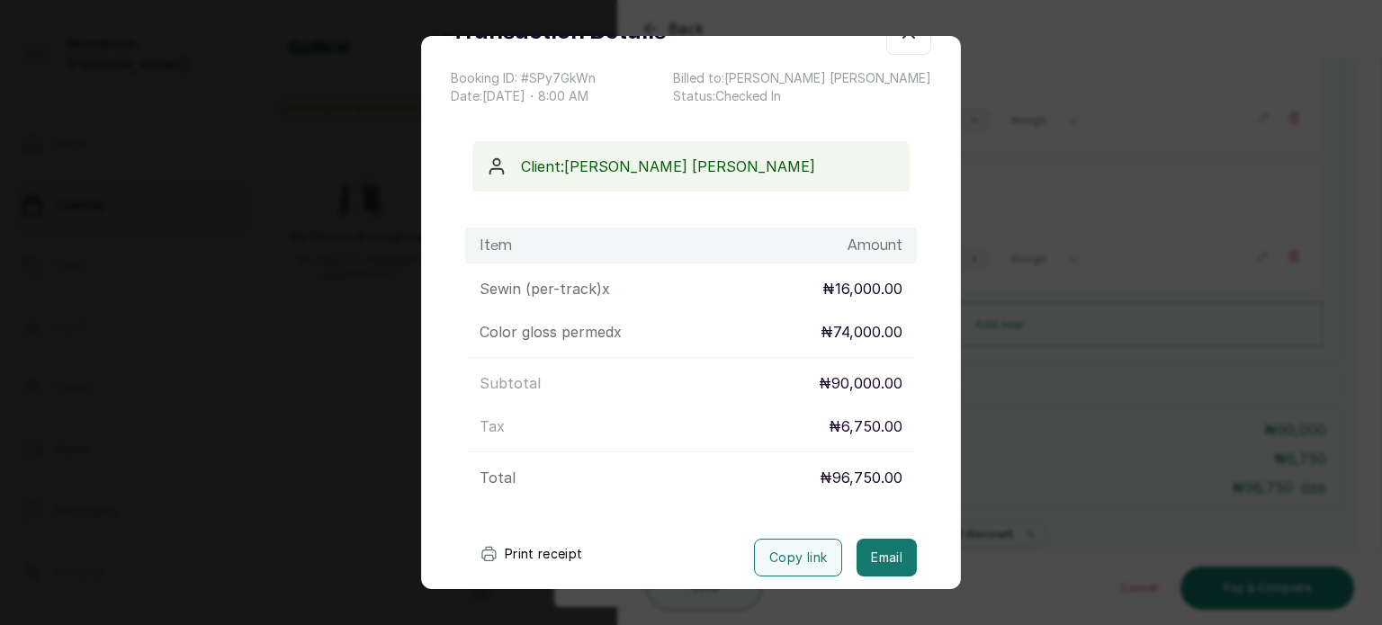
scroll to position [108, 0]
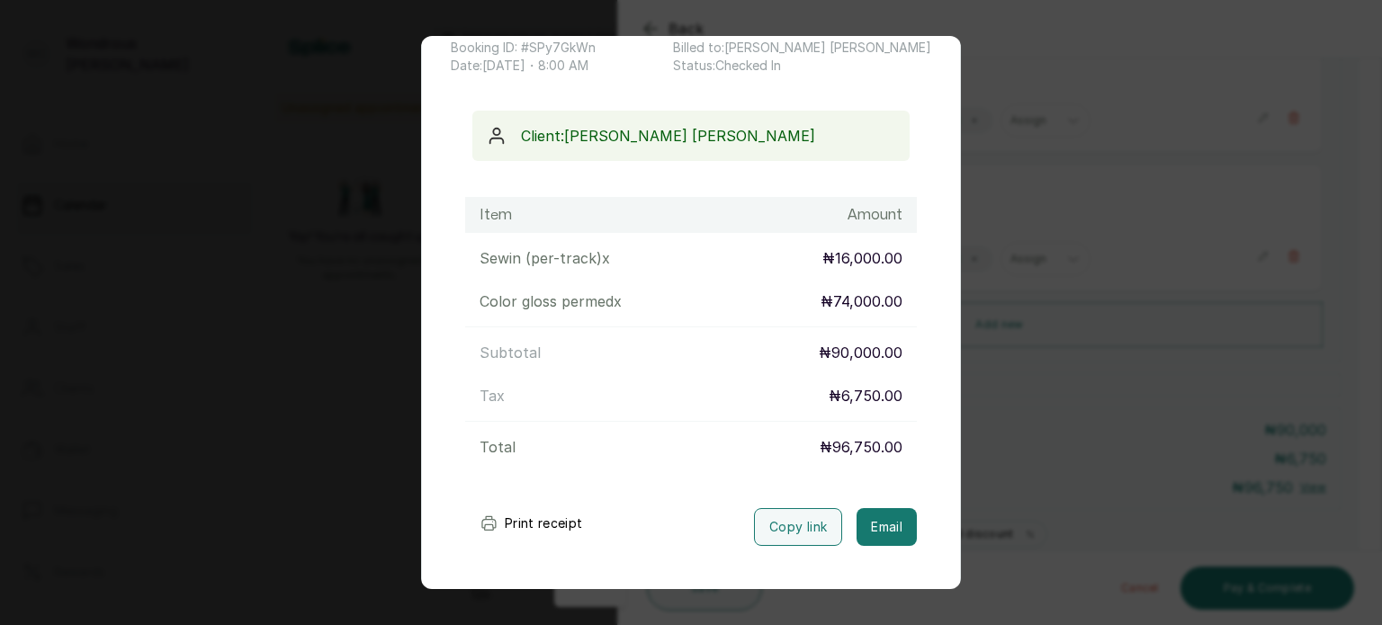
click at [533, 517] on button "Print receipt" at bounding box center [531, 524] width 132 height 36
click at [537, 519] on button "Print receipt" at bounding box center [531, 524] width 132 height 36
click at [558, 529] on button "Print receipt" at bounding box center [531, 524] width 132 height 36
click at [360, 168] on div "Transaction Details Booking ID: # SPy7GkWn Date: [DATE] ・ 8:00 AM Billed to: [P…" at bounding box center [691, 312] width 1382 height 625
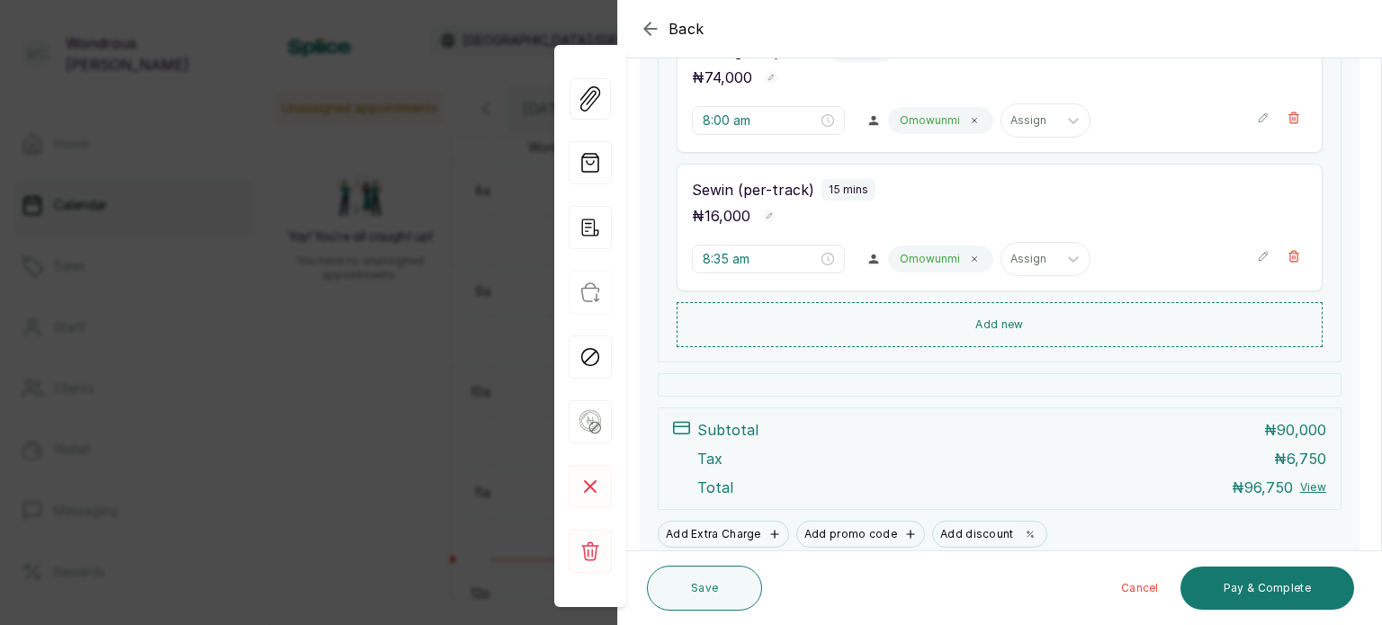
click at [360, 168] on div "Back Appointment Details Edit appointment 🚶 Walk-in (booked by [PERSON_NAME]) M…" at bounding box center [691, 312] width 1382 height 625
click at [697, 587] on button "Save" at bounding box center [704, 588] width 115 height 45
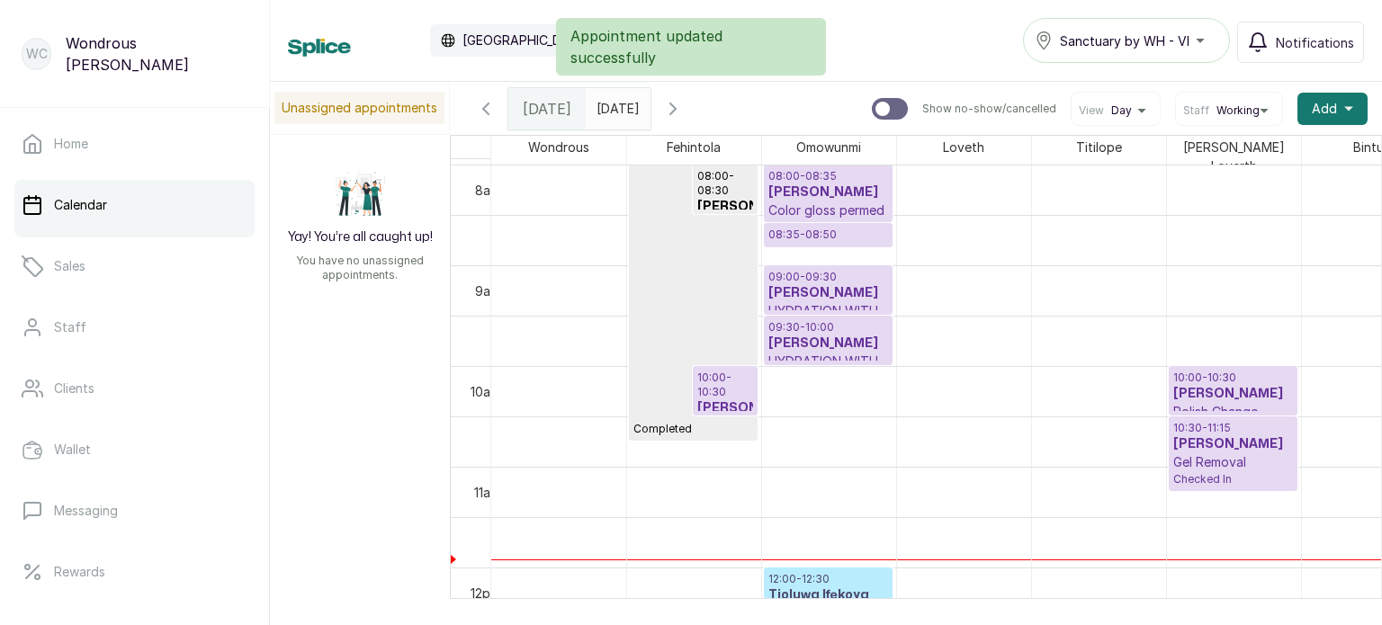
click at [834, 337] on h3 "[PERSON_NAME]" at bounding box center [828, 344] width 120 height 18
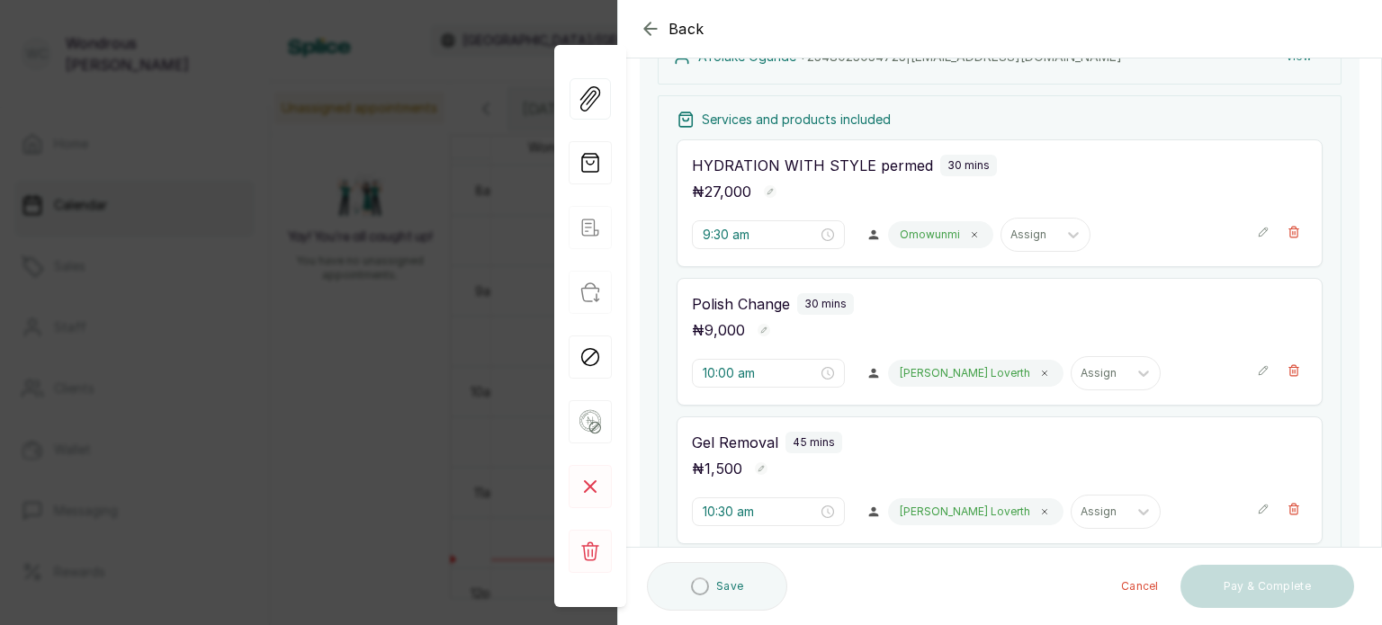
scroll to position [239, 0]
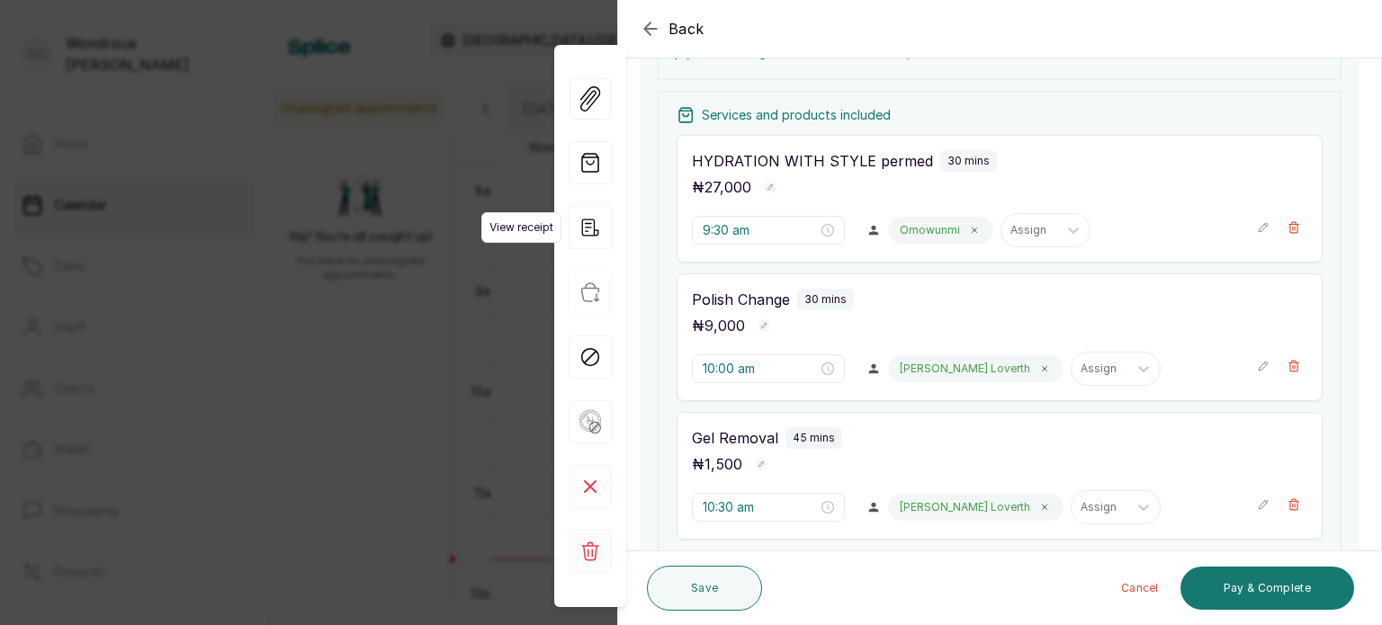
click at [589, 232] on icon "button" at bounding box center [590, 227] width 43 height 43
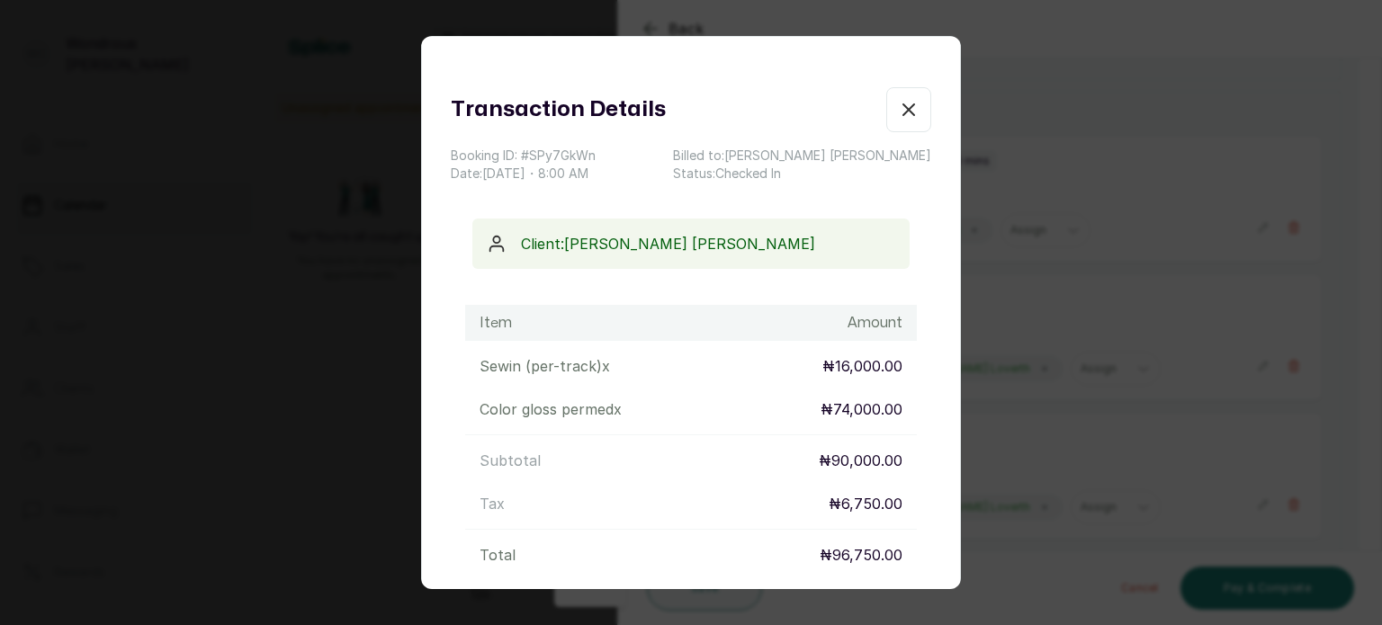
click at [898, 111] on icon "button" at bounding box center [909, 110] width 22 height 22
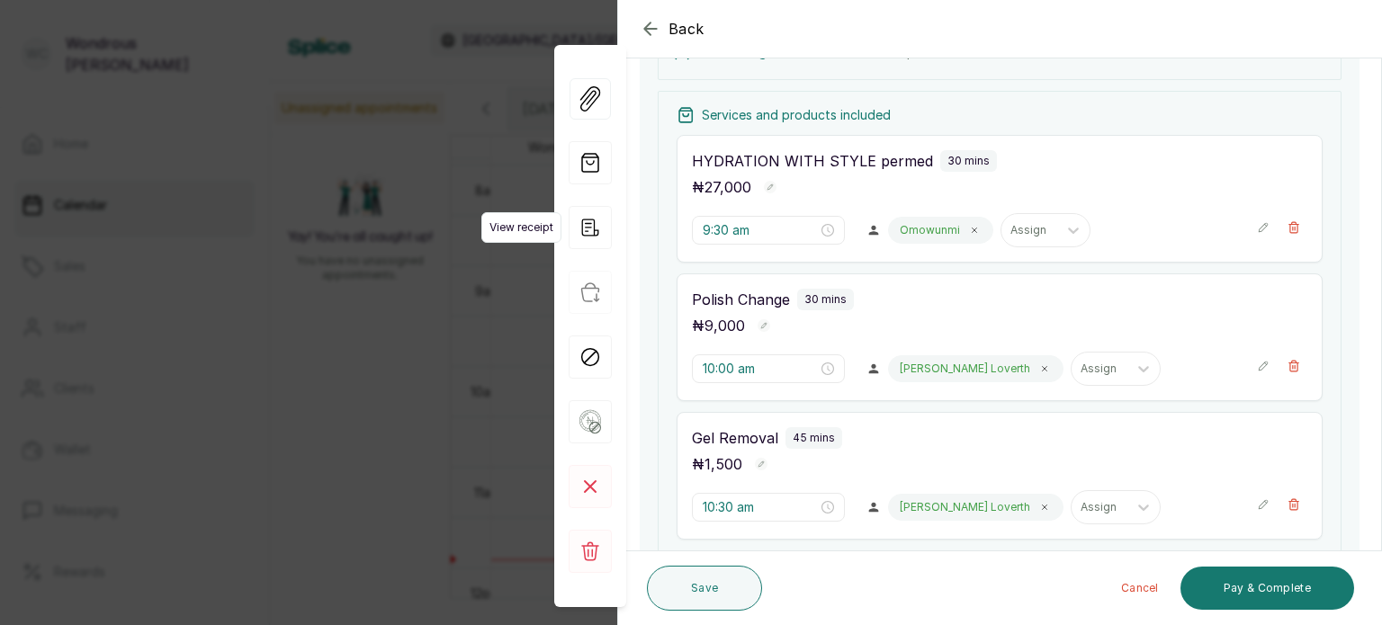
click at [589, 225] on icon "button" at bounding box center [590, 227] width 43 height 43
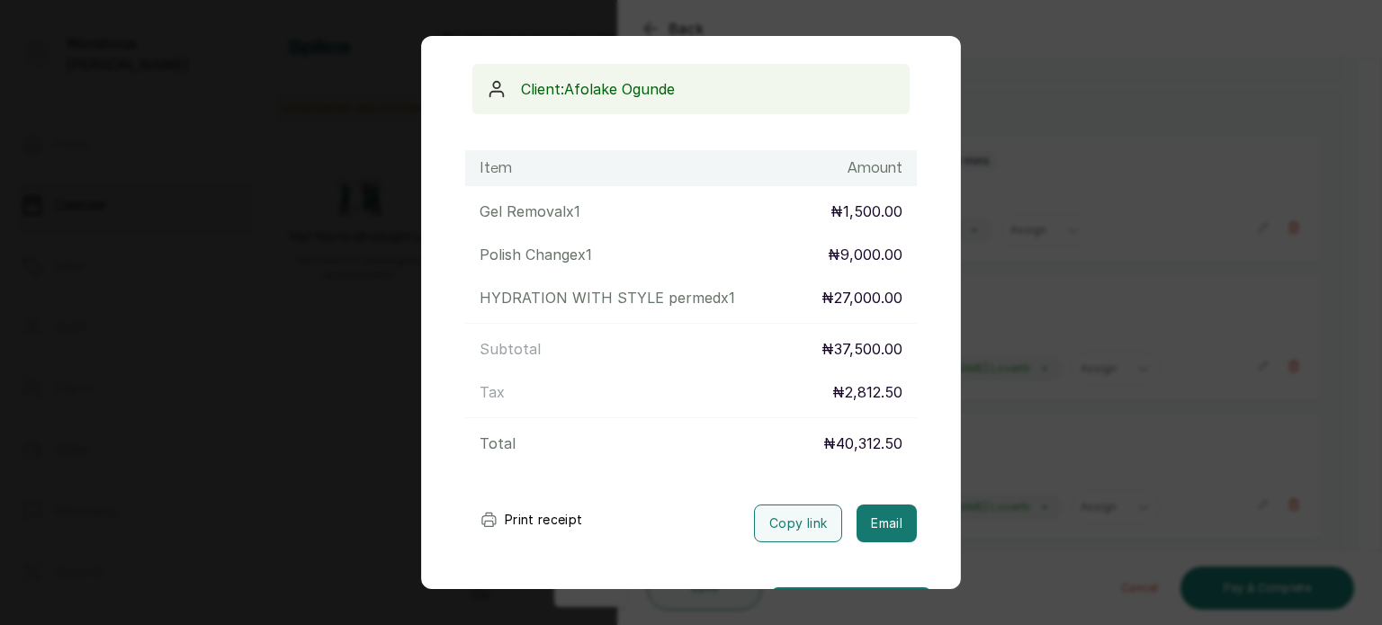
scroll to position [217, 0]
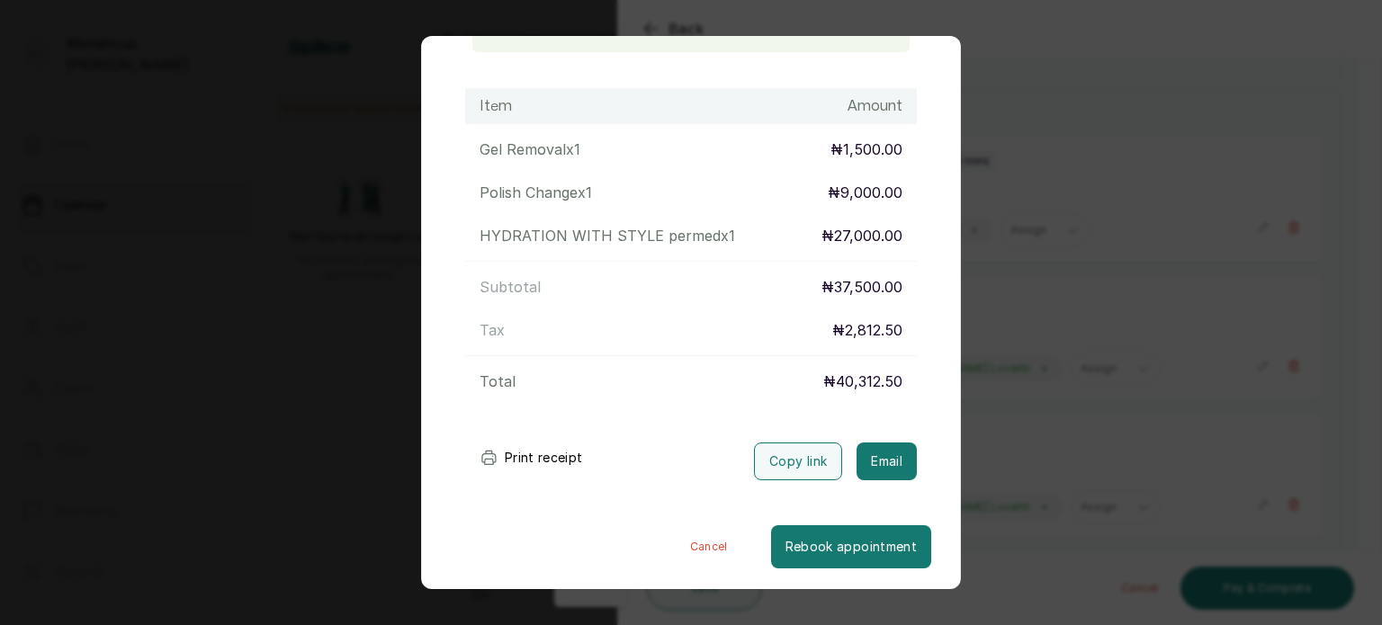
click at [532, 460] on button "Print receipt" at bounding box center [531, 458] width 132 height 36
click at [1119, 245] on div "Transaction Details Booking ID: # SPQ3zwSE Date: [DATE] ・ 9:30 AM Billed to: [P…" at bounding box center [691, 312] width 1382 height 625
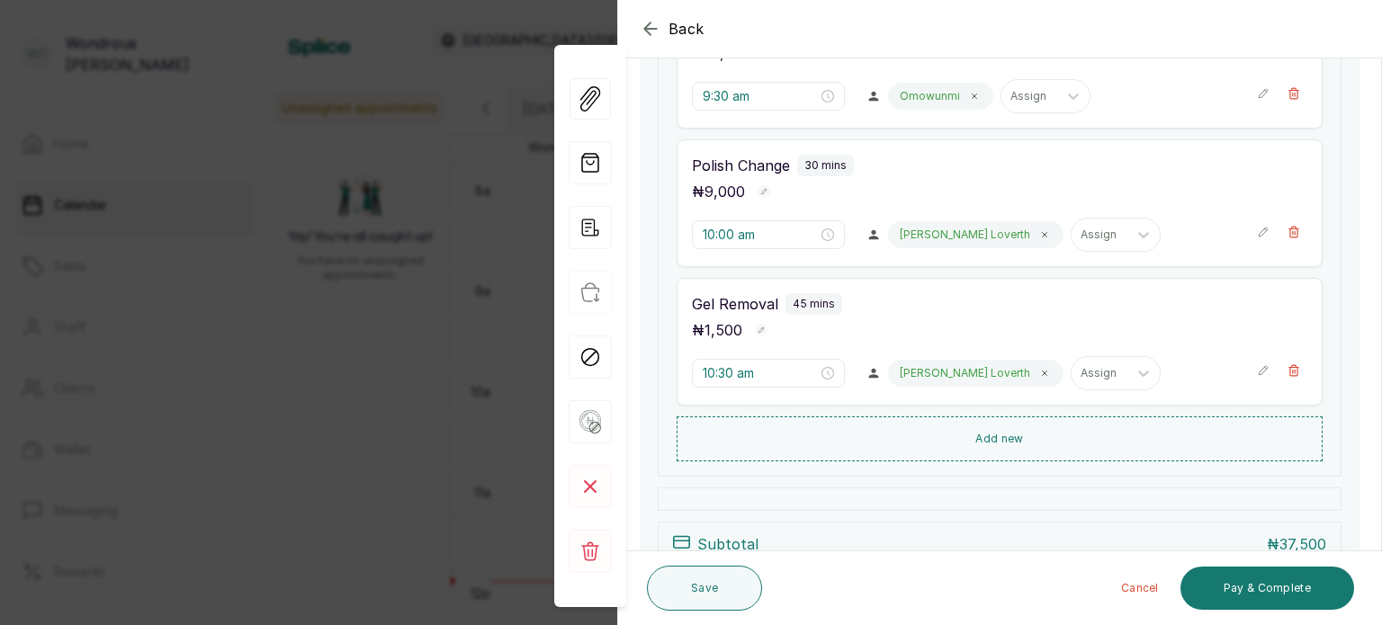
scroll to position [374, 0]
click at [756, 328] on rect "button" at bounding box center [761, 329] width 13 height 13
type input "1"
type input "3,000"
click at [792, 325] on rect "button" at bounding box center [796, 331] width 15 height 15
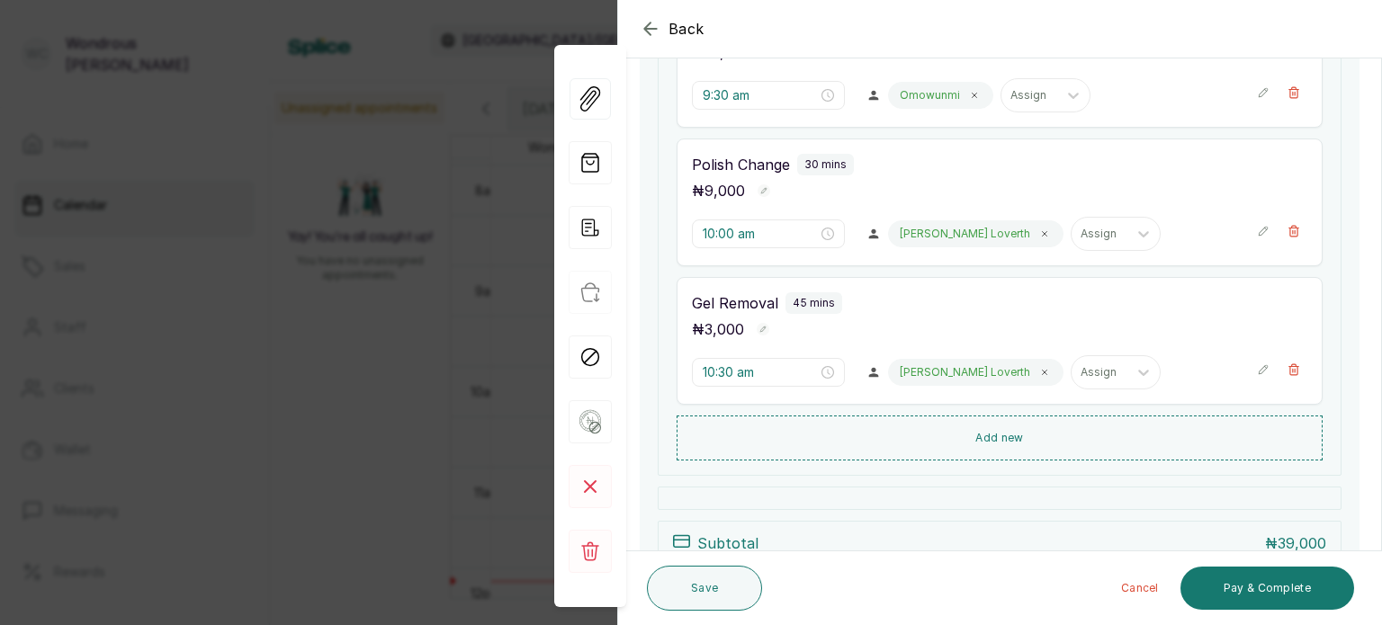
scroll to position [558, 0]
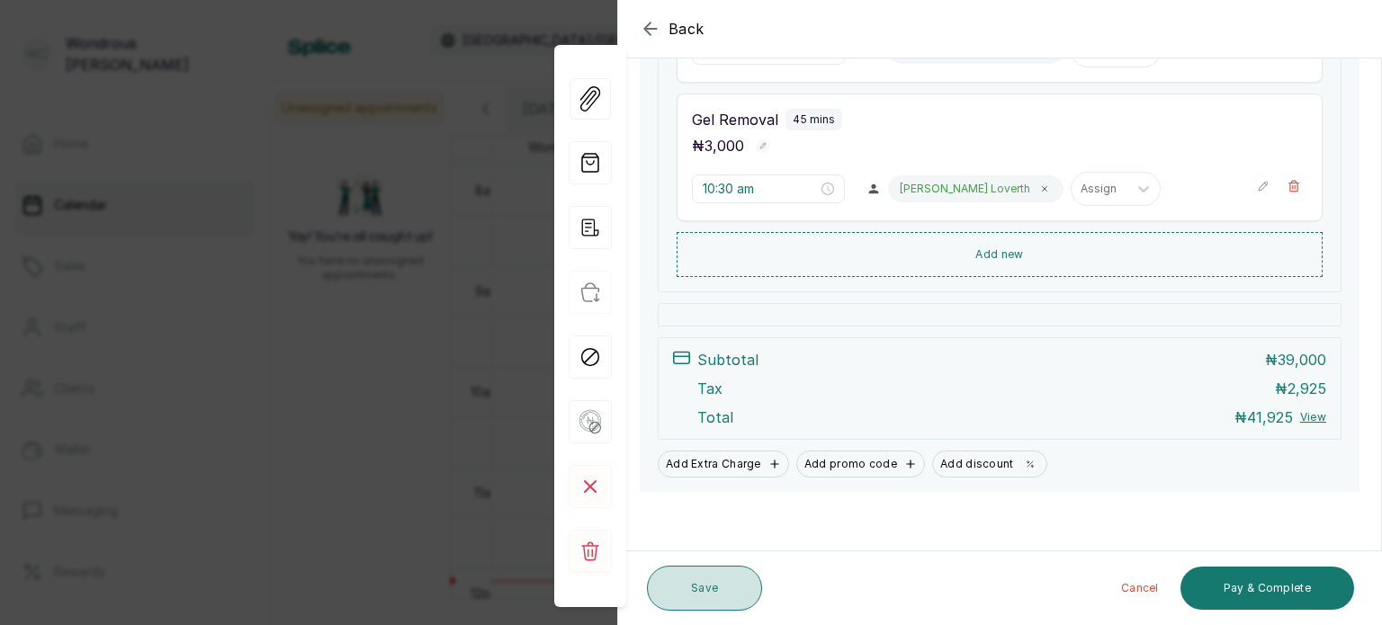
click at [705, 590] on button "Save" at bounding box center [704, 588] width 115 height 45
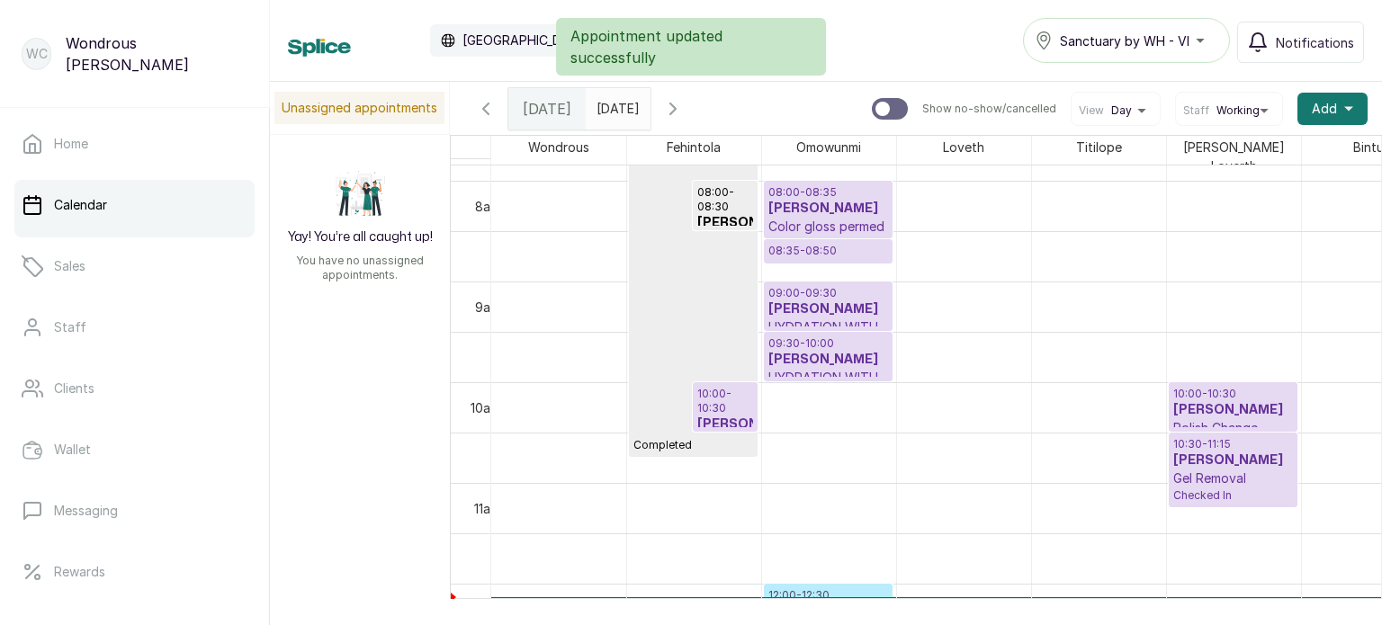
scroll to position [792, 0]
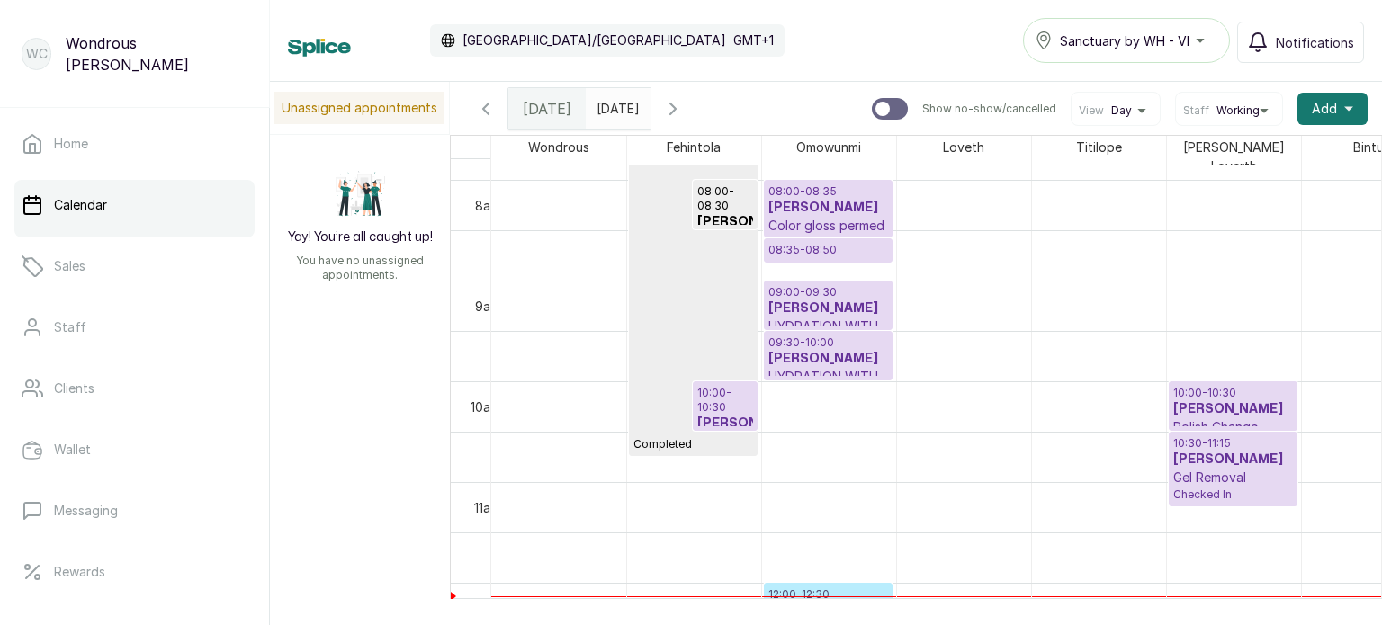
click at [817, 285] on p "09:00 - 09:30" at bounding box center [828, 292] width 120 height 14
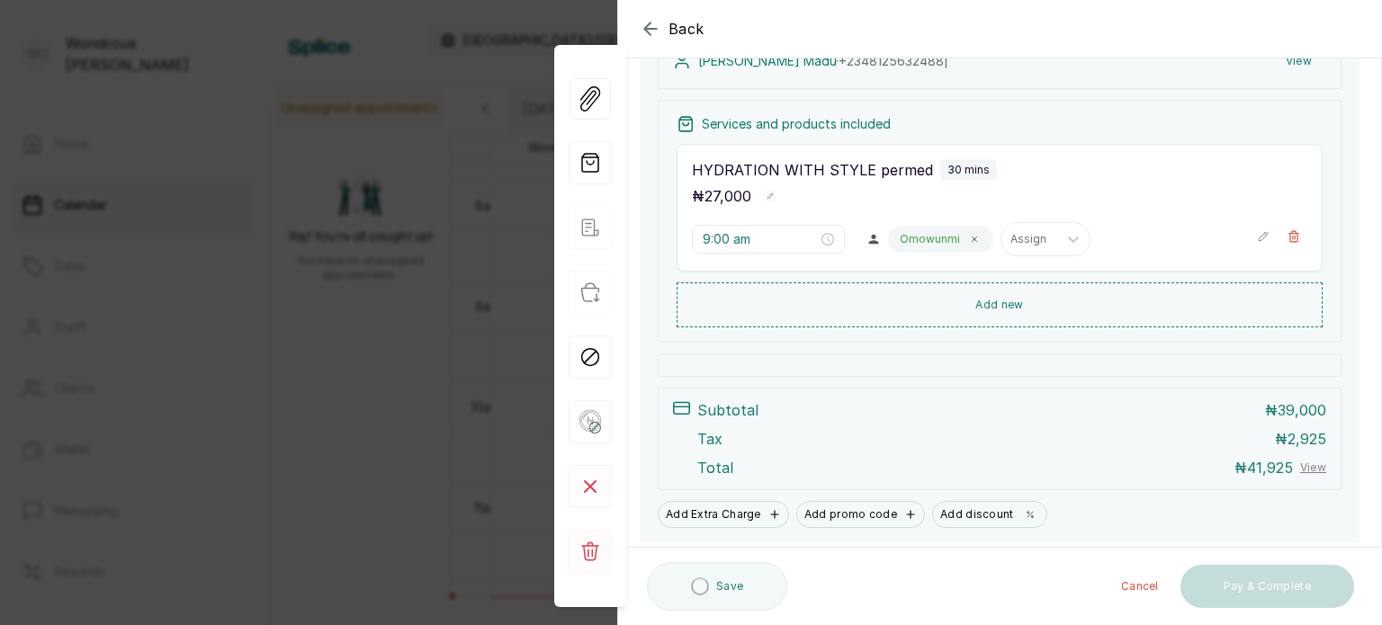
scroll to position [259, 0]
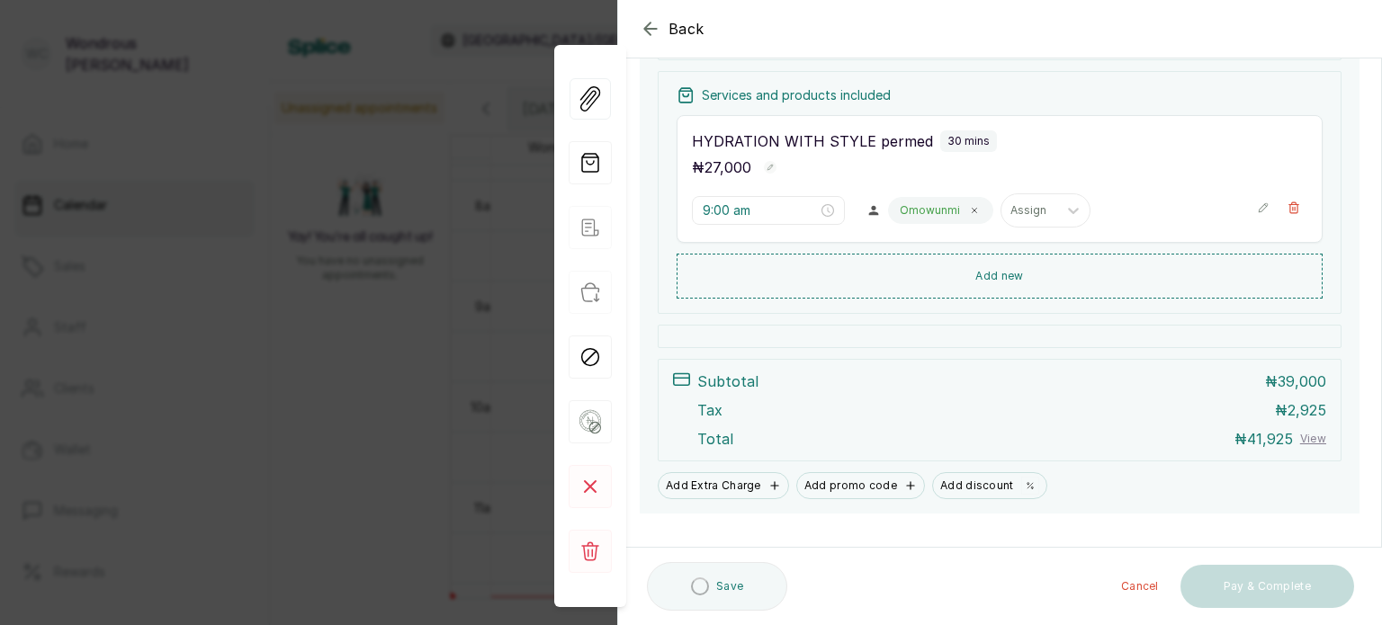
click at [303, 366] on div "Back Appointment Details Edit appointment 🚶 Walk-in (booked by [PERSON_NAME]) M…" at bounding box center [691, 312] width 1382 height 625
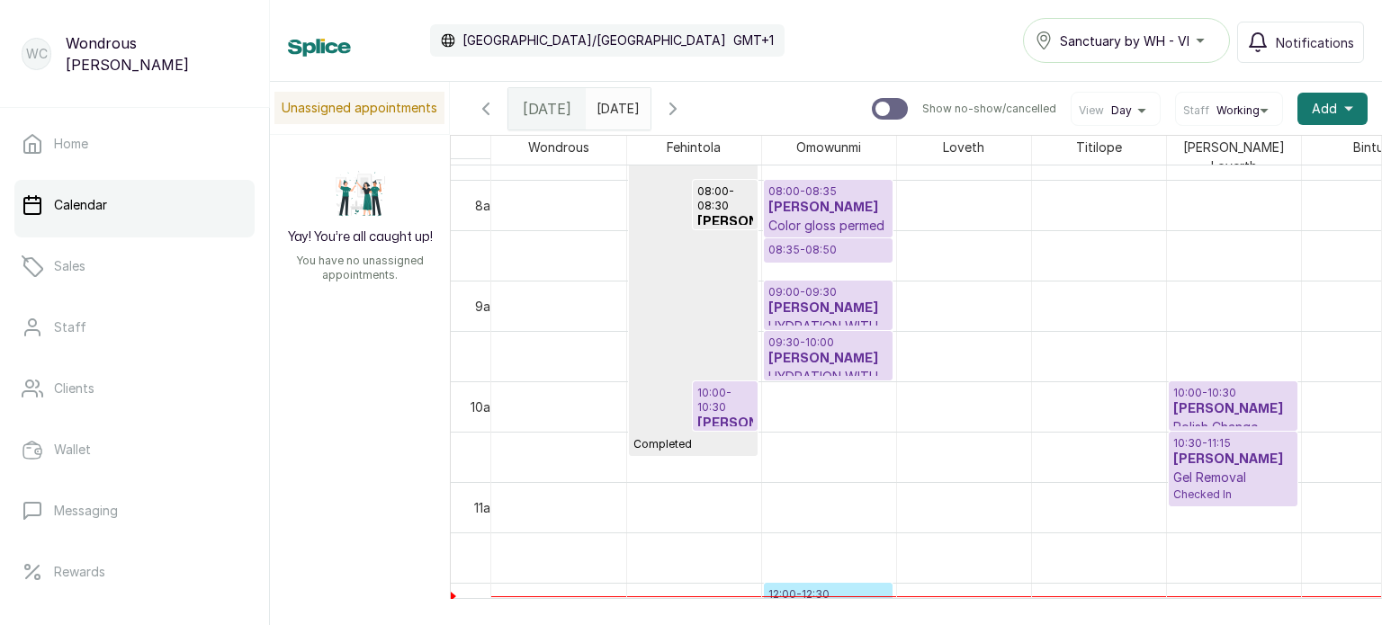
click at [842, 350] on h3 "[PERSON_NAME]" at bounding box center [828, 359] width 120 height 18
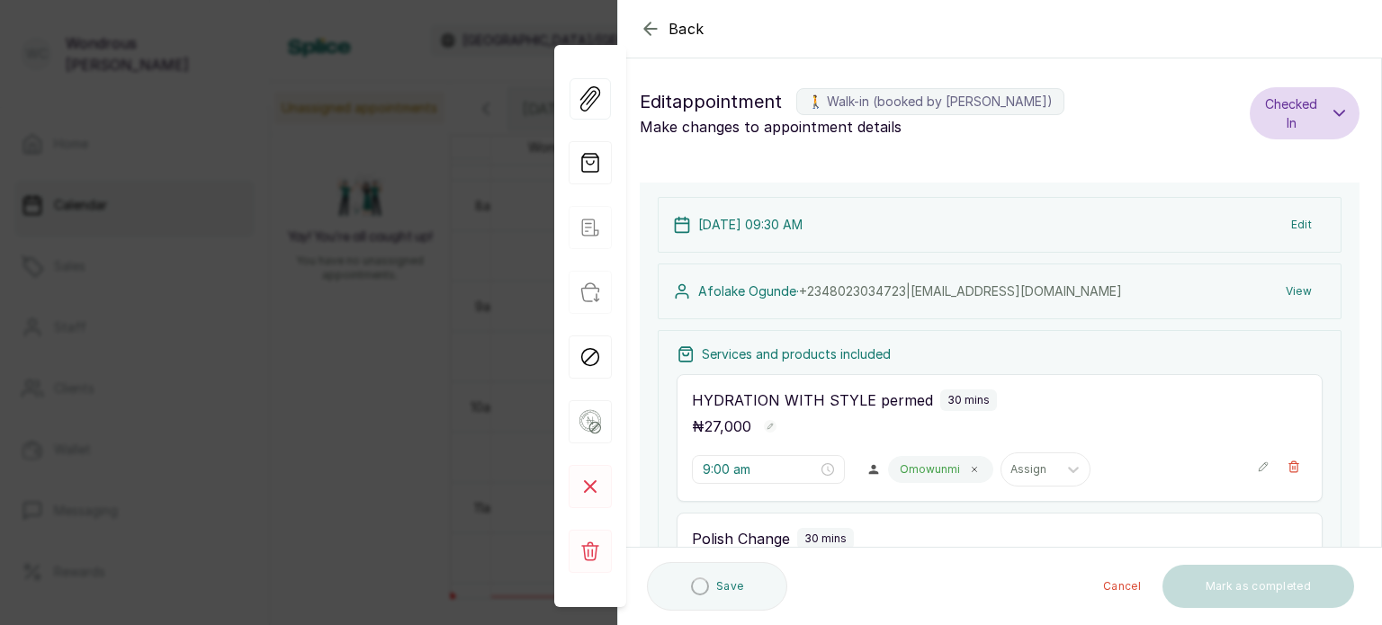
type input "9:30 am"
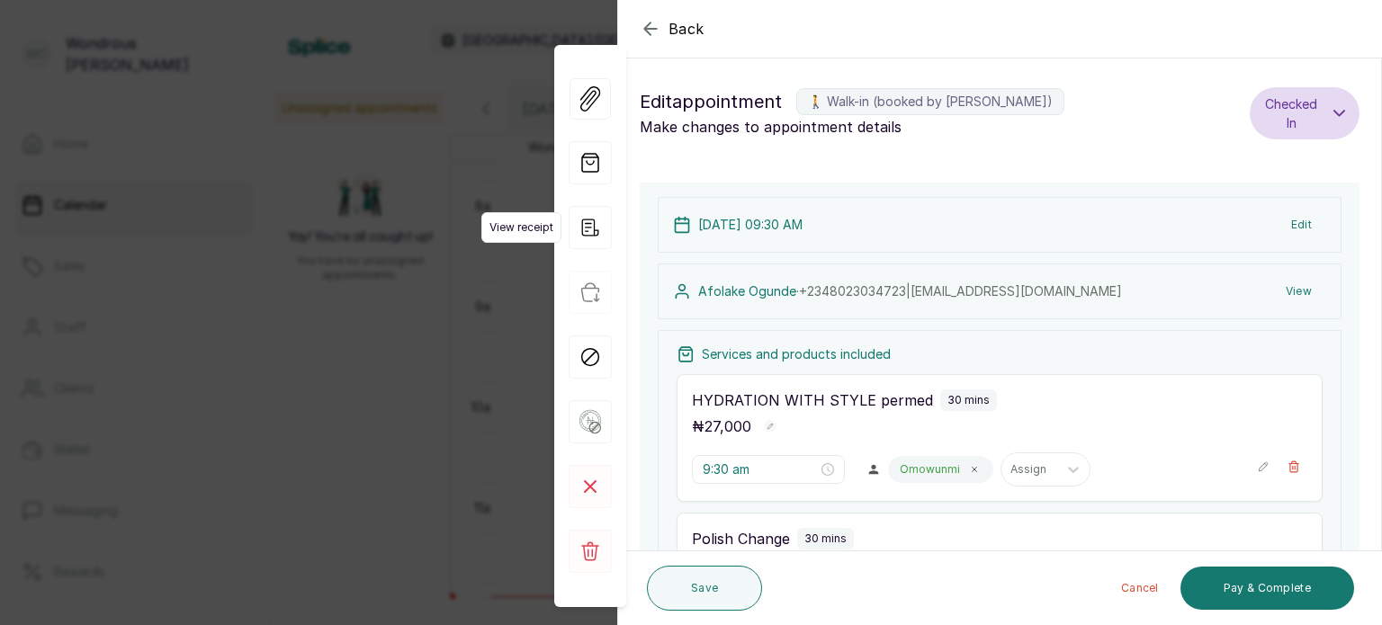
click at [587, 244] on icon "button" at bounding box center [590, 227] width 43 height 43
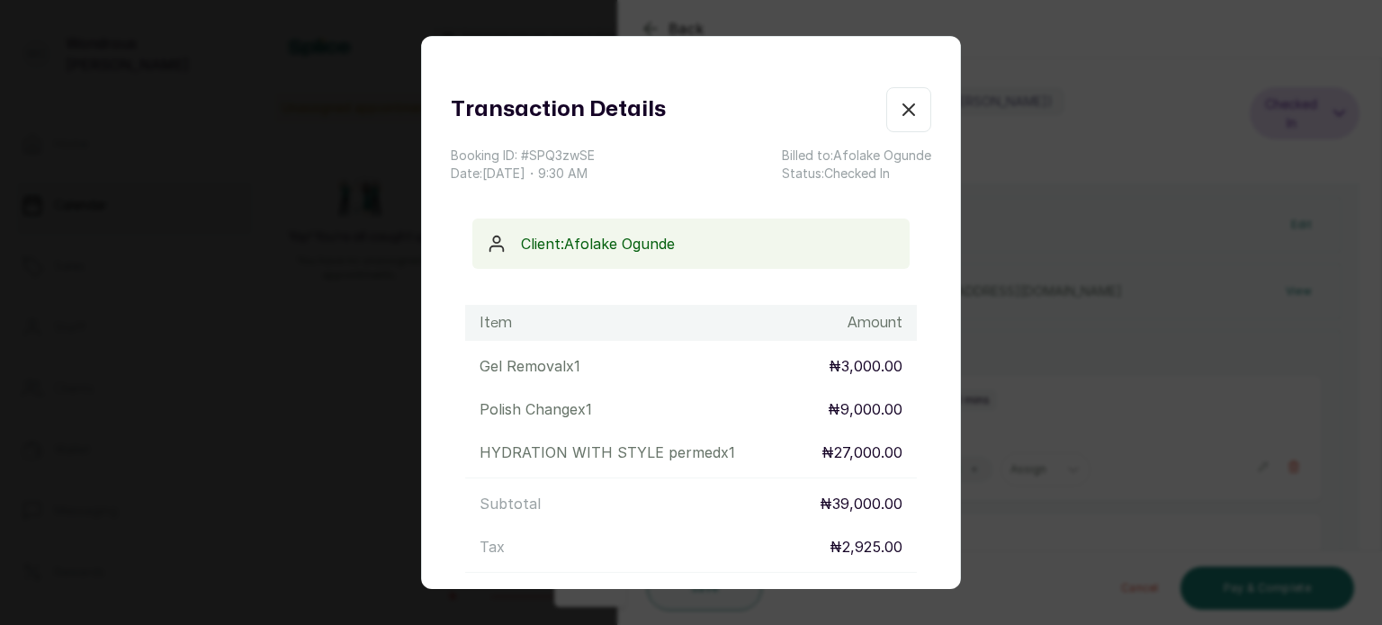
scroll to position [217, 0]
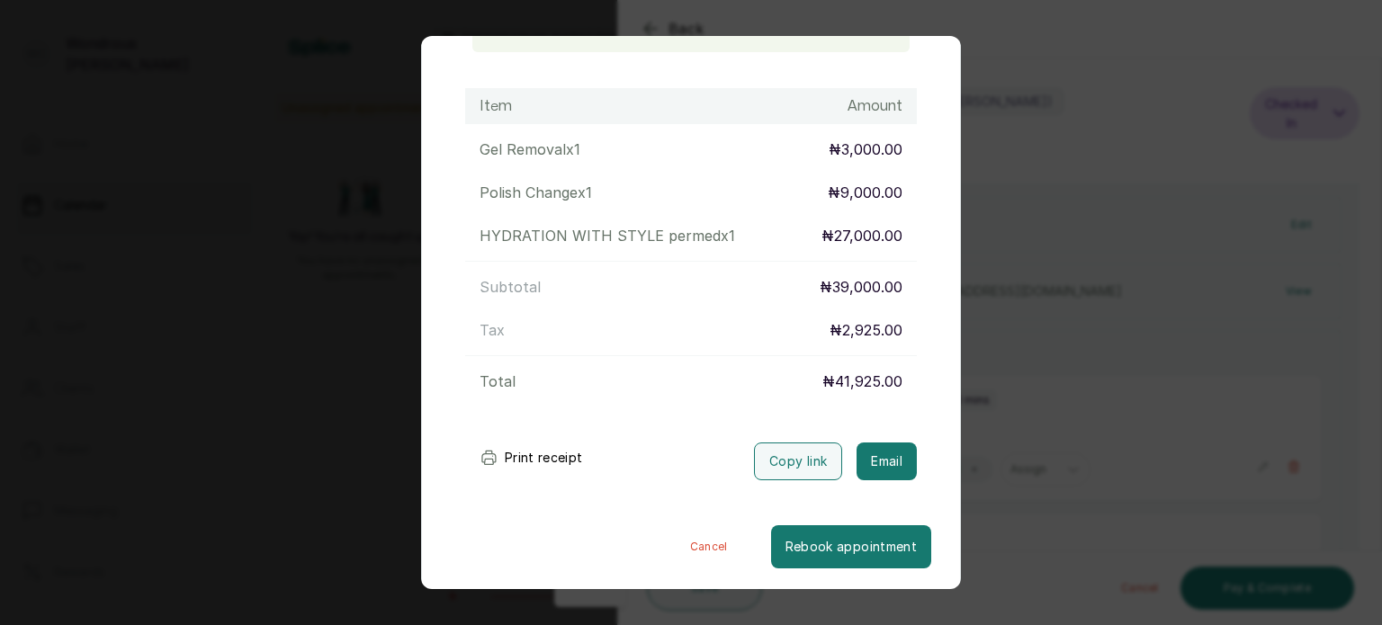
click at [541, 454] on button "Print receipt" at bounding box center [531, 458] width 132 height 36
click at [1064, 309] on div "Transaction Details Booking ID: # SPQ3zwSE Date: [DATE] ・ 9:30 AM Billed to: [P…" at bounding box center [691, 312] width 1382 height 625
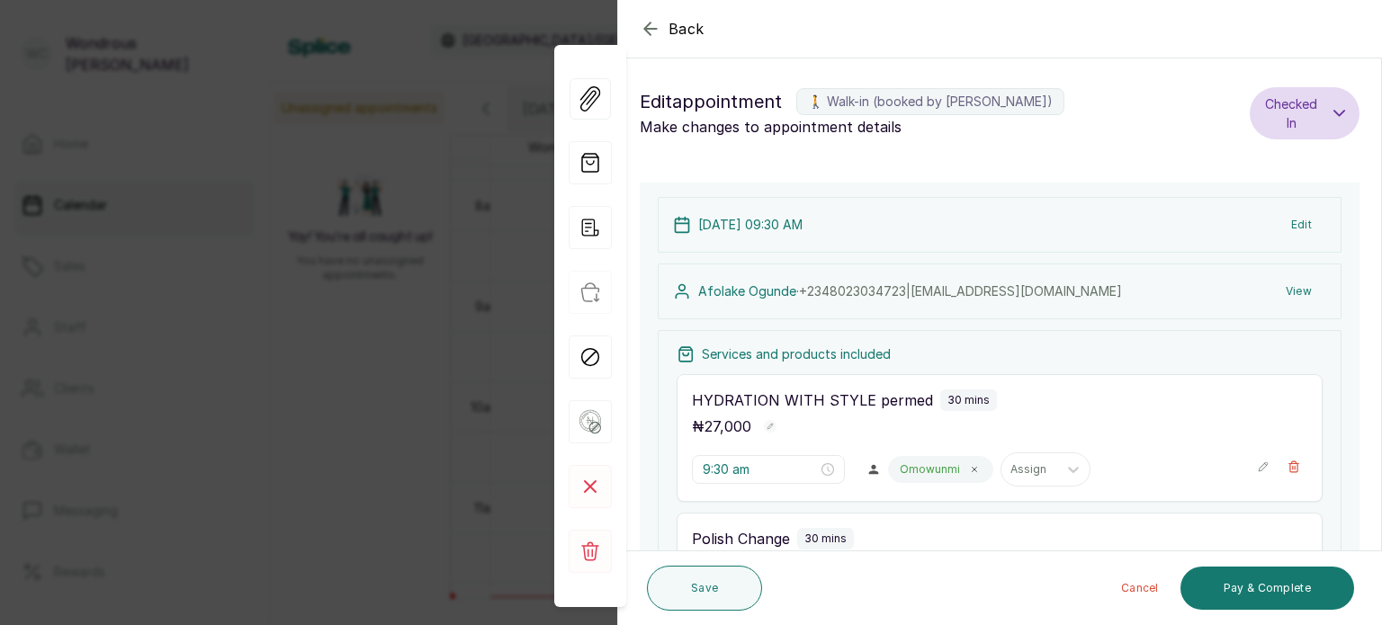
click at [388, 319] on div "Back Appointment Details Edit appointment 🚶 Walk-in (booked by [PERSON_NAME]) M…" at bounding box center [691, 312] width 1382 height 625
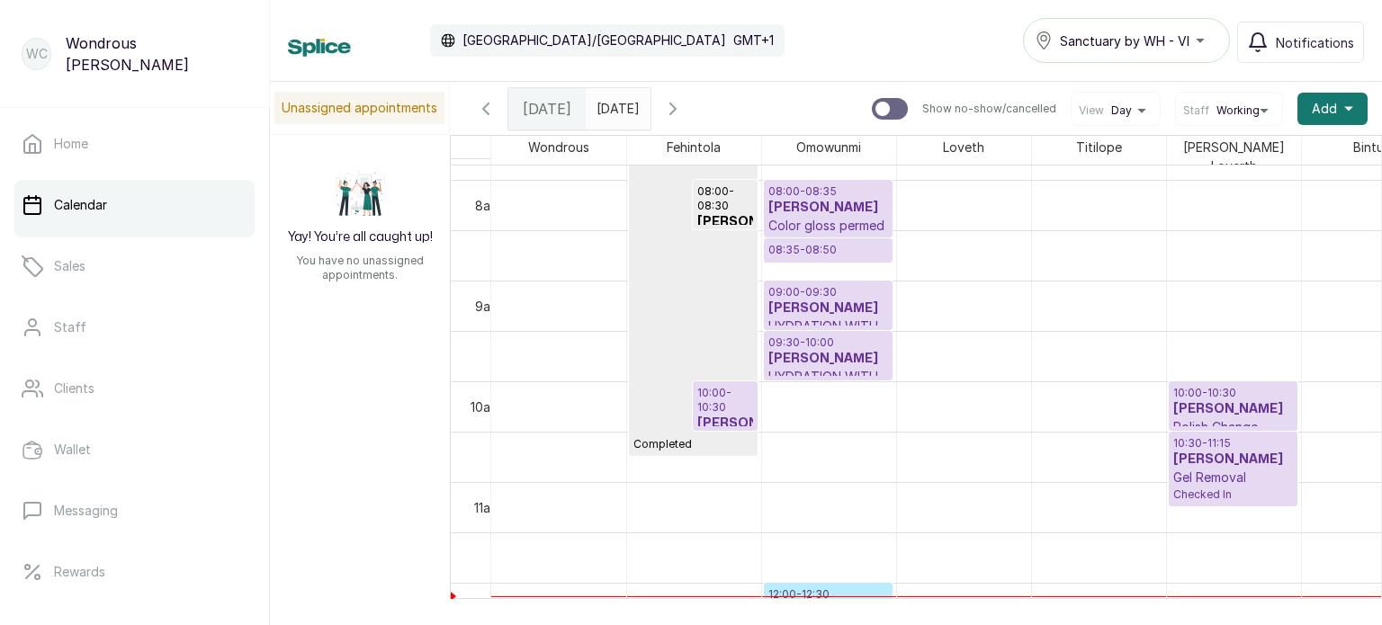
click at [684, 107] on icon "button" at bounding box center [673, 109] width 22 height 22
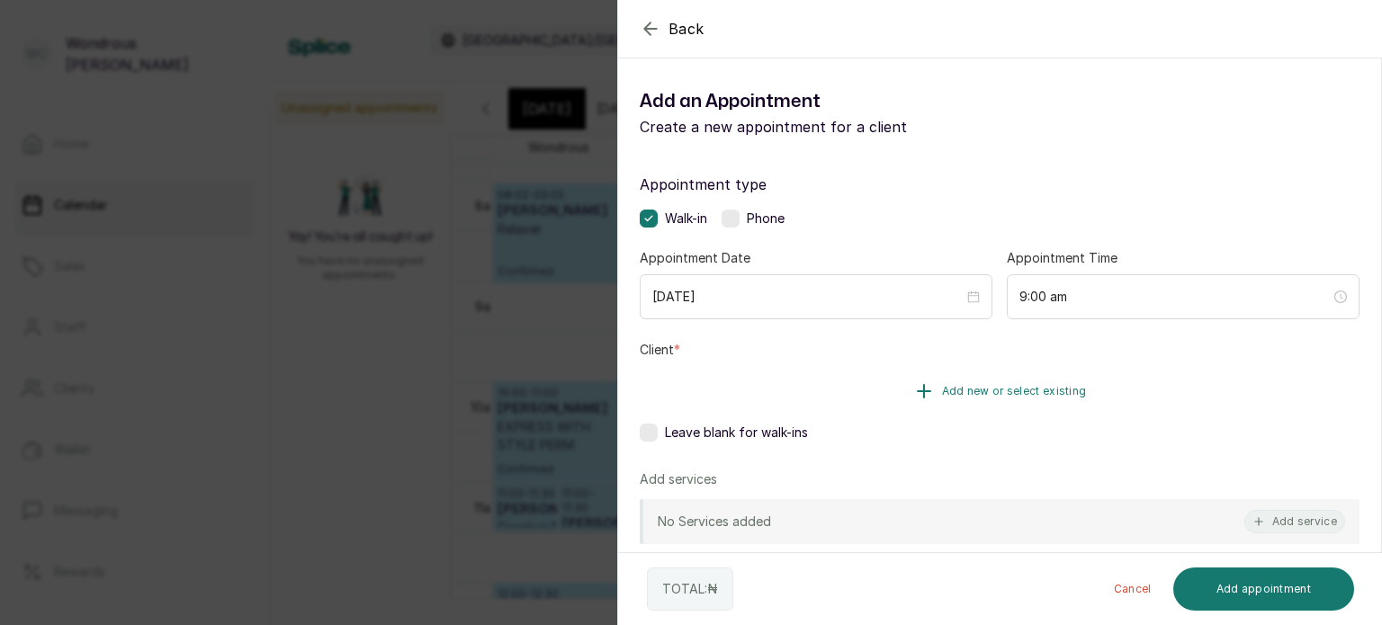
click at [906, 384] on button "Add new or select existing" at bounding box center [1000, 391] width 720 height 50
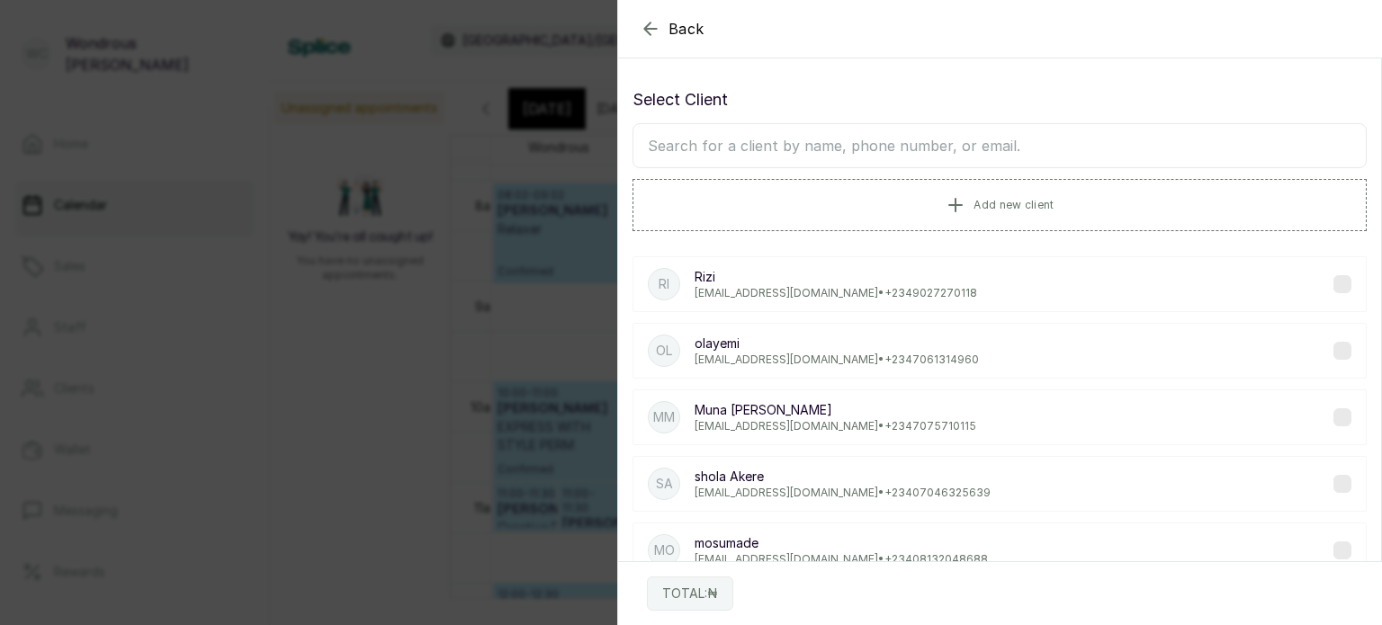
click at [801, 139] on input "text" at bounding box center [1000, 145] width 734 height 45
type input "adegbite"
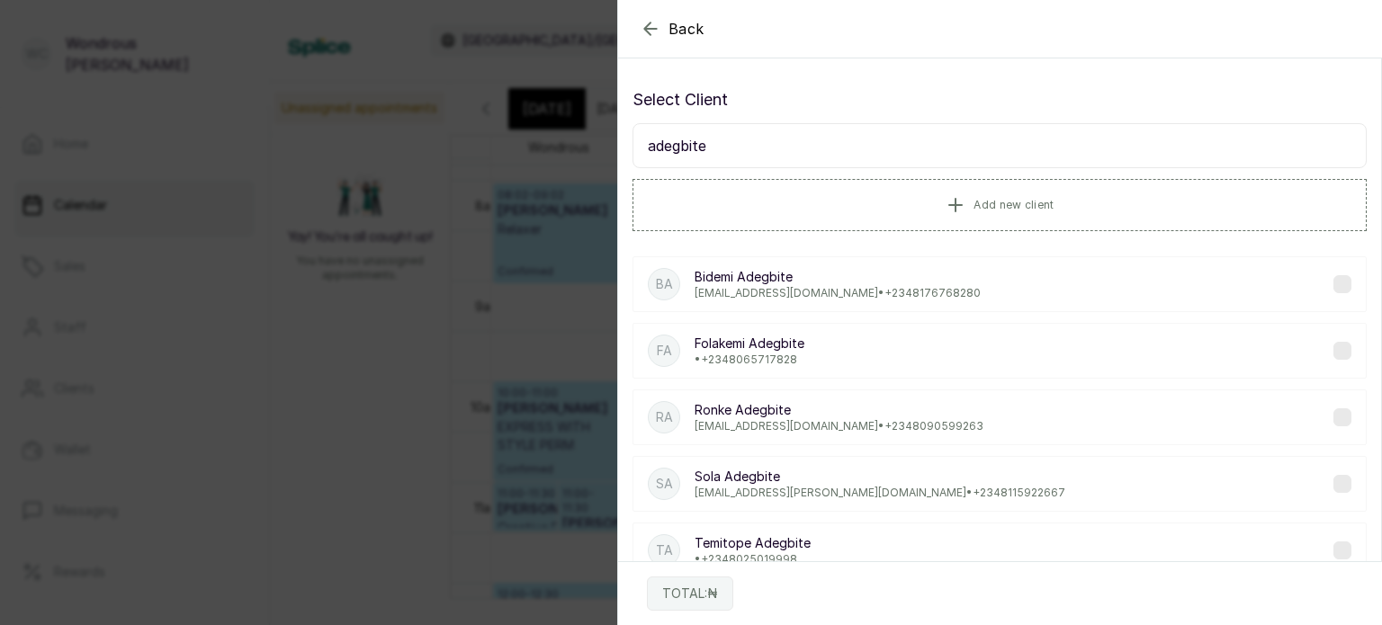
click at [800, 601] on p "[PERSON_NAME]" at bounding box center [838, 610] width 286 height 18
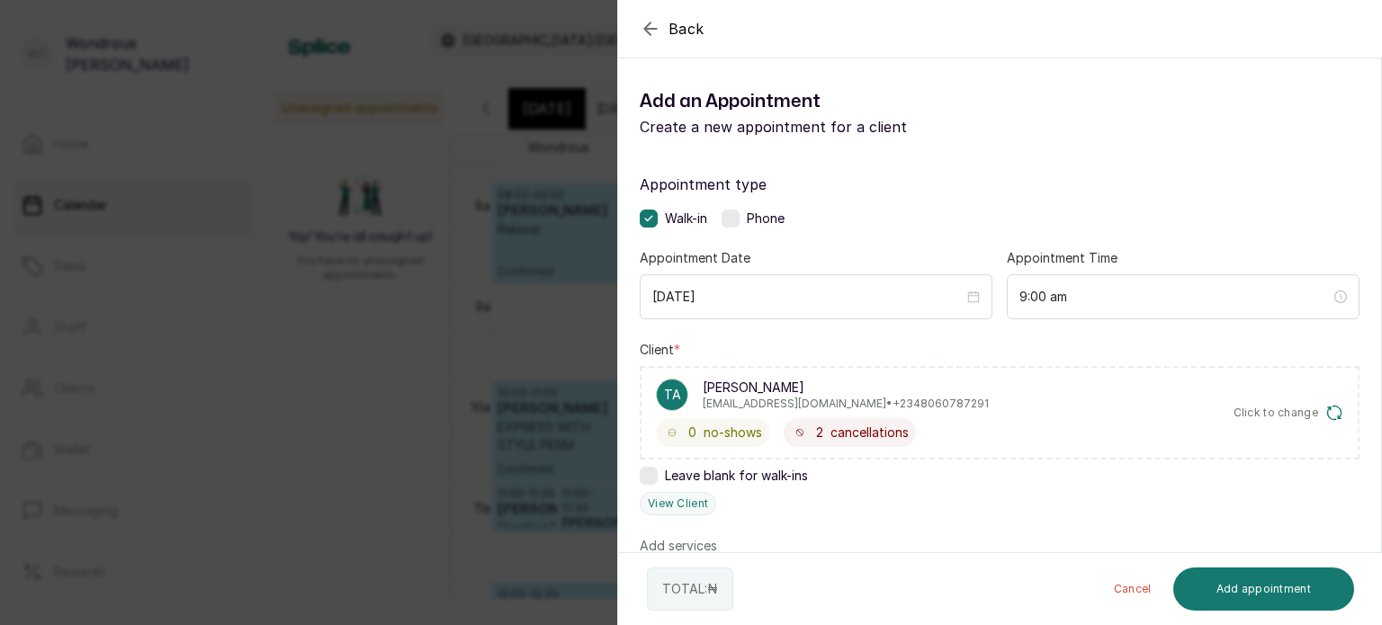
click at [1289, 577] on button "Add service" at bounding box center [1294, 588] width 101 height 23
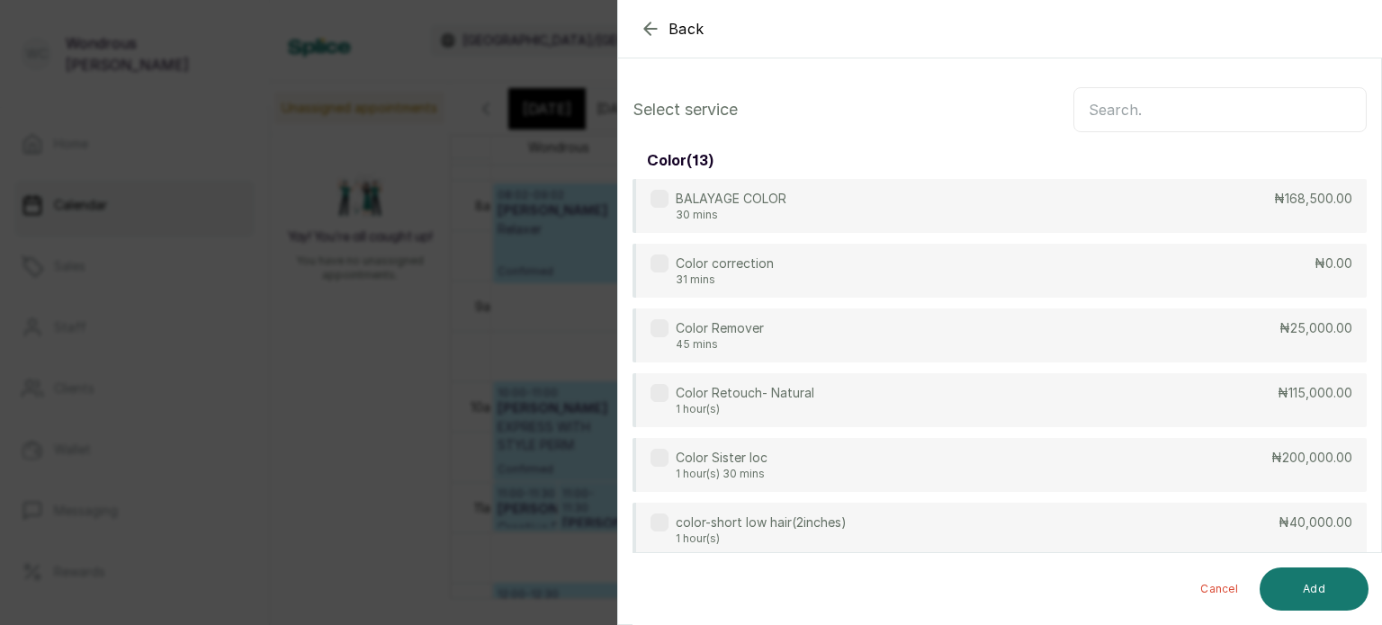
click at [1171, 111] on input "text" at bounding box center [1219, 109] width 293 height 45
type input "hydratio"
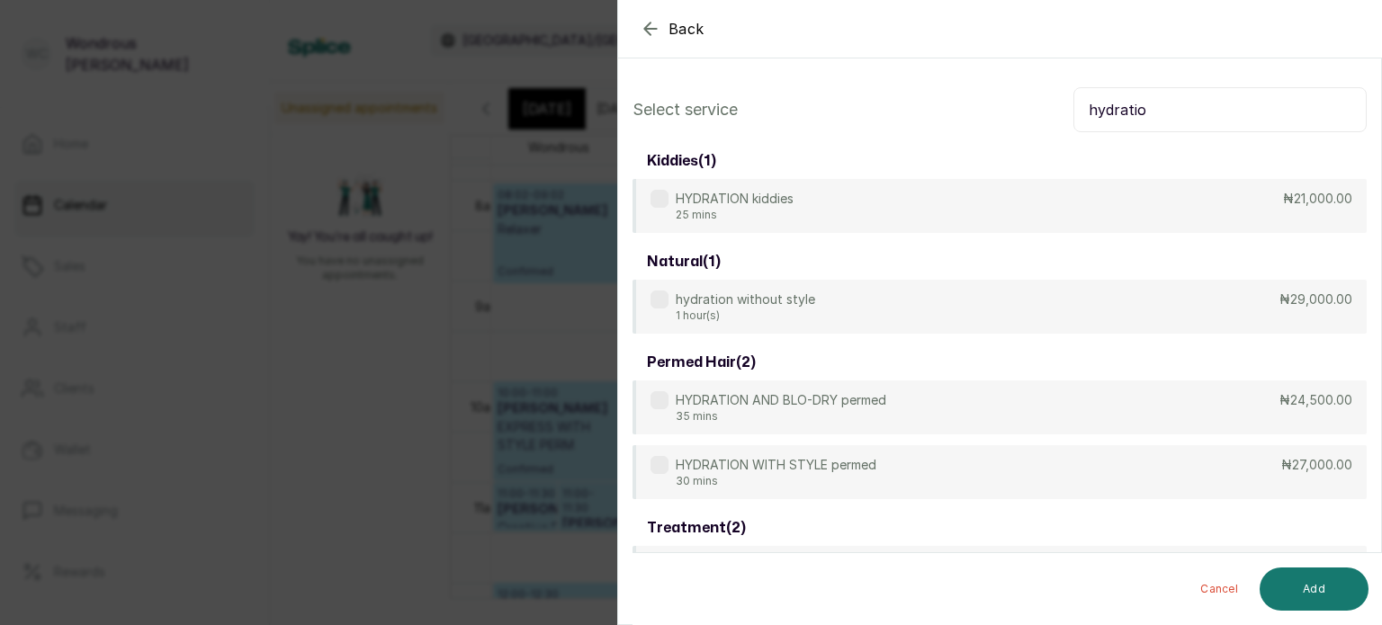
click at [1340, 579] on button "Add" at bounding box center [1314, 589] width 109 height 43
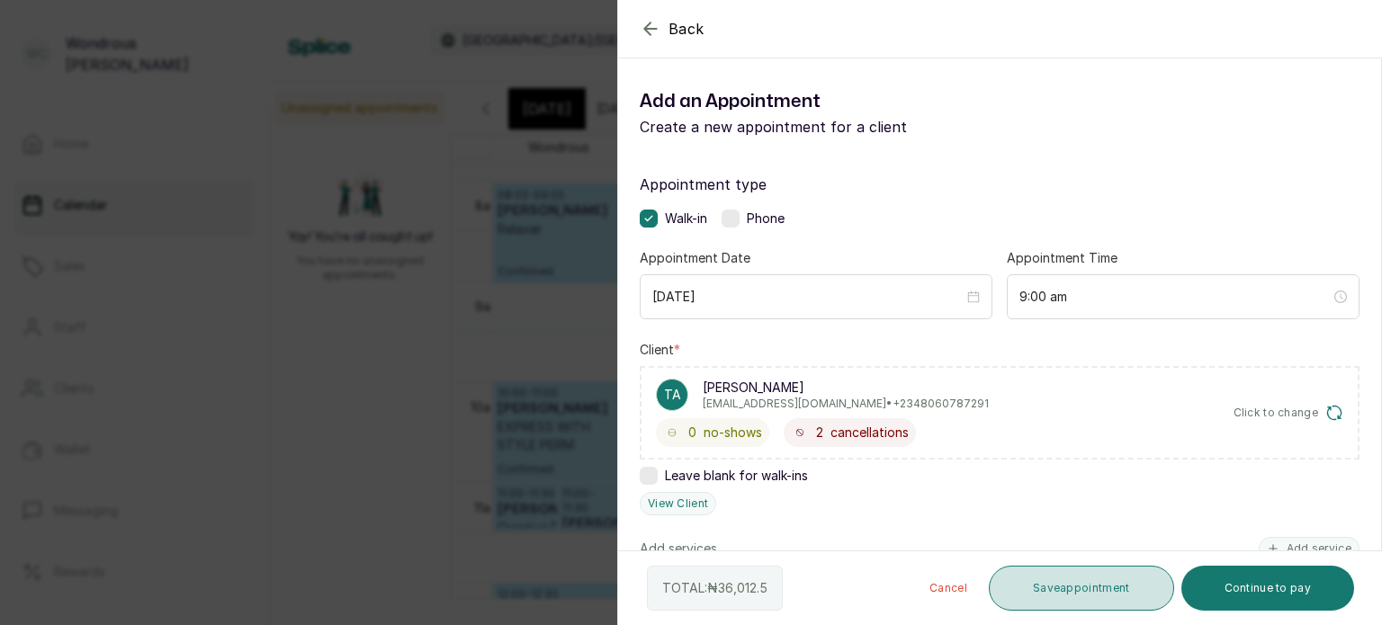
click at [1004, 593] on button "Save appointment" at bounding box center [1081, 588] width 185 height 45
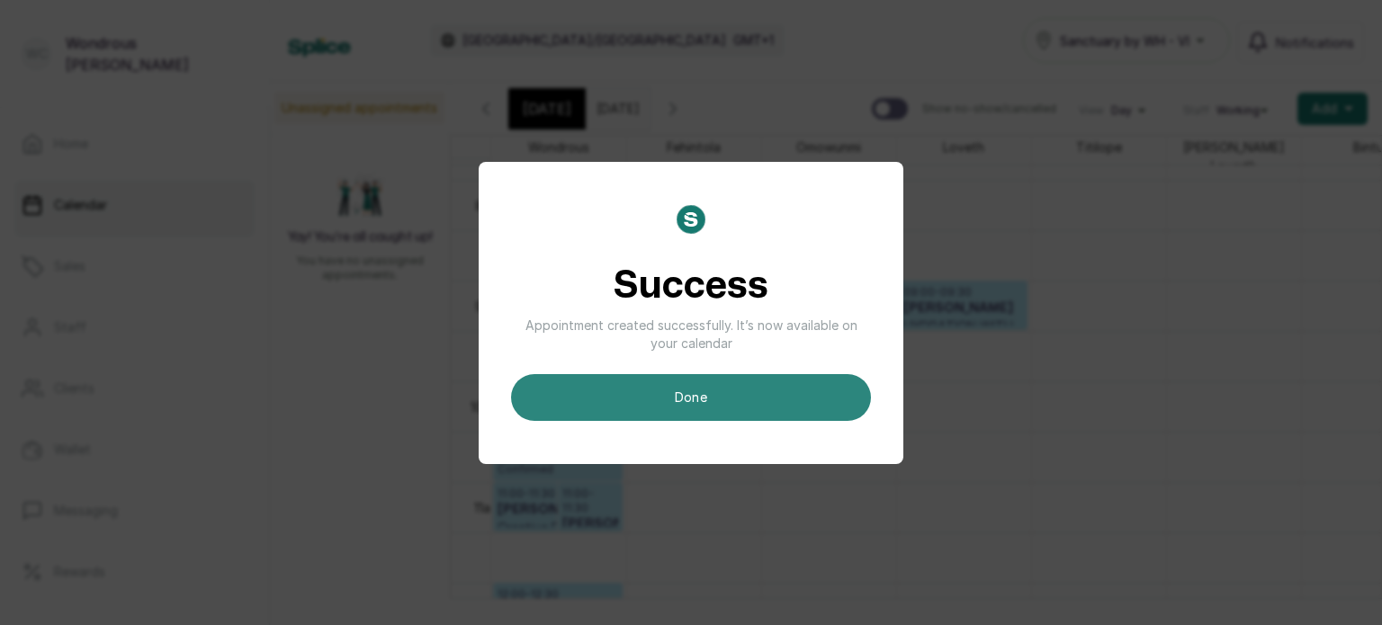
click at [778, 395] on button "done" at bounding box center [691, 397] width 360 height 47
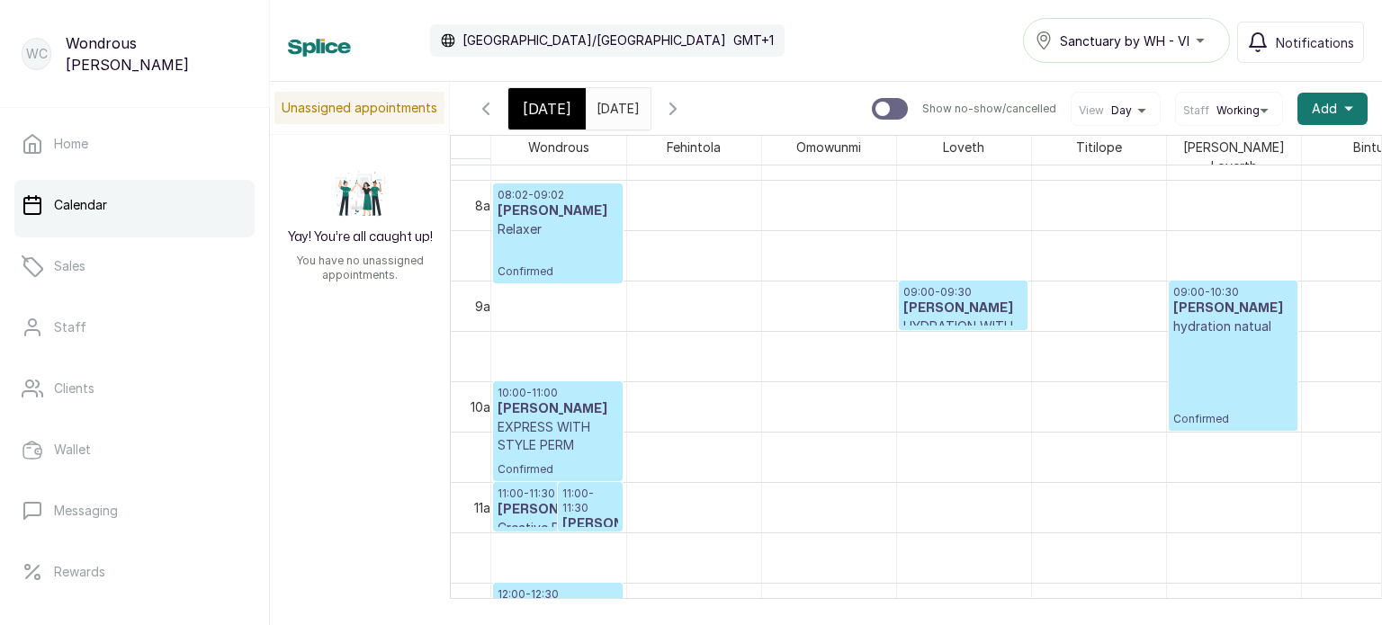
click at [566, 454] on p "EXPRESS WITH STYLE PERM" at bounding box center [558, 436] width 121 height 36
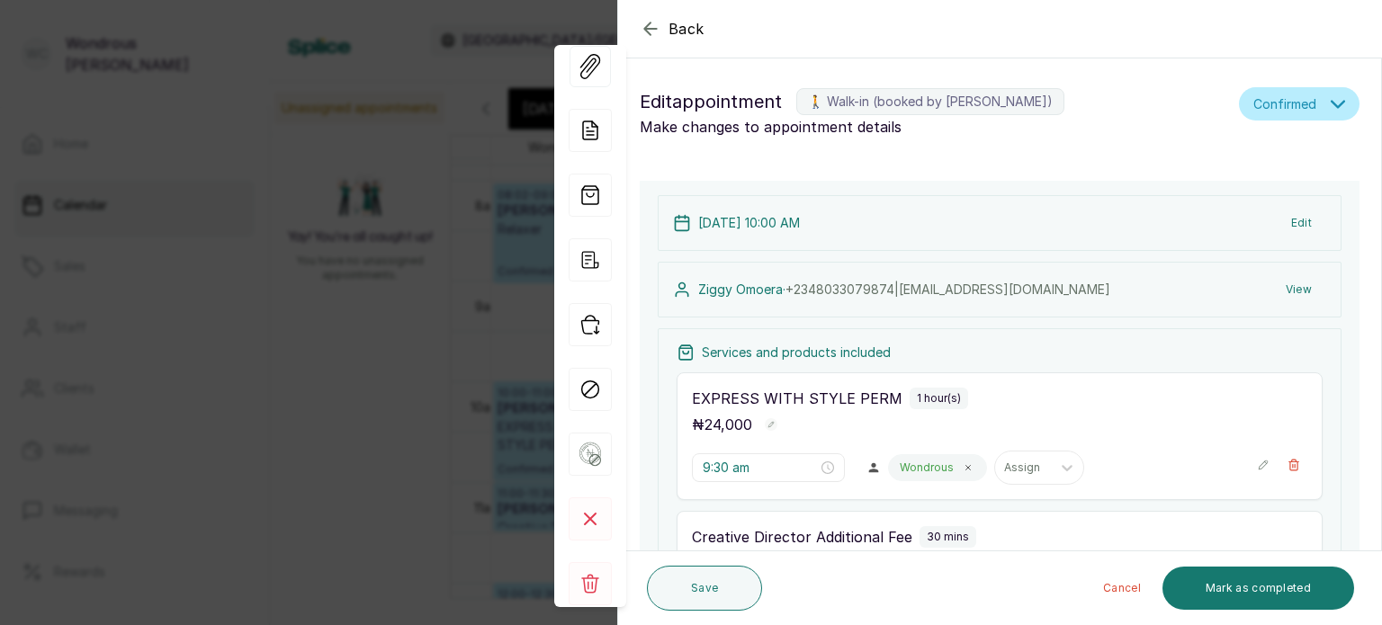
type input "10:00 am"
type input "11:00 am"
click at [598, 579] on rect at bounding box center [590, 583] width 43 height 43
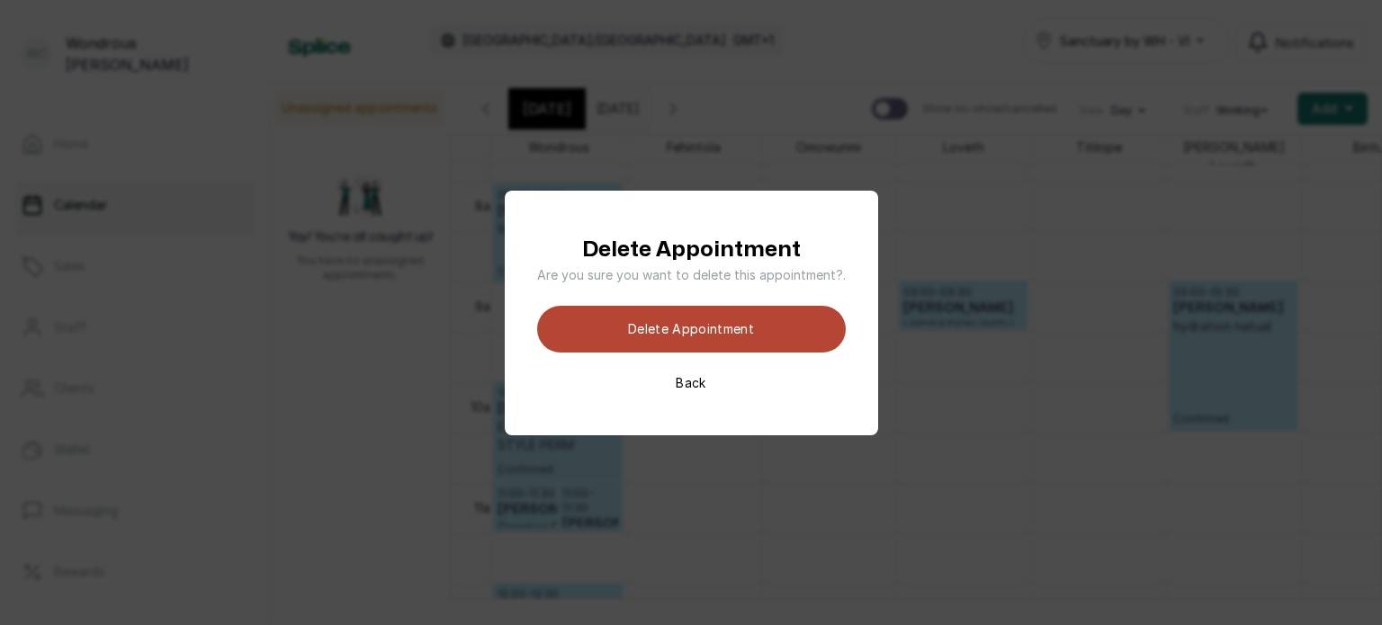
click at [677, 328] on button "Delete appointment" at bounding box center [691, 329] width 309 height 47
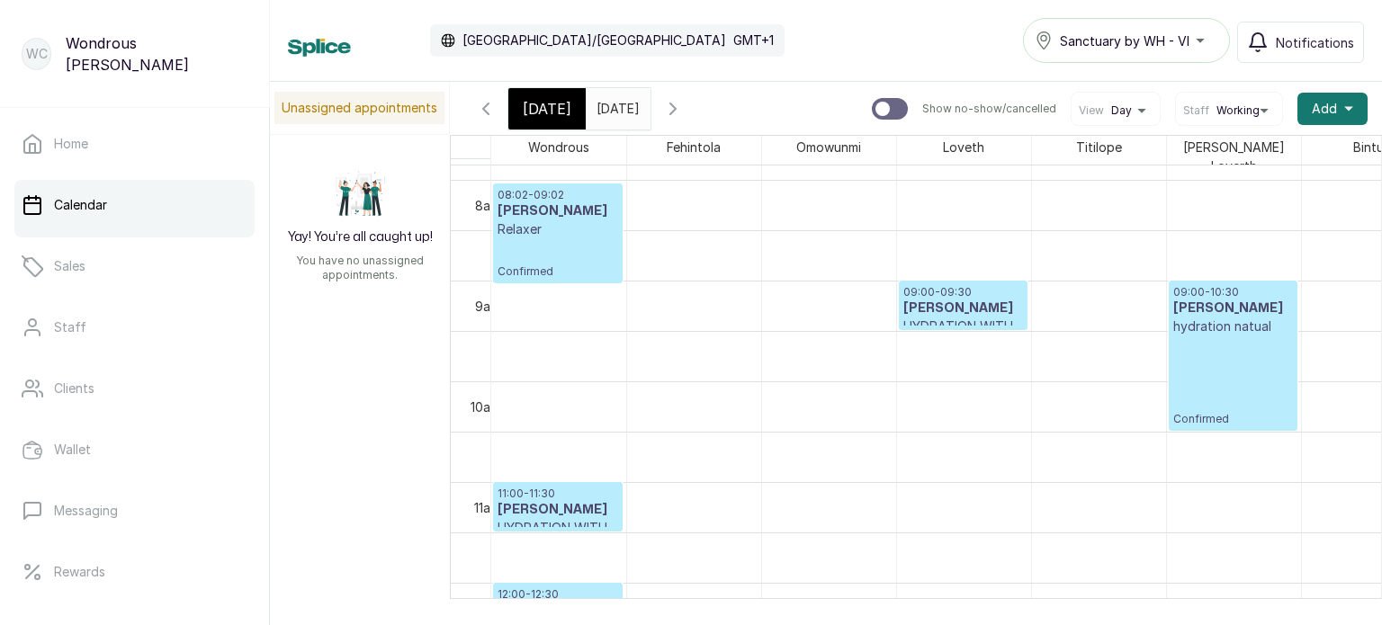
click at [541, 101] on span "[DATE]" at bounding box center [547, 109] width 49 height 22
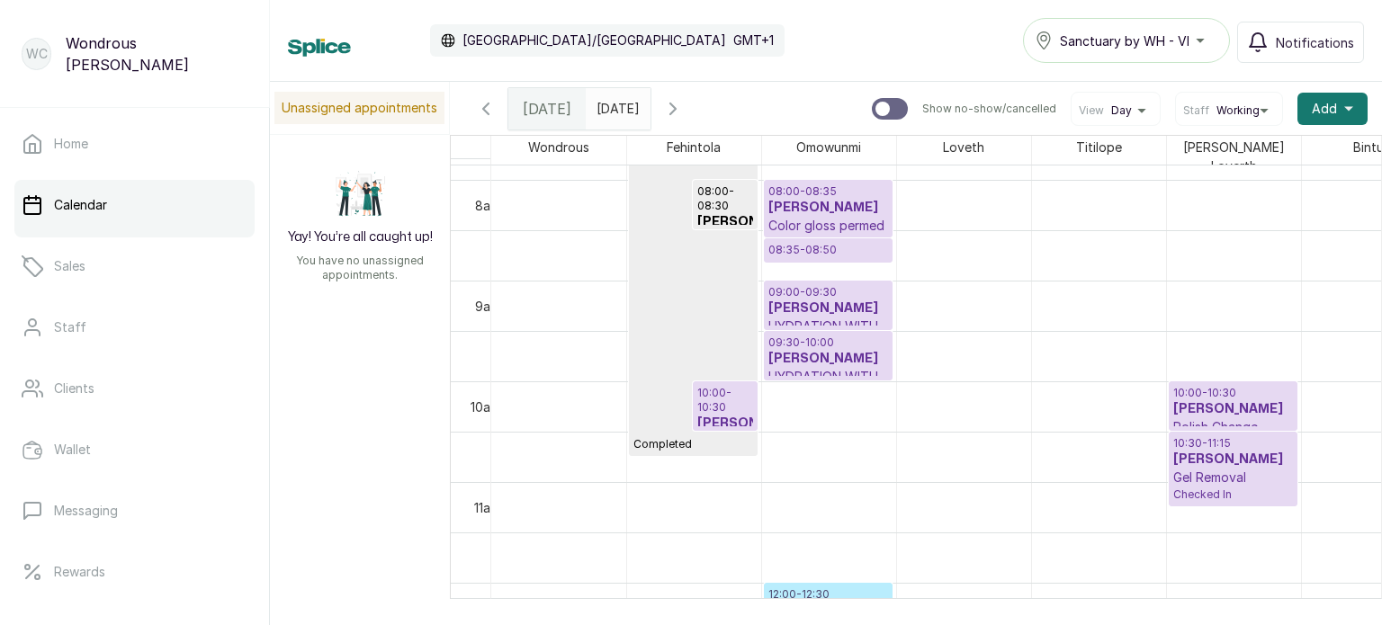
type input "dd/MM/yyyy"
click at [615, 104] on input "dd/MM/yyyy" at bounding box center [601, 104] width 29 height 31
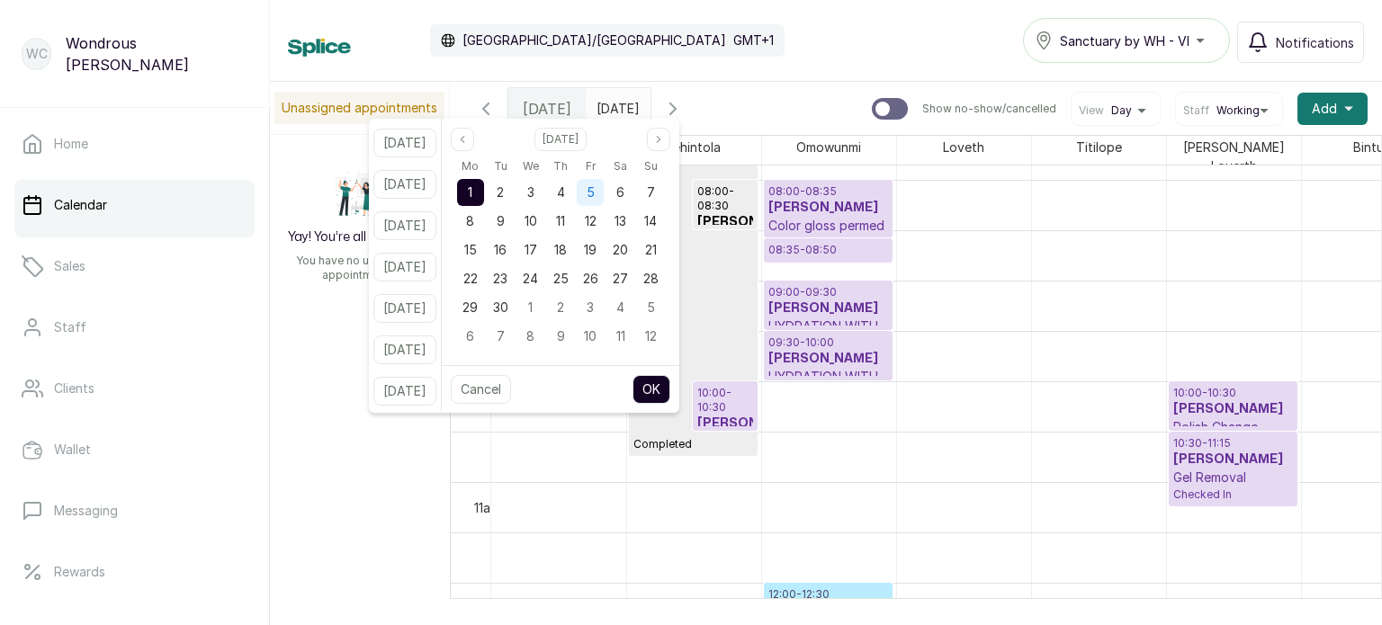
click at [604, 203] on div "5" at bounding box center [590, 192] width 27 height 27
click at [670, 393] on button "OK" at bounding box center [652, 389] width 38 height 29
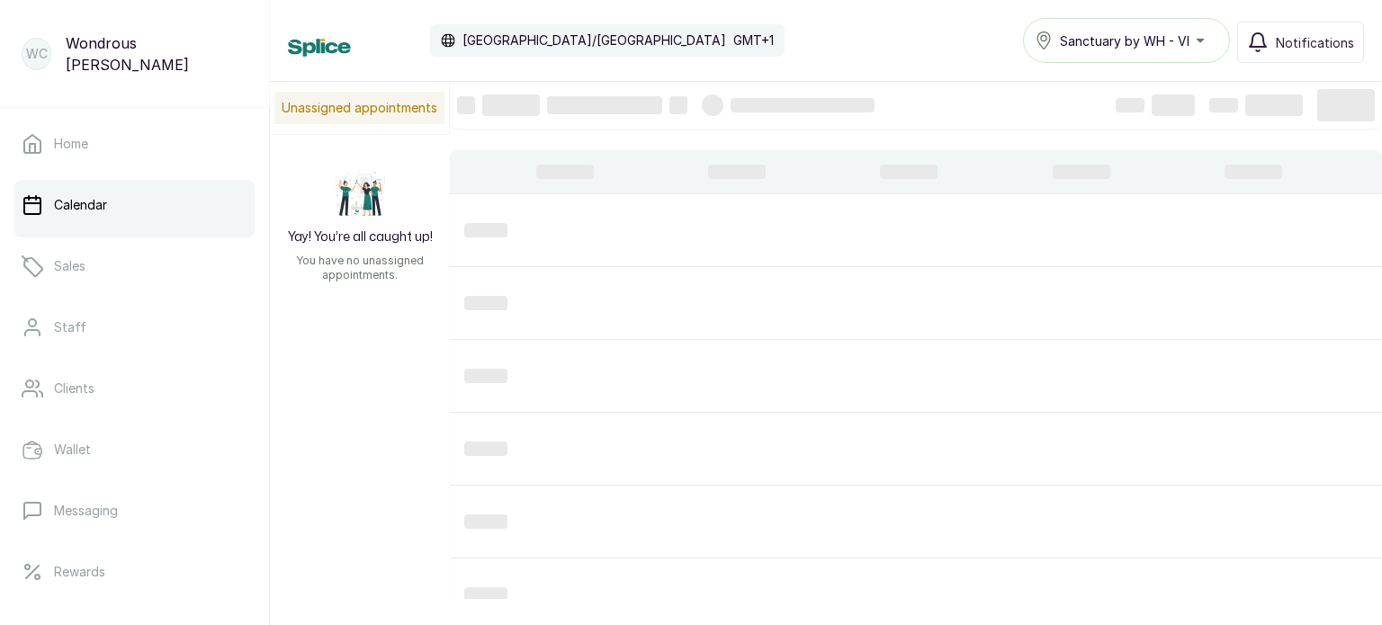
type input "[DATE]"
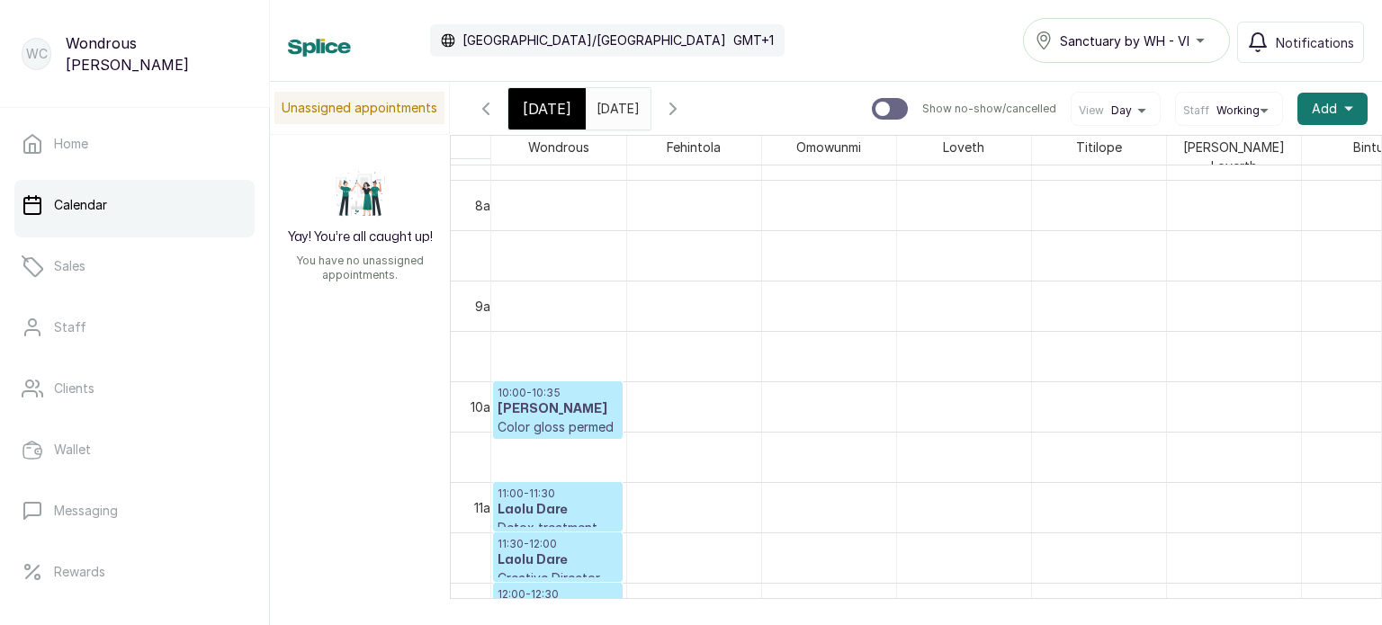
click at [547, 111] on span "[DATE]" at bounding box center [547, 109] width 49 height 22
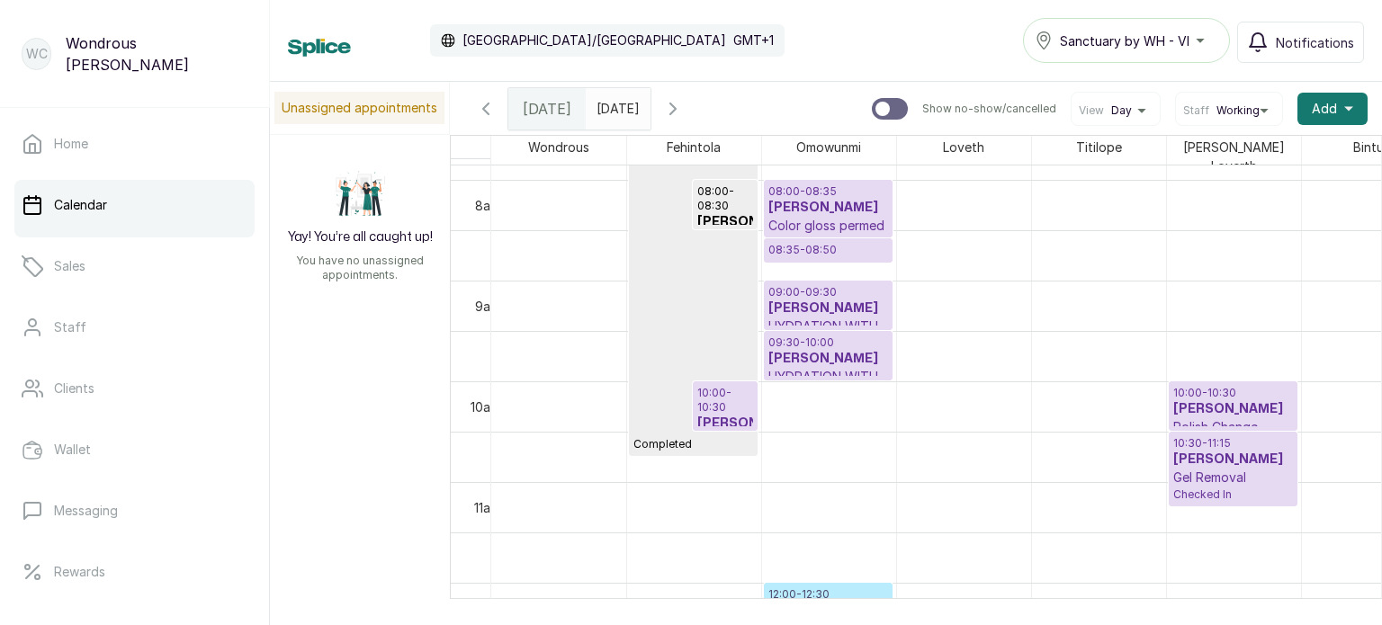
click at [831, 336] on p "09:30 - 10:00" at bounding box center [828, 343] width 120 height 14
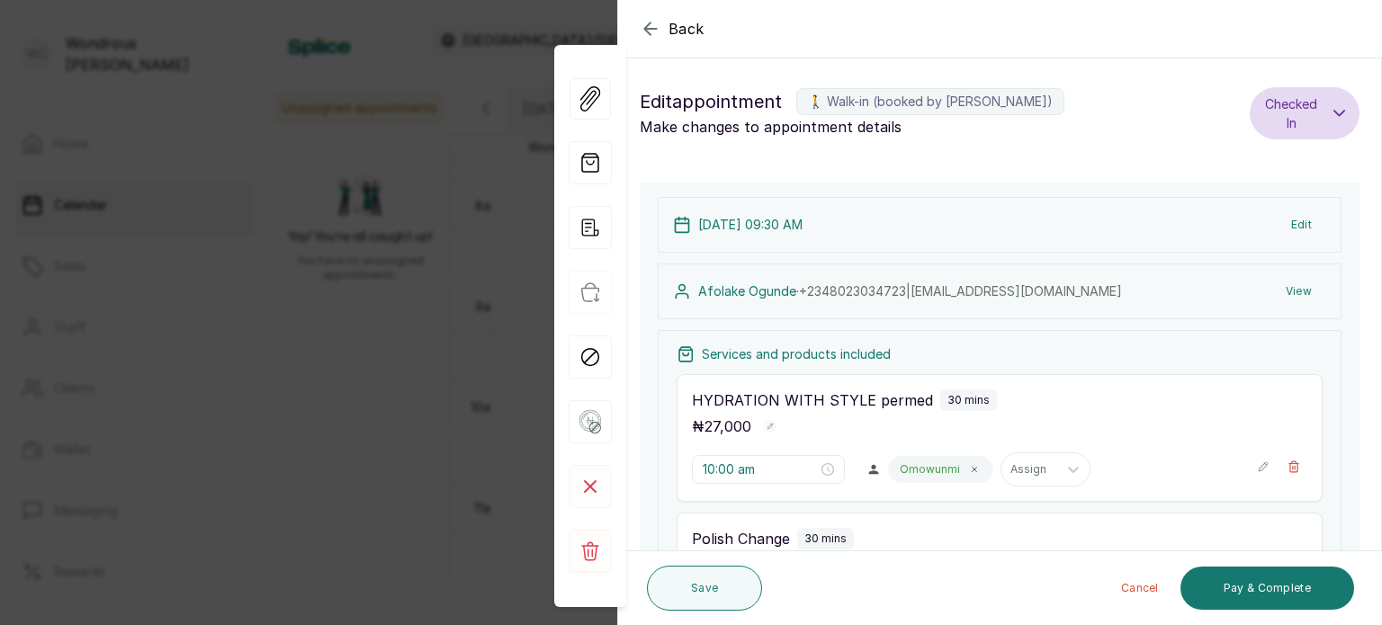
type input "9:30 am"
type input "10:00 am"
click at [1253, 597] on button "Pay & Complete" at bounding box center [1268, 588] width 174 height 43
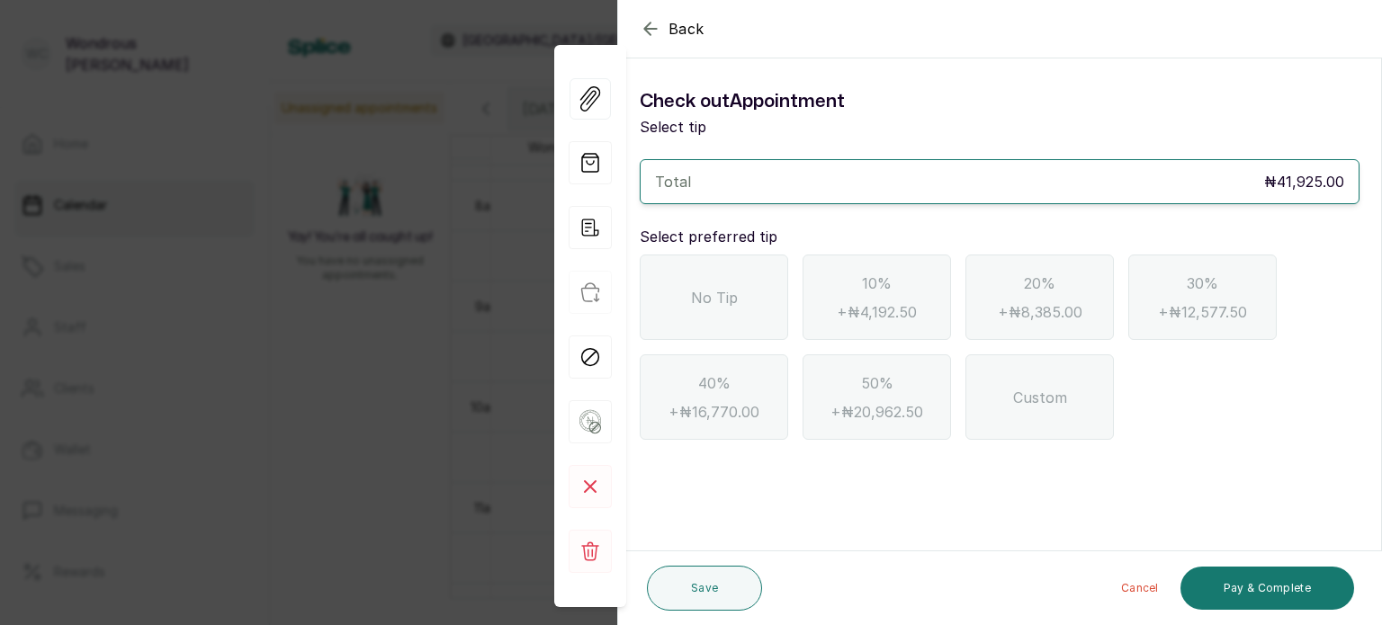
click at [326, 220] on div "Back Appointment Details Check out Appointment Select tip Total ₦41,925.00 Sele…" at bounding box center [691, 312] width 1382 height 625
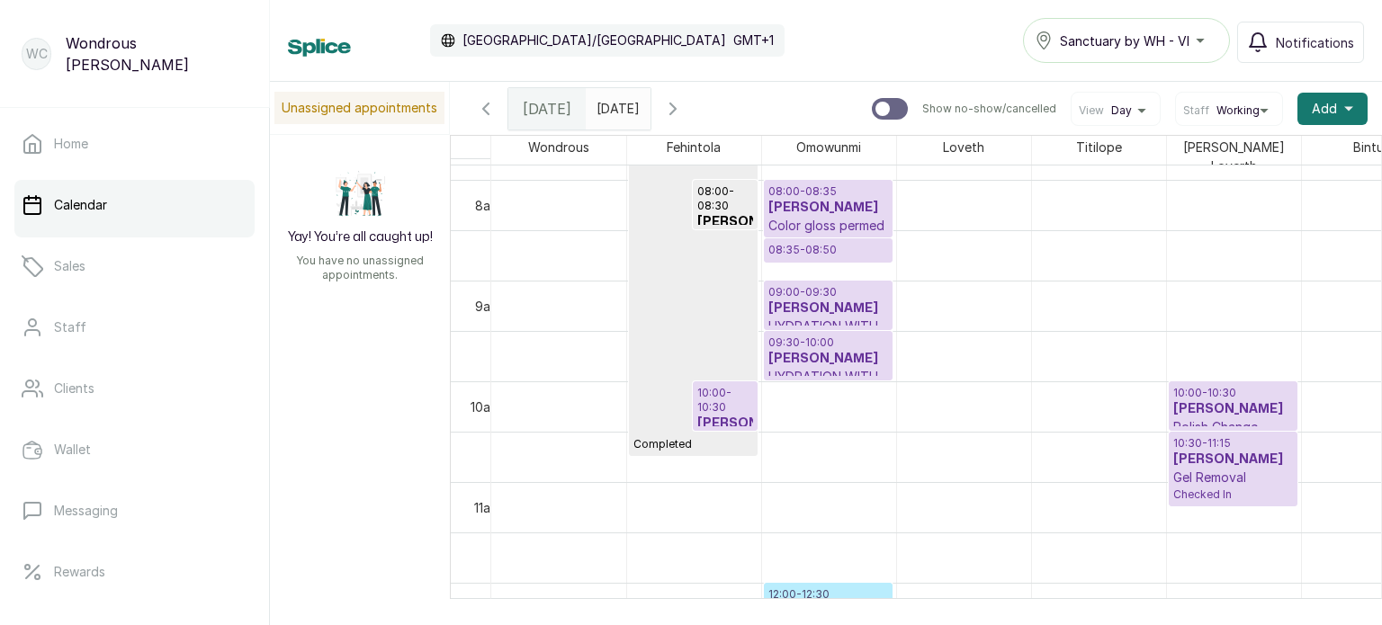
click at [615, 100] on input "[DATE]" at bounding box center [601, 104] width 29 height 31
click at [828, 300] on h3 "[PERSON_NAME]" at bounding box center [828, 309] width 120 height 18
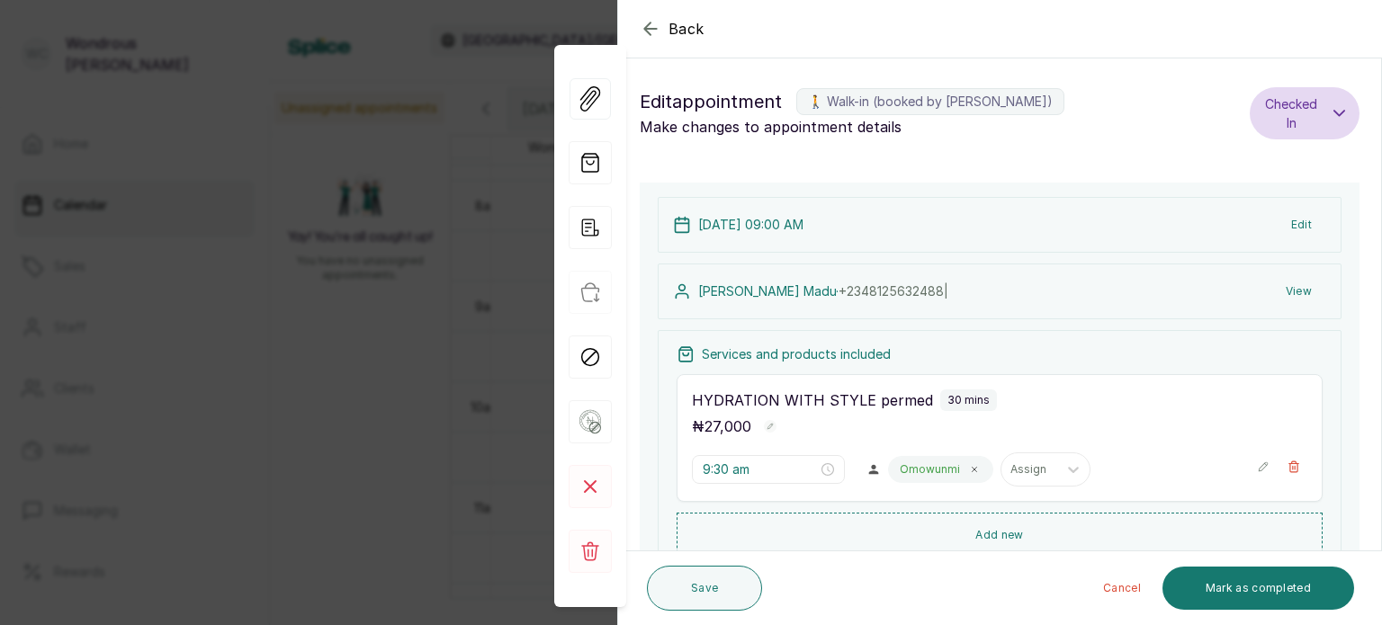
type input "9:00 am"
click at [85, 227] on div "Back Appointment Details Edit appointment 🚶 Walk-in (booked by [PERSON_NAME]) M…" at bounding box center [691, 312] width 1382 height 625
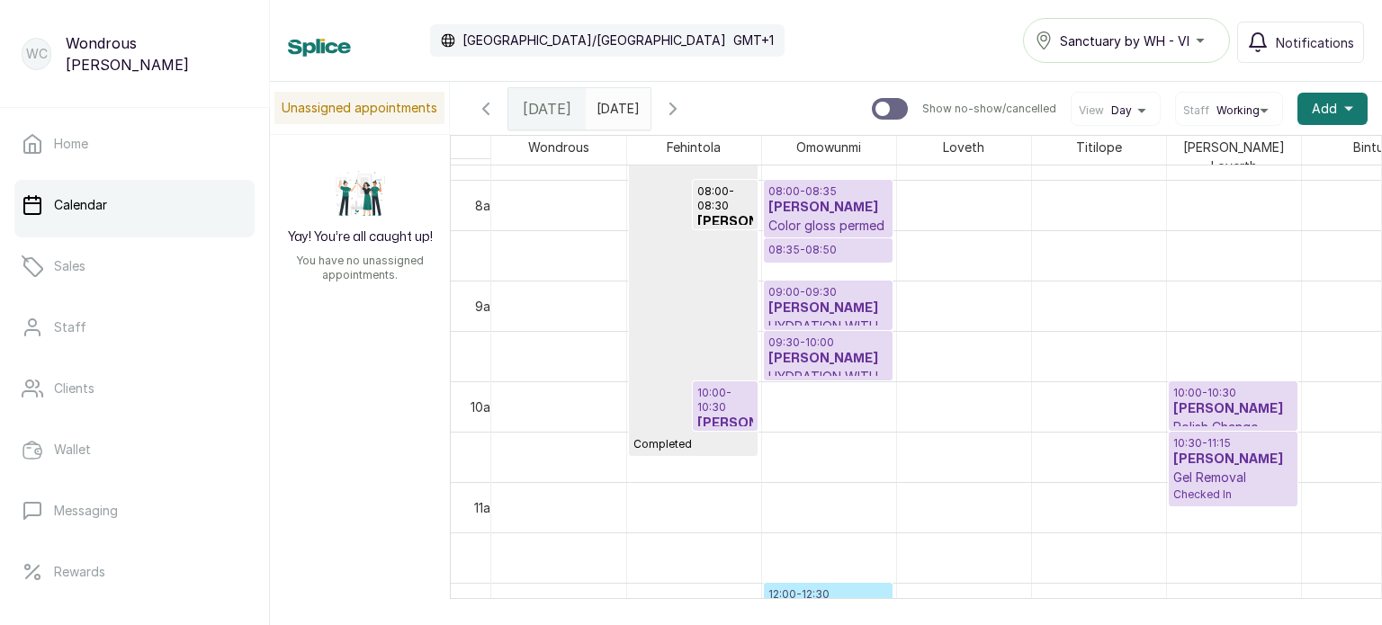
click at [869, 350] on h3 "[PERSON_NAME]" at bounding box center [828, 359] width 120 height 18
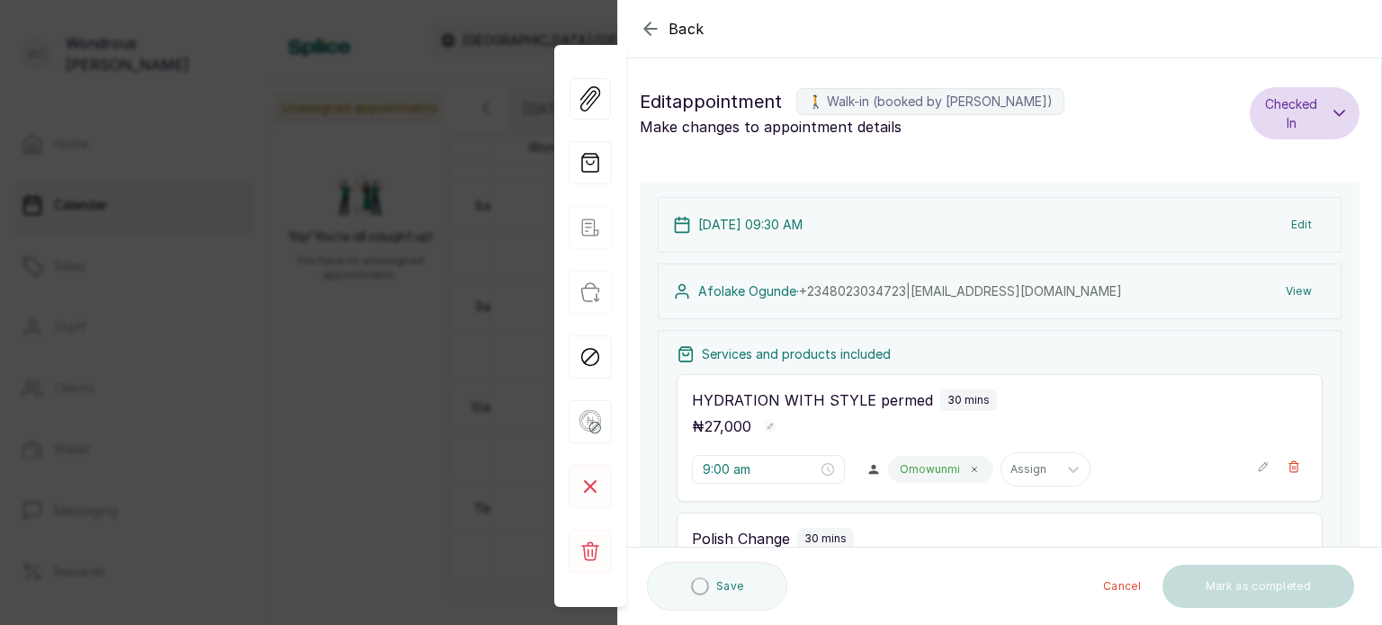
type input "9:30 am"
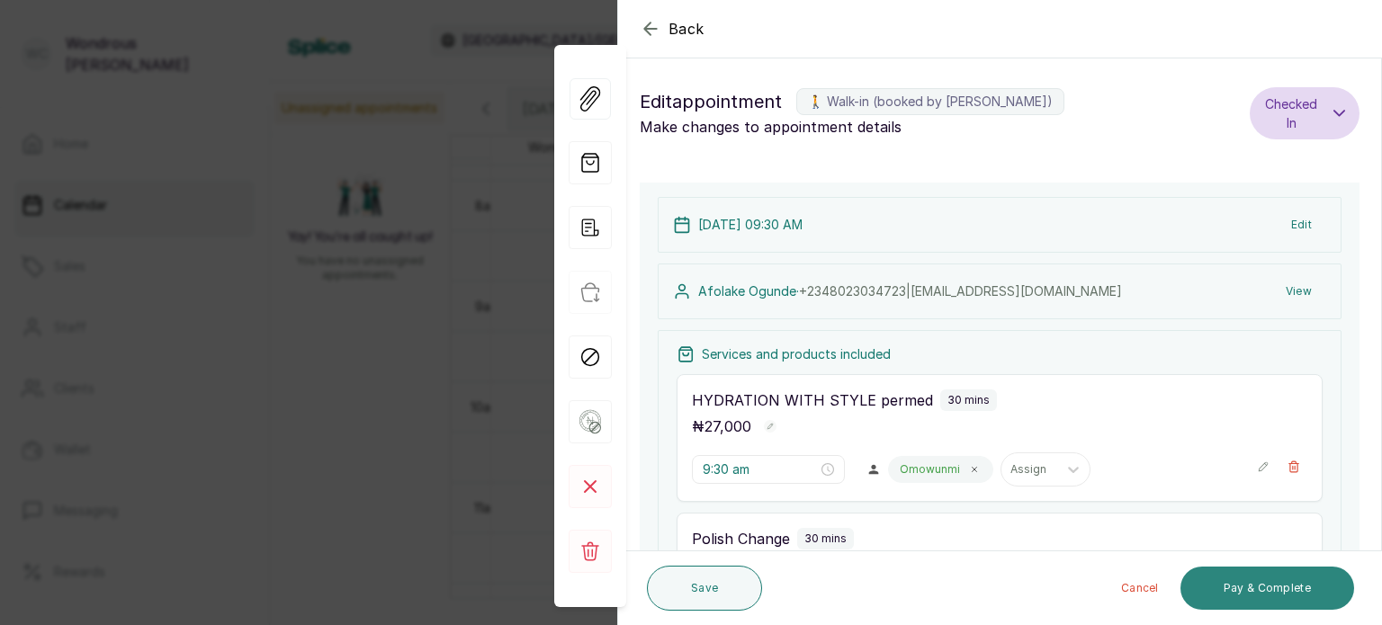
click at [1280, 589] on button "Pay & Complete" at bounding box center [1268, 588] width 174 height 43
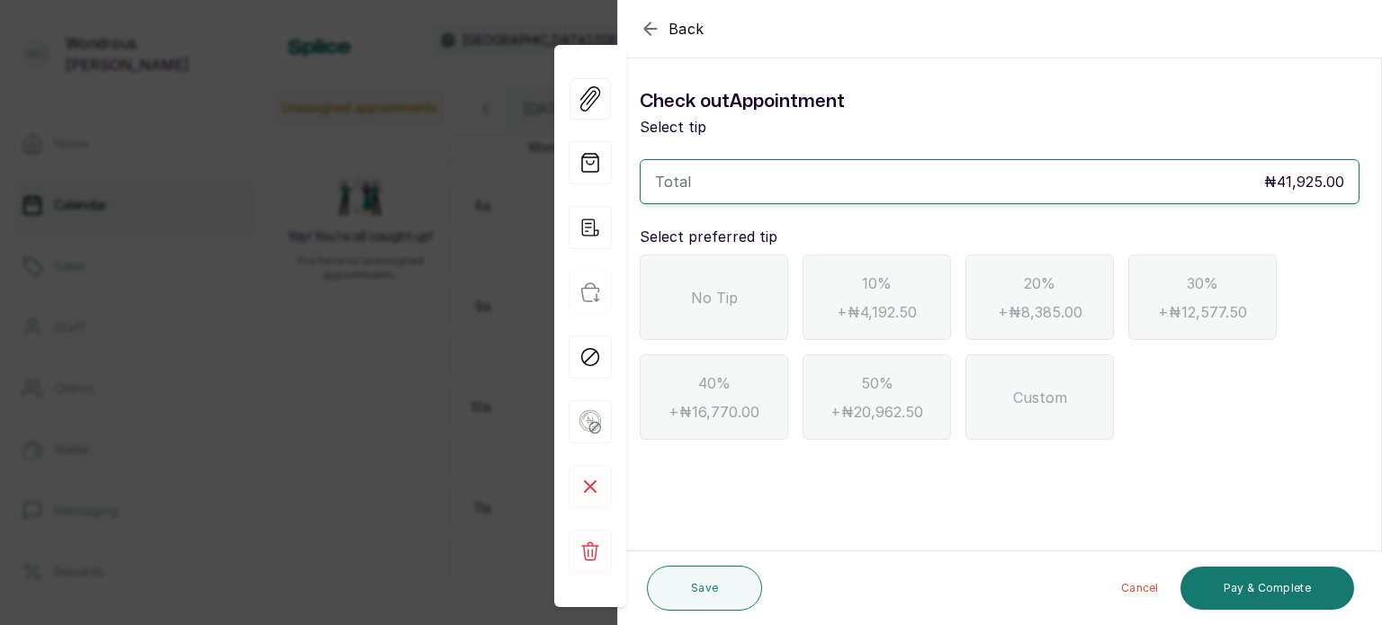
click at [712, 312] on div "No Tip" at bounding box center [714, 297] width 148 height 85
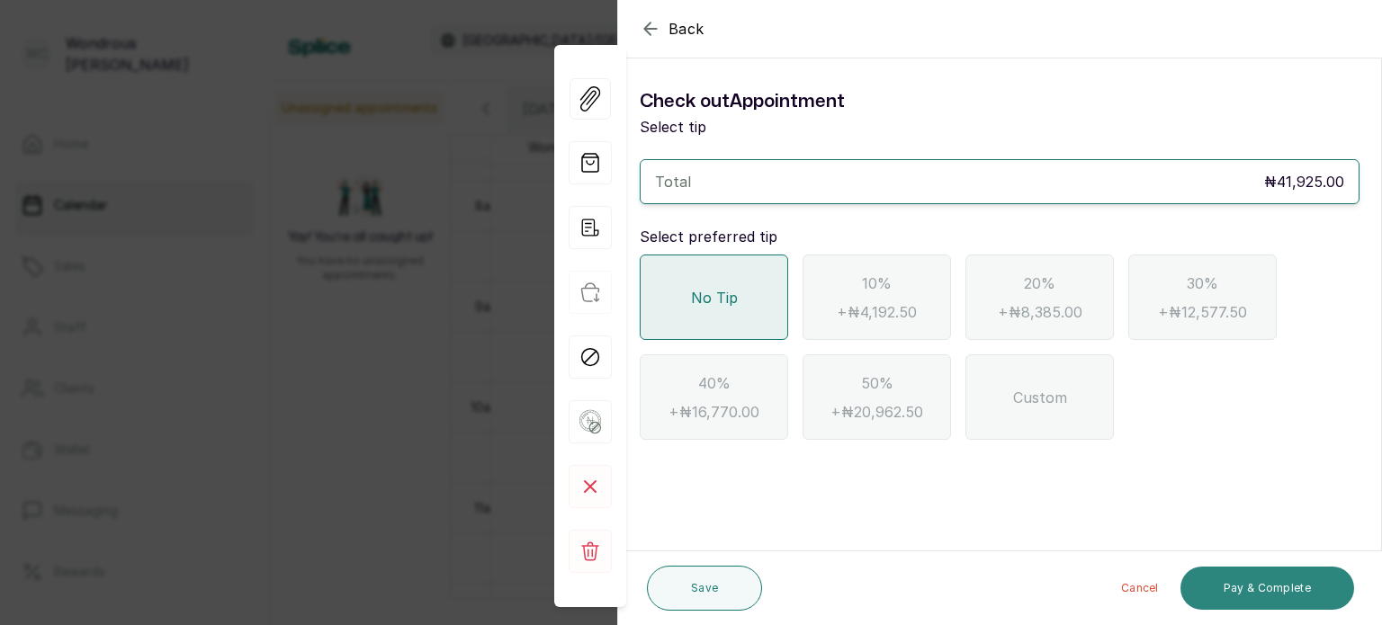
click at [1244, 586] on button "Pay & Complete" at bounding box center [1268, 588] width 174 height 43
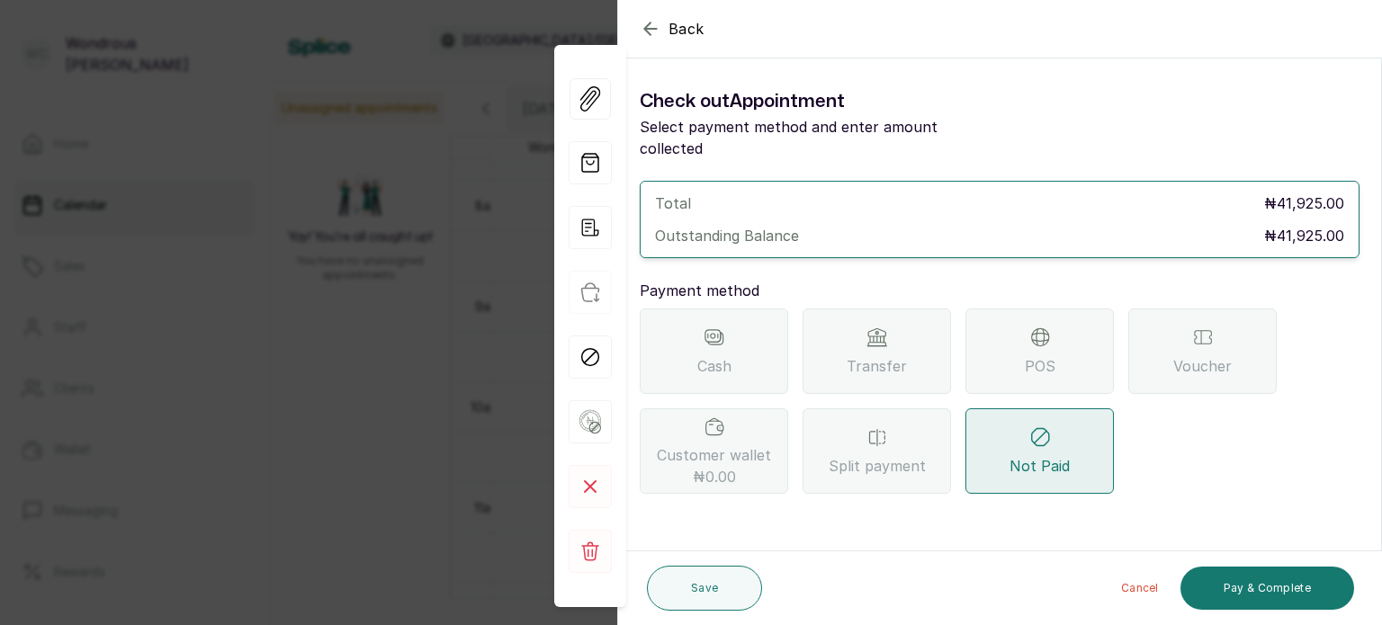
click at [903, 328] on div "Transfer" at bounding box center [877, 351] width 148 height 85
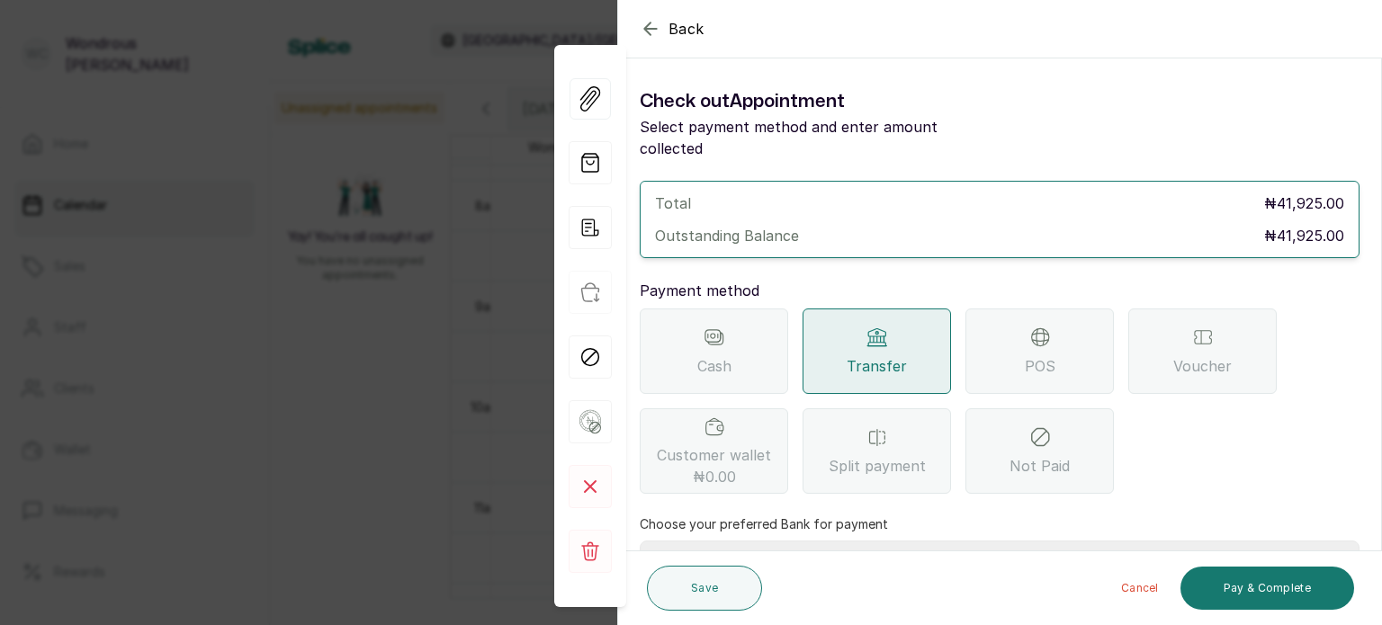
click at [795, 541] on select "Select Bank SBYWH ENTERPRISE Union Bank of Nigeria SBYWH ENTERPRISE Guaranty Tr…" at bounding box center [1000, 563] width 720 height 45
select select "4d00f10c-fa79-43ea-807e-2e57bb9eff76"
click at [640, 541] on select "Select Bank SBYWH ENTERPRISE Union Bank of Nigeria SBYWH ENTERPRISE Guaranty Tr…" at bounding box center [1000, 563] width 720 height 45
type input "41,925"
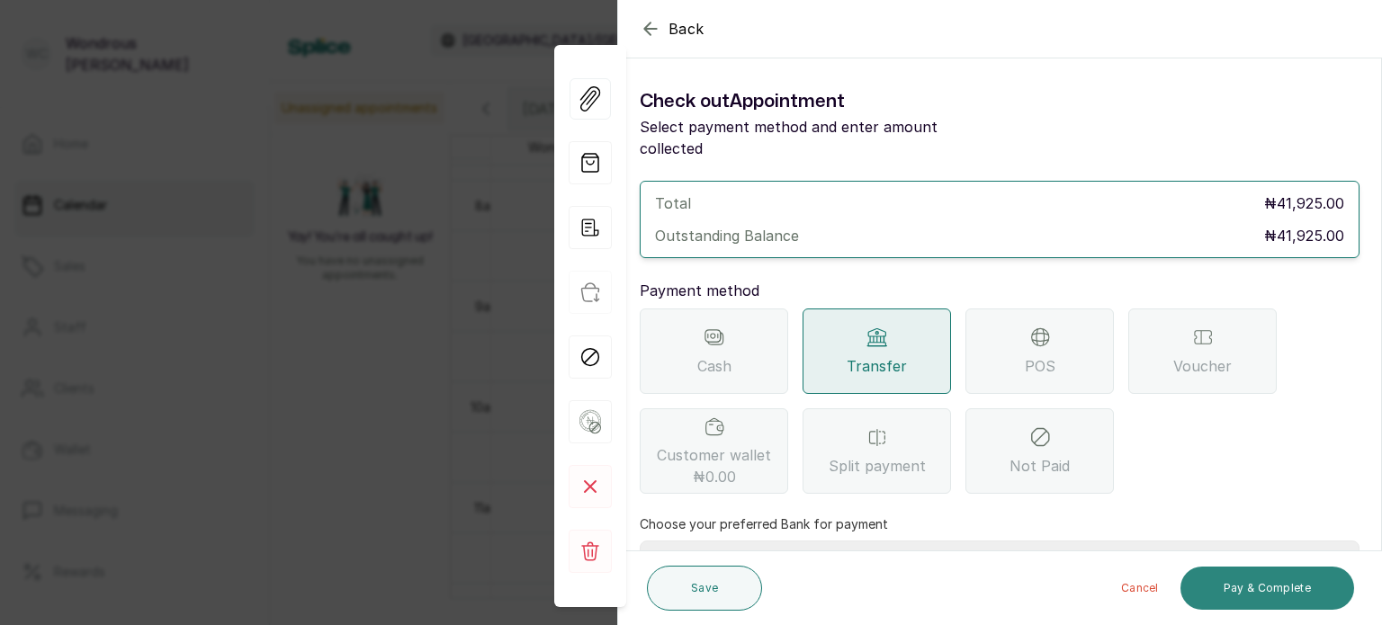
click at [1217, 579] on button "Pay & Complete" at bounding box center [1268, 588] width 174 height 43
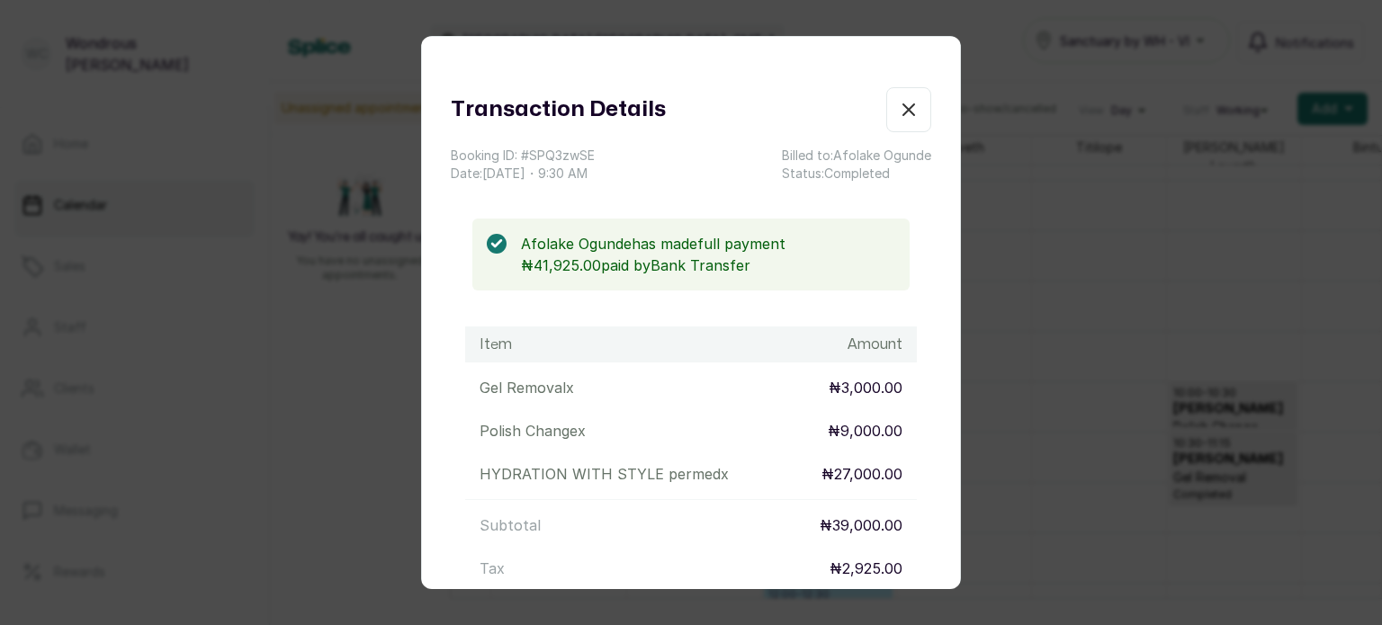
click at [1231, 319] on div "Transaction Details Booking ID: # SPQ3zwSE Date: [DATE] ・ 9:30 AM Billed to: [P…" at bounding box center [691, 312] width 1382 height 625
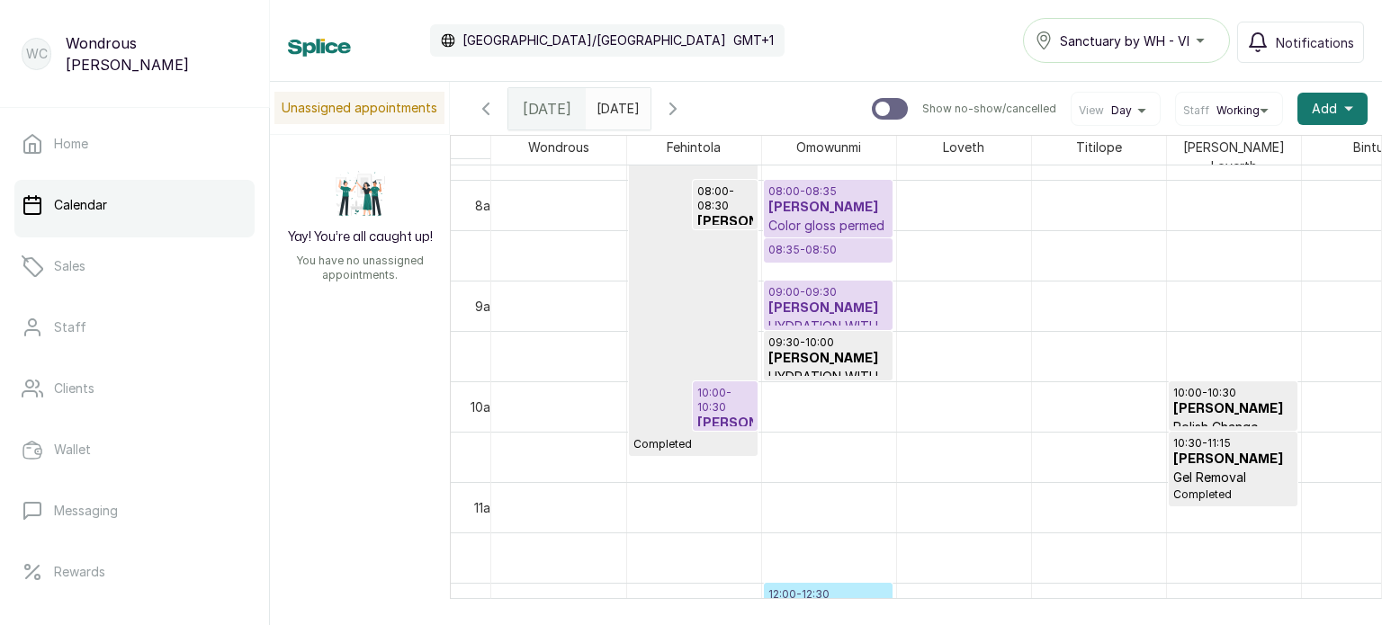
click at [615, 112] on input "[DATE]" at bounding box center [601, 104] width 29 height 31
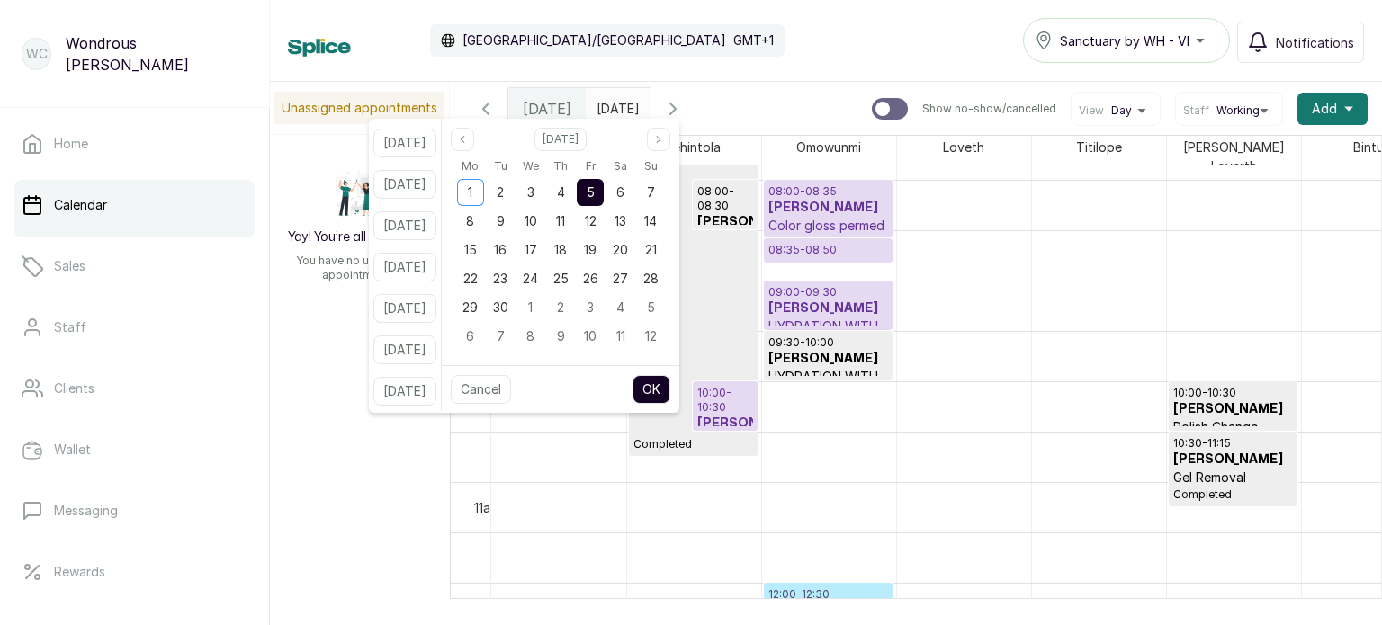
click at [595, 185] on span "5" at bounding box center [591, 191] width 8 height 15
click at [670, 375] on button "OK" at bounding box center [652, 389] width 38 height 29
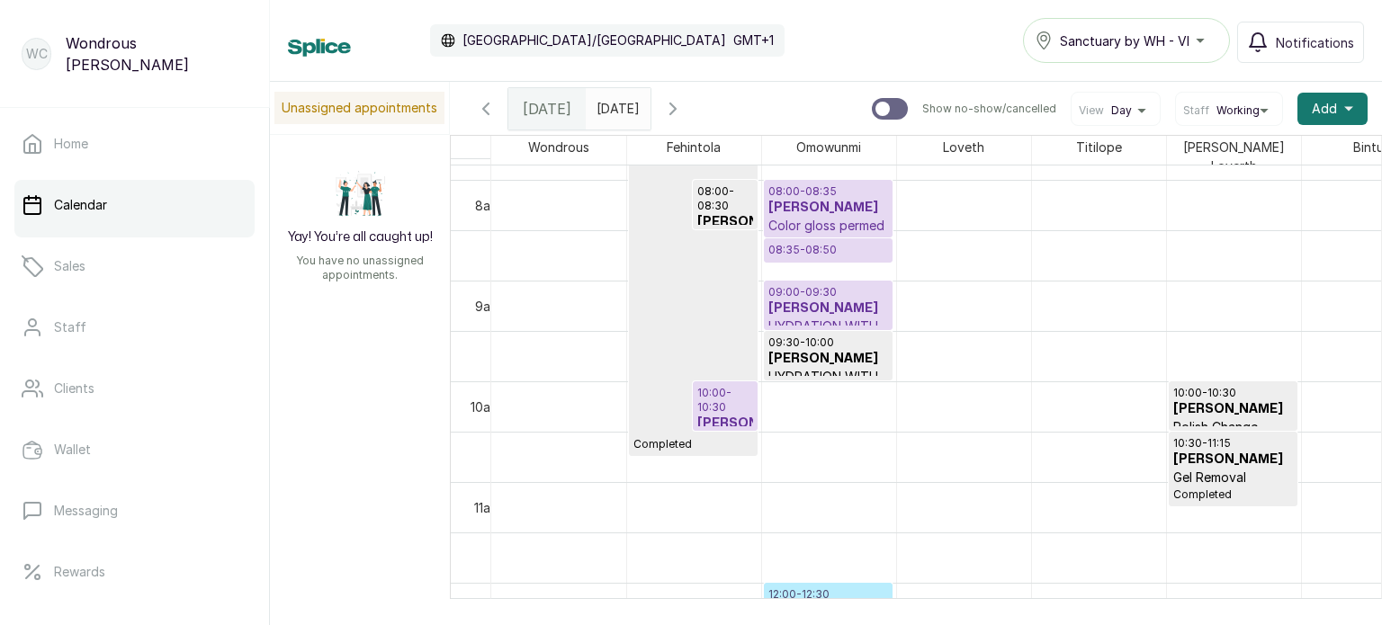
click at [684, 109] on icon "button" at bounding box center [673, 109] width 22 height 22
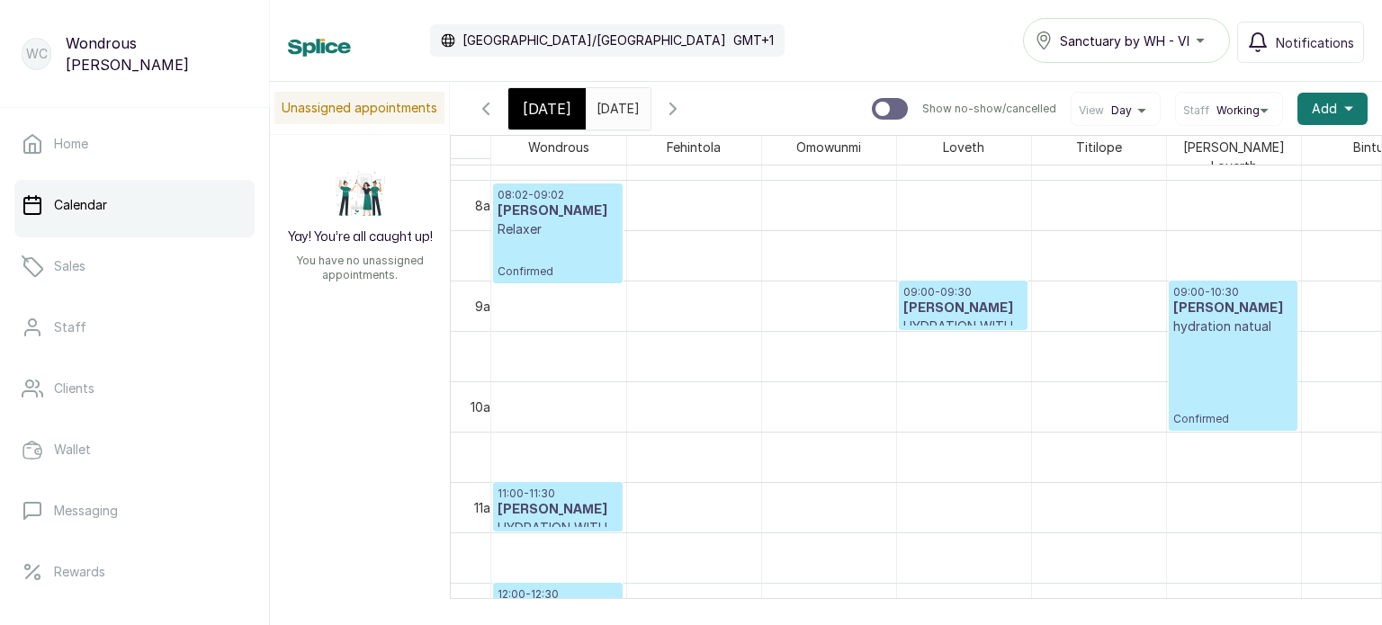
click at [676, 109] on icon "button" at bounding box center [672, 108] width 5 height 11
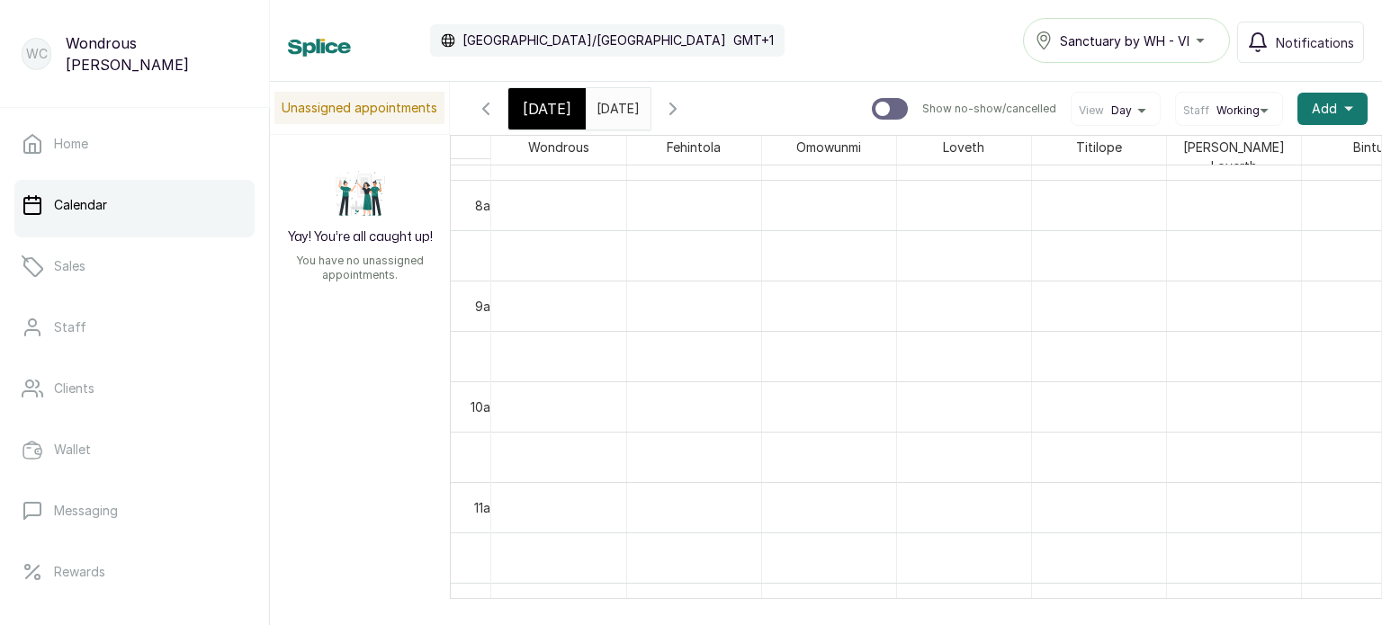
click at [684, 109] on icon "button" at bounding box center [673, 109] width 22 height 22
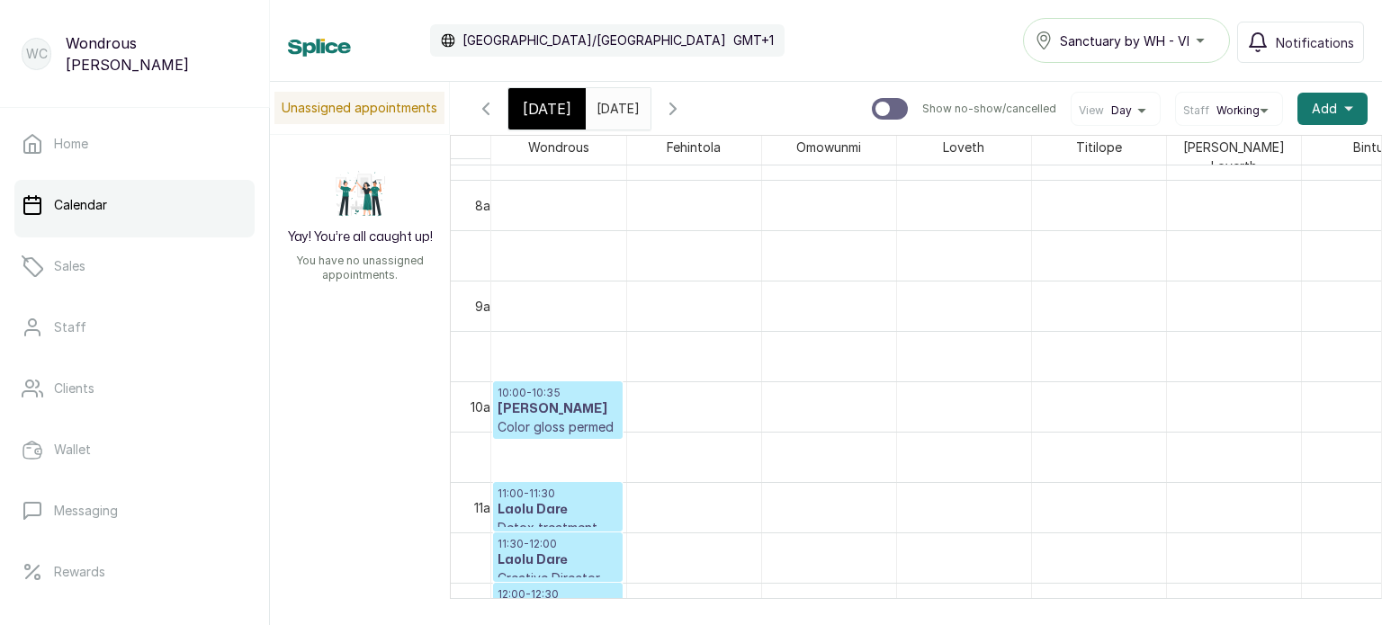
drag, startPoint x: 582, startPoint y: 471, endPoint x: 569, endPoint y: 283, distance: 187.6
click at [569, 283] on div "10:00 - 10:35 [PERSON_NAME] Color gloss permed Confirmed 11:00 - 11:30 Laolu Da…" at bounding box center [558, 583] width 135 height 2419
